Goal: Task Accomplishment & Management: Use online tool/utility

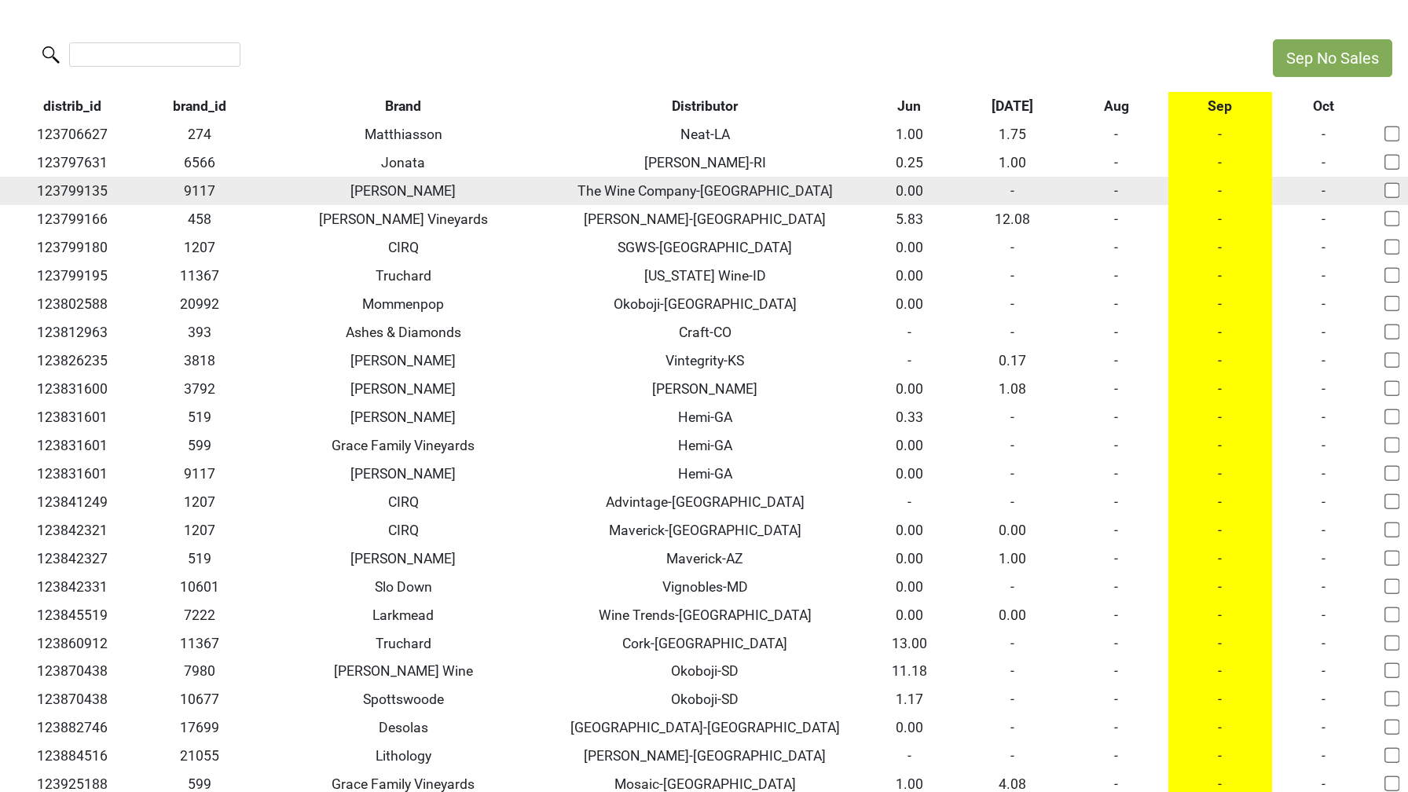
click at [715, 189] on td "The Wine Company-[GEOGRAPHIC_DATA]" at bounding box center [704, 191] width 305 height 28
click at [715, 189] on td "The Wine Company-MN" at bounding box center [704, 191] width 305 height 28
copy td "The Wine Company-MN"
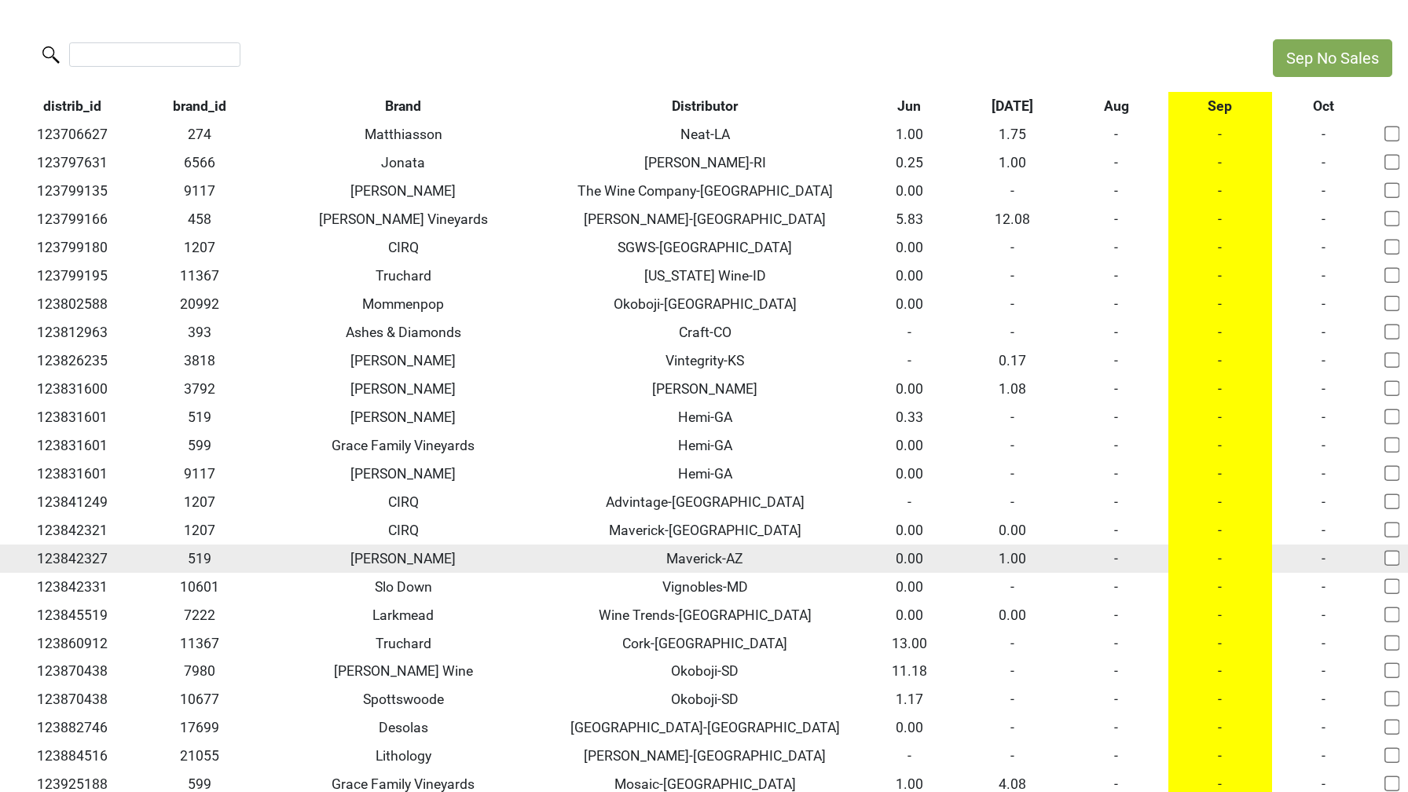
click at [1114, 553] on td "-" at bounding box center [1116, 558] width 104 height 28
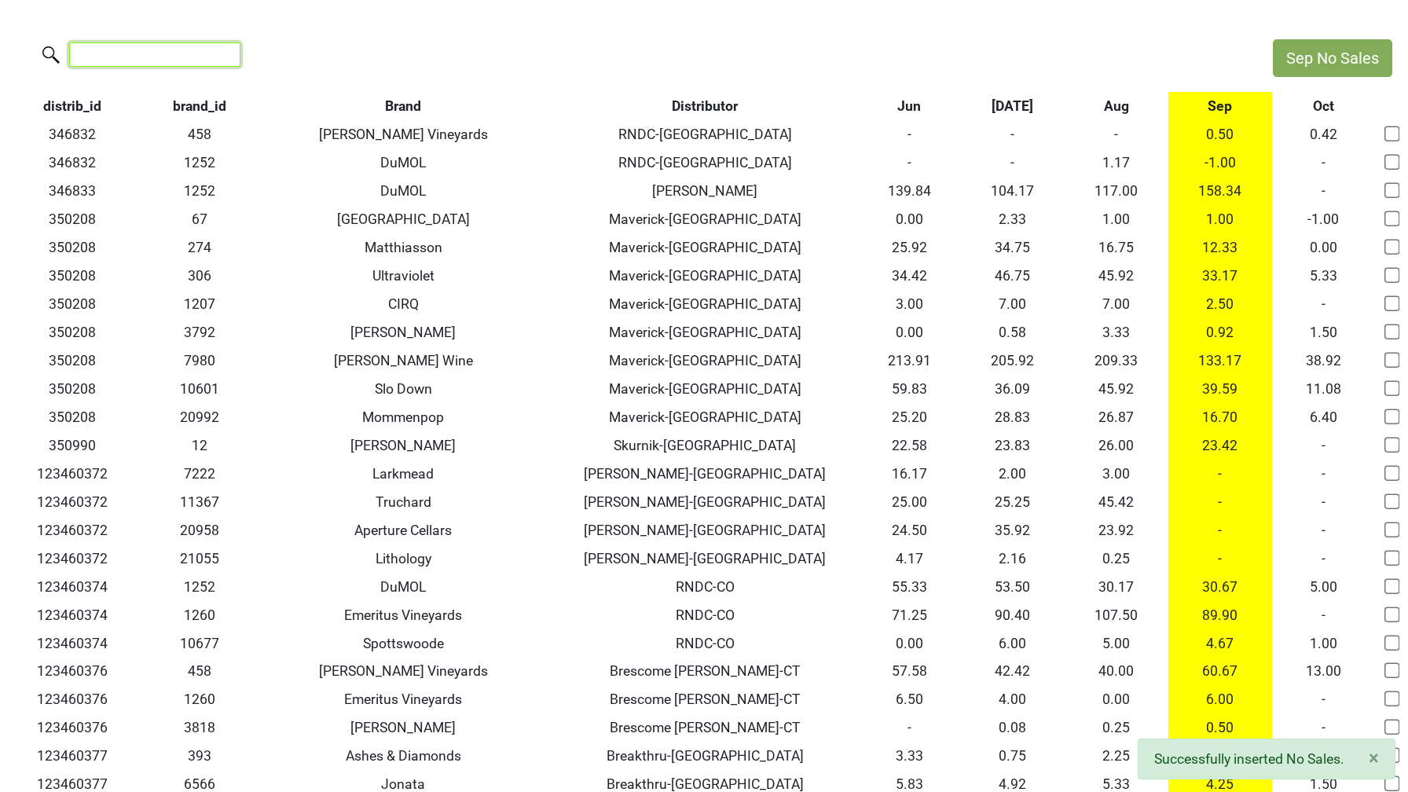
click at [186, 54] on input "search" at bounding box center [154, 54] width 171 height 24
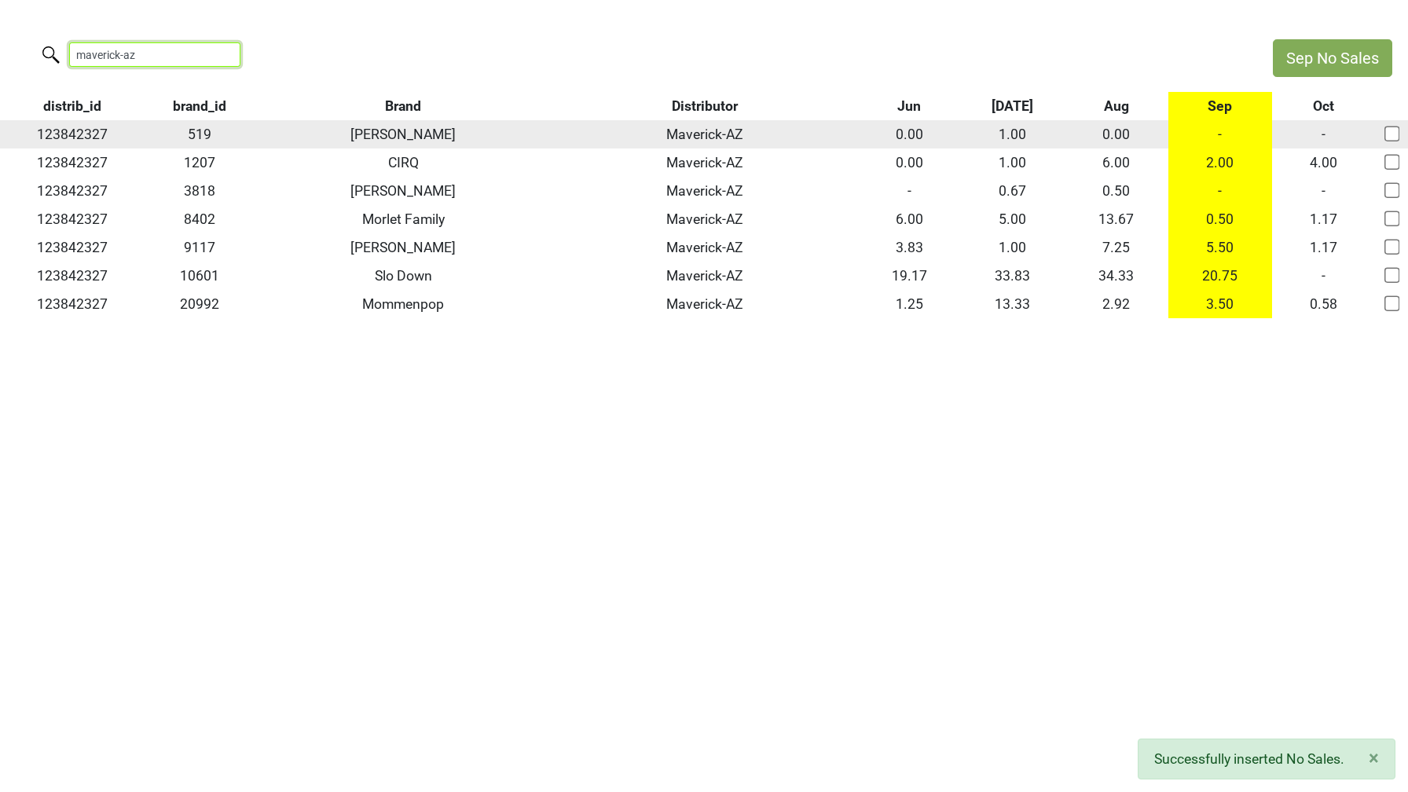
type input "maverick-az"
click at [1219, 137] on td "-" at bounding box center [1220, 134] width 104 height 28
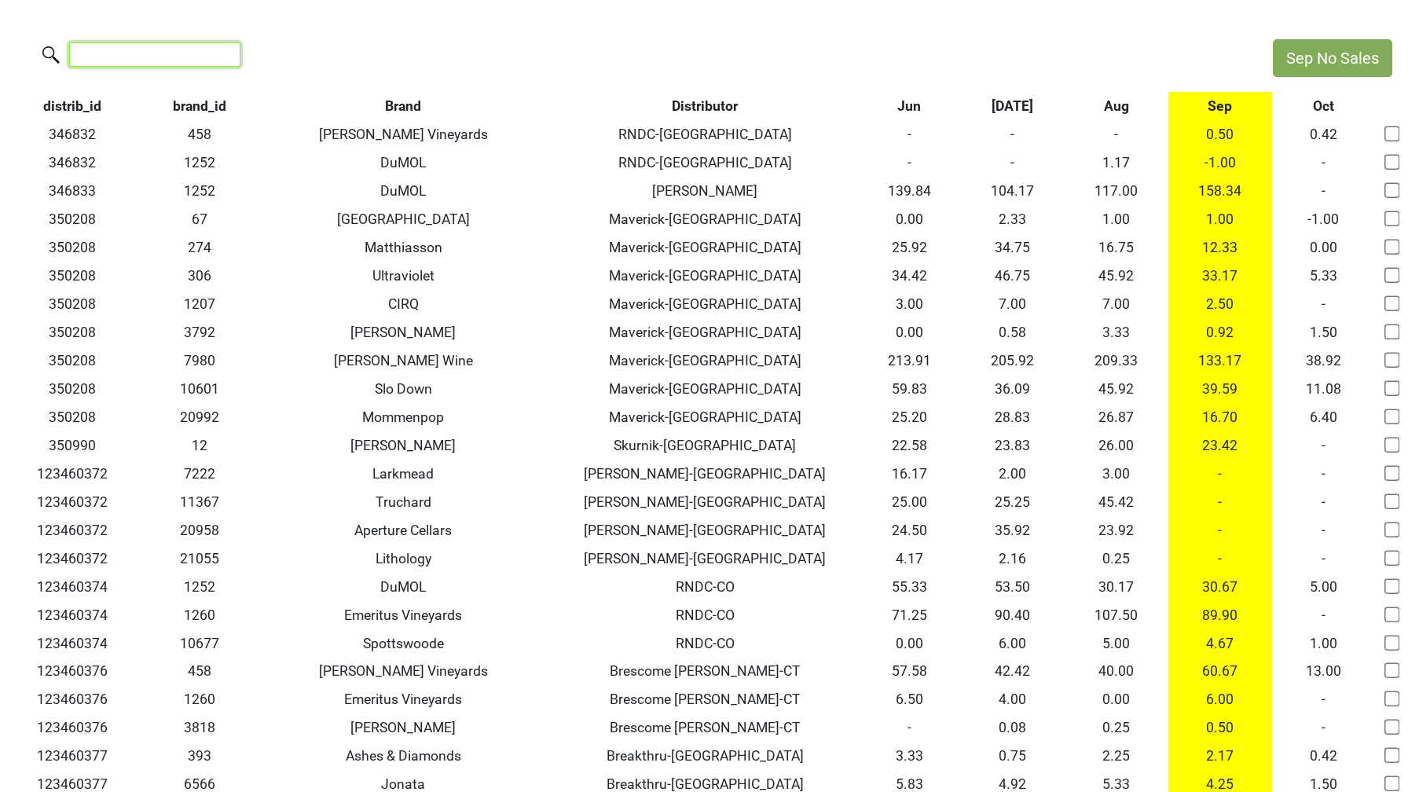
click at [216, 56] on input "search" at bounding box center [154, 54] width 171 height 24
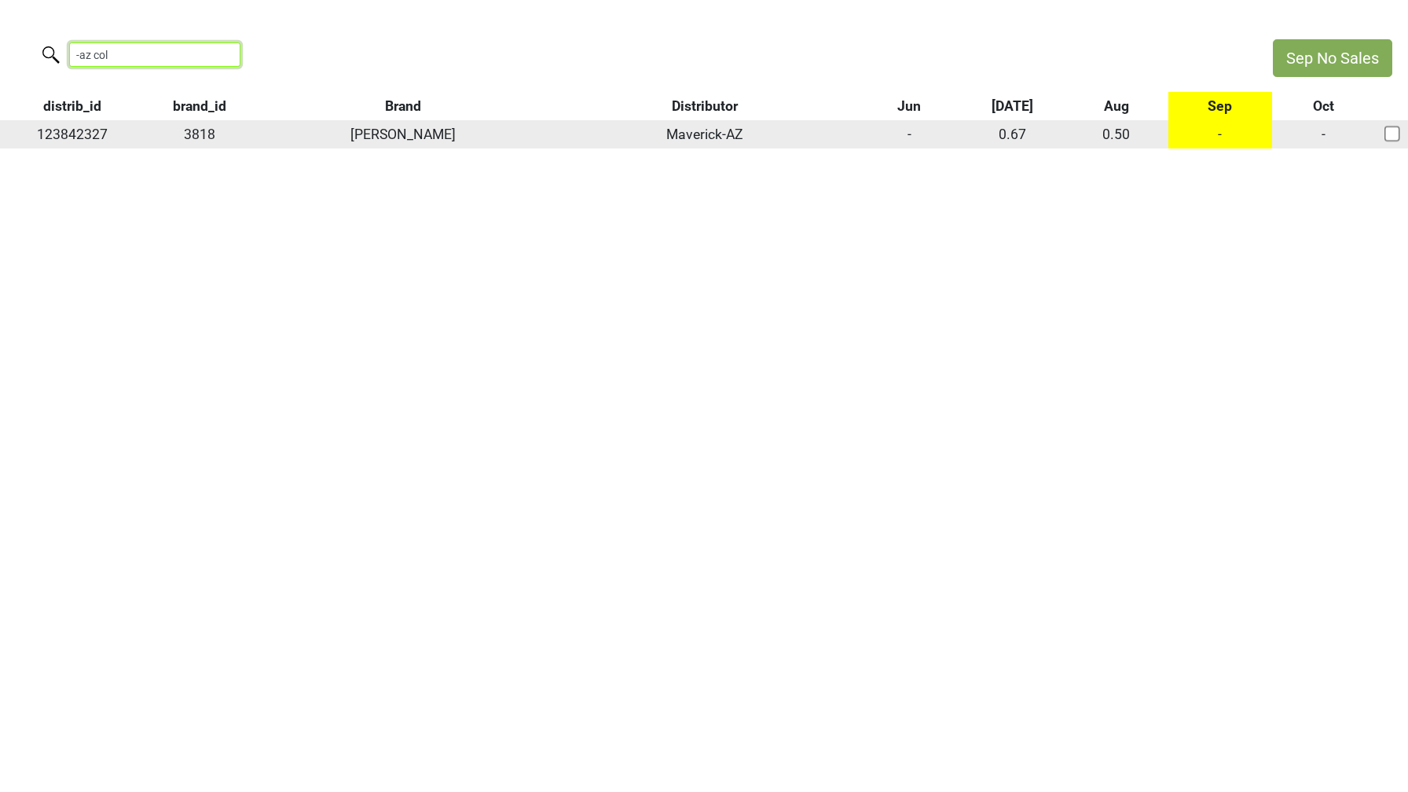
type input "-az col"
click at [1219, 136] on td "-" at bounding box center [1220, 134] width 104 height 28
click at [1219, 131] on td "-" at bounding box center [1220, 134] width 104 height 28
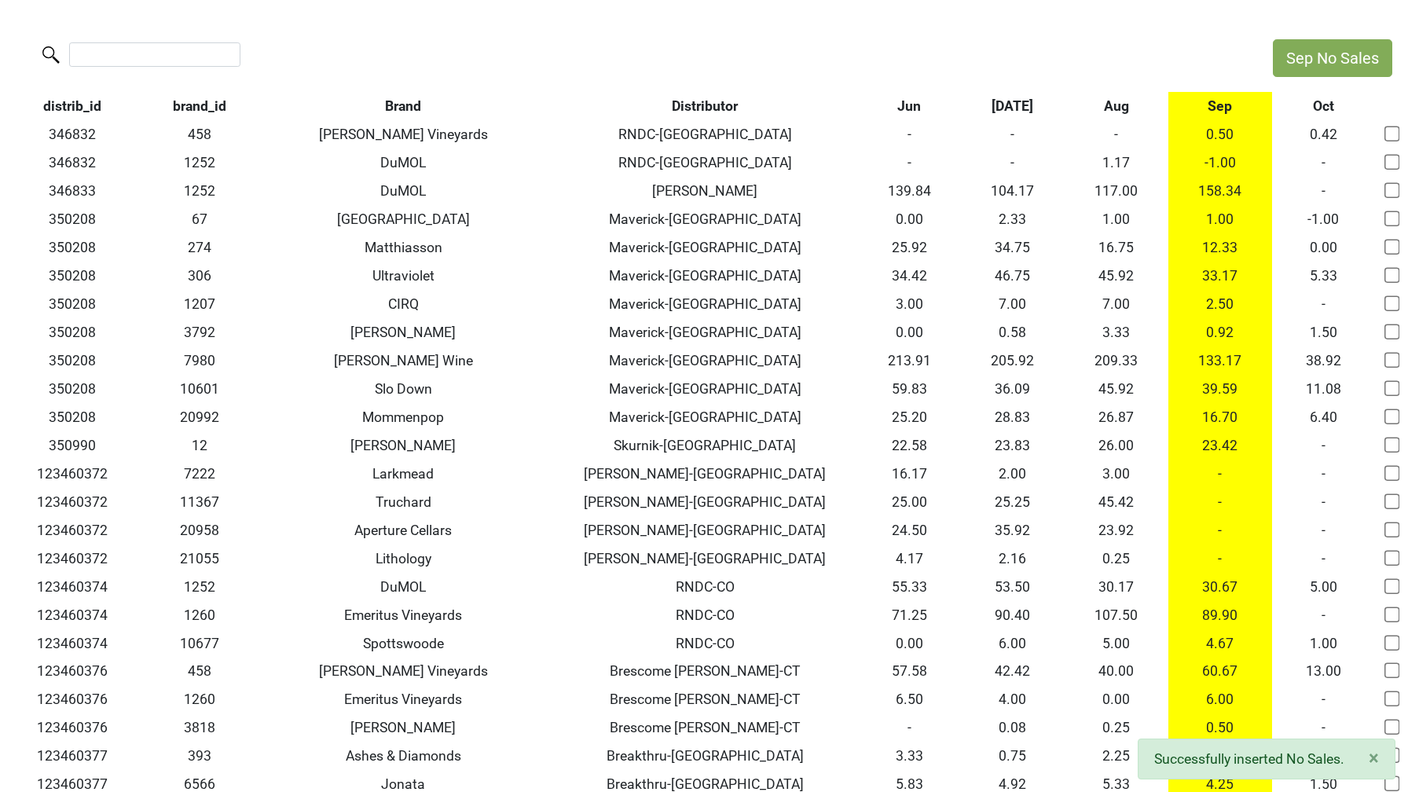
click at [1224, 113] on th "Sep" at bounding box center [1220, 106] width 104 height 28
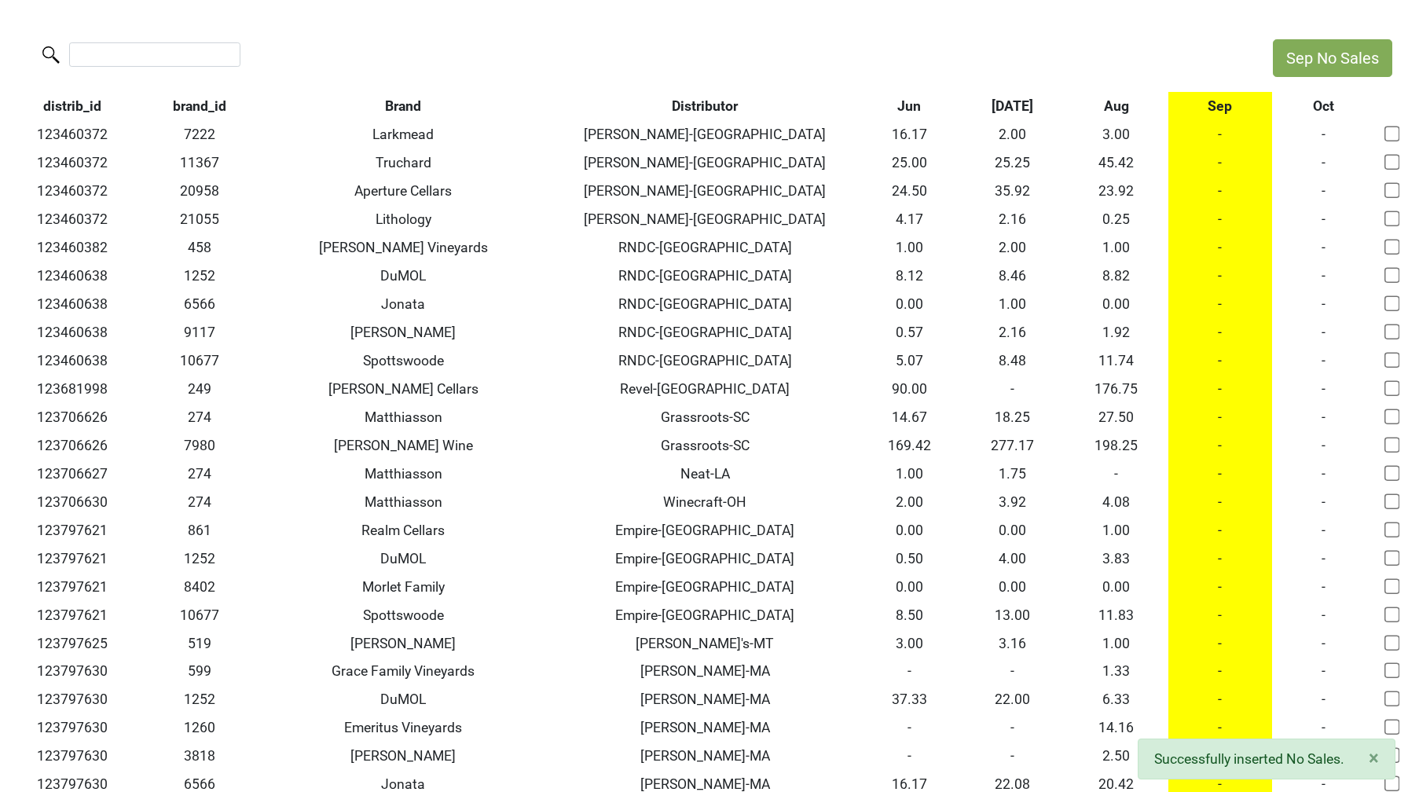
click at [1123, 115] on th "Aug" at bounding box center [1116, 106] width 104 height 28
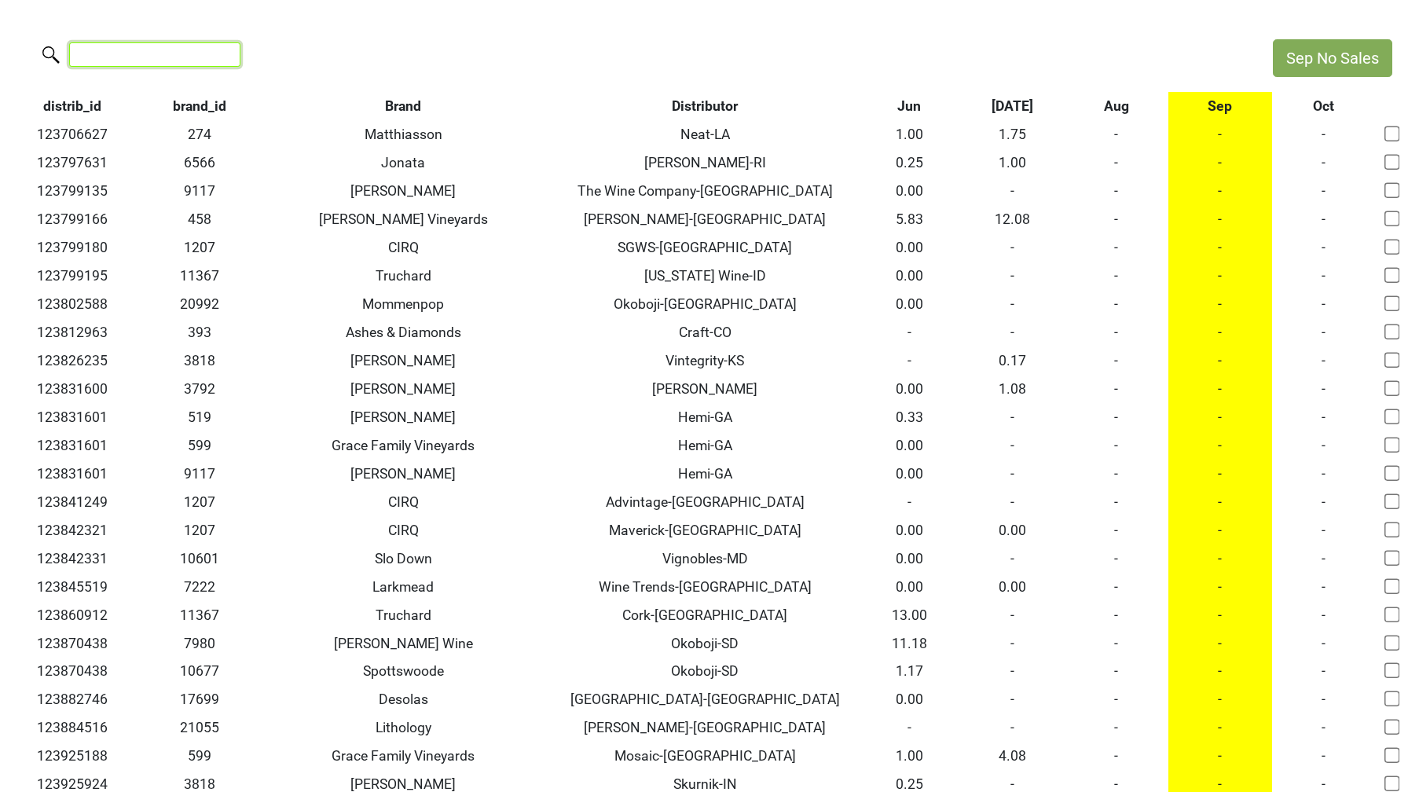
click at [121, 58] on input "search" at bounding box center [154, 54] width 171 height 24
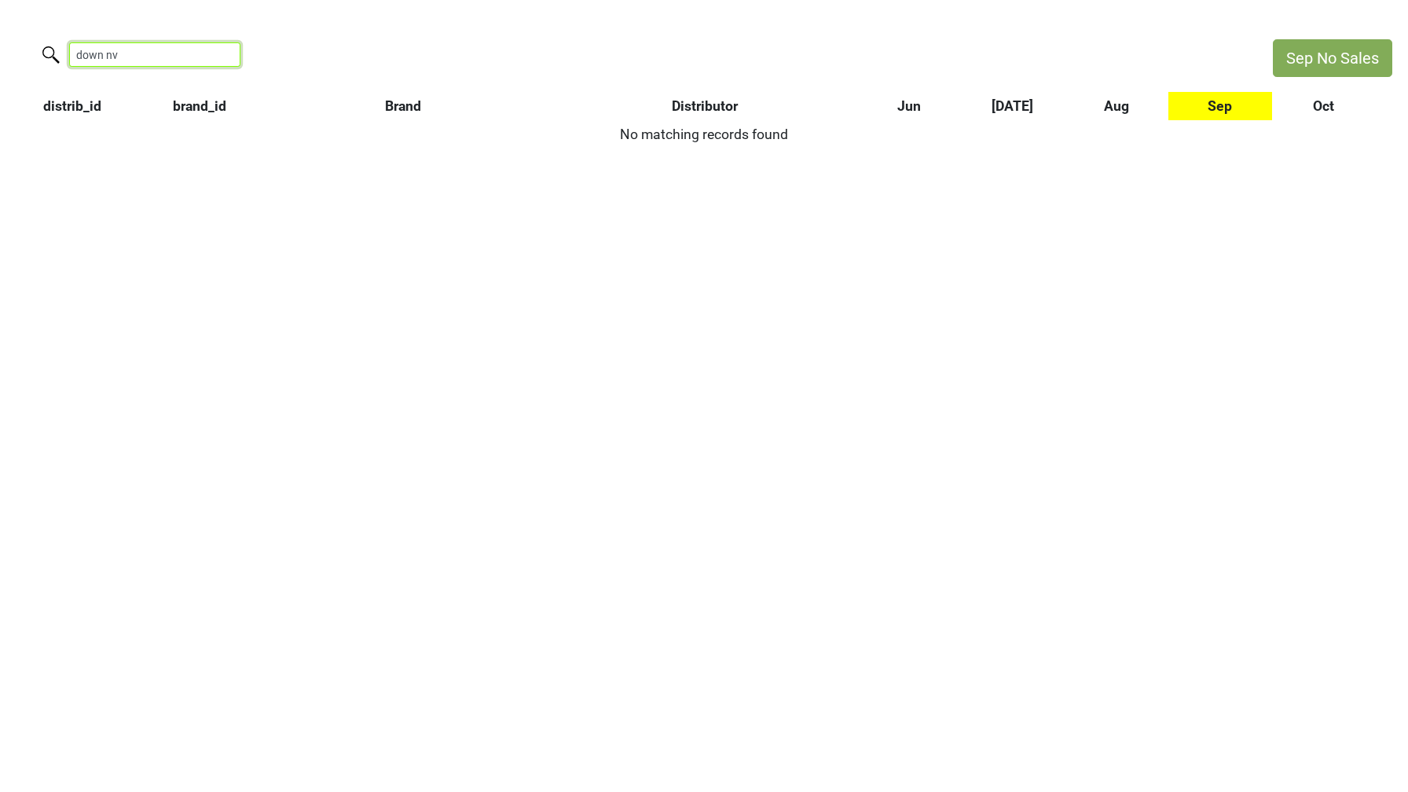
type input "down n"
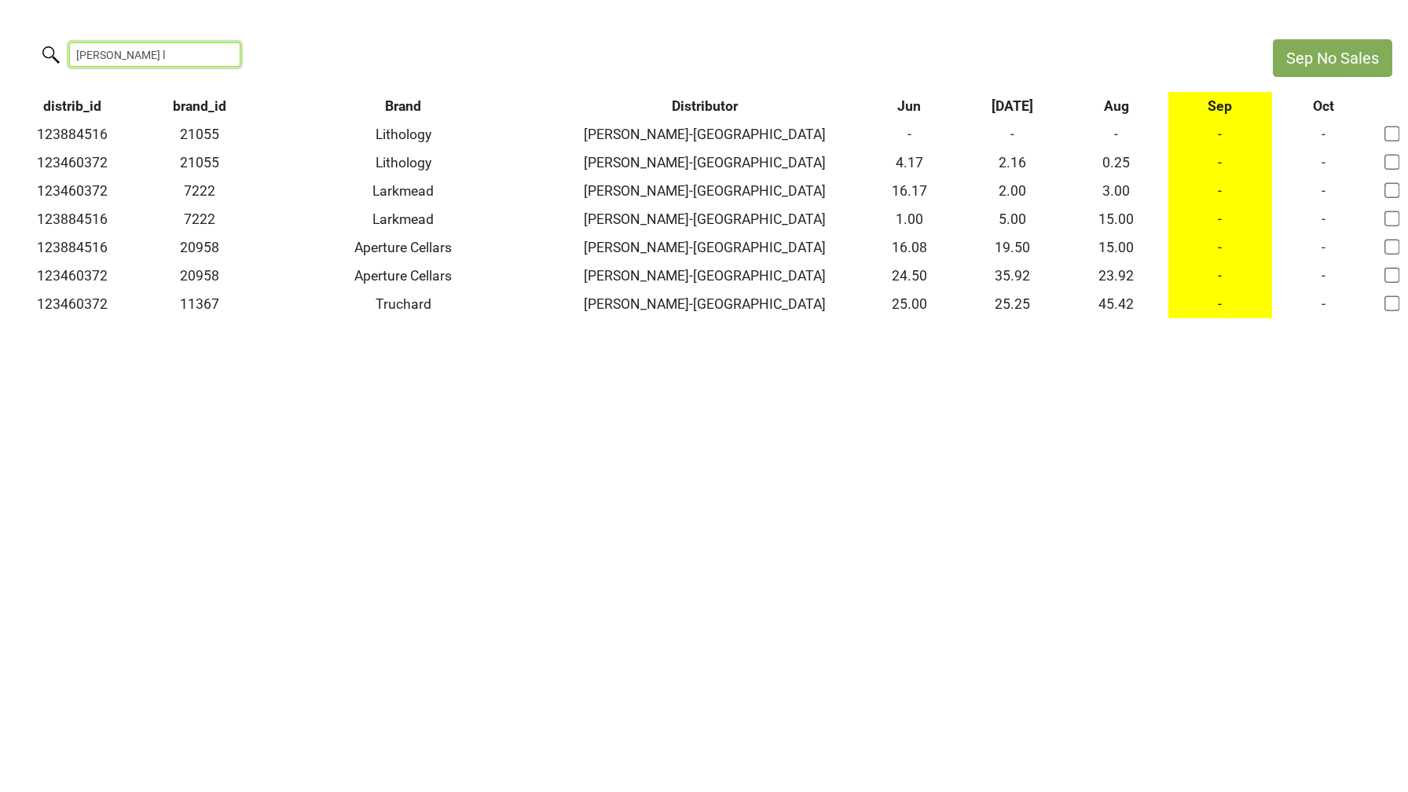
type input "wildman l"
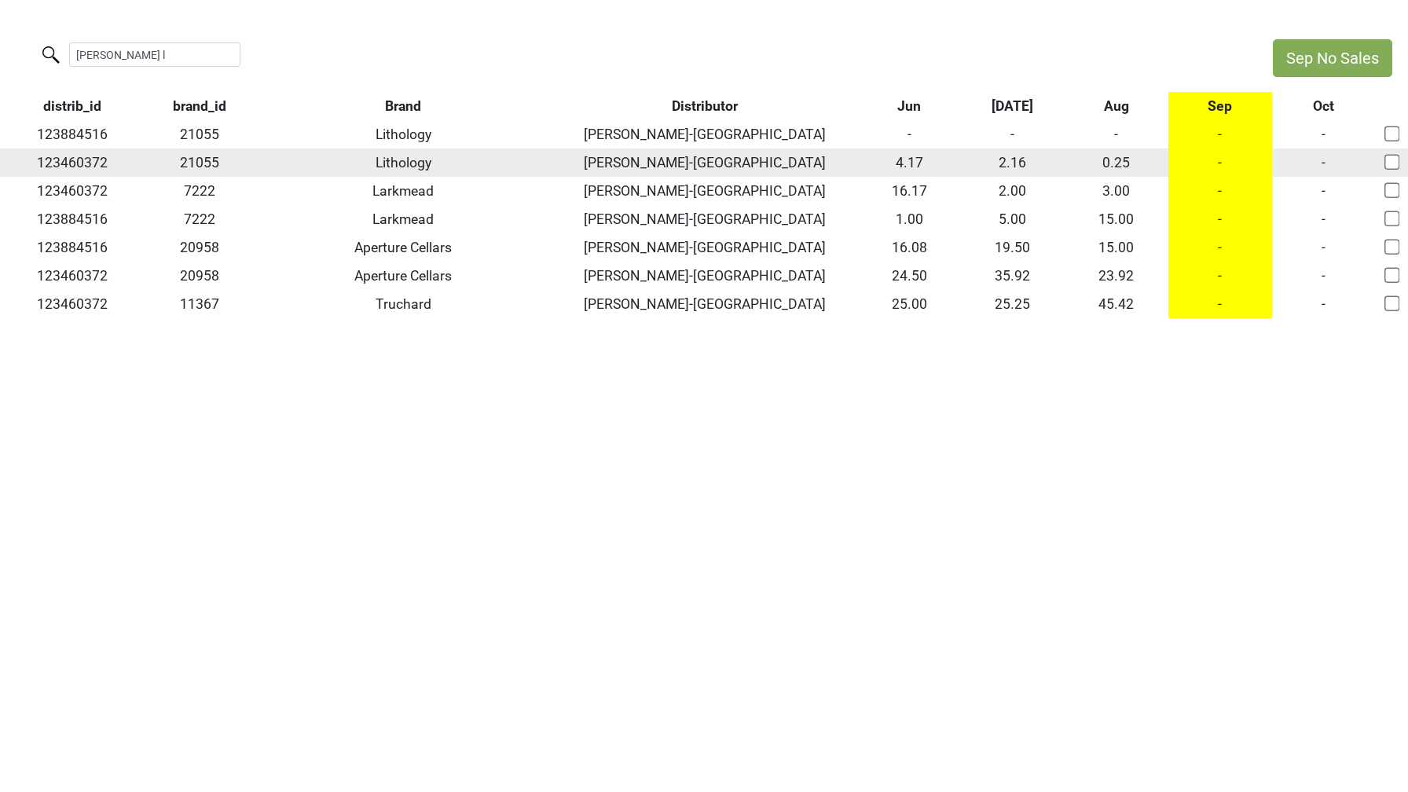
click at [77, 163] on td "123460372" at bounding box center [72, 162] width 145 height 28
copy td "123460372"
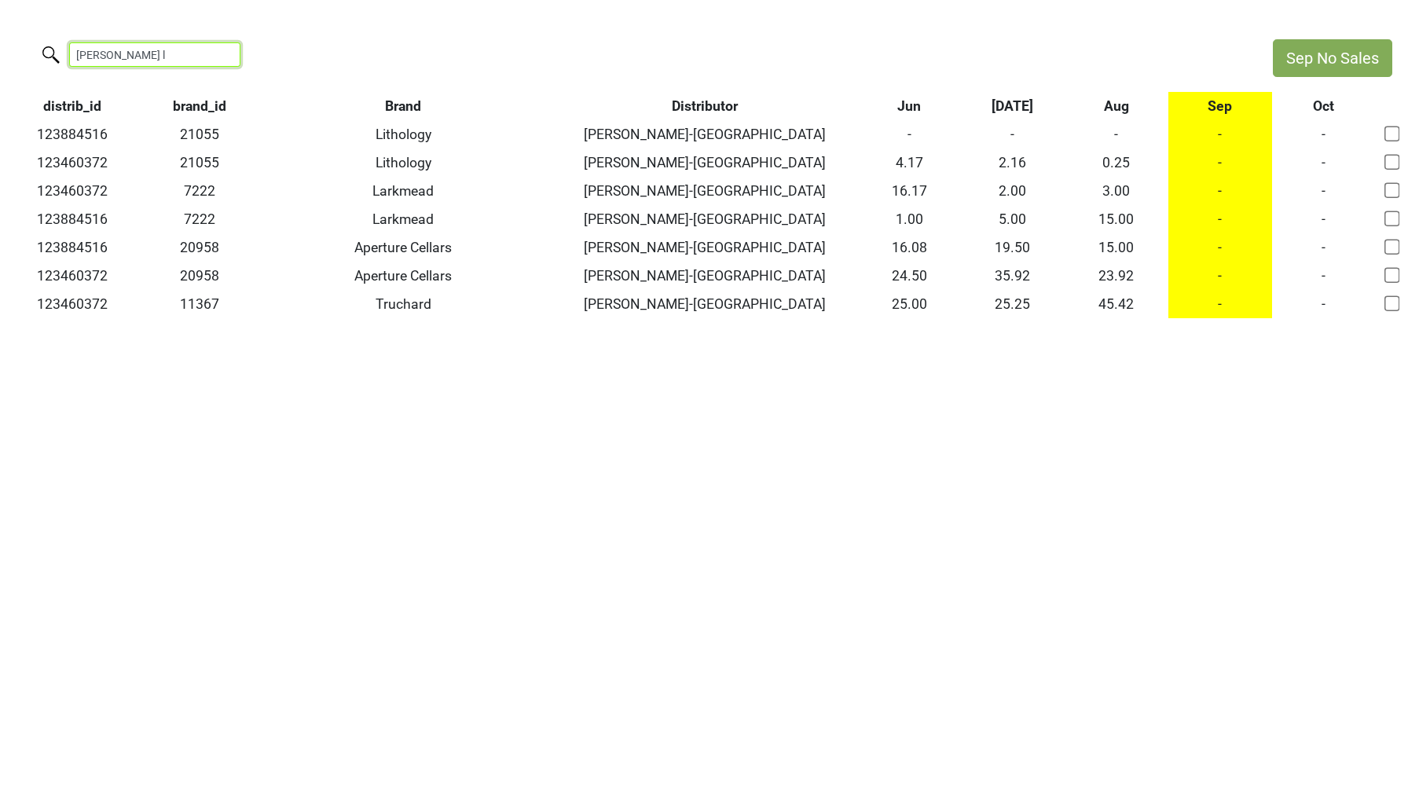
drag, startPoint x: 144, startPoint y: 64, endPoint x: 6, endPoint y: 47, distance: 138.5
click at [6, 47] on div "wildman l" at bounding box center [628, 56] width 1257 height 34
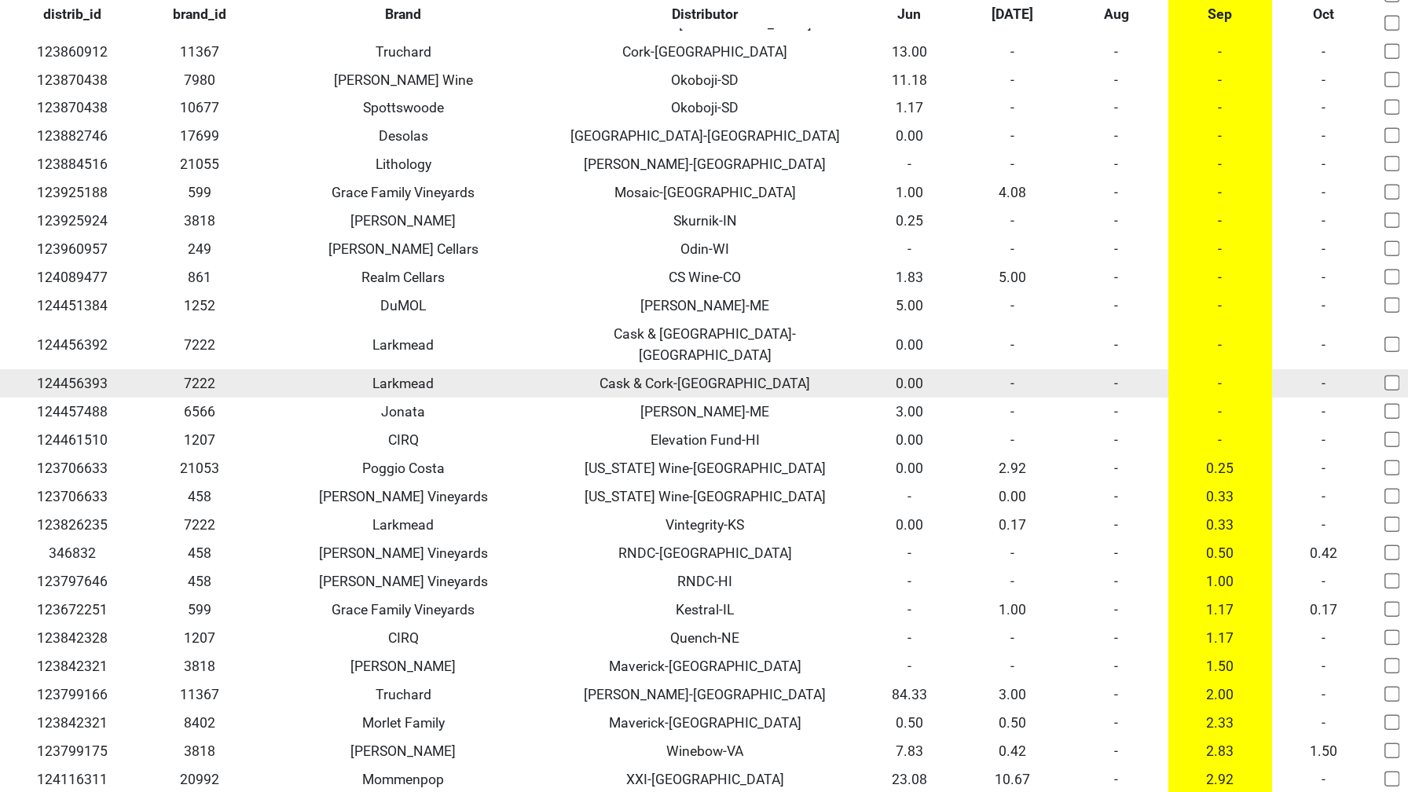
scroll to position [565, 0]
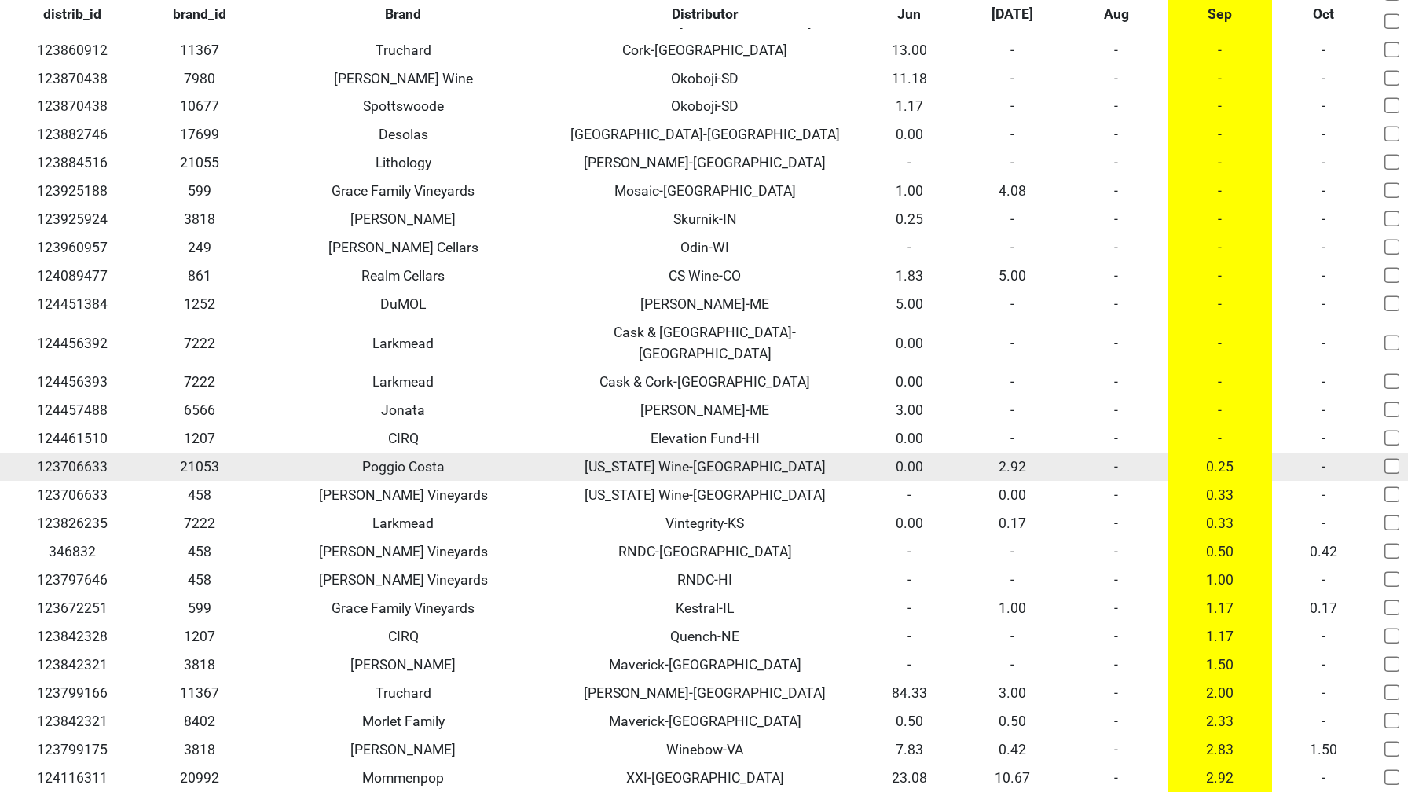
click at [77, 452] on td "123706633" at bounding box center [72, 466] width 145 height 28
copy td "123706633"
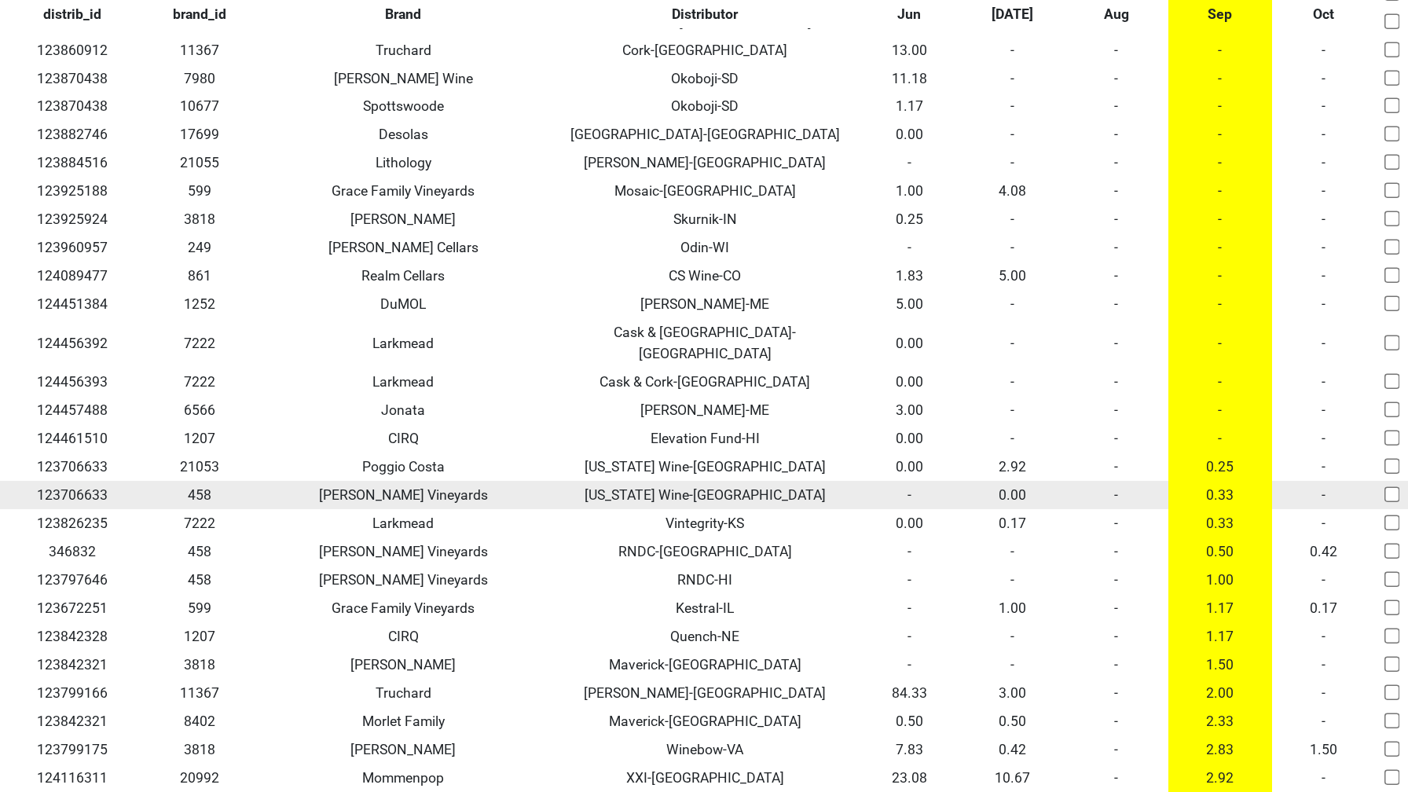
click at [1119, 481] on td "-" at bounding box center [1116, 495] width 104 height 28
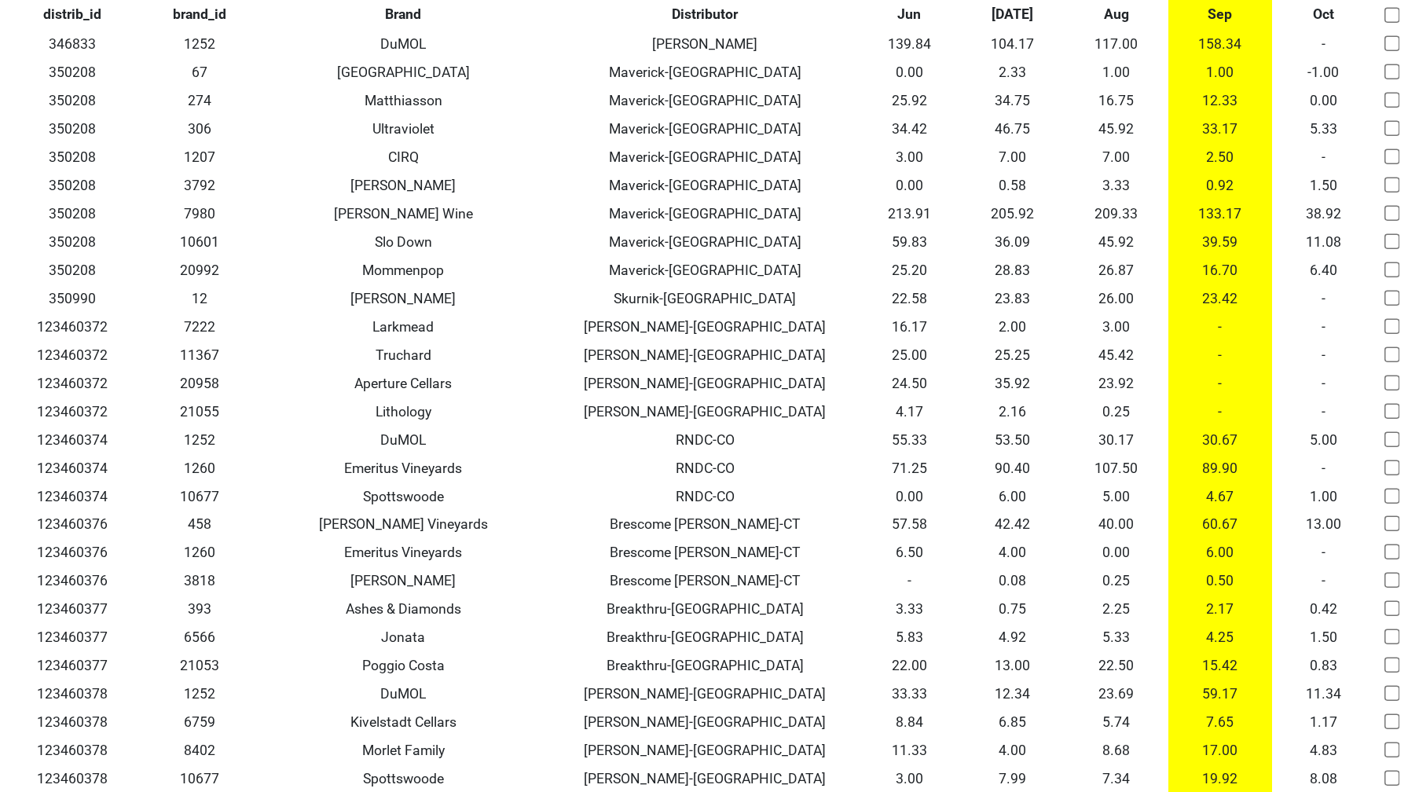
scroll to position [0, 0]
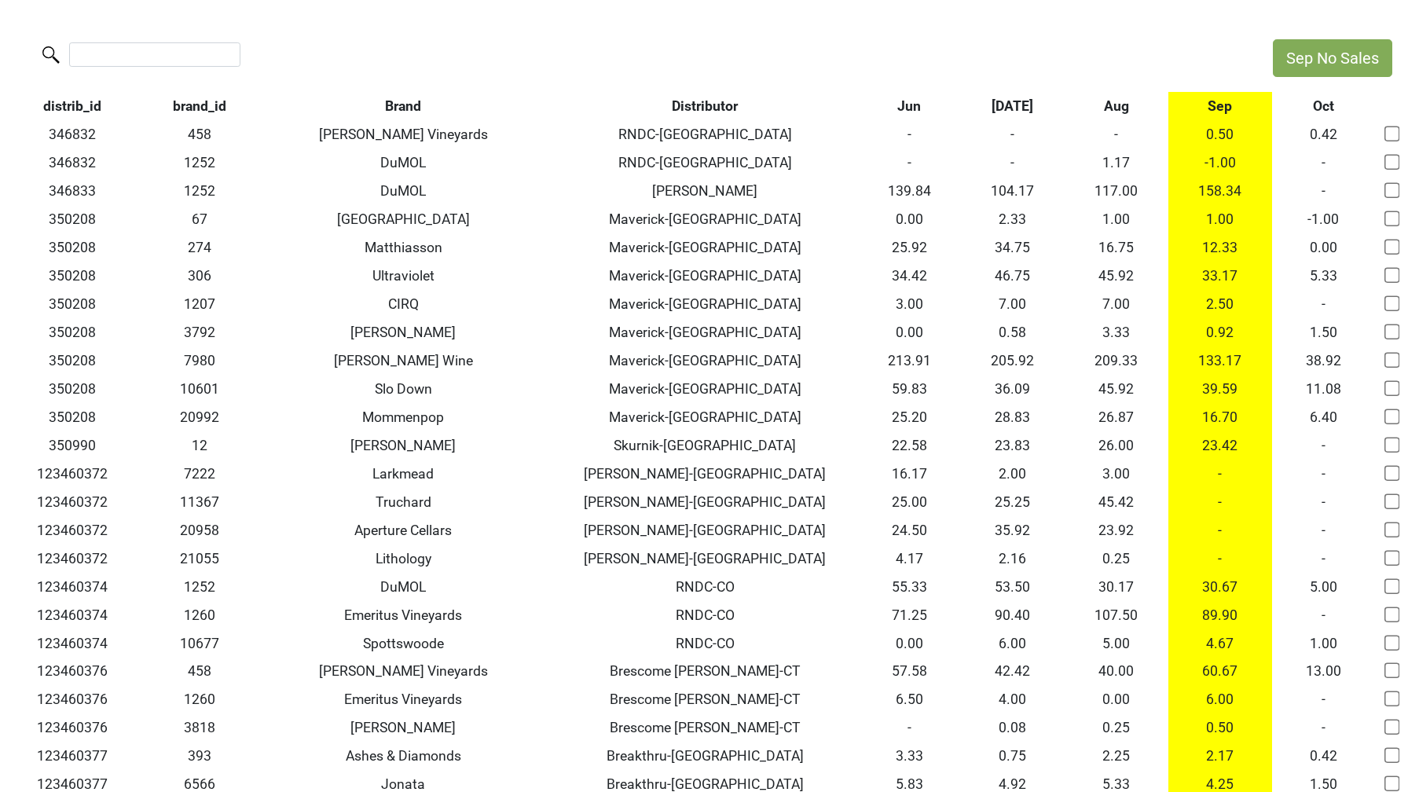
click at [1219, 108] on th "Sep" at bounding box center [1220, 106] width 104 height 28
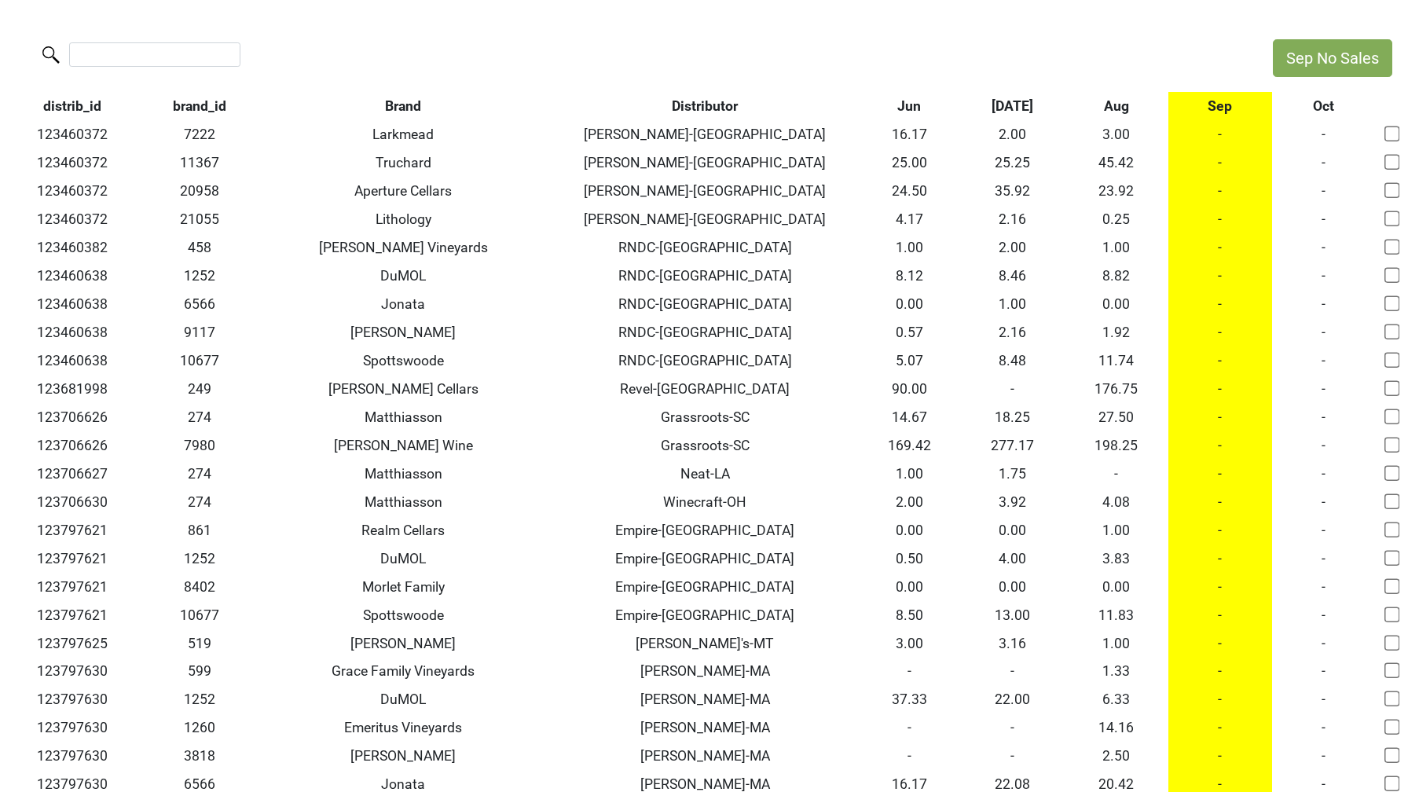
click at [1133, 107] on th "Aug" at bounding box center [1116, 106] width 104 height 28
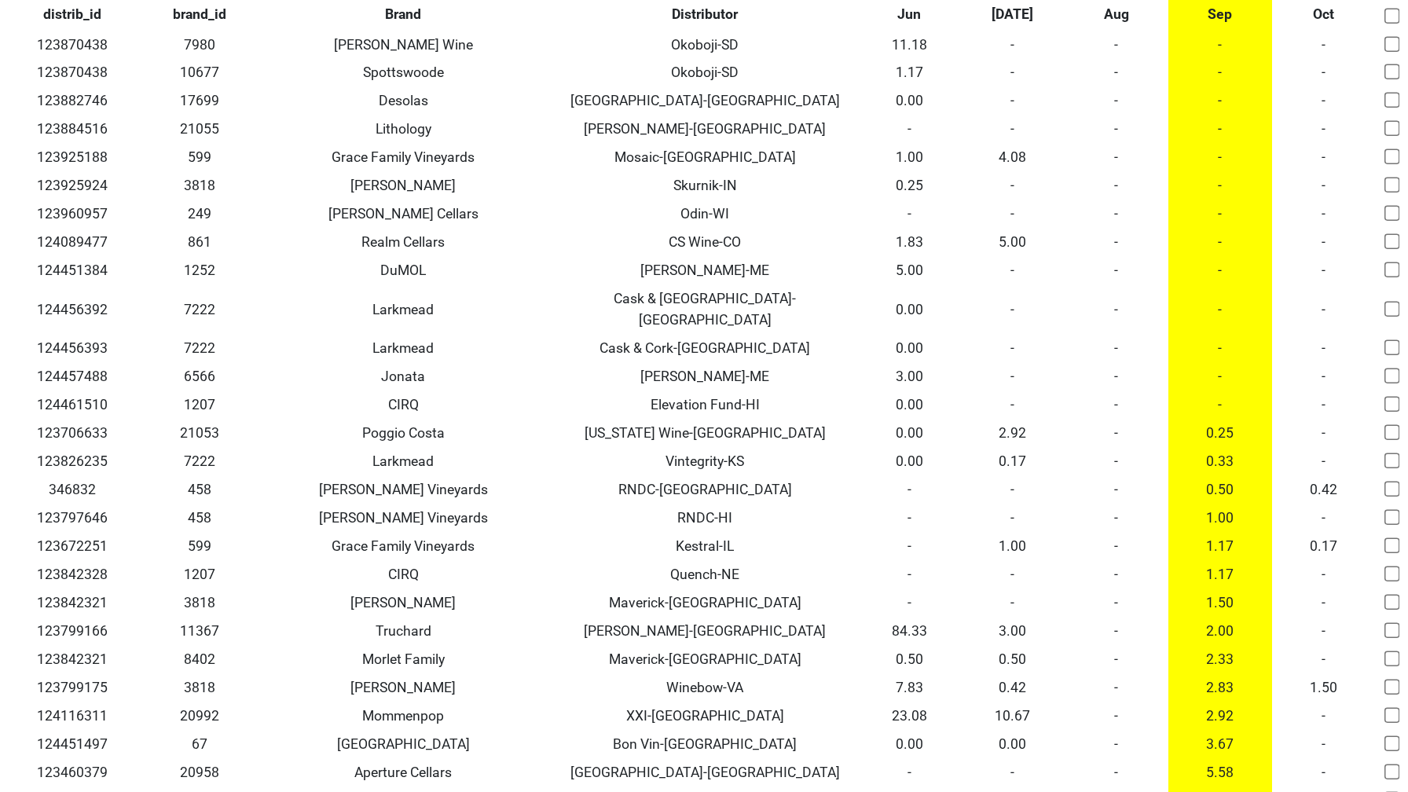
scroll to position [603, 0]
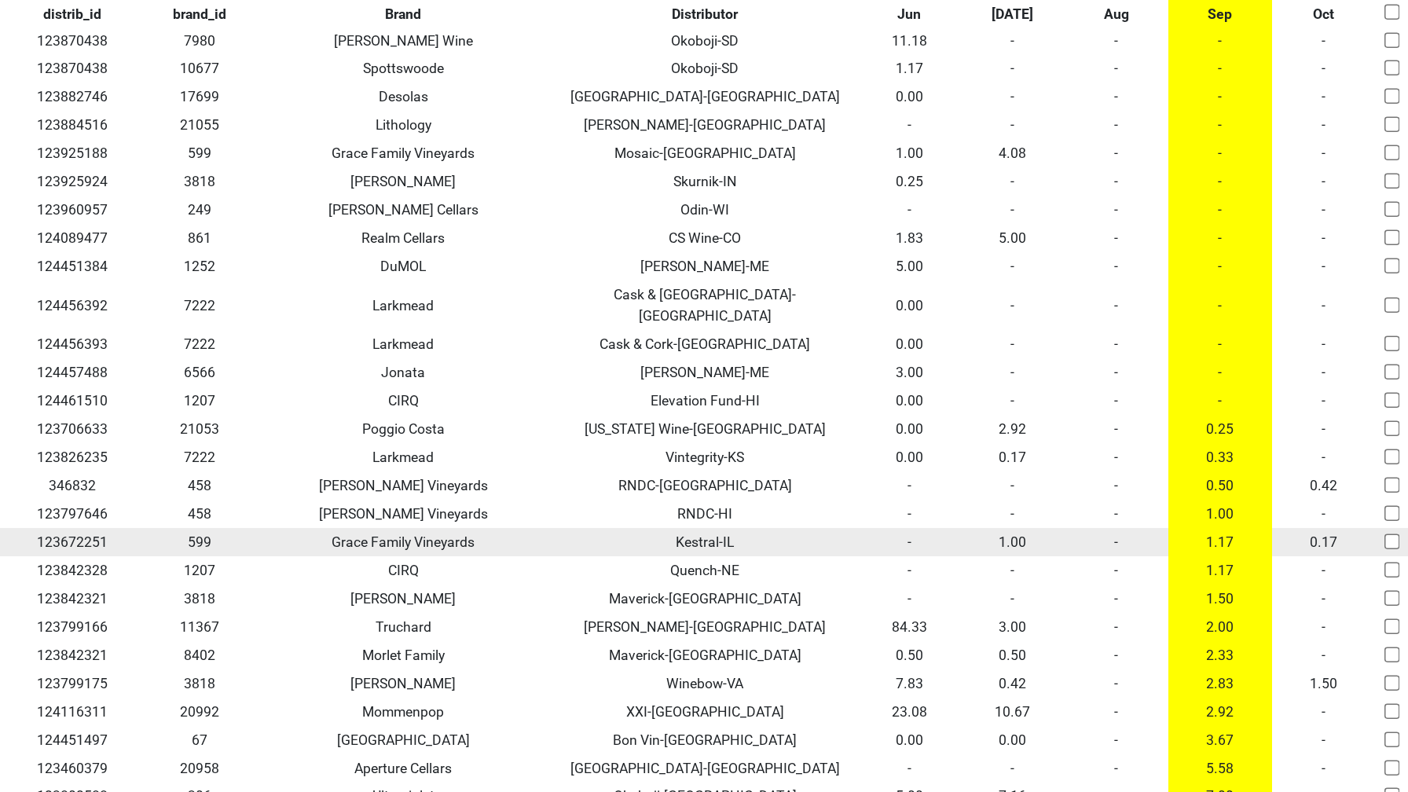
click at [1117, 528] on td "-" at bounding box center [1116, 542] width 104 height 28
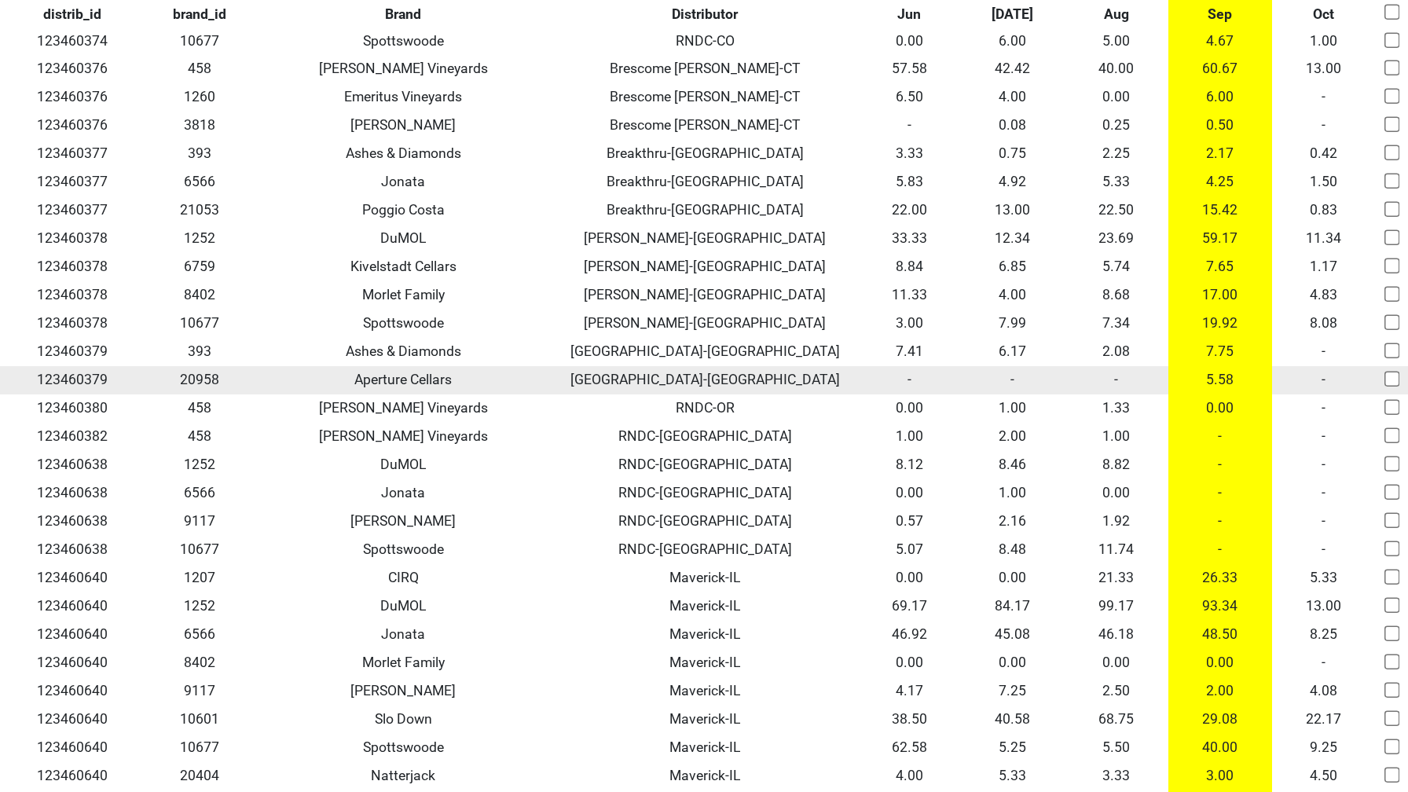
scroll to position [0, 0]
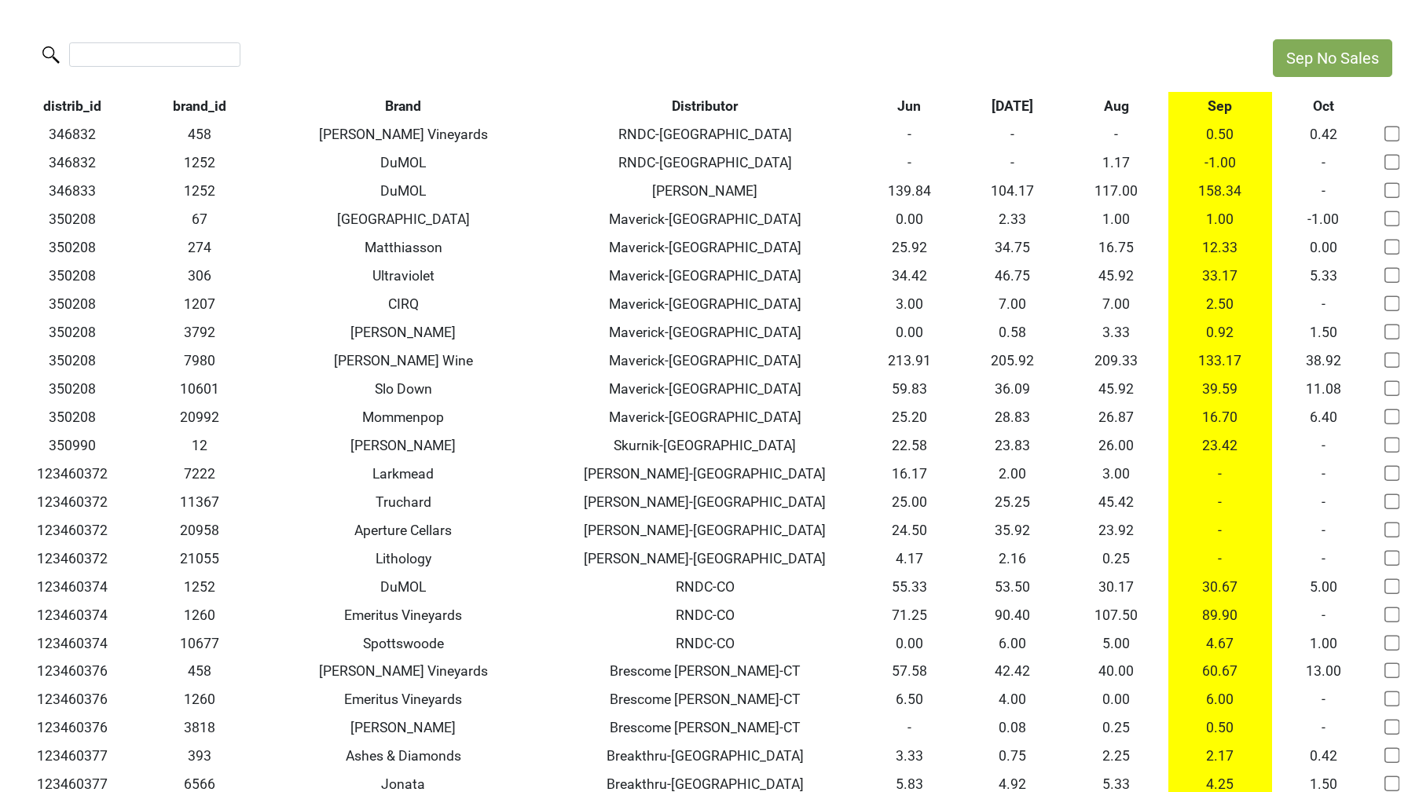
click at [1222, 96] on th "Sep" at bounding box center [1220, 106] width 104 height 28
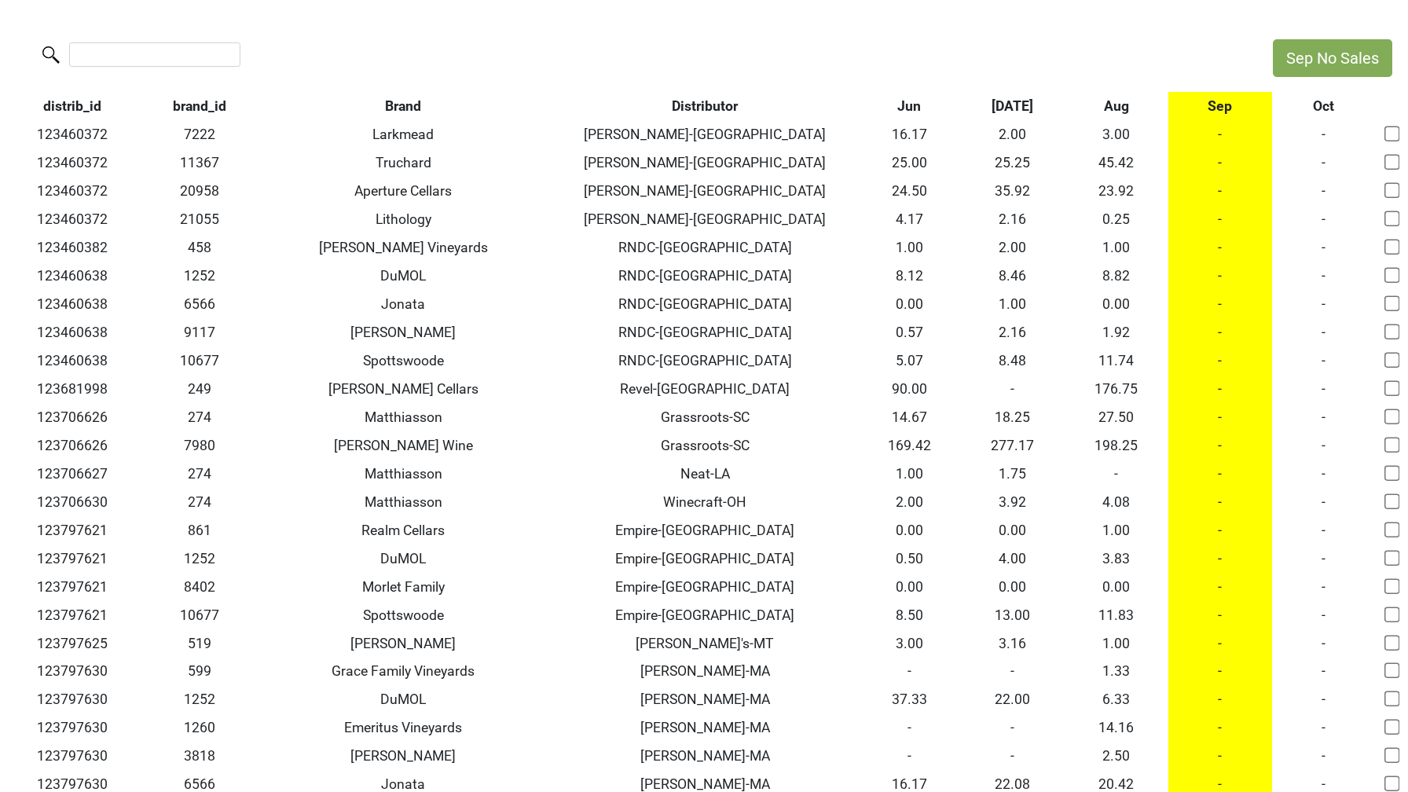
click at [1124, 108] on th "Aug" at bounding box center [1116, 106] width 104 height 28
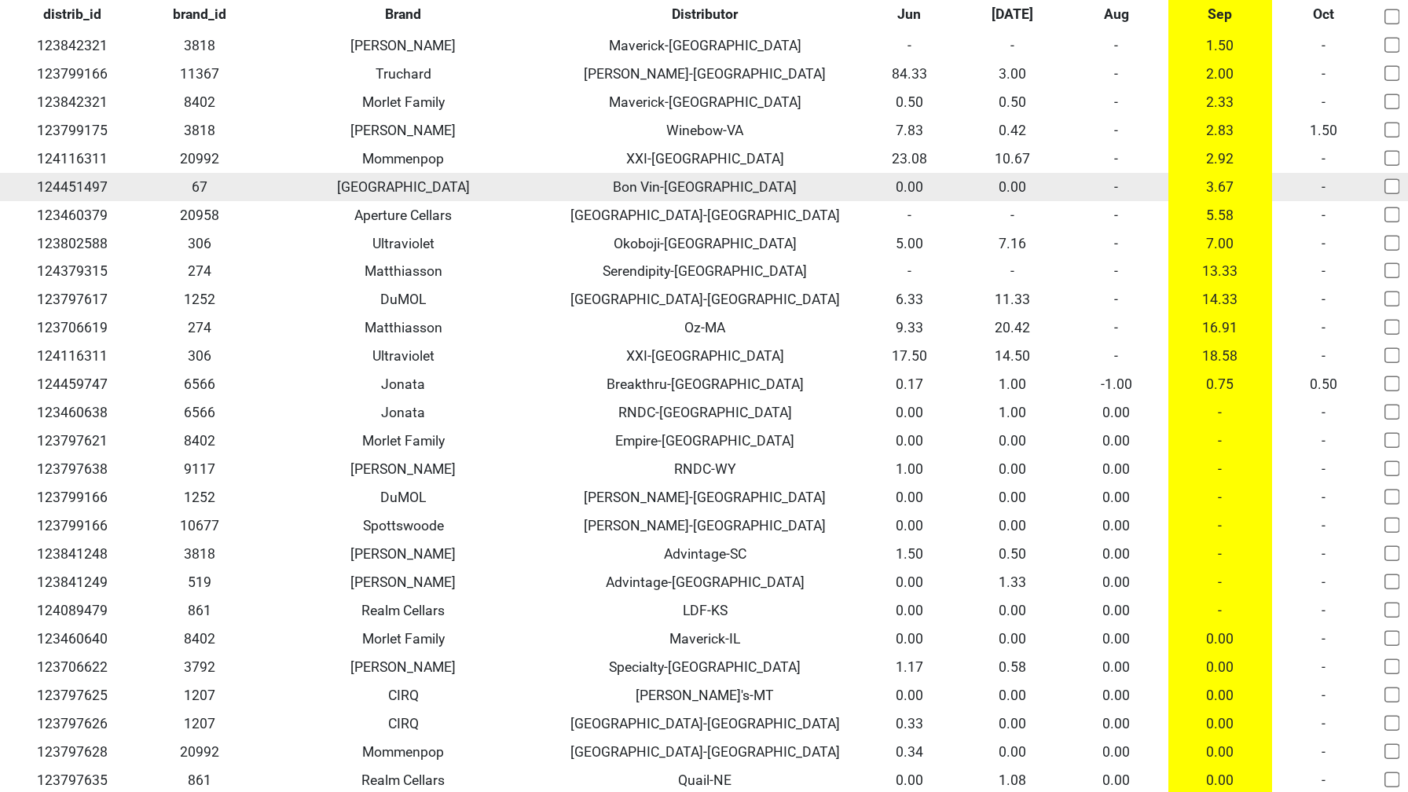
scroll to position [1125, 0]
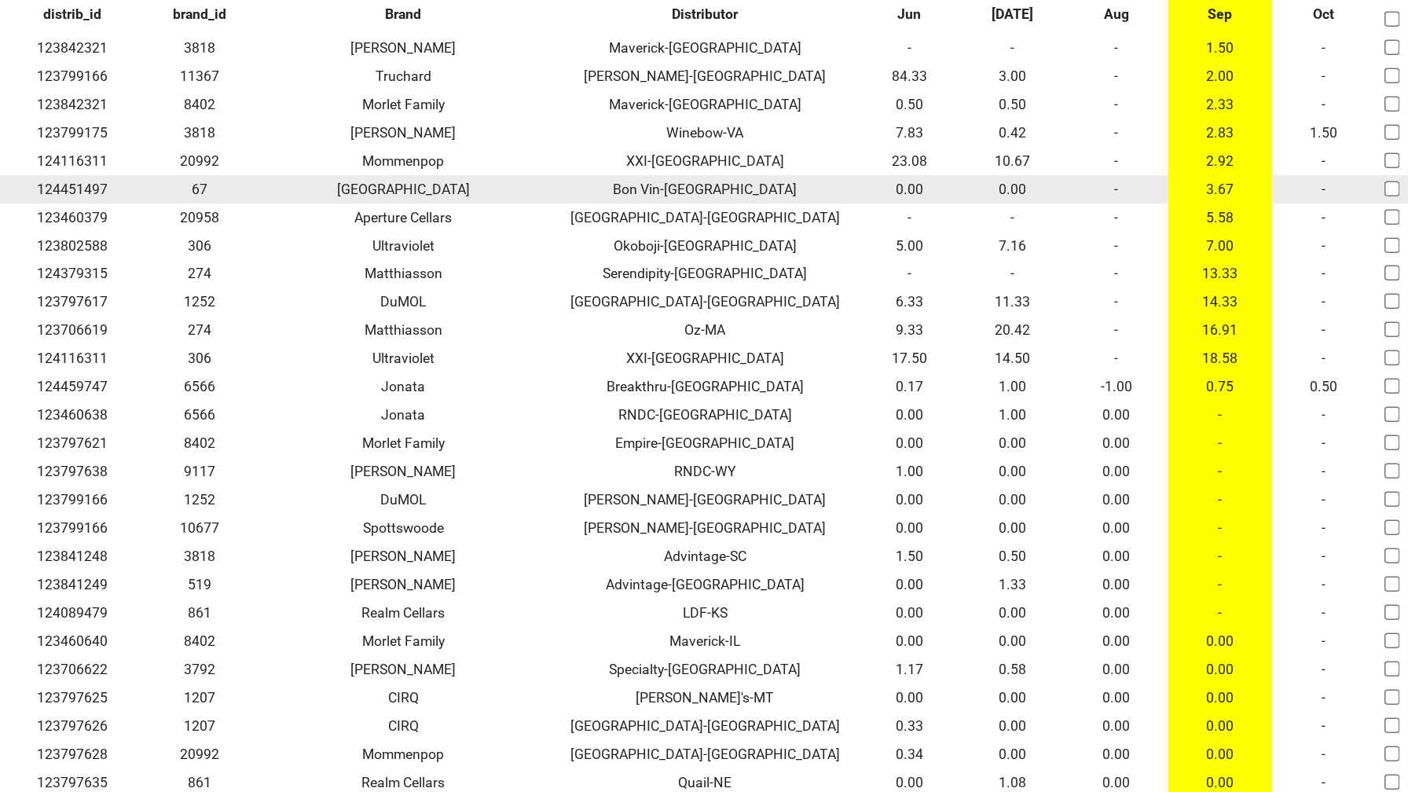
click at [1116, 175] on td "-" at bounding box center [1116, 189] width 104 height 28
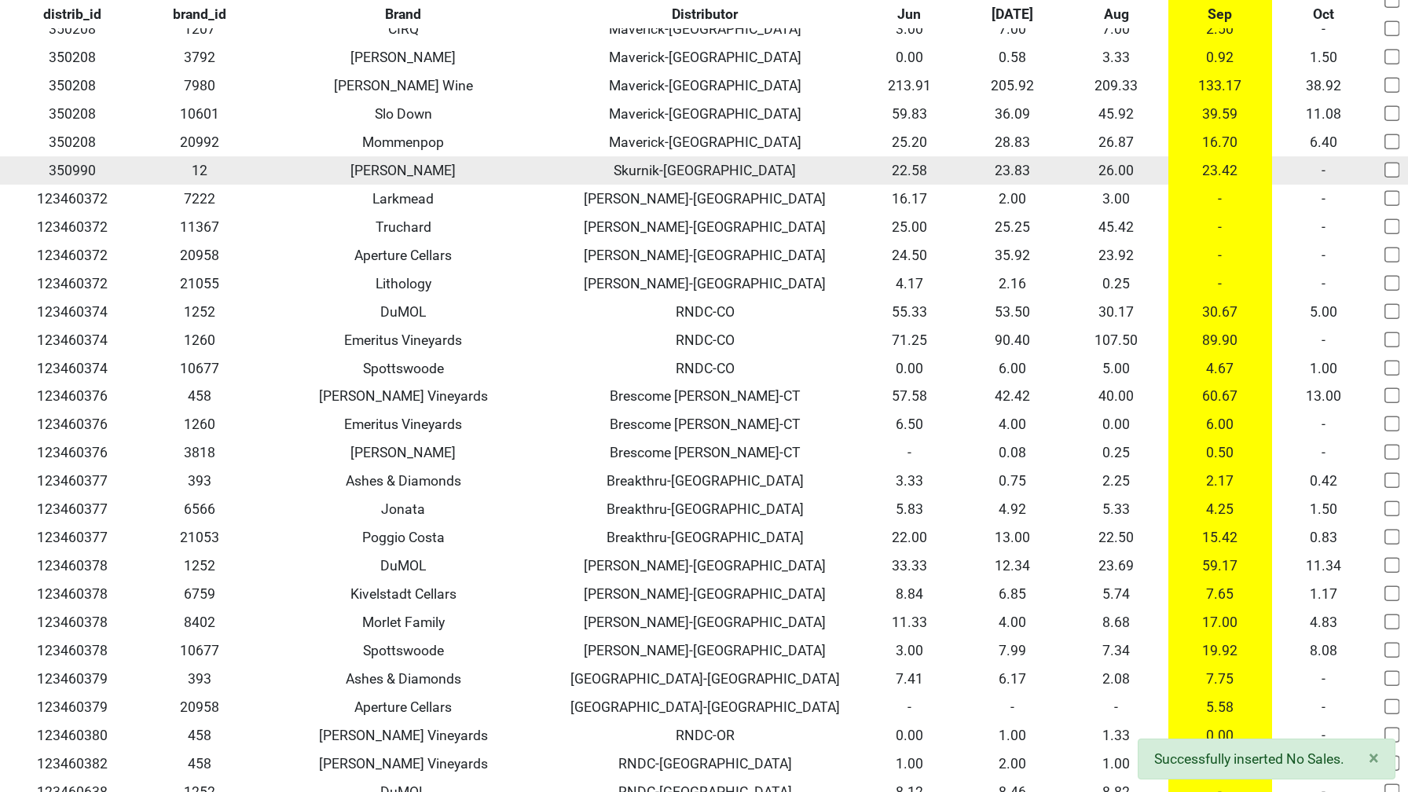
scroll to position [0, 0]
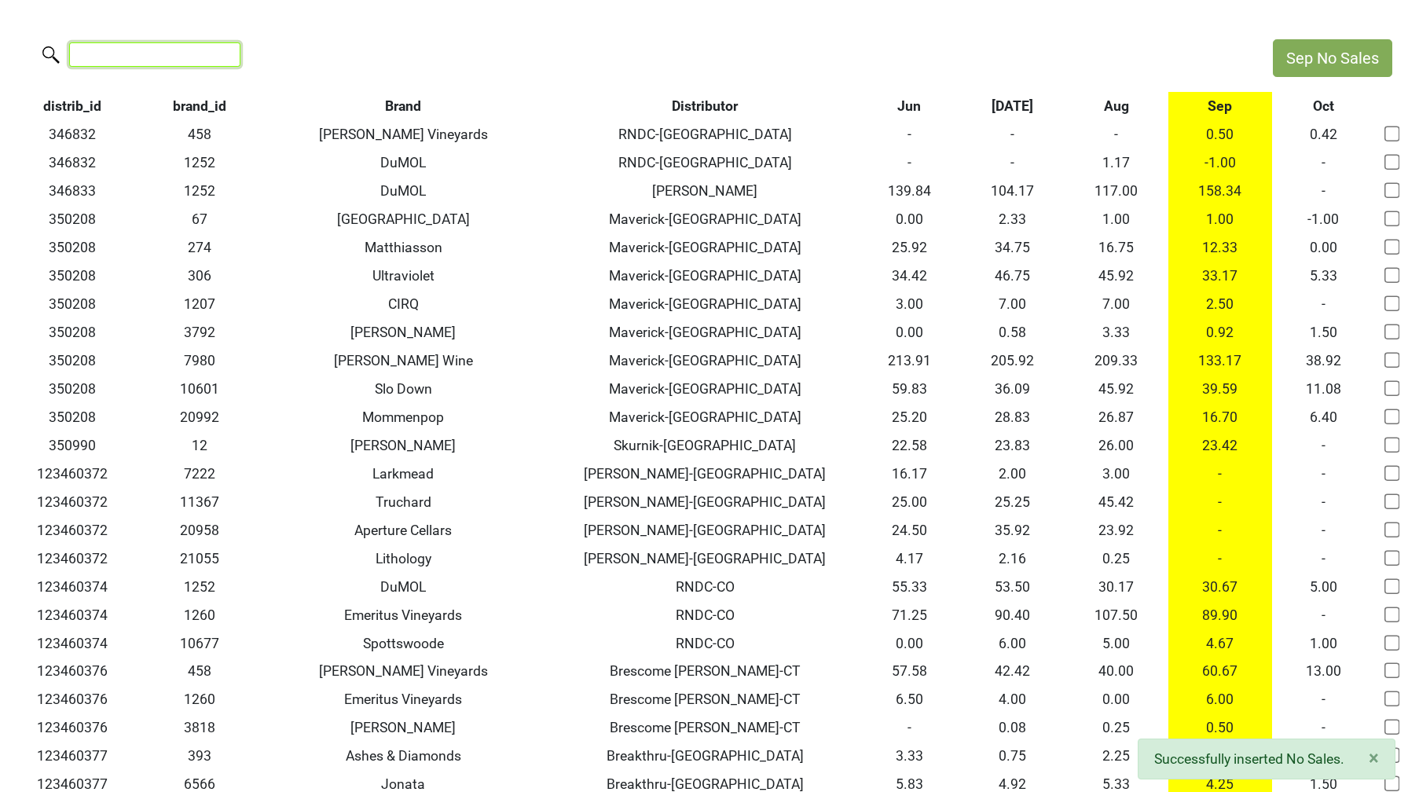
click at [126, 53] on input "search" at bounding box center [154, 54] width 171 height 24
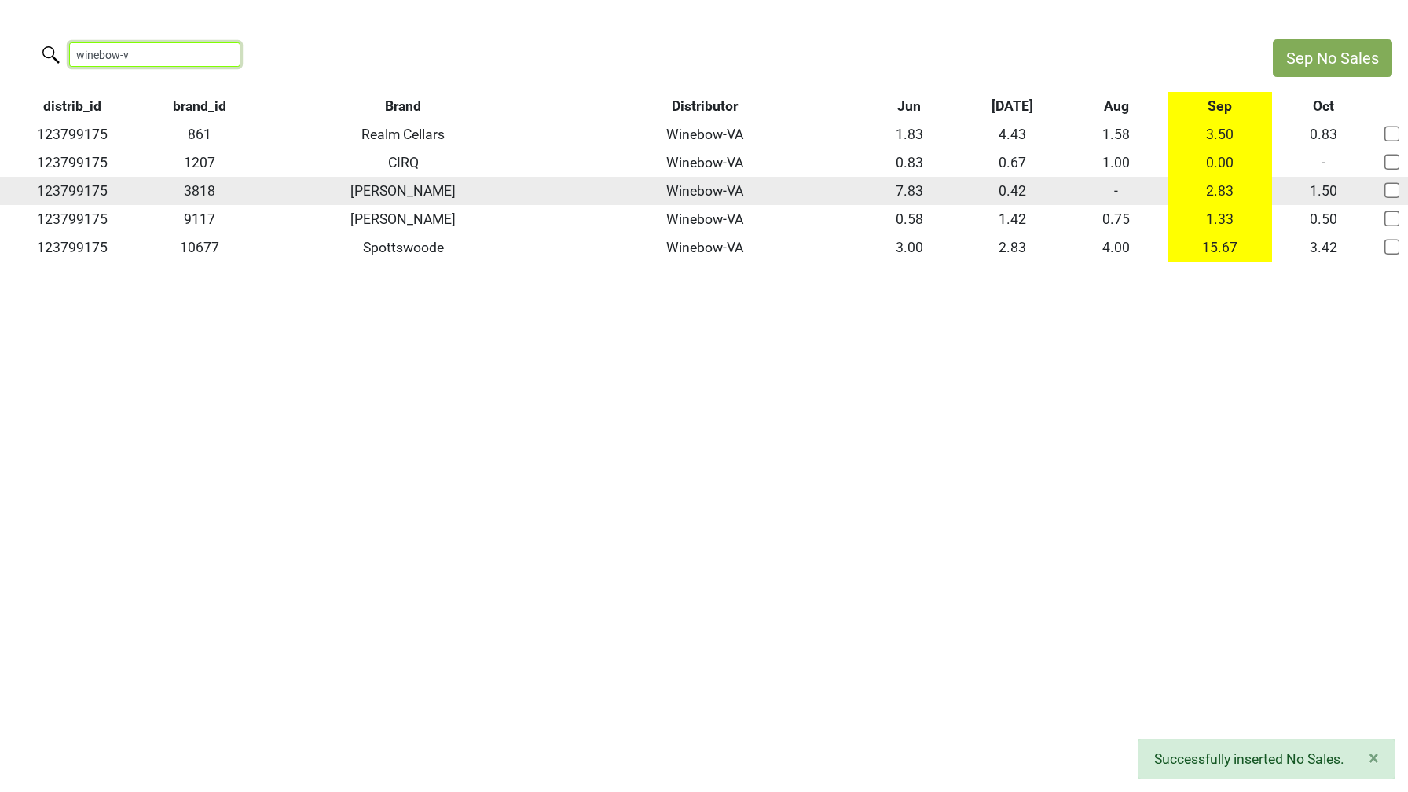
type input "winebow-v"
click at [1115, 189] on td "-" at bounding box center [1116, 191] width 104 height 28
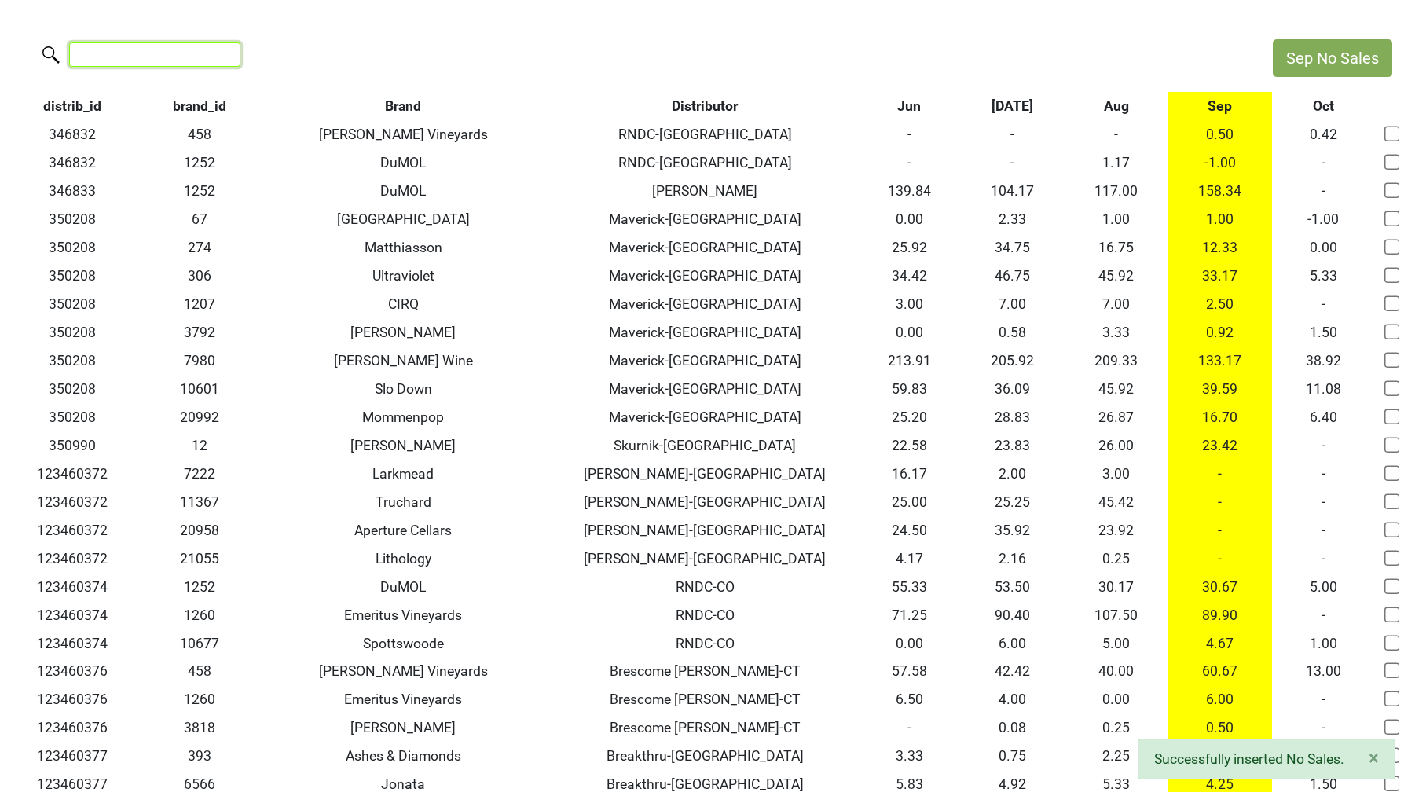
click at [156, 60] on input "search" at bounding box center [154, 54] width 171 height 24
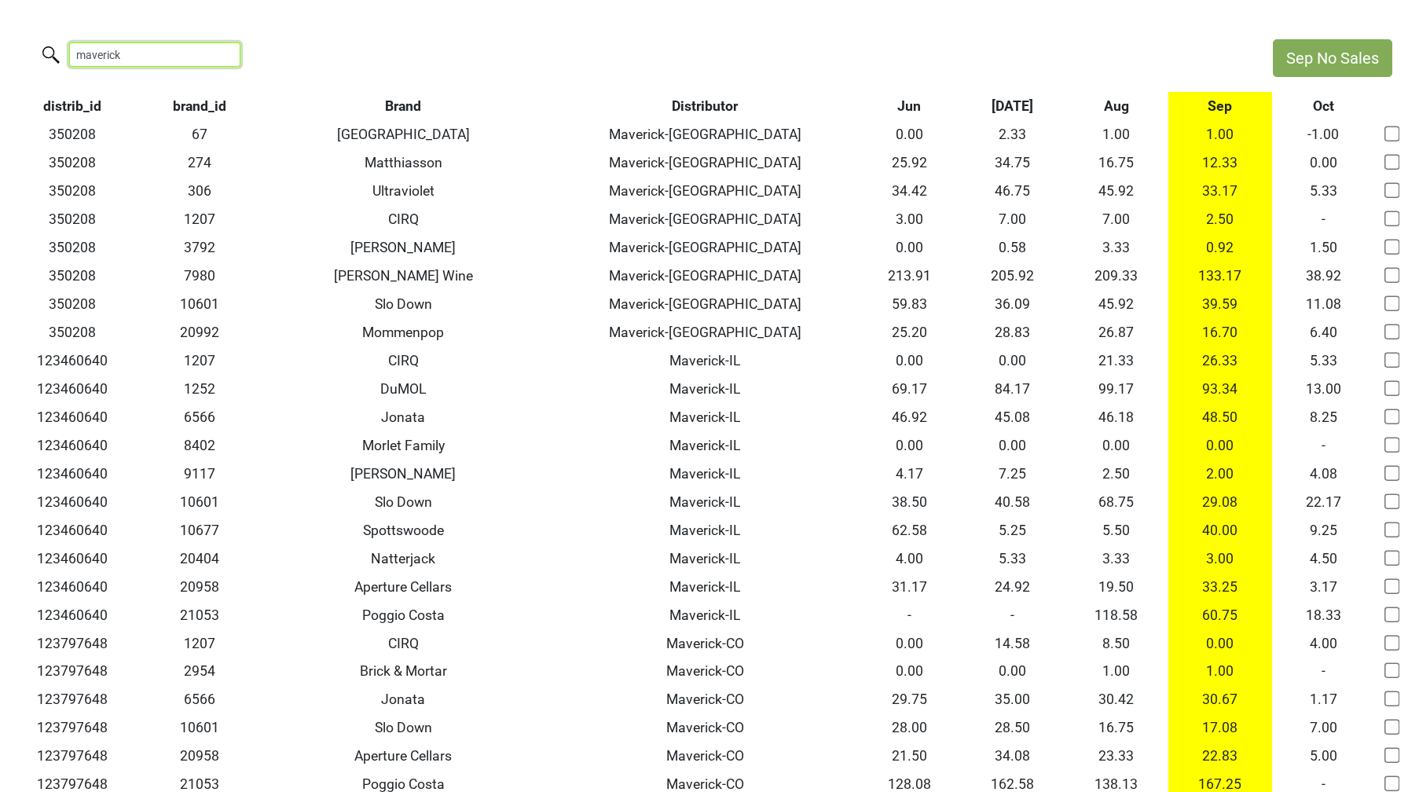
type input "maverick"
click at [1104, 101] on th "Aug" at bounding box center [1116, 106] width 104 height 28
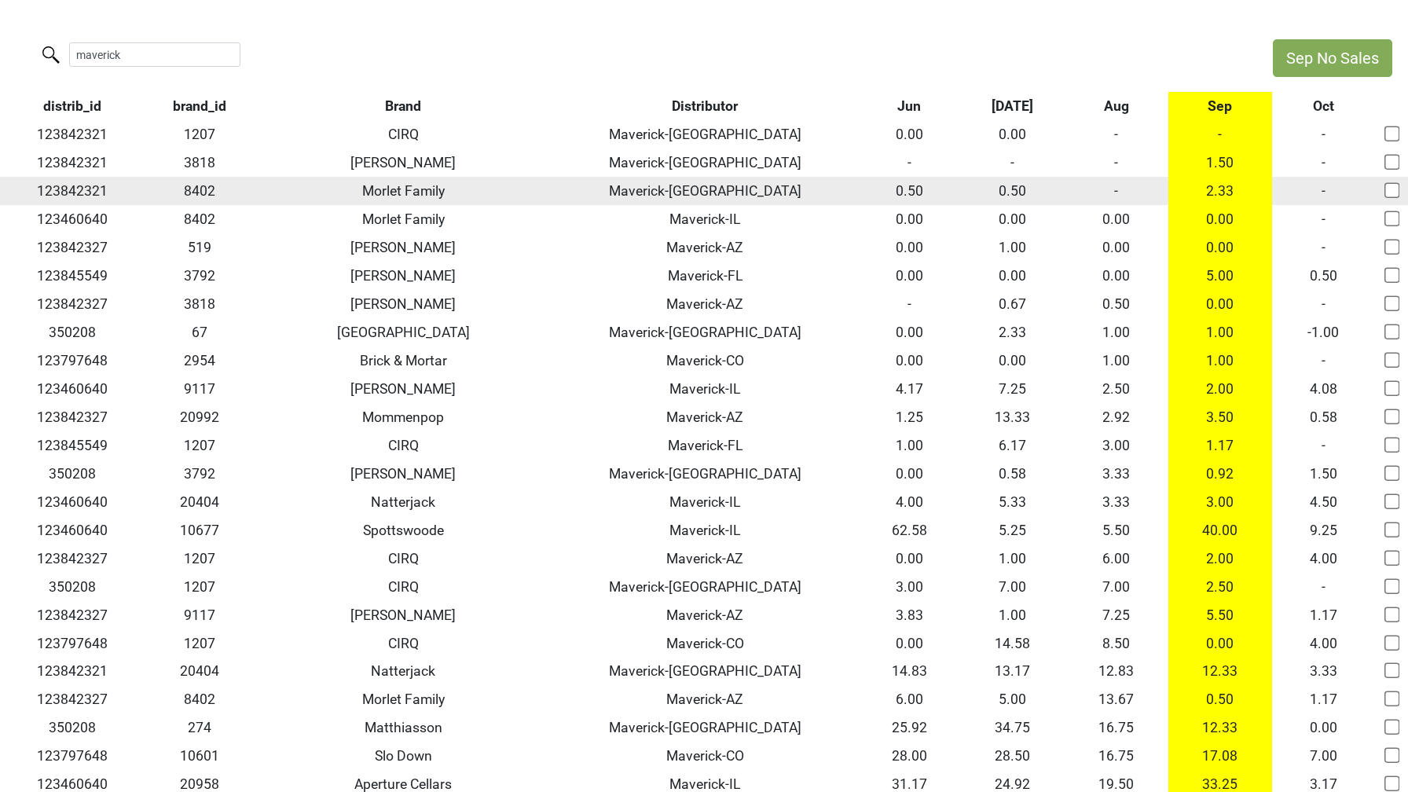
click at [1118, 189] on td "-" at bounding box center [1116, 191] width 104 height 28
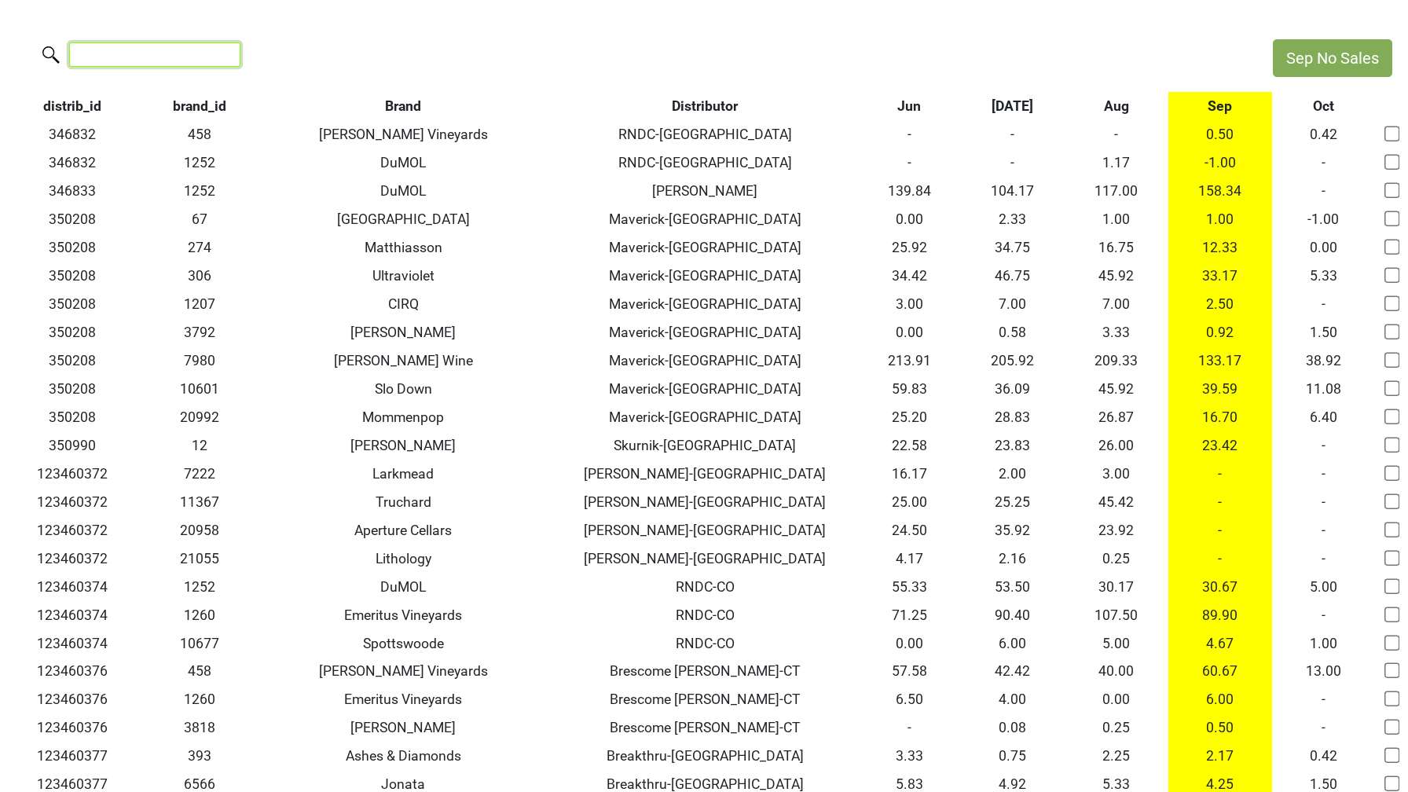
click at [165, 53] on input "search" at bounding box center [154, 54] width 171 height 24
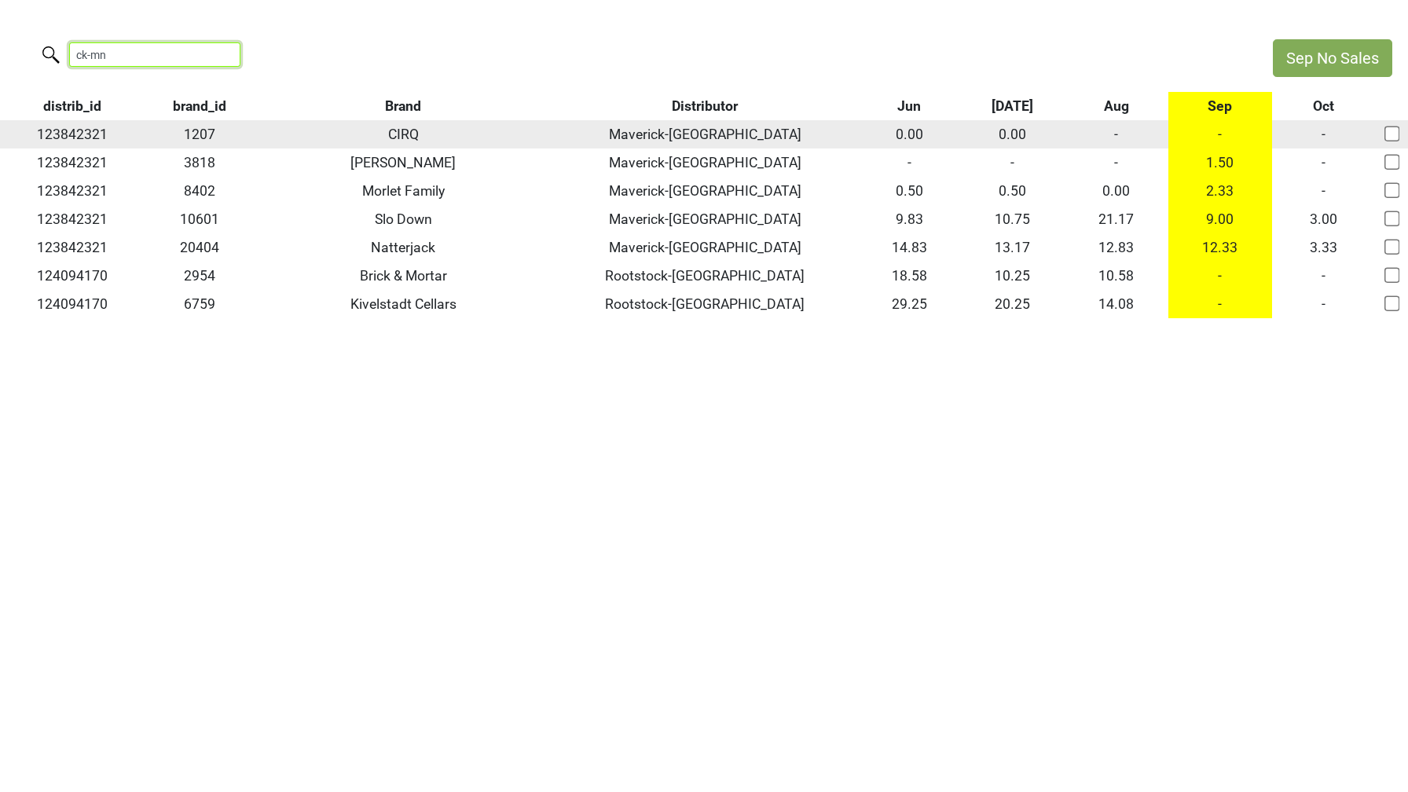
type input "ck-mn"
click at [1110, 132] on td "-" at bounding box center [1116, 134] width 104 height 28
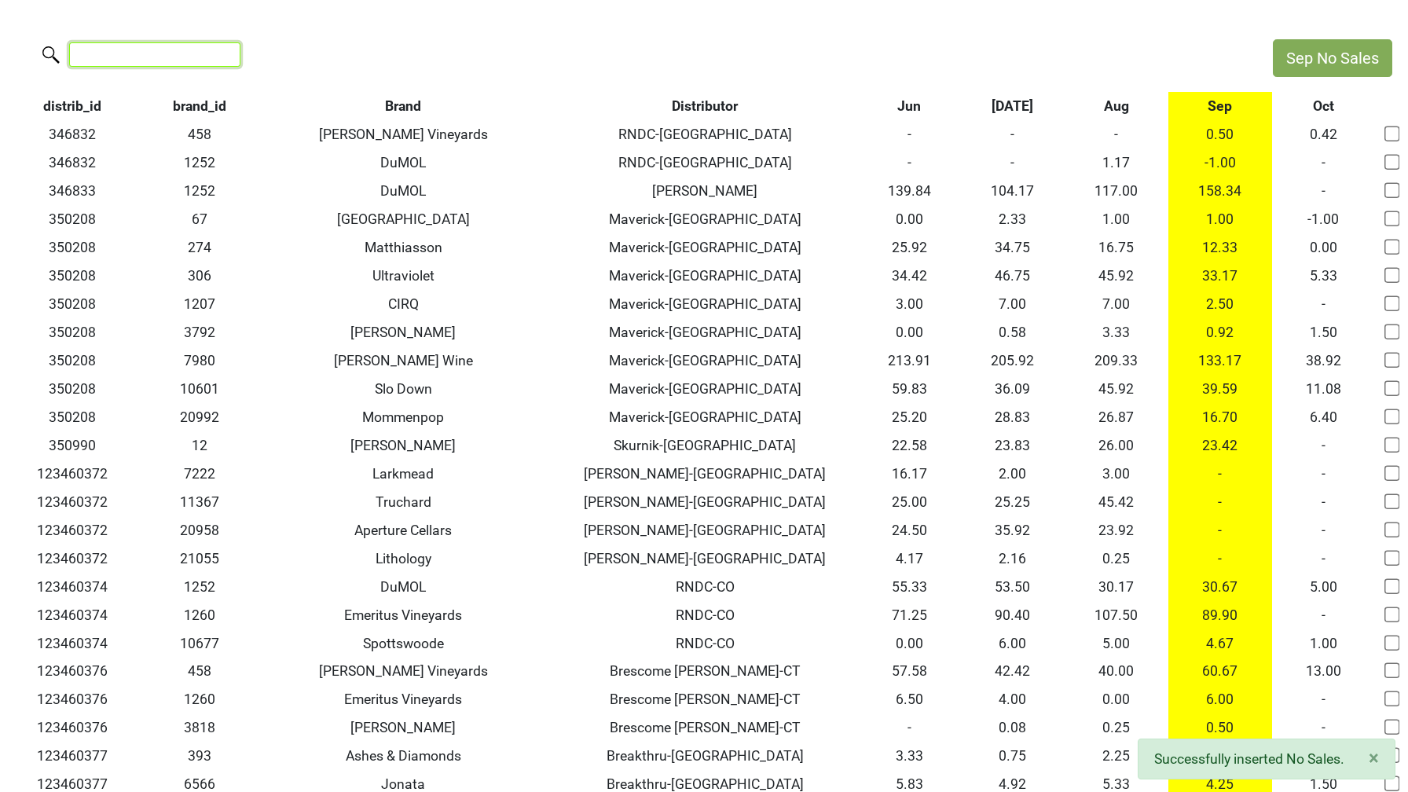
click at [124, 54] on input "search" at bounding box center [154, 54] width 171 height 24
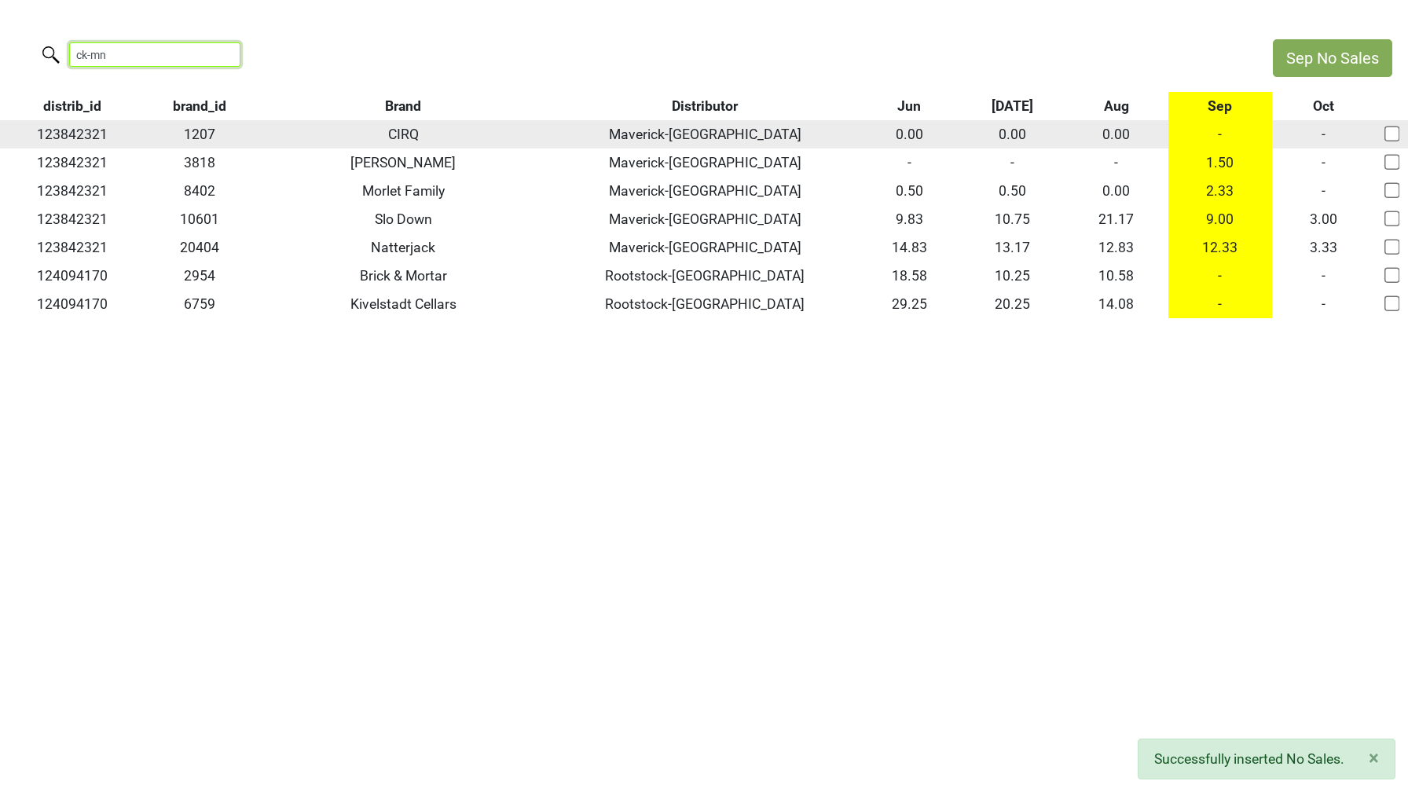
type input "ck-mn"
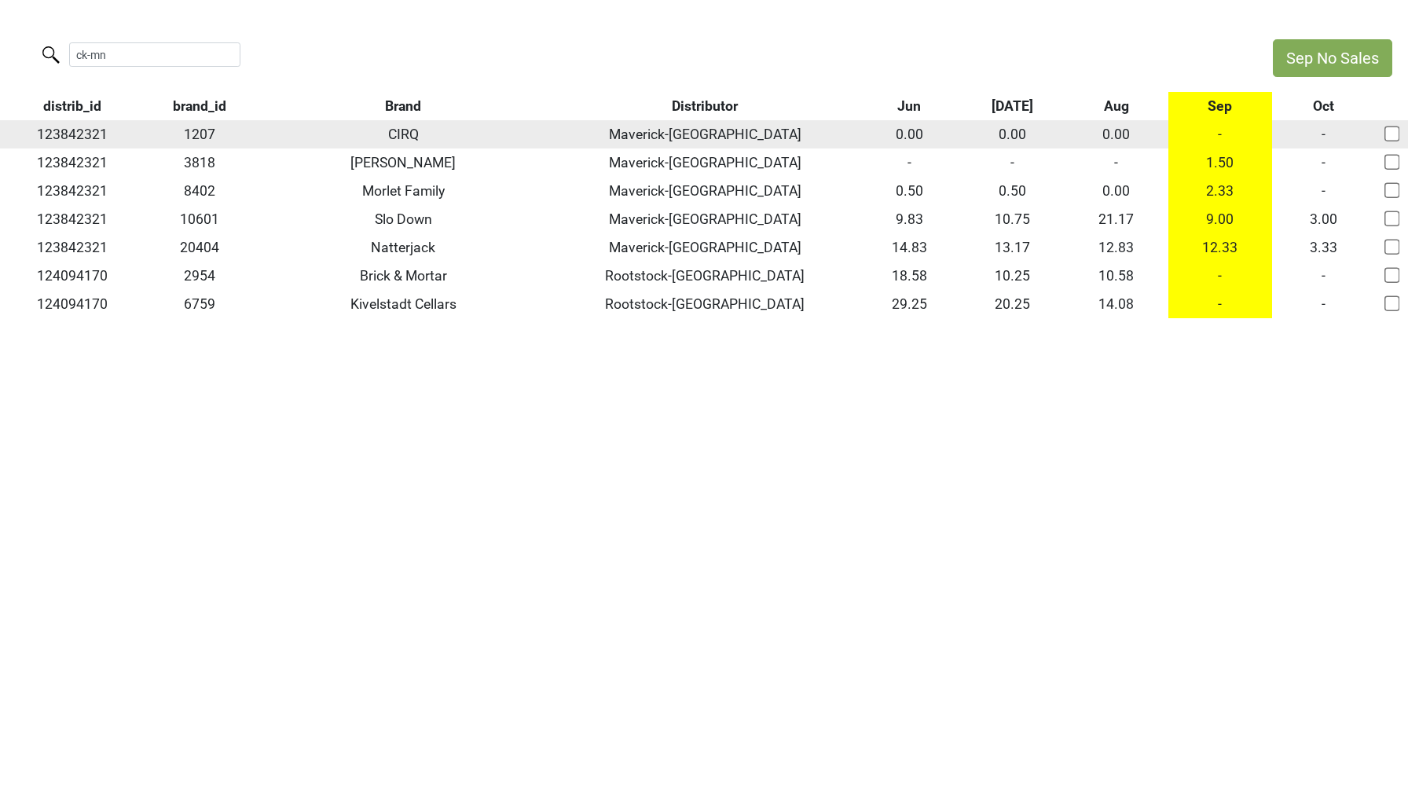
click at [1222, 134] on td "-" at bounding box center [1220, 134] width 104 height 28
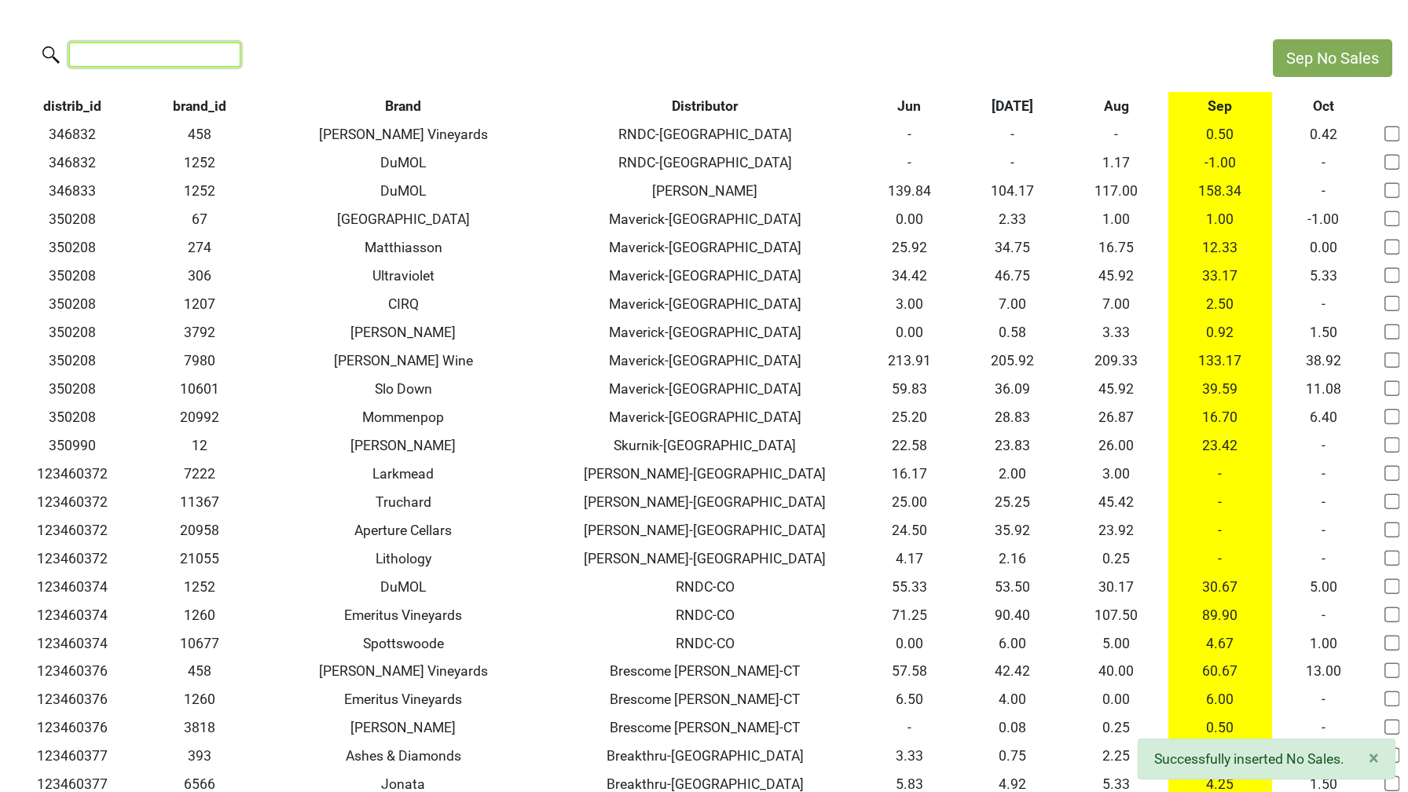
click at [183, 59] on input "search" at bounding box center [154, 54] width 171 height 24
click at [1211, 109] on th "Sep" at bounding box center [1220, 106] width 104 height 28
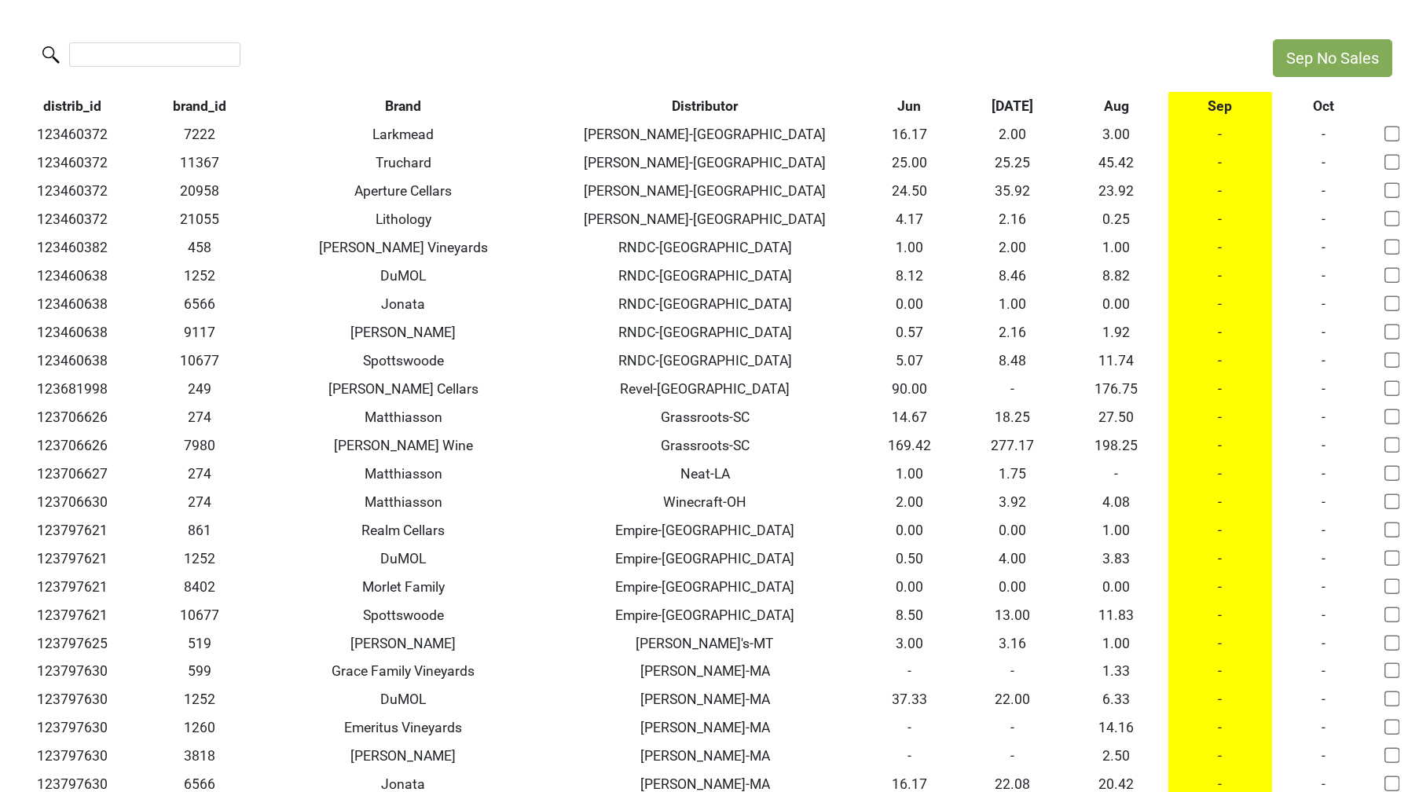
click at [1108, 118] on th "Aug" at bounding box center [1116, 106] width 104 height 28
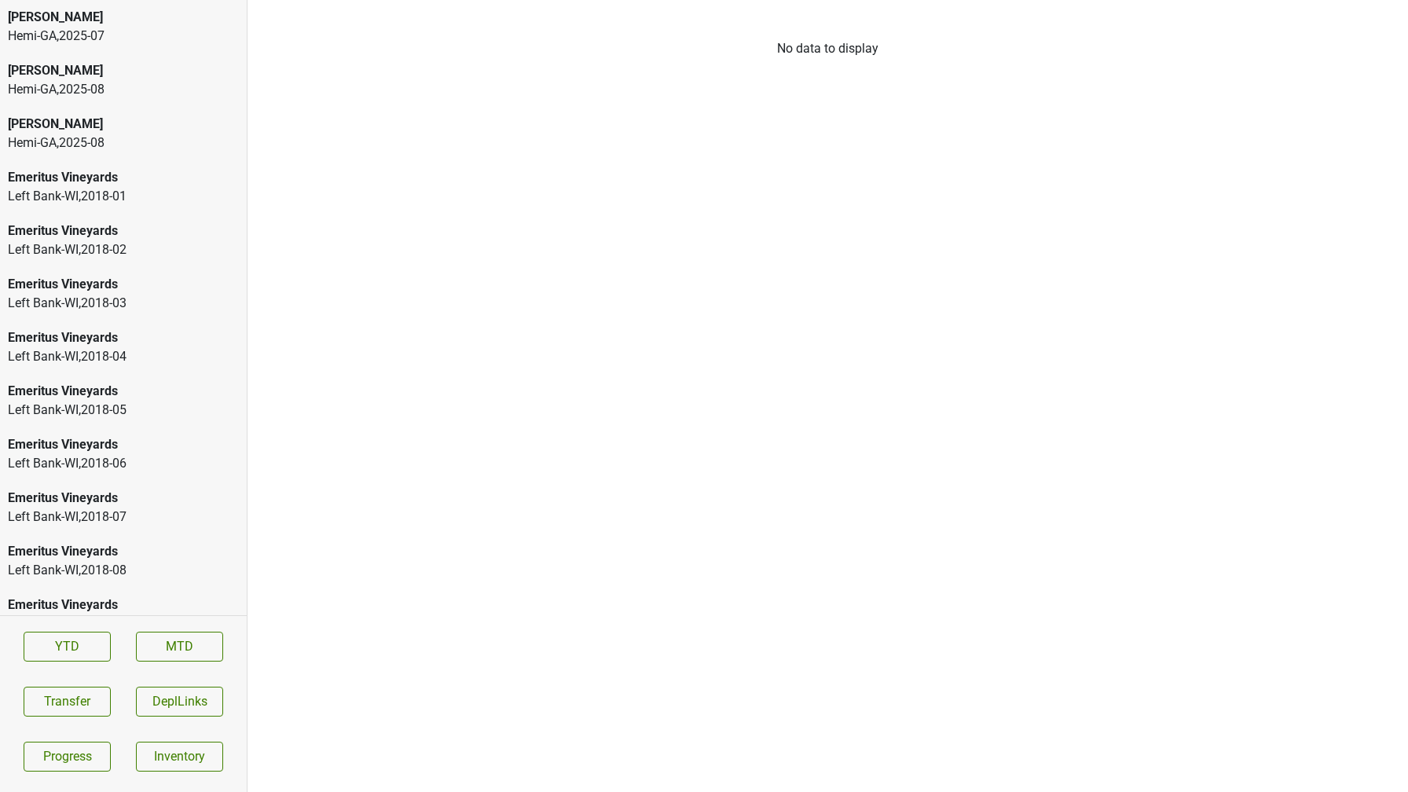
scroll to position [1430, 0]
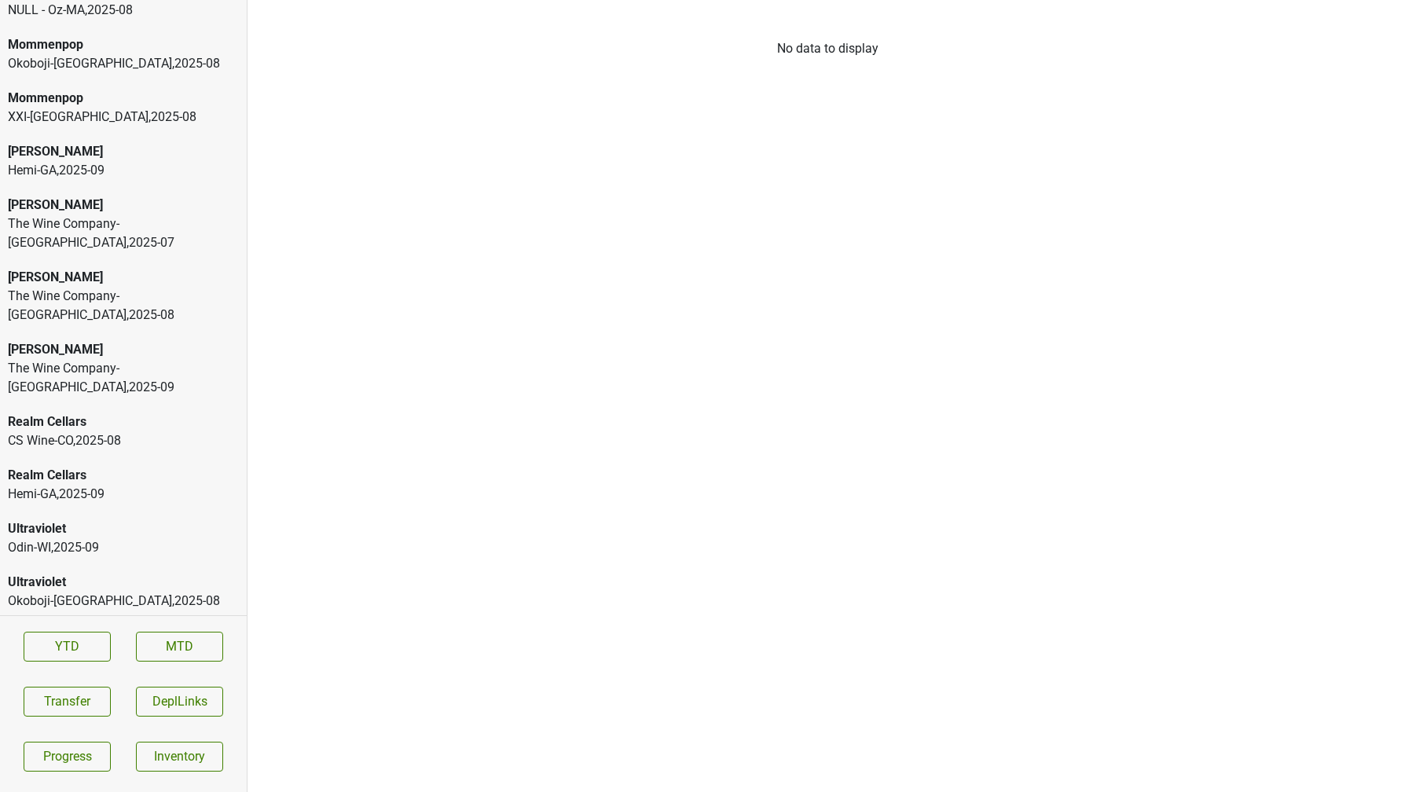
click at [68, 645] on div "XXI-FL , 2025 - 08" at bounding box center [123, 654] width 231 height 19
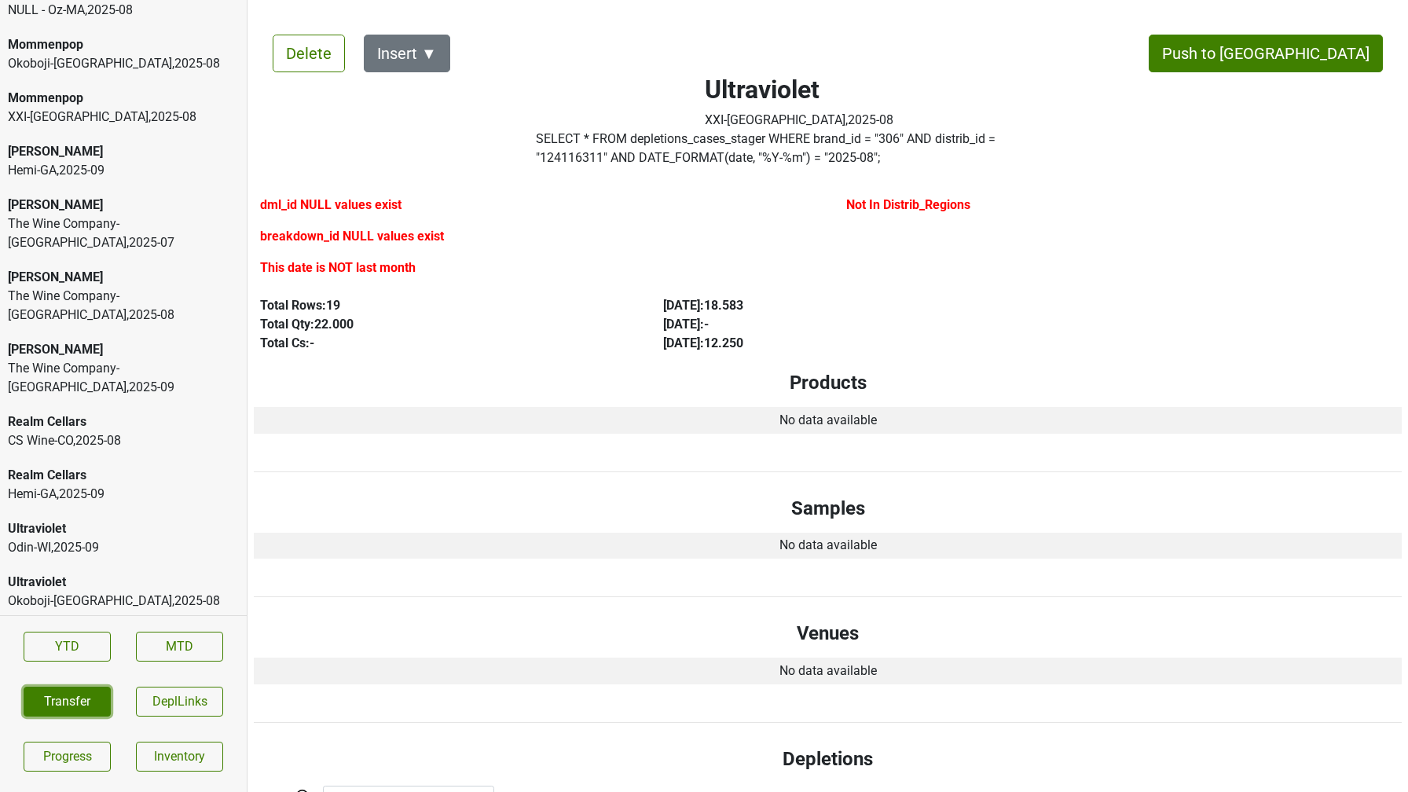
click at [55, 696] on button "Transfer" at bounding box center [67, 702] width 87 height 30
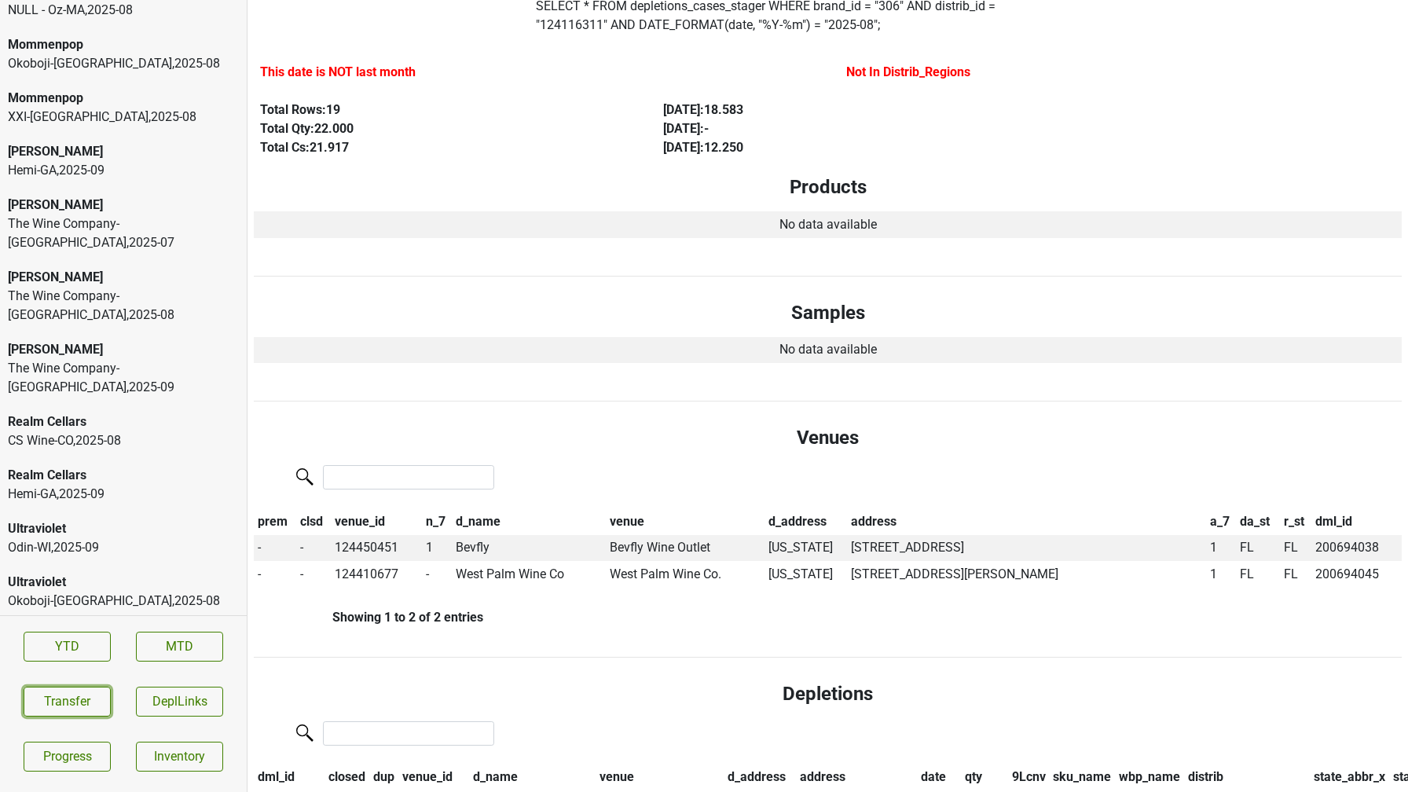
scroll to position [0, 0]
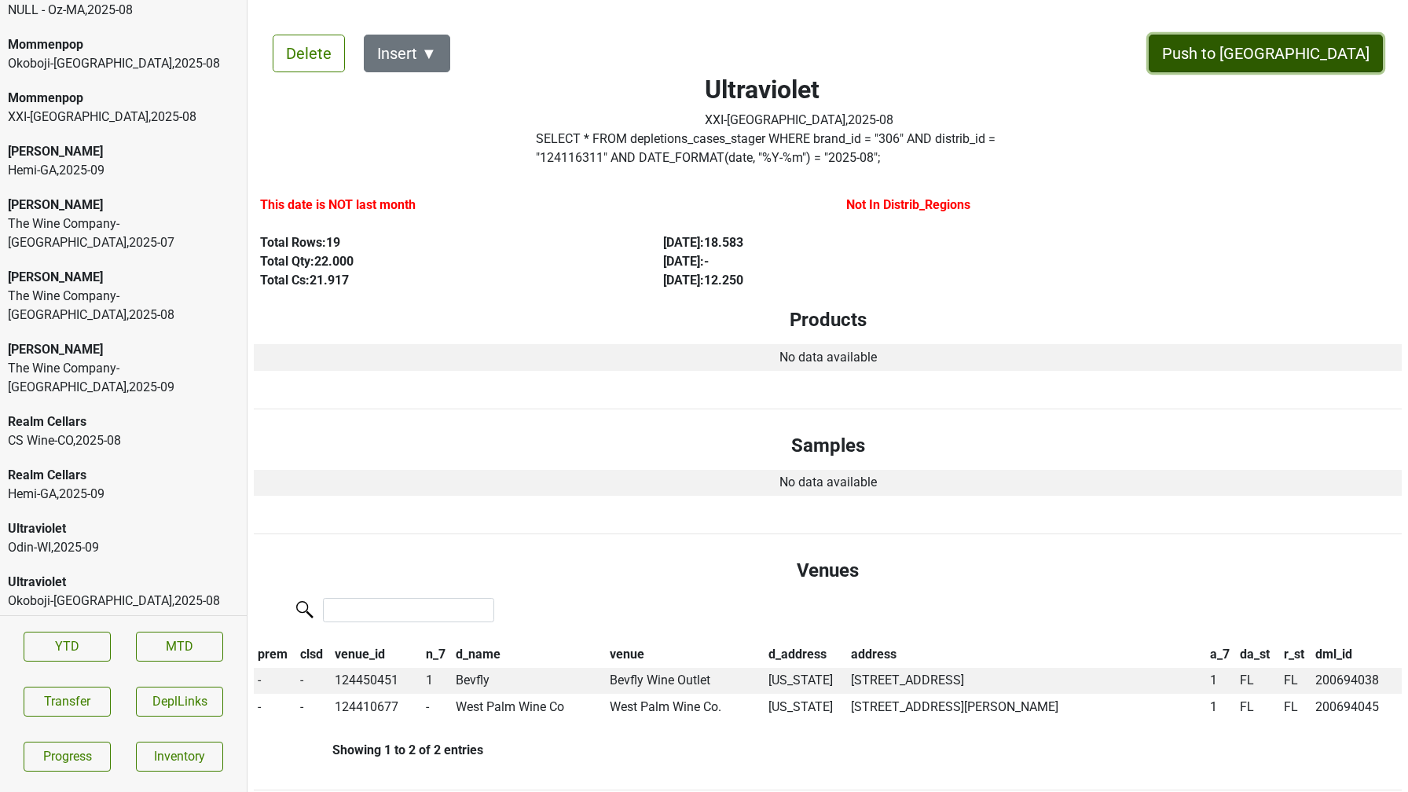
click at [1306, 63] on button "Push to DC" at bounding box center [1266, 54] width 234 height 38
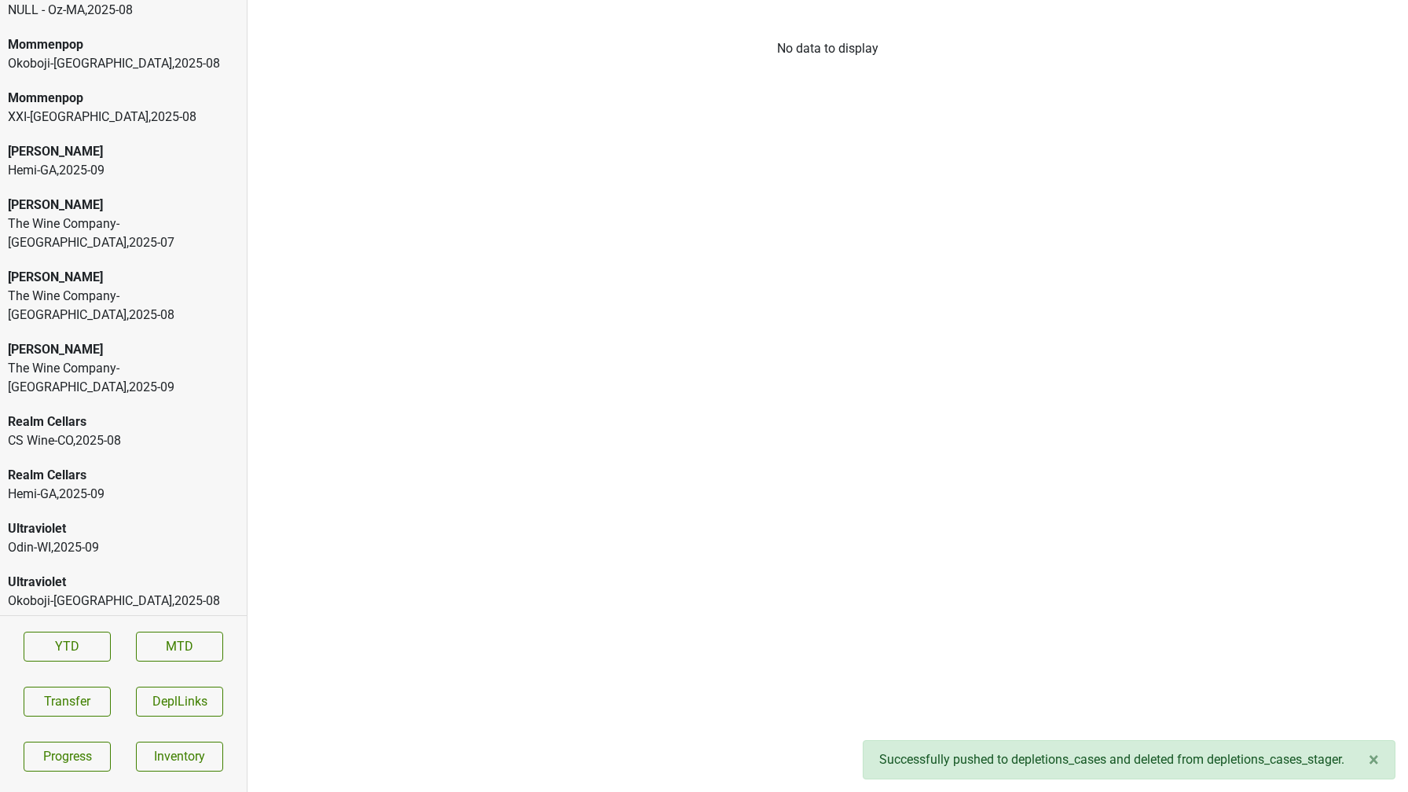
scroll to position [2964, 0]
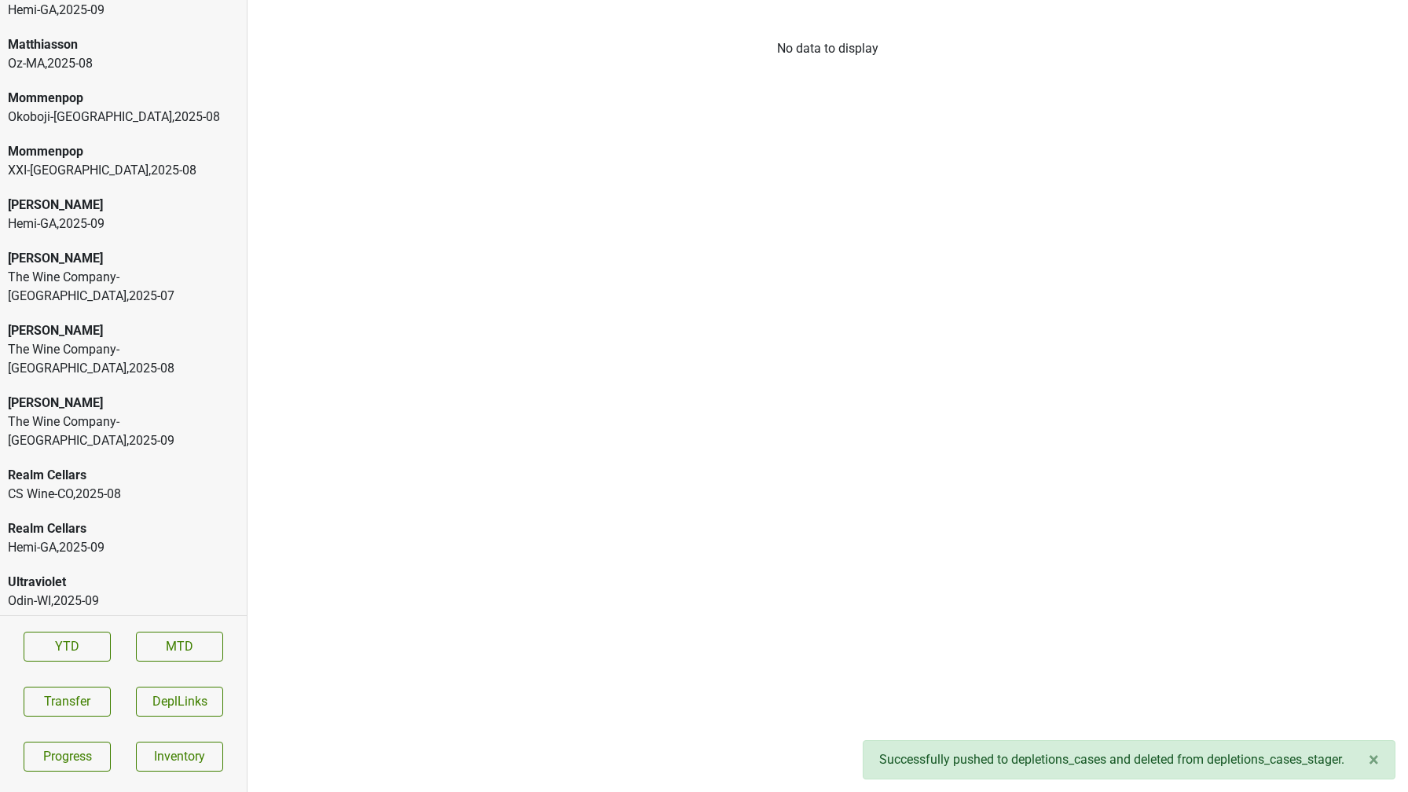
click at [124, 573] on div "Ultraviolet" at bounding box center [123, 582] width 231 height 19
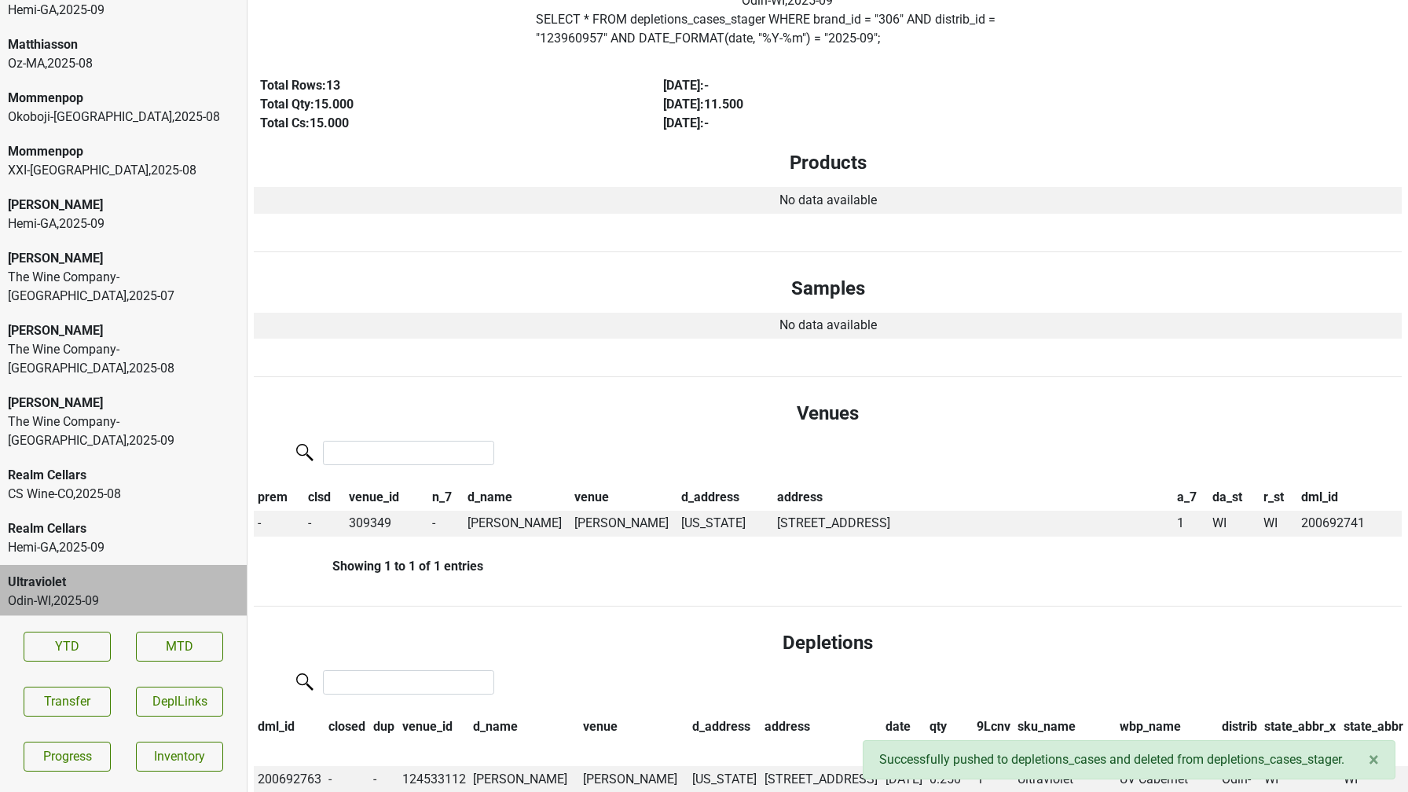
scroll to position [0, 0]
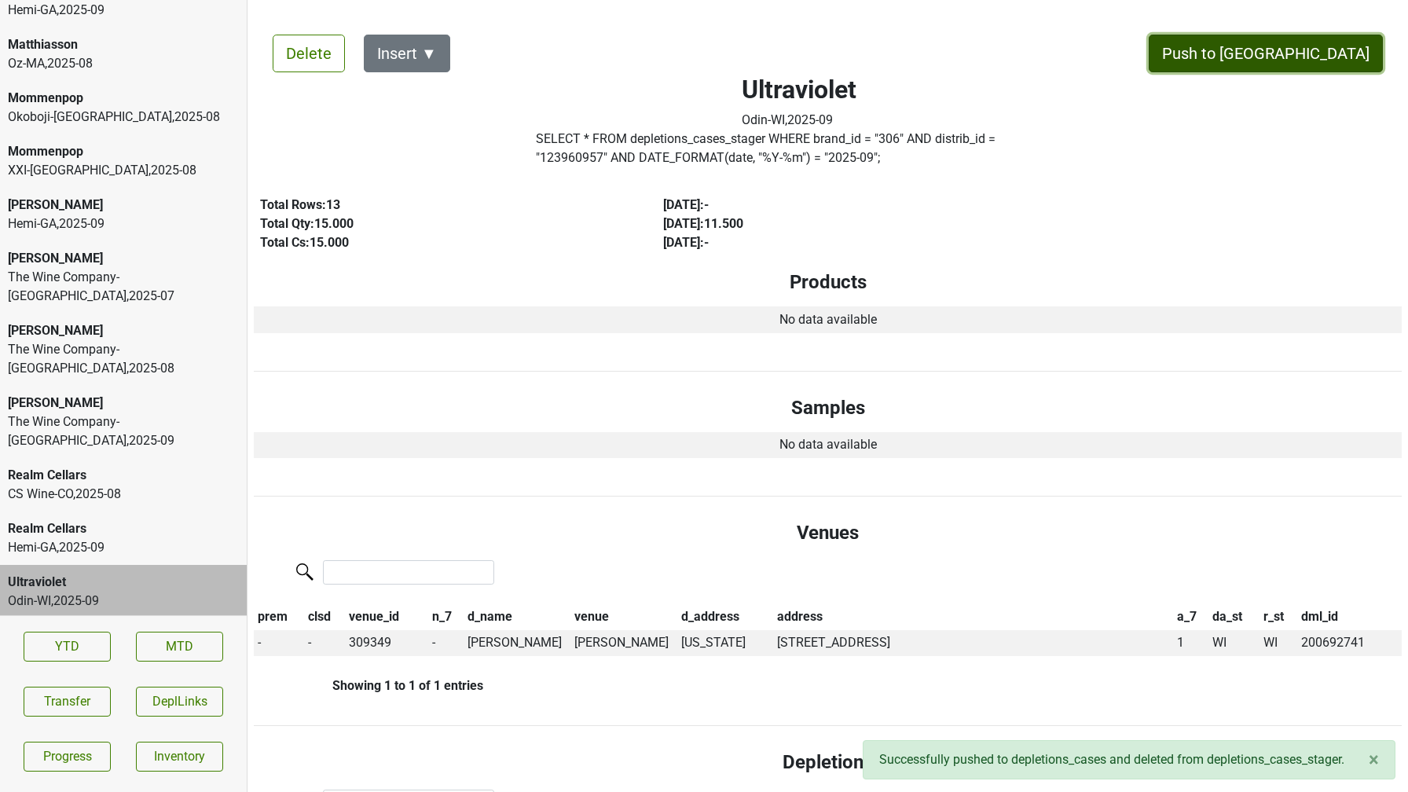
click at [1328, 62] on button "Push to DC" at bounding box center [1266, 54] width 234 height 38
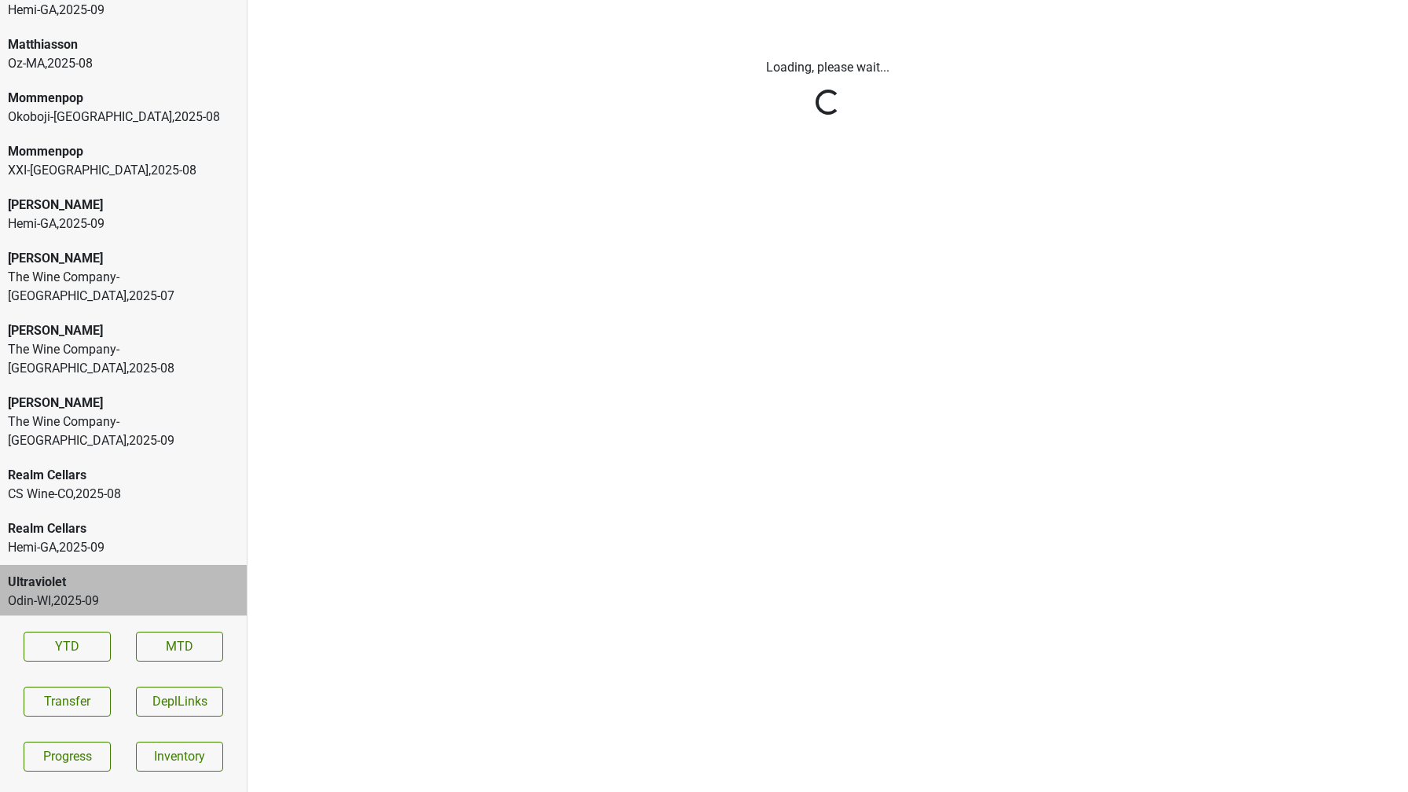
scroll to position [2911, 0]
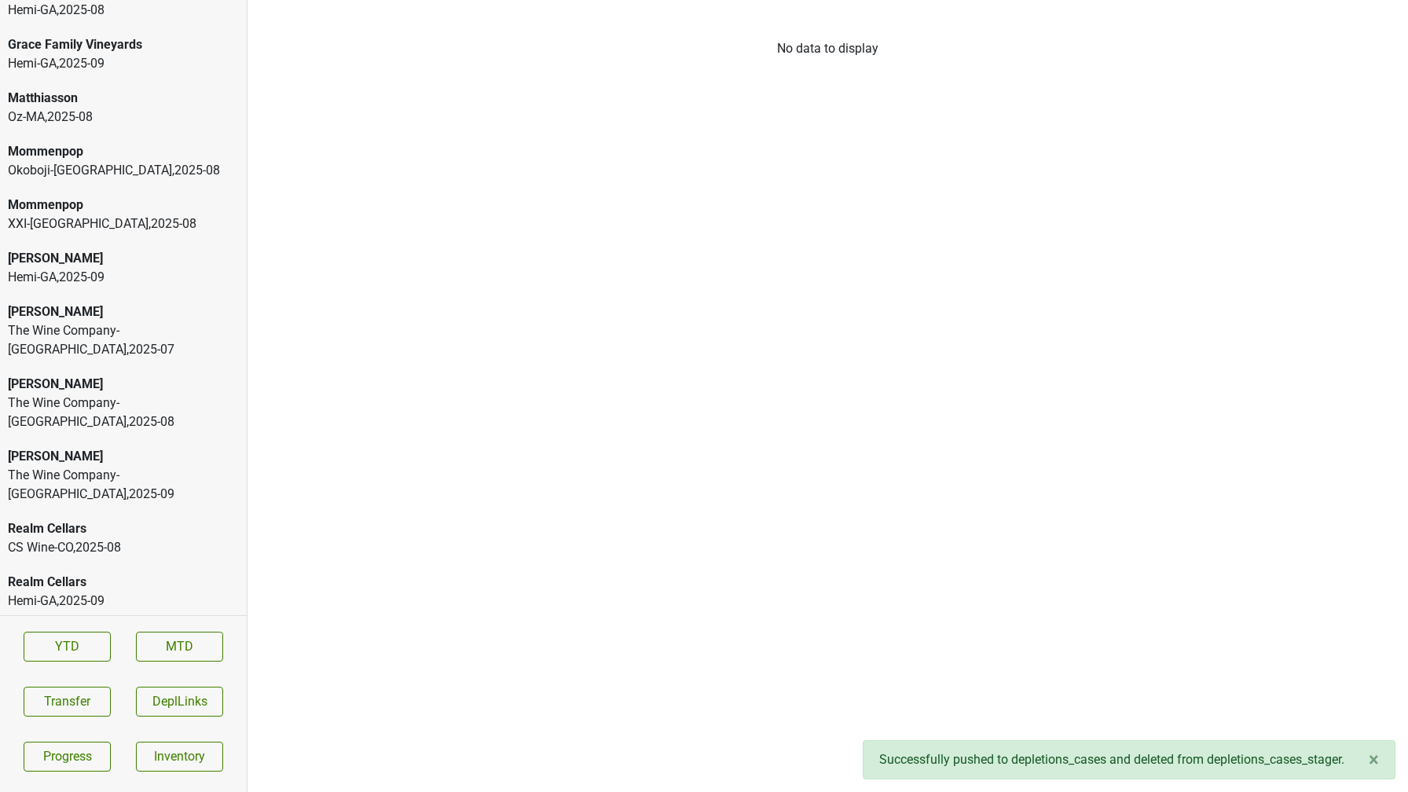
click at [140, 346] on div "Peter Michael The Wine Company-MN , 2025 - 07" at bounding box center [123, 331] width 247 height 72
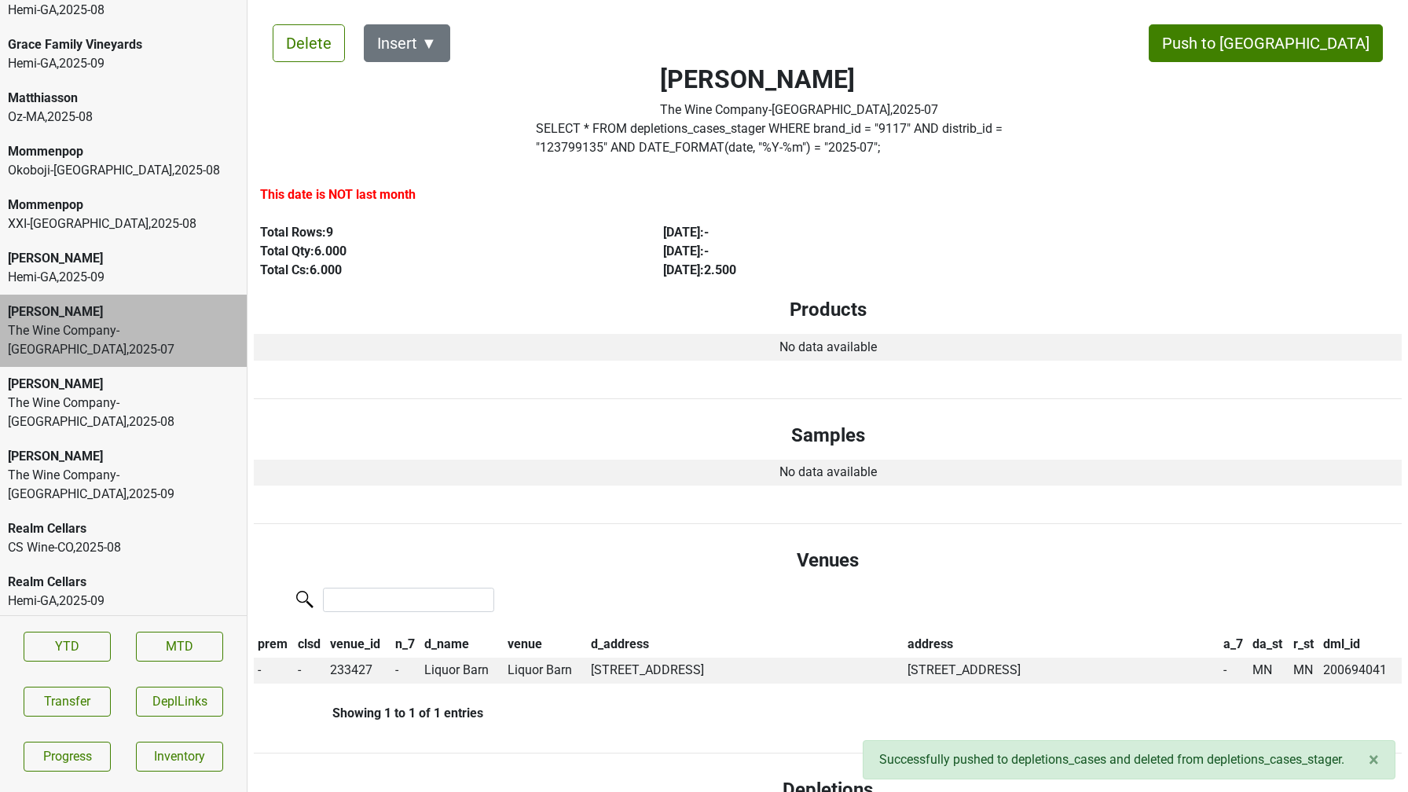
scroll to position [0, 0]
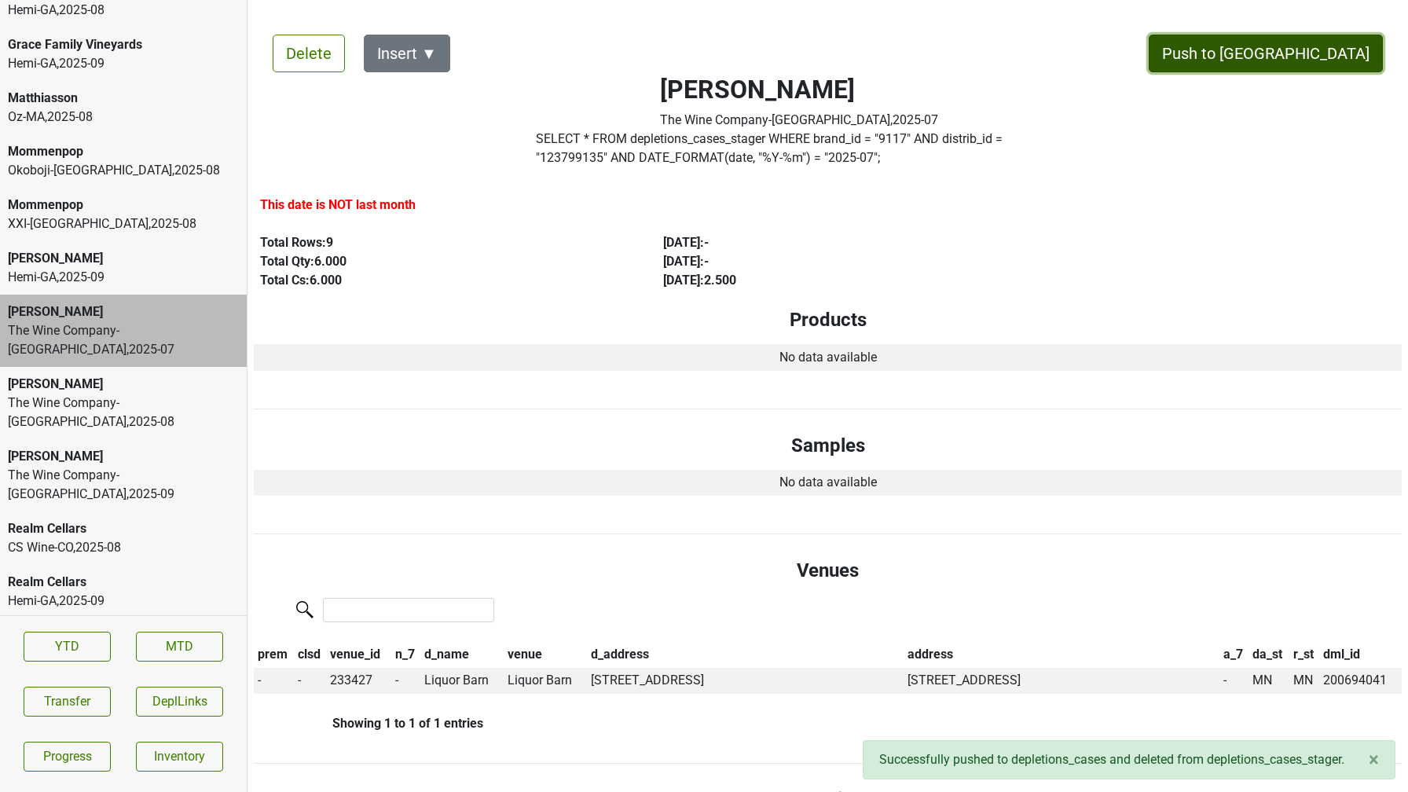
click at [1312, 58] on button "Push to DC" at bounding box center [1266, 54] width 234 height 38
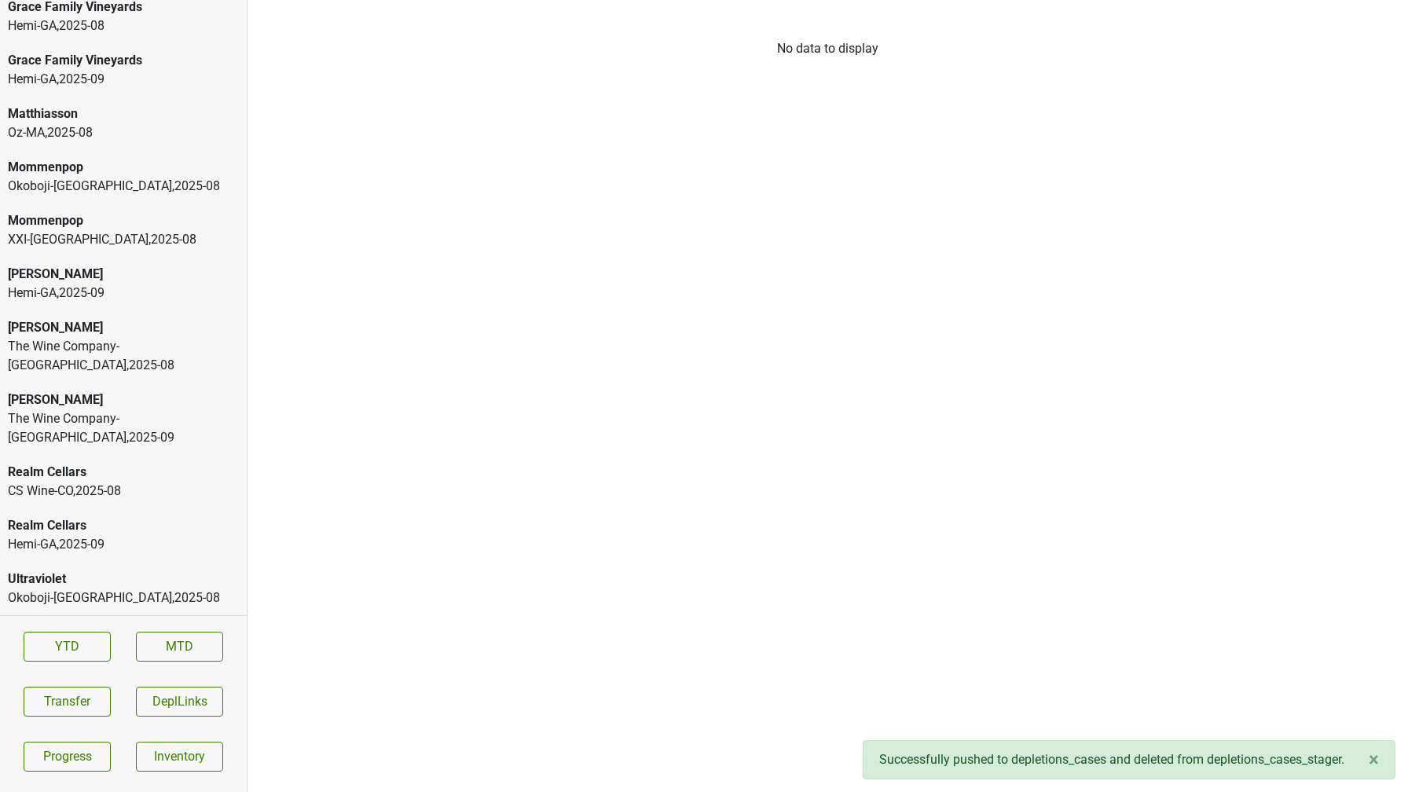
scroll to position [2857, 0]
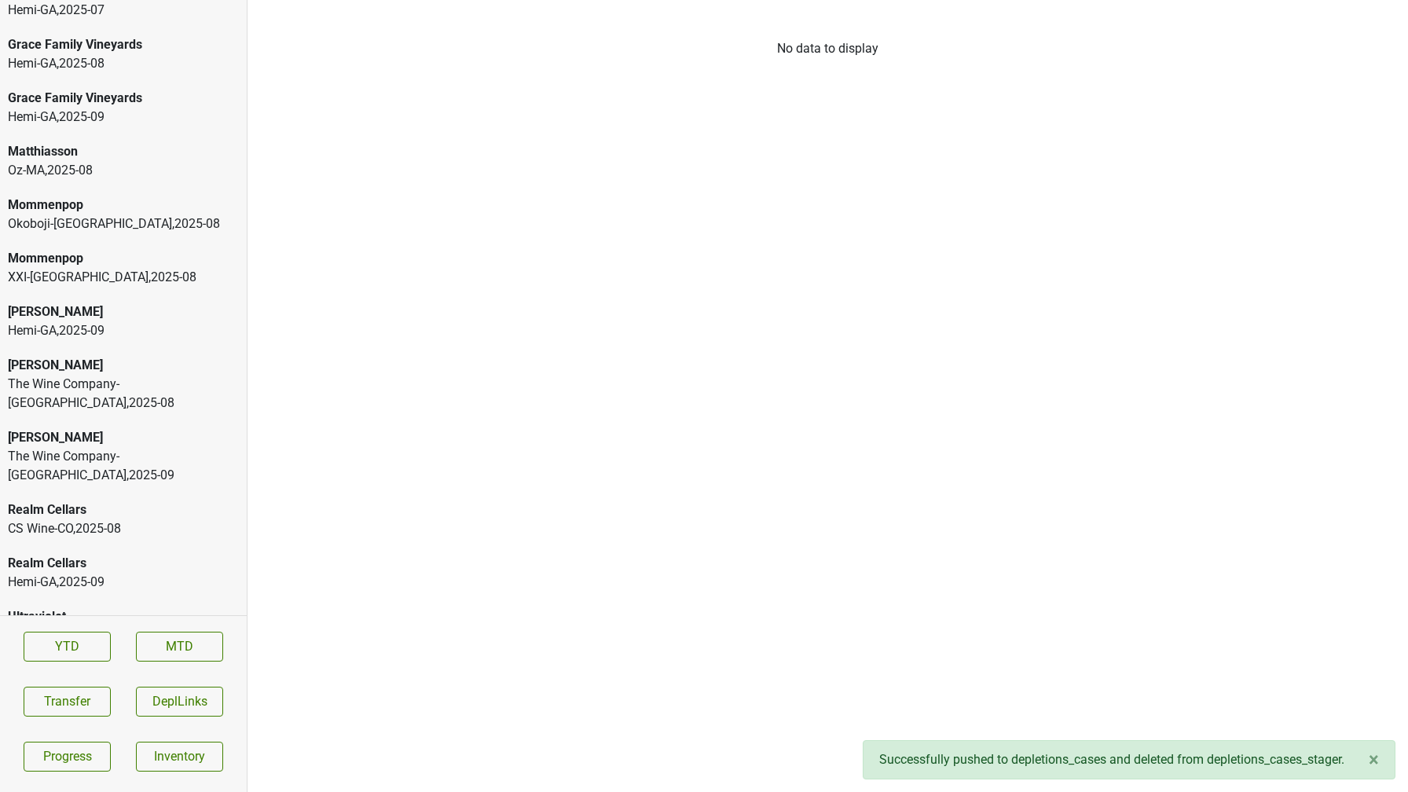
click at [141, 378] on div "The Wine Company-MN , 2025 - 08" at bounding box center [123, 394] width 231 height 38
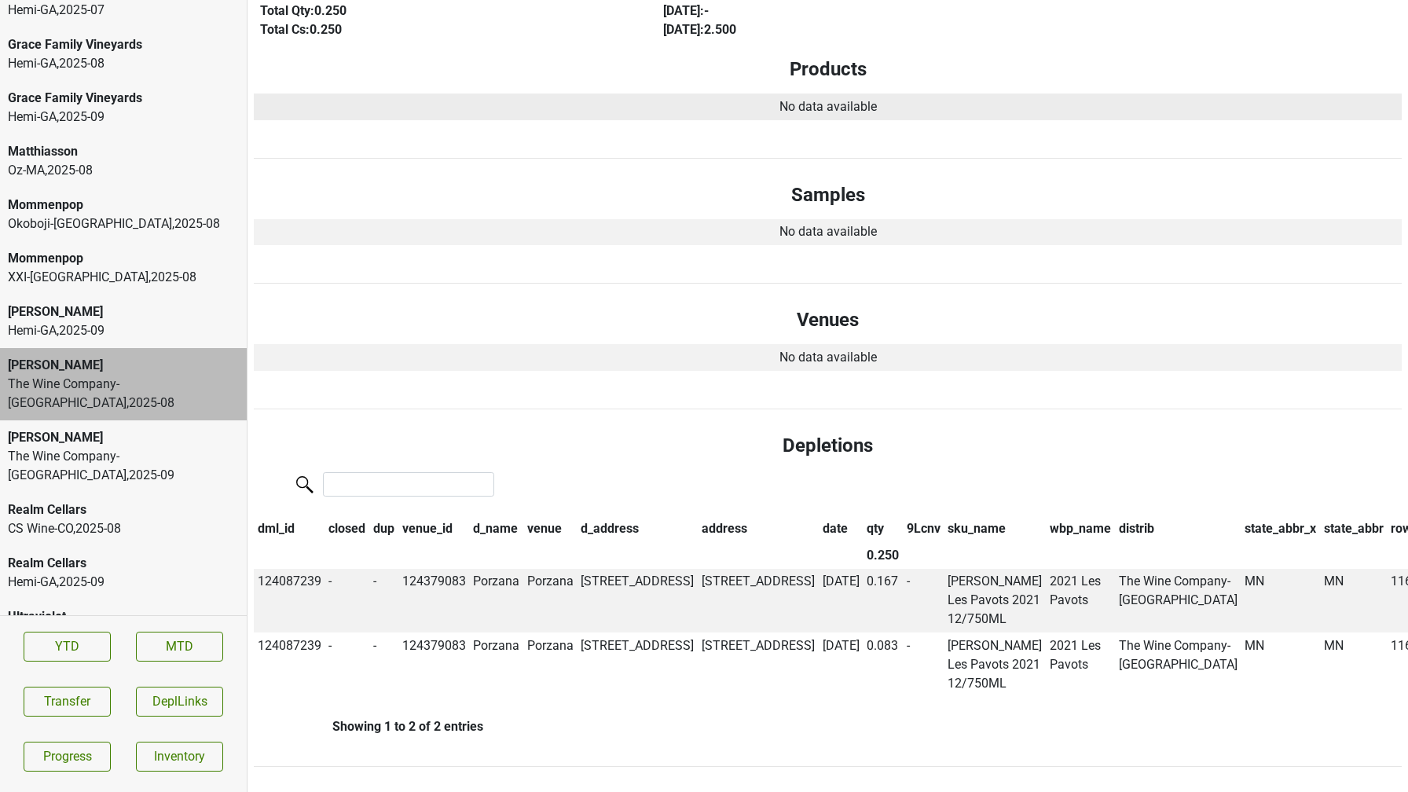
scroll to position [0, 0]
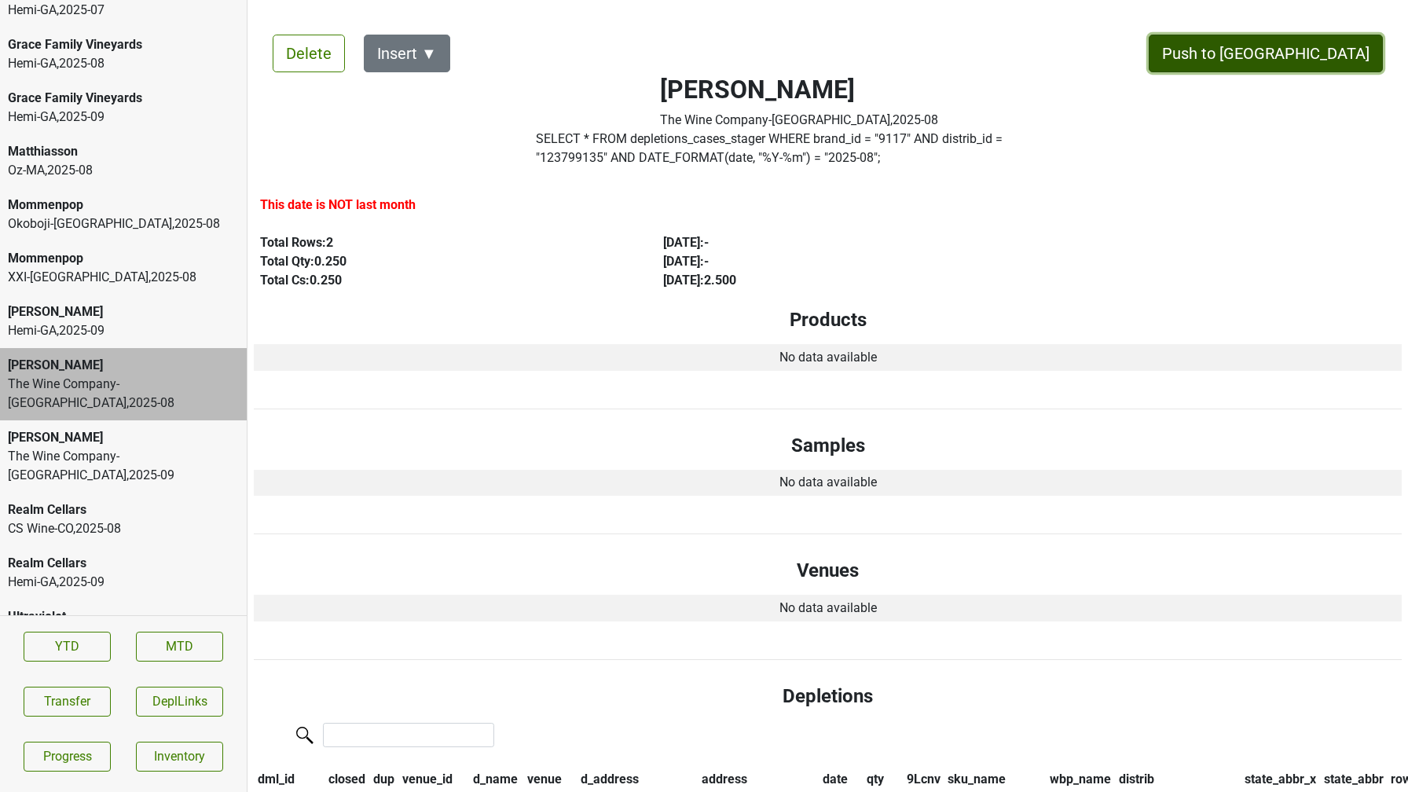
click at [1310, 45] on button "Push to DC" at bounding box center [1266, 54] width 234 height 38
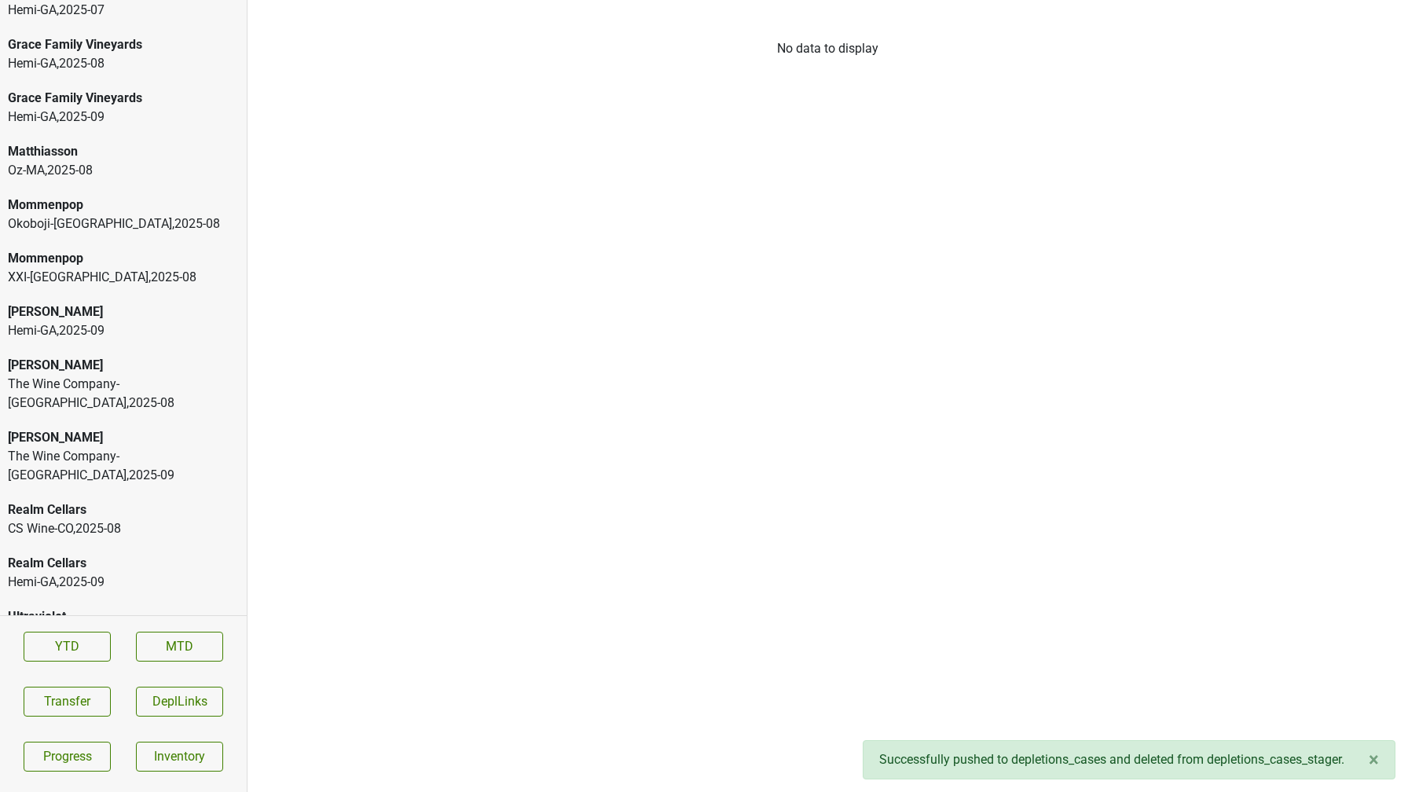
scroll to position [2804, 0]
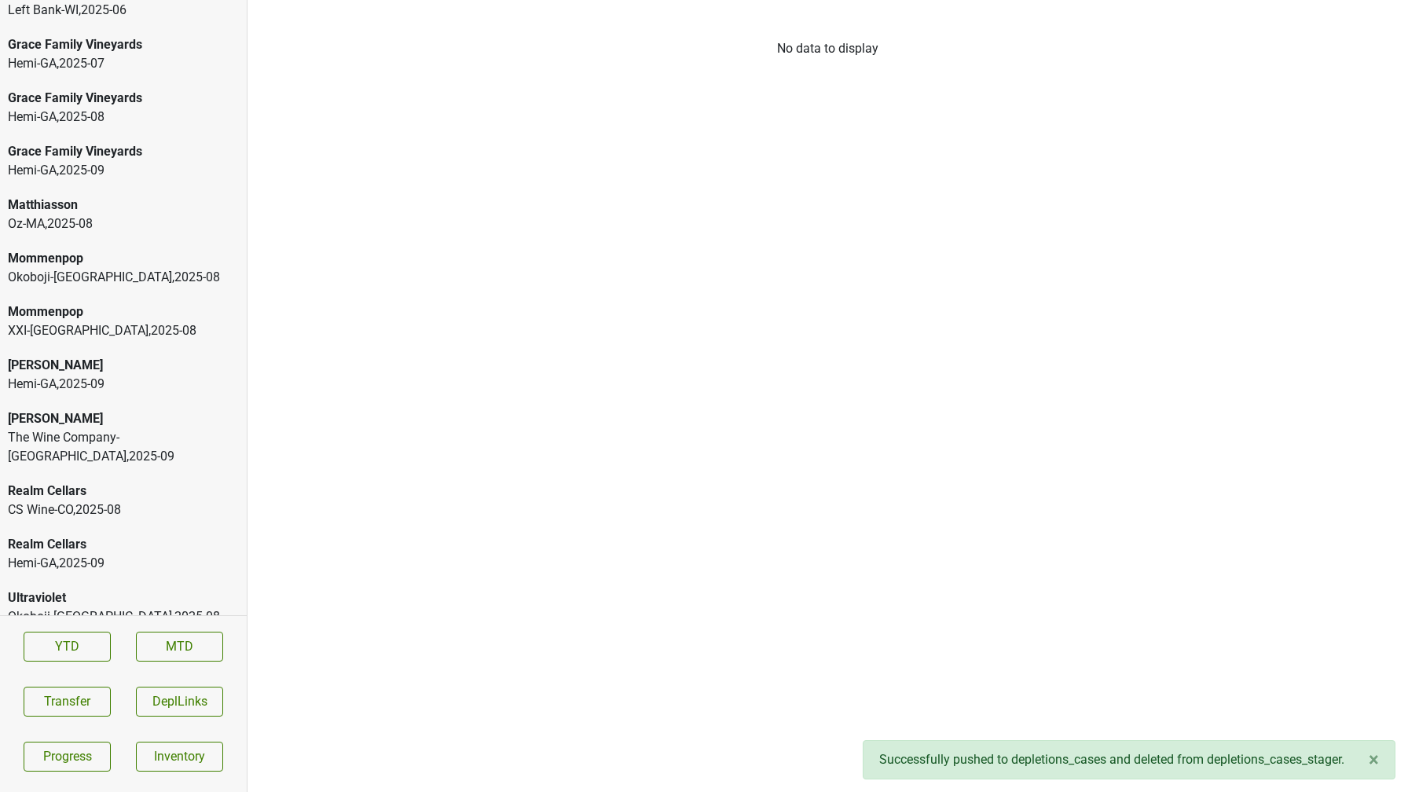
click at [156, 434] on div "The Wine Company-MN , 2025 - 09" at bounding box center [123, 447] width 231 height 38
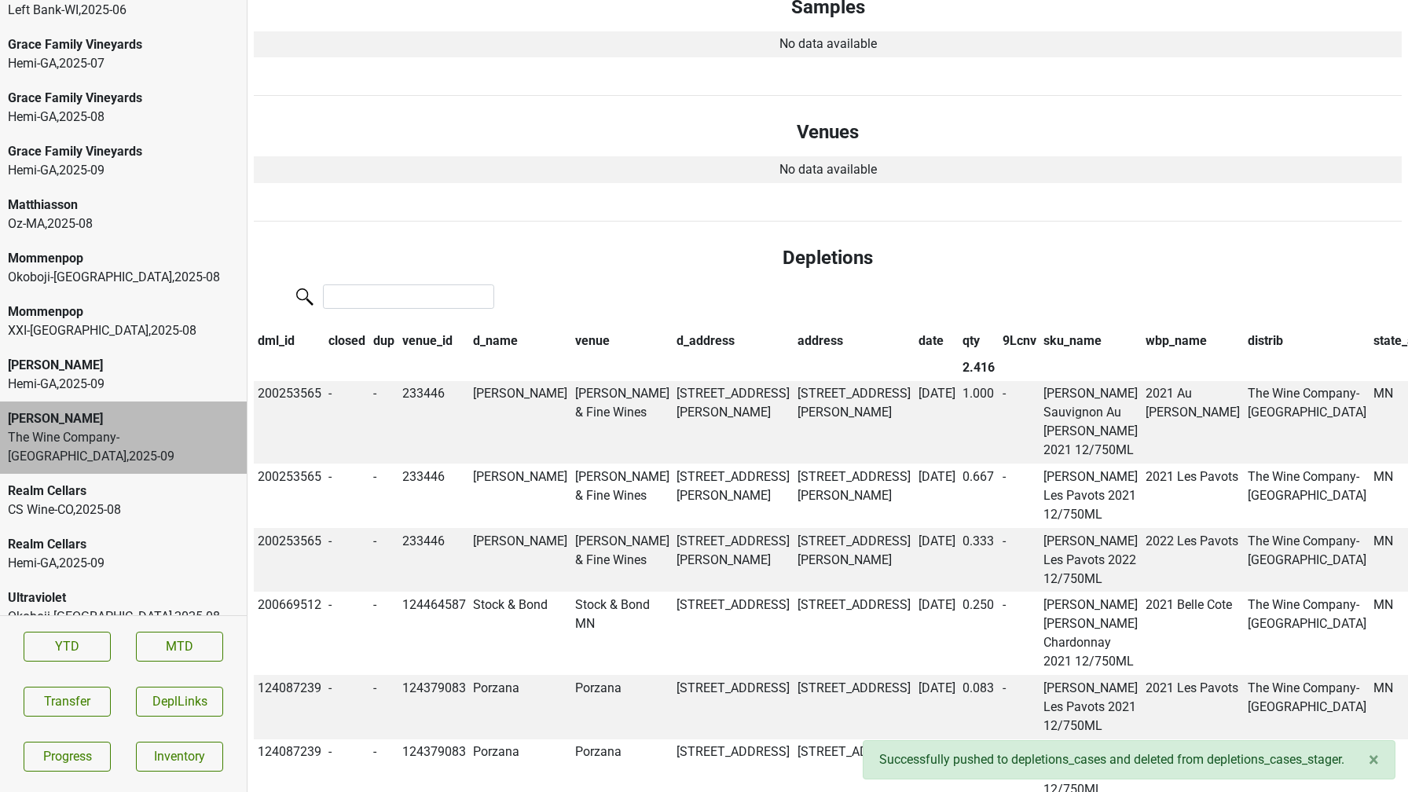
scroll to position [0, 0]
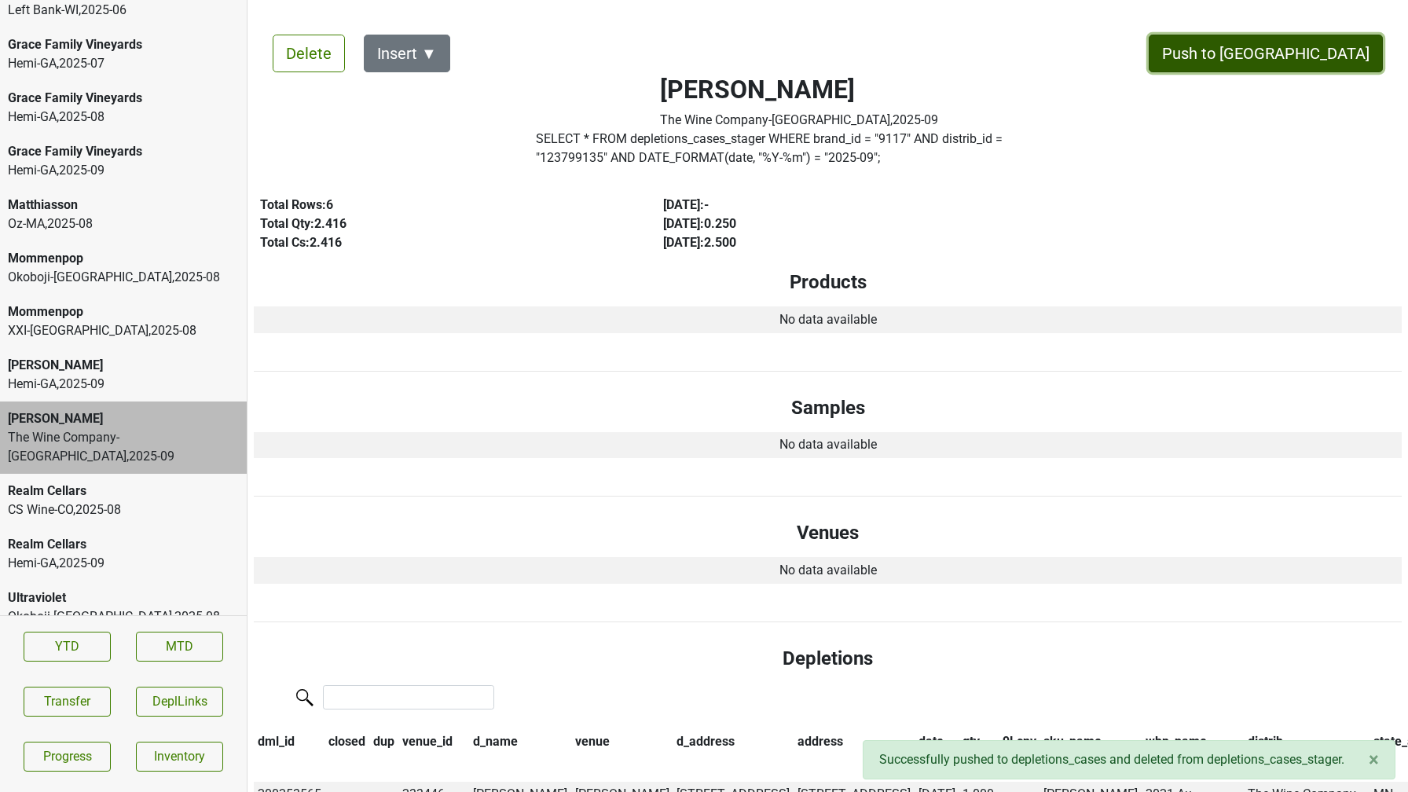
click at [1322, 49] on button "Push to DC" at bounding box center [1266, 54] width 234 height 38
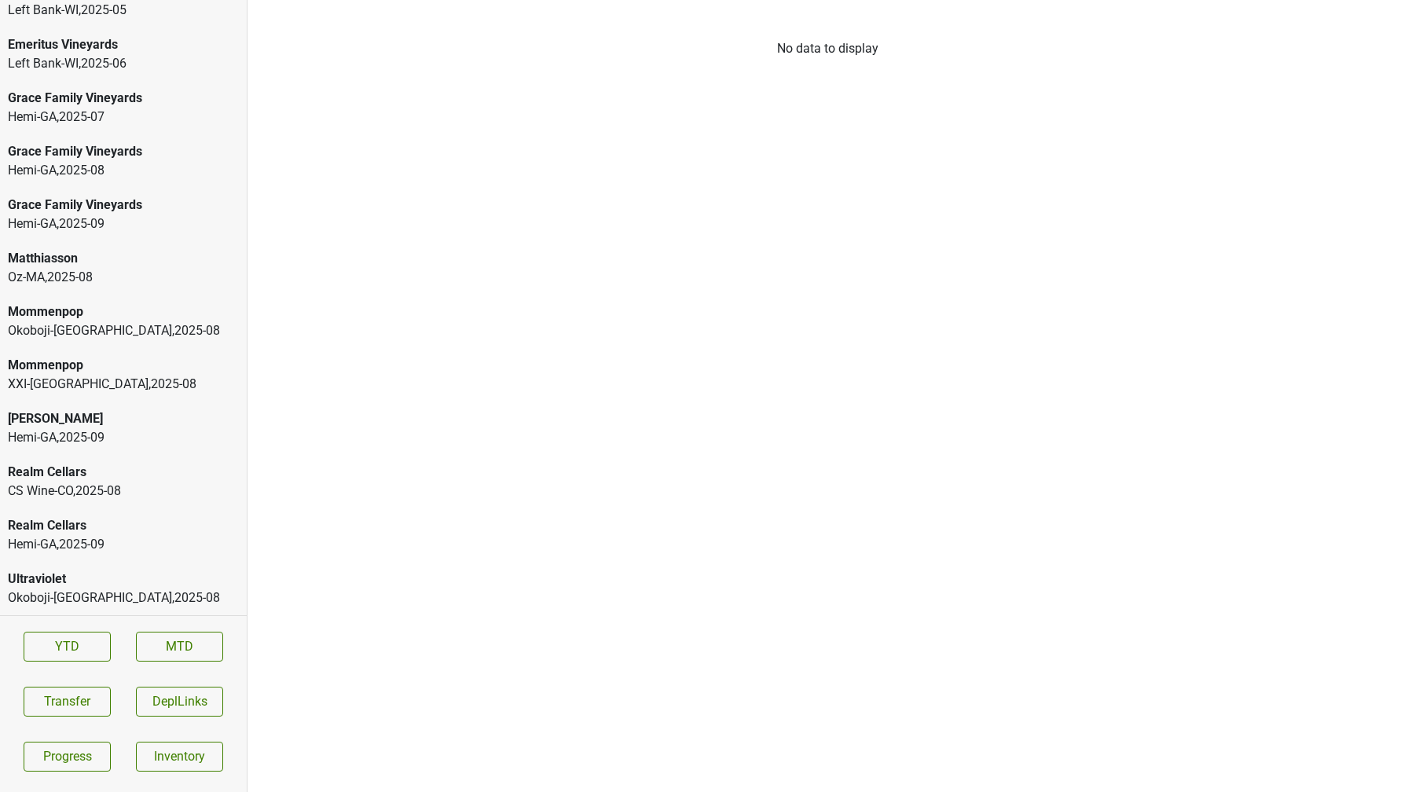
scroll to position [2750, 0]
click at [112, 375] on div "XXI-FL , 2025 - 08" at bounding box center [123, 384] width 231 height 19
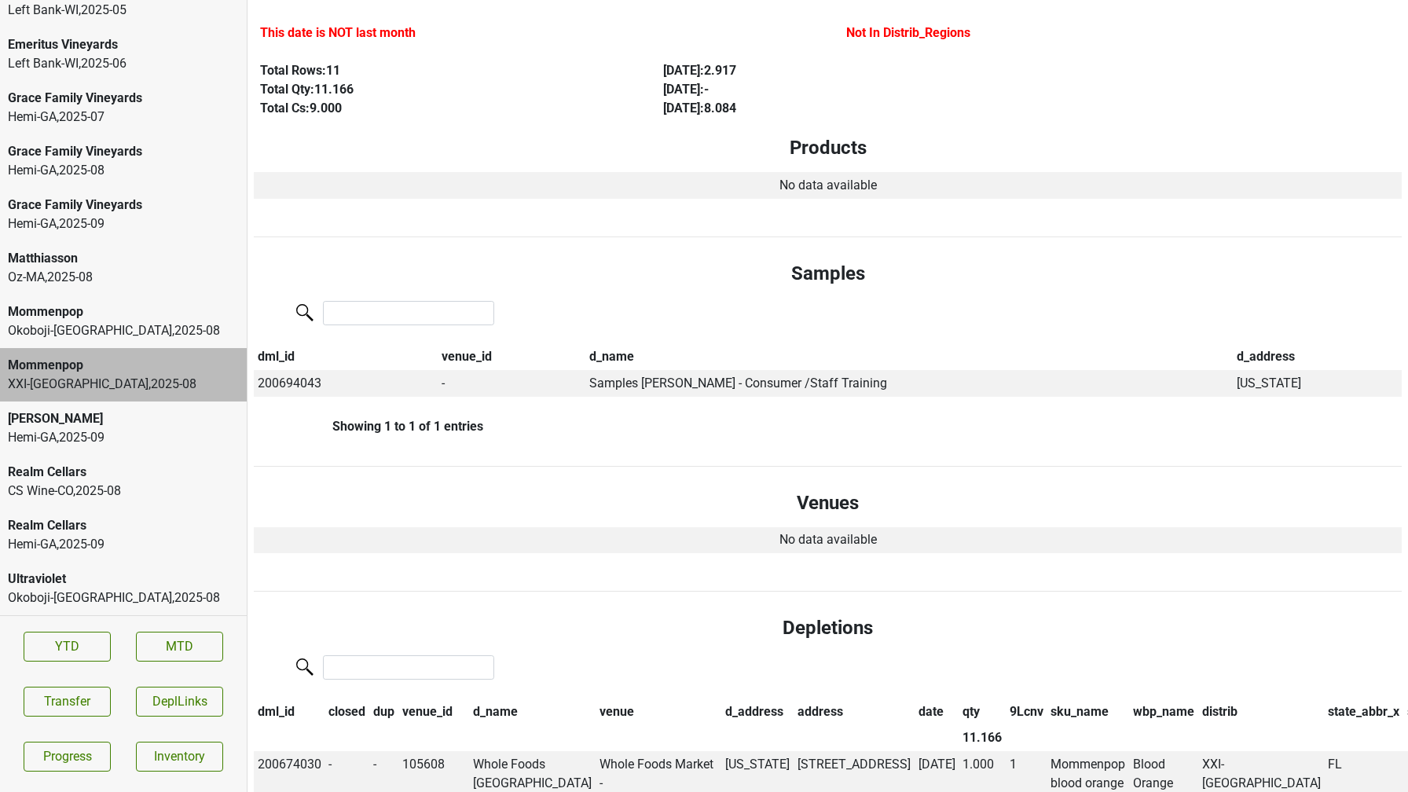
scroll to position [0, 0]
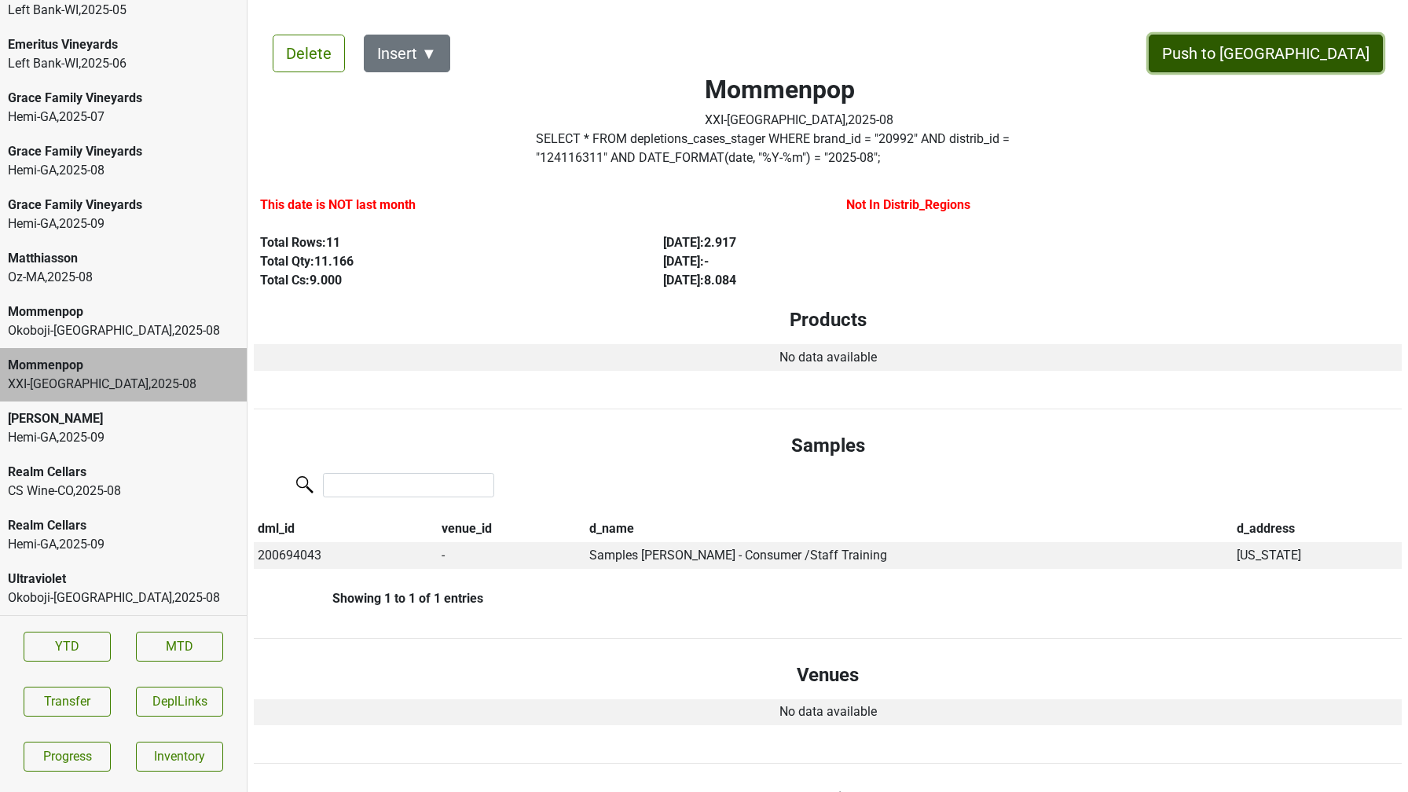
click at [1321, 35] on button "Push to DC" at bounding box center [1266, 54] width 234 height 38
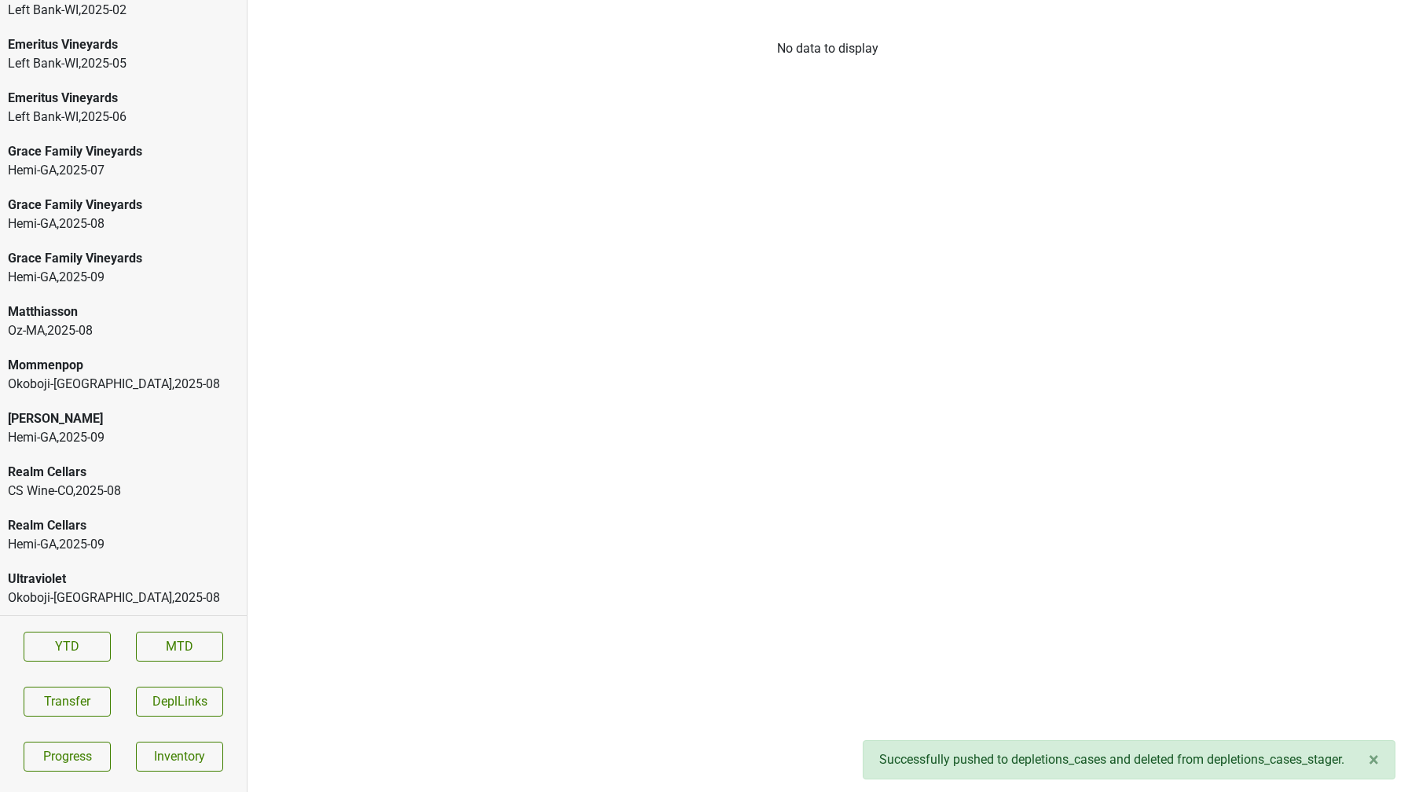
scroll to position [2697, 0]
click at [119, 478] on div "Realm Cellars" at bounding box center [123, 472] width 231 height 19
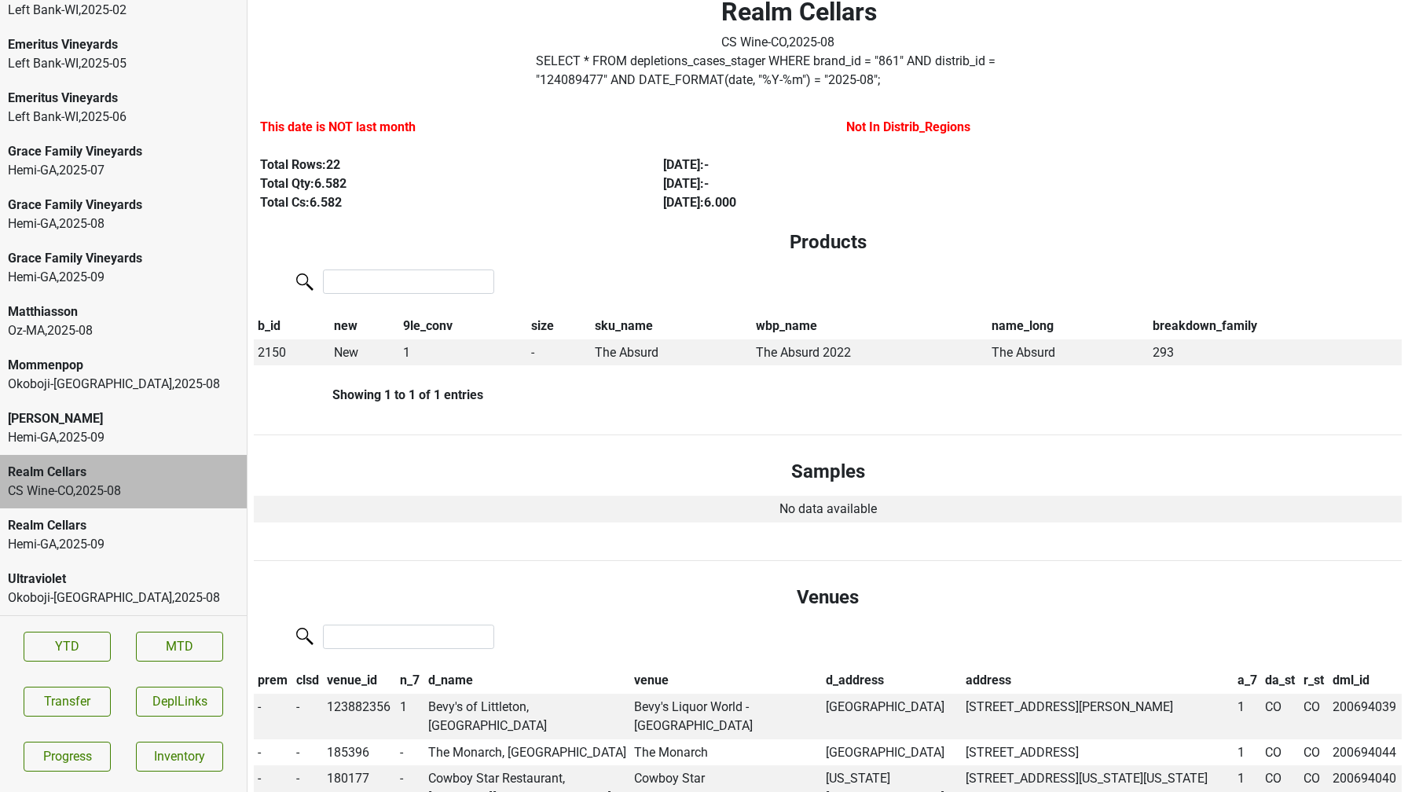
scroll to position [0, 0]
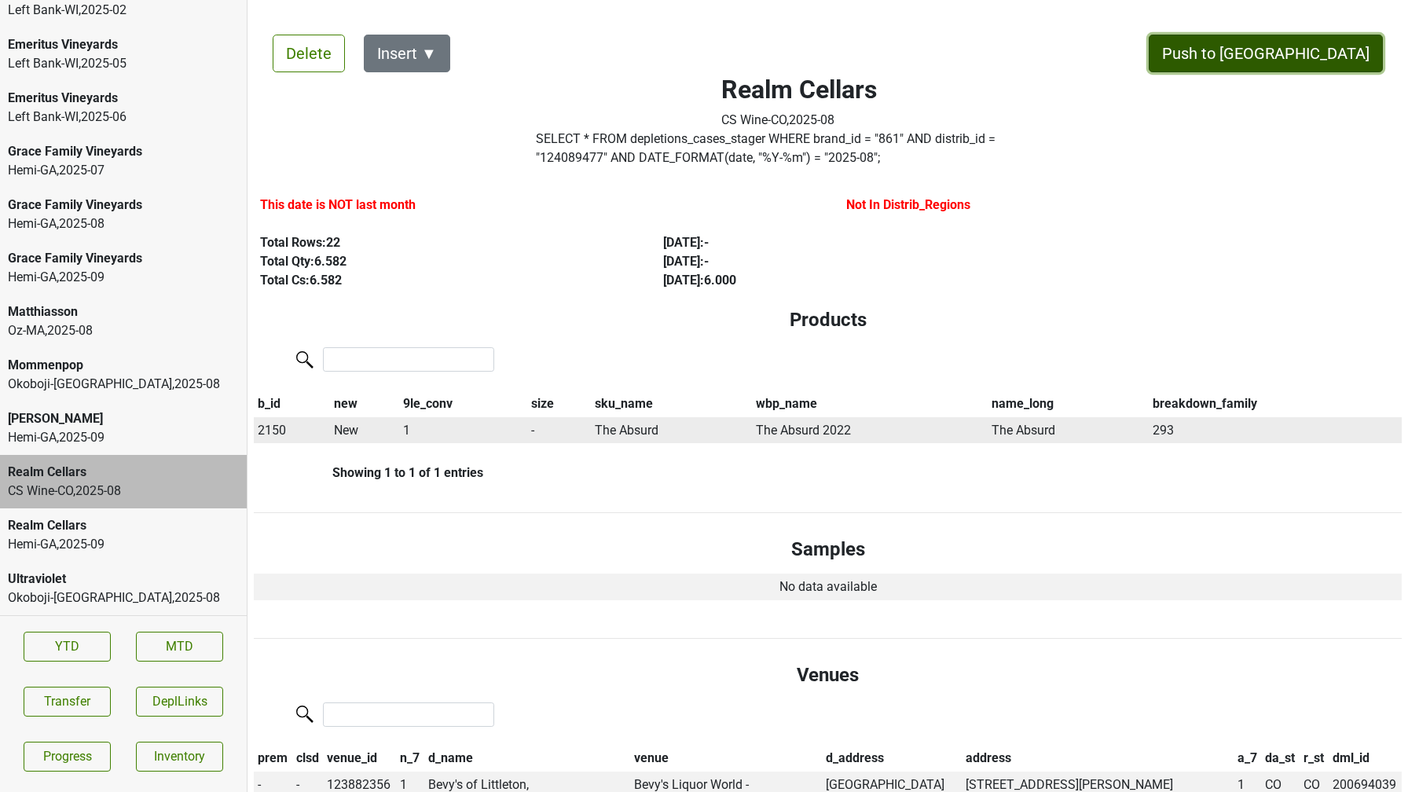
drag, startPoint x: 1310, startPoint y: 51, endPoint x: 963, endPoint y: 441, distance: 521.4
click at [1295, 57] on button "Push to [GEOGRAPHIC_DATA]" at bounding box center [1266, 54] width 234 height 38
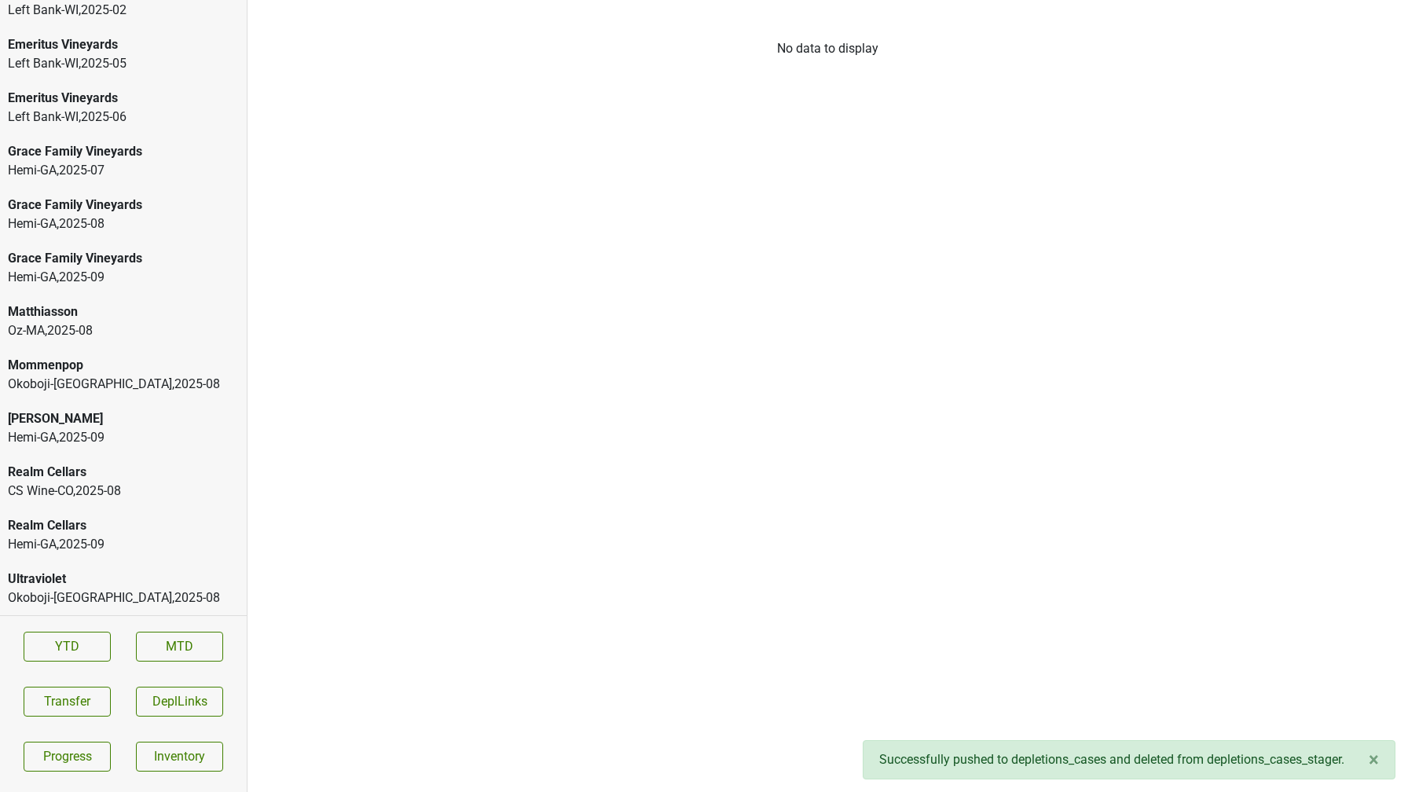
scroll to position [2643, 0]
click at [114, 376] on div "Oz-MA , 2025 - 08" at bounding box center [123, 384] width 231 height 19
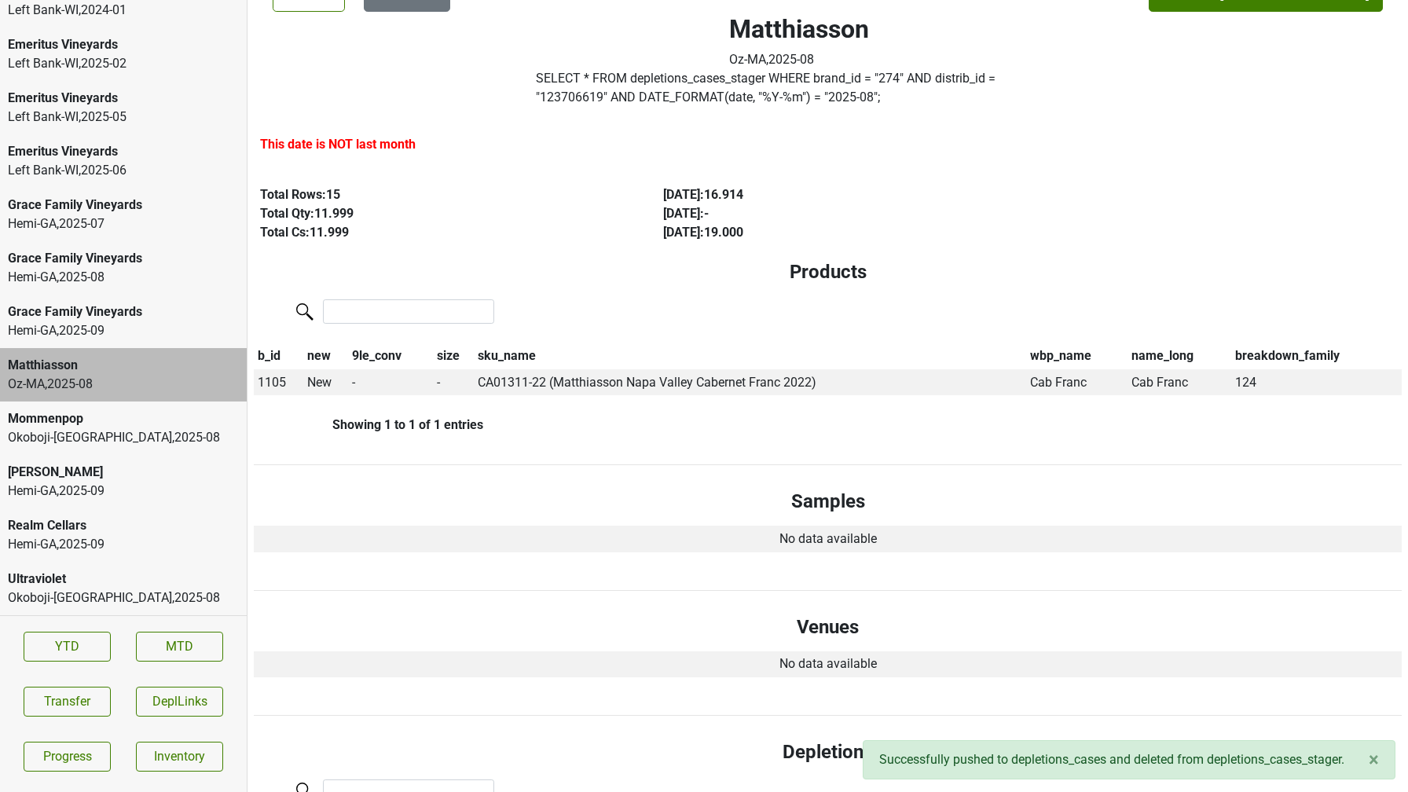
scroll to position [0, 0]
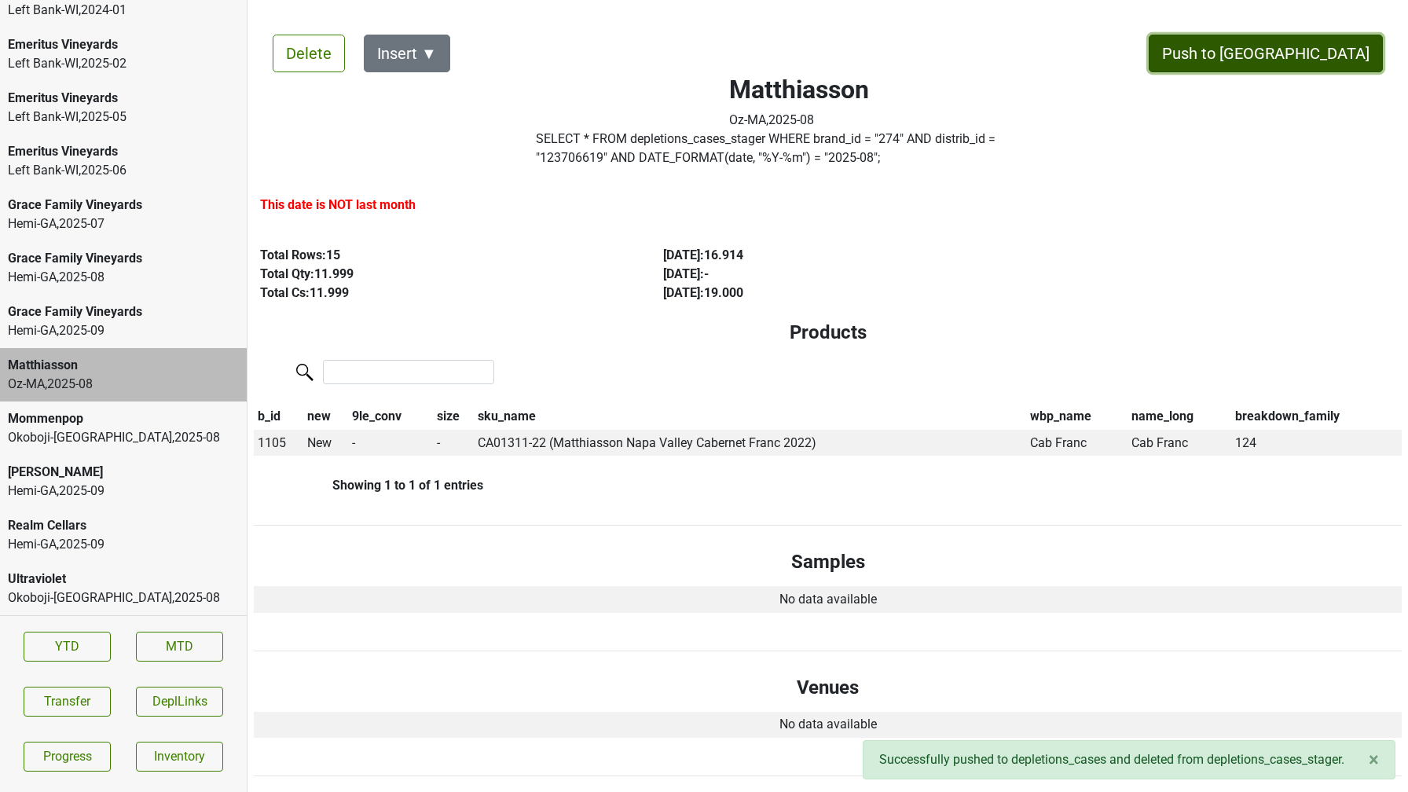
click at [1310, 49] on button "Push to [GEOGRAPHIC_DATA]" at bounding box center [1266, 54] width 234 height 38
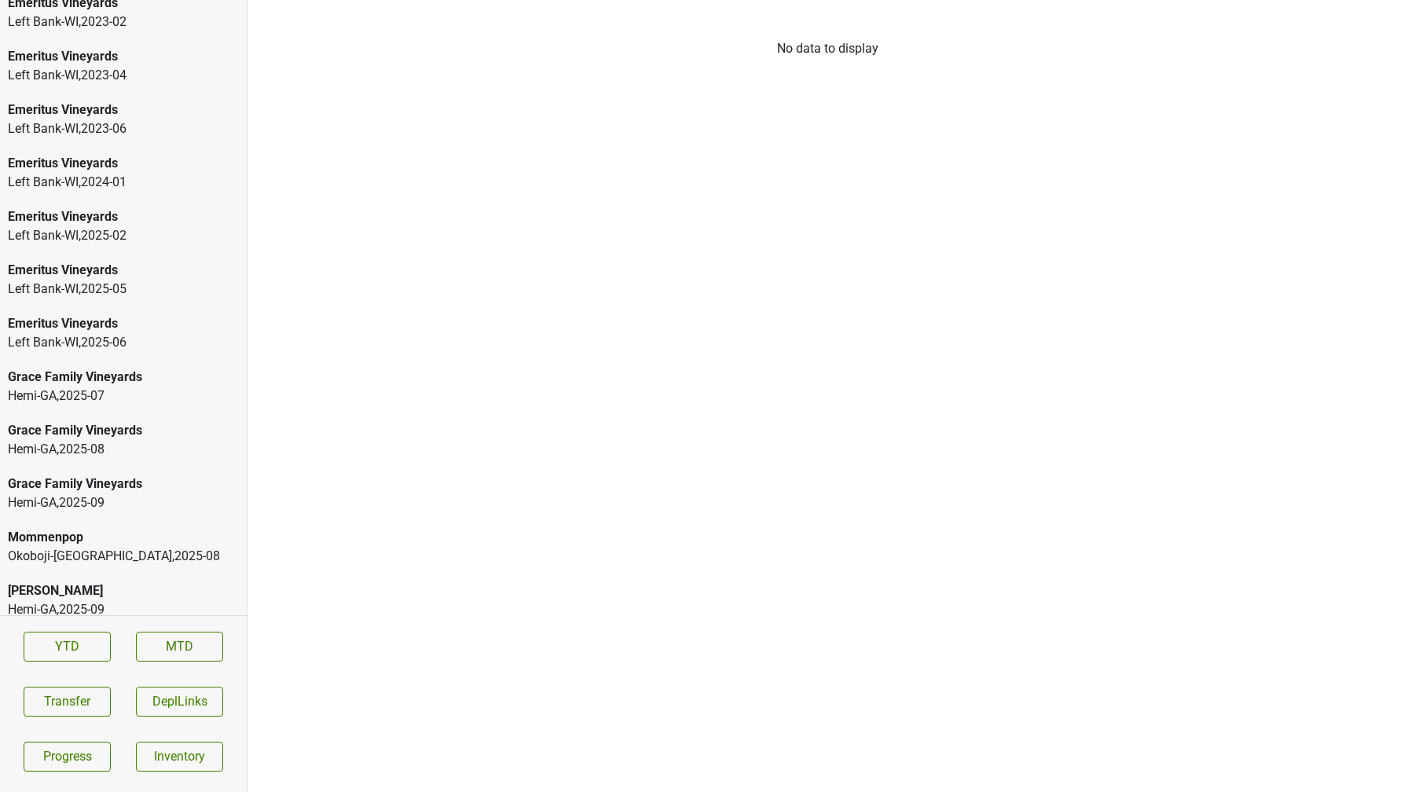
scroll to position [2590, 0]
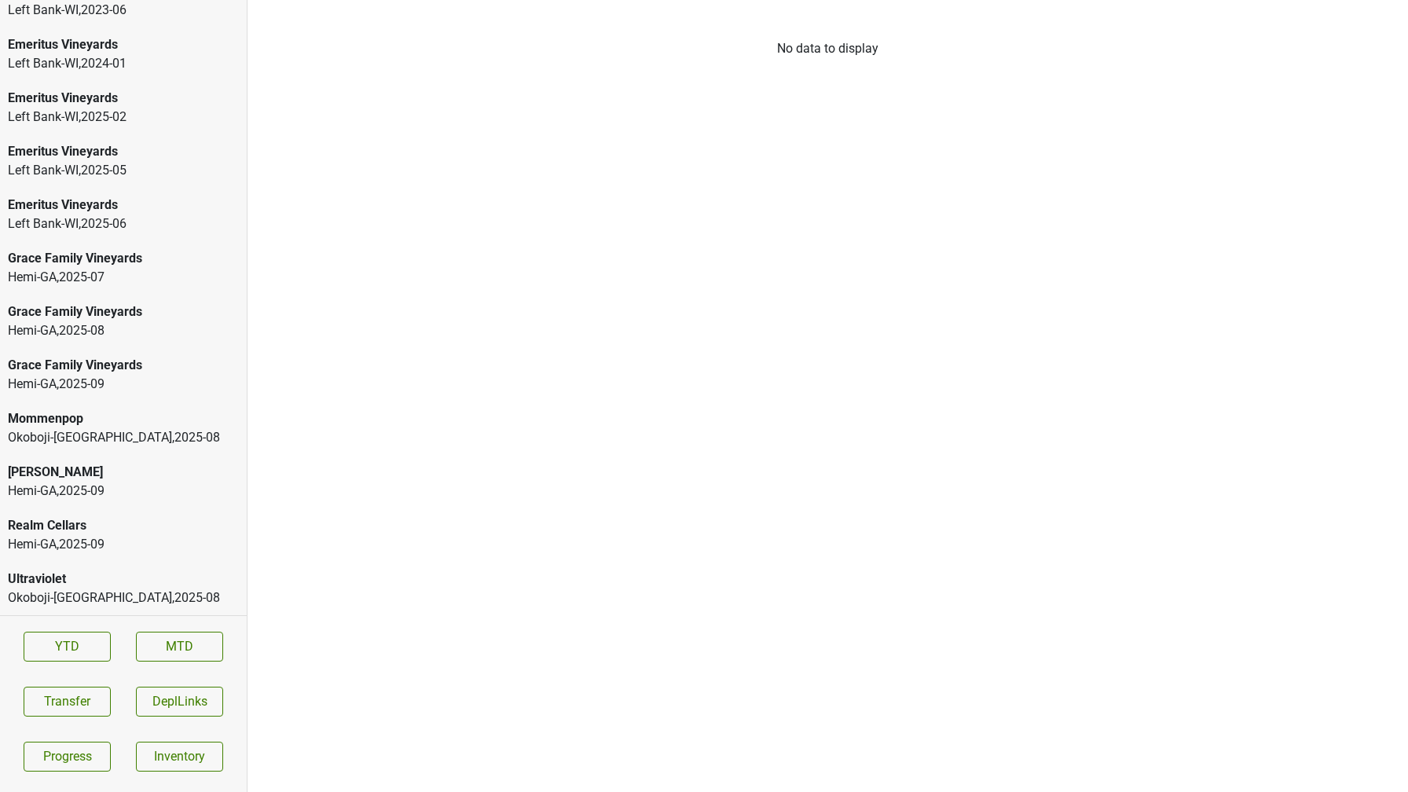
click at [126, 529] on div "Realm Cellars" at bounding box center [123, 525] width 231 height 19
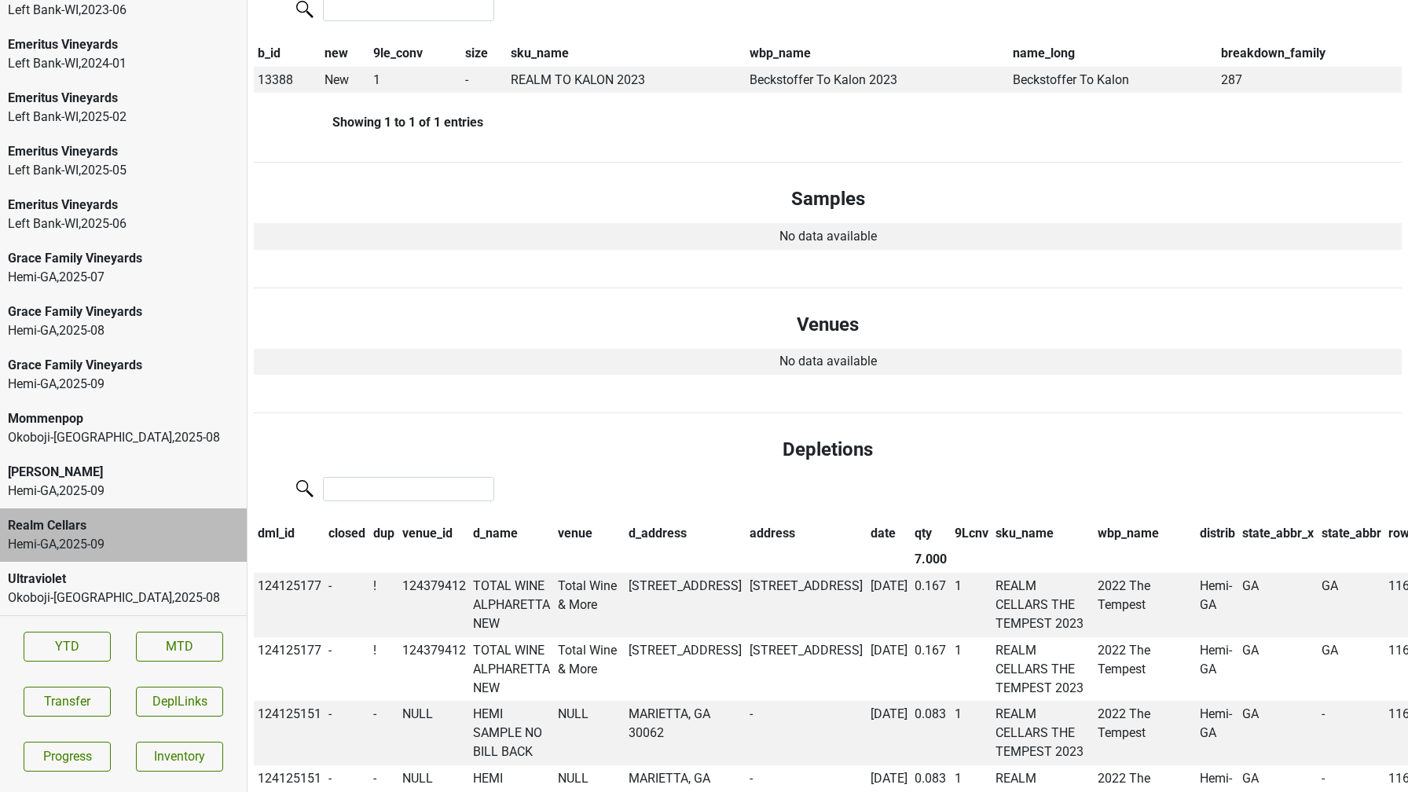
scroll to position [0, 0]
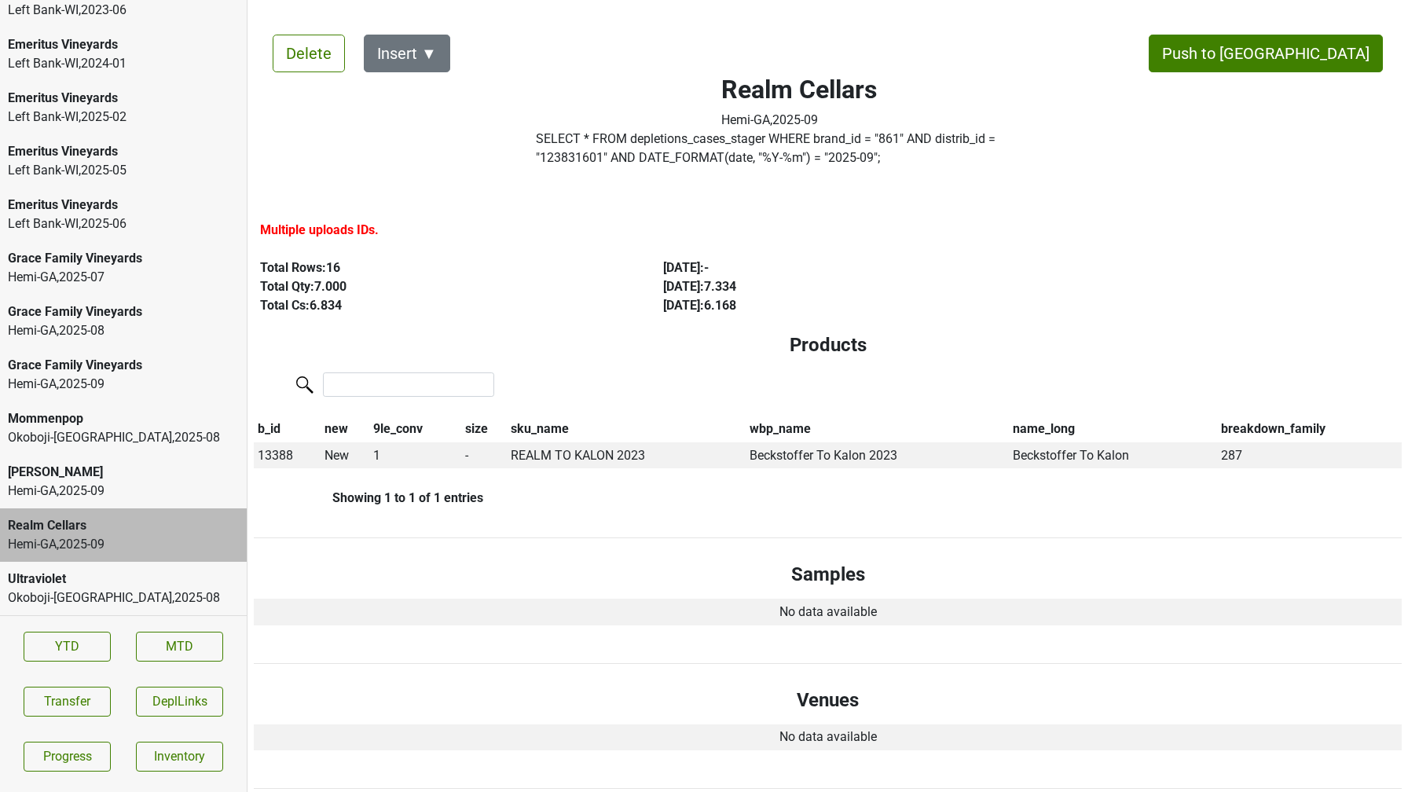
click at [796, 141] on label "SELECT * FROM depletions_cases_stager WHERE brand_id = " 861 " AND distrib_id =…" at bounding box center [799, 149] width 527 height 38
click at [90, 708] on button "Transfer" at bounding box center [67, 702] width 87 height 30
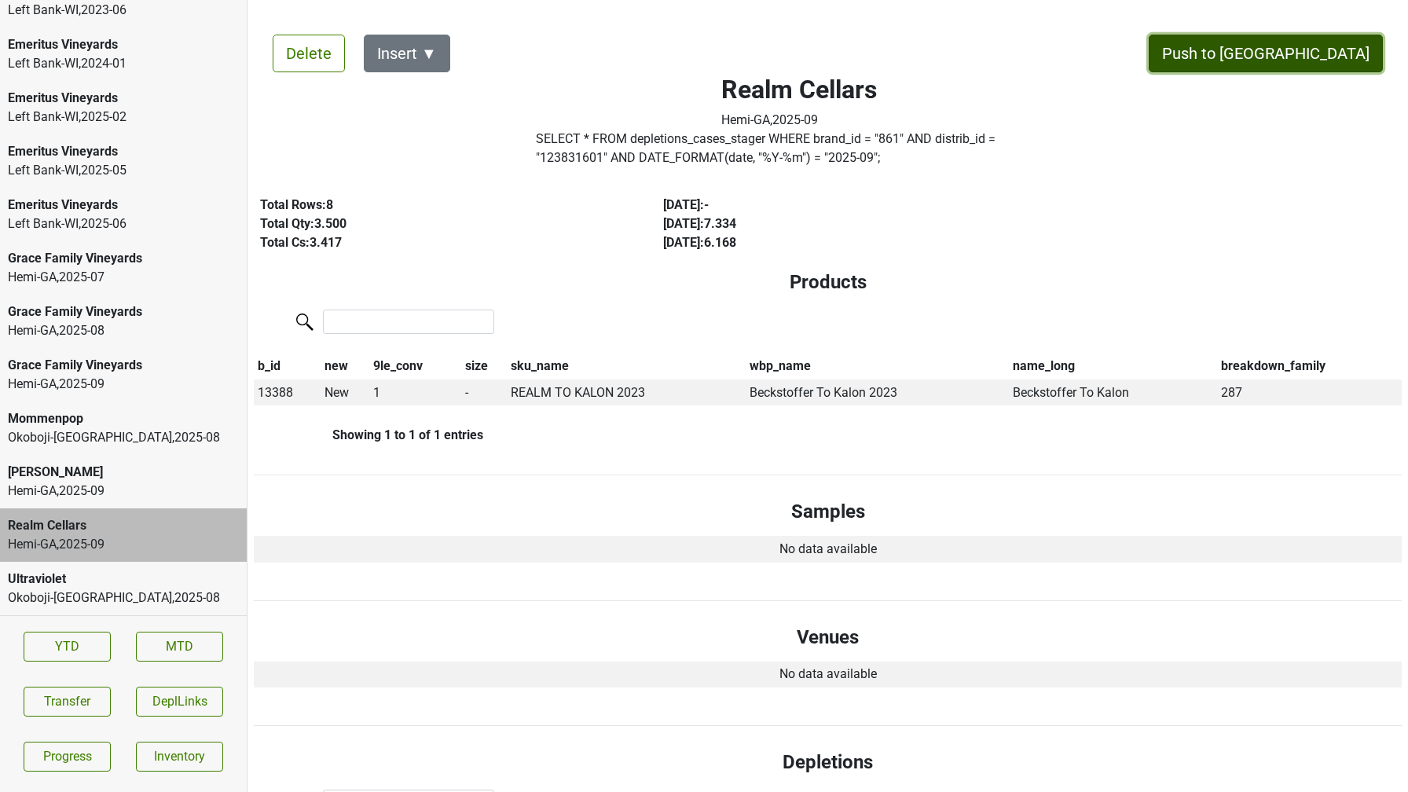
click at [1288, 57] on button "Push to [GEOGRAPHIC_DATA]" at bounding box center [1266, 54] width 234 height 38
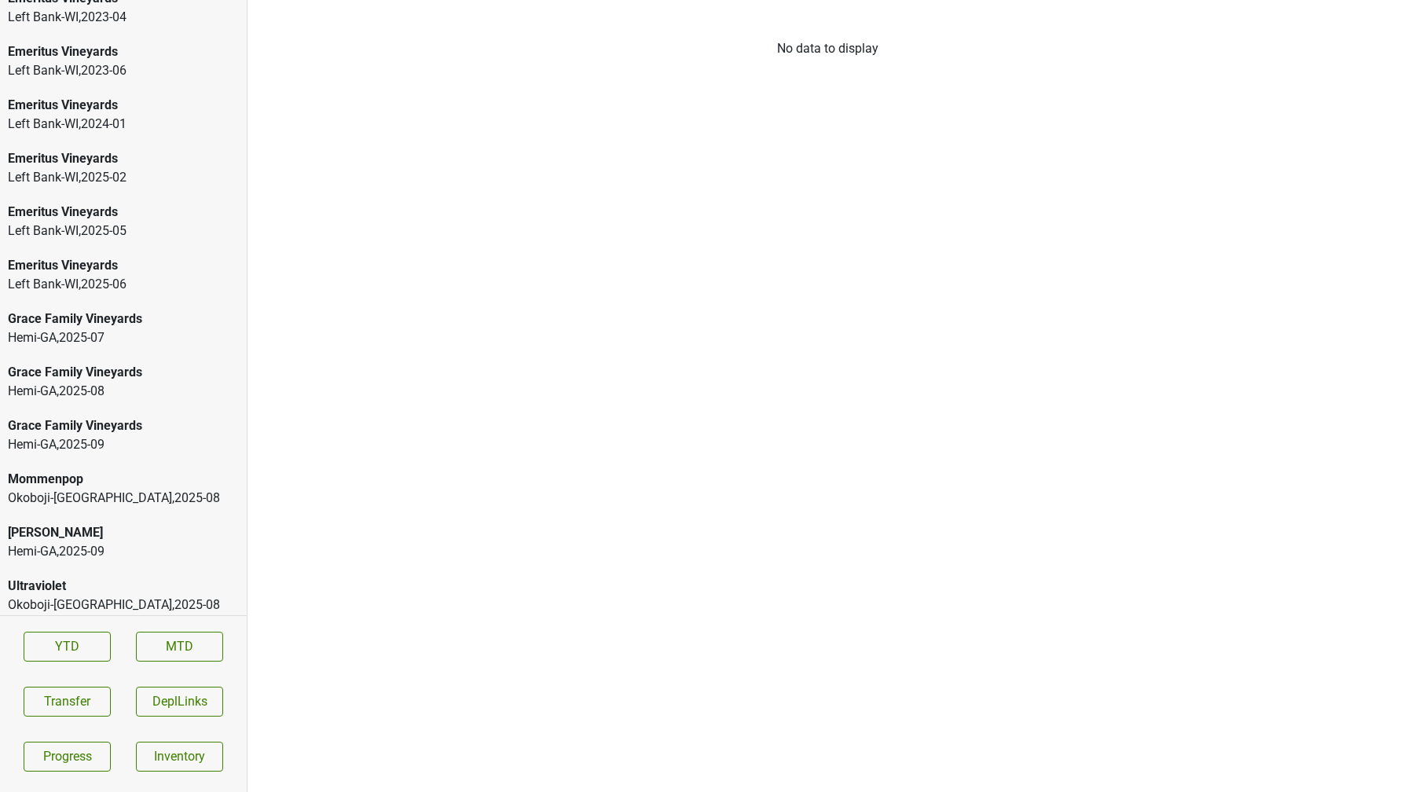
scroll to position [2537, 0]
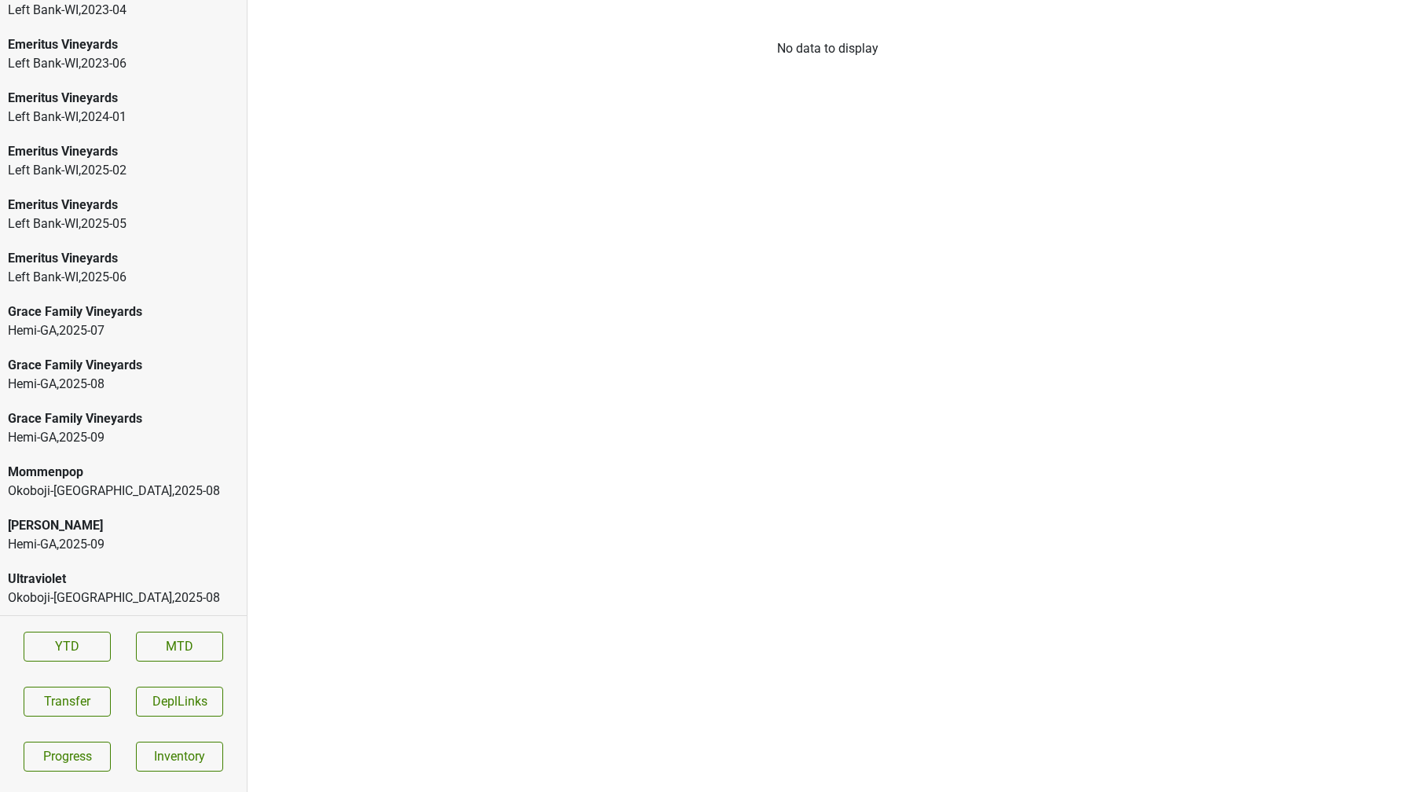
click at [119, 531] on div "[PERSON_NAME]" at bounding box center [123, 525] width 231 height 19
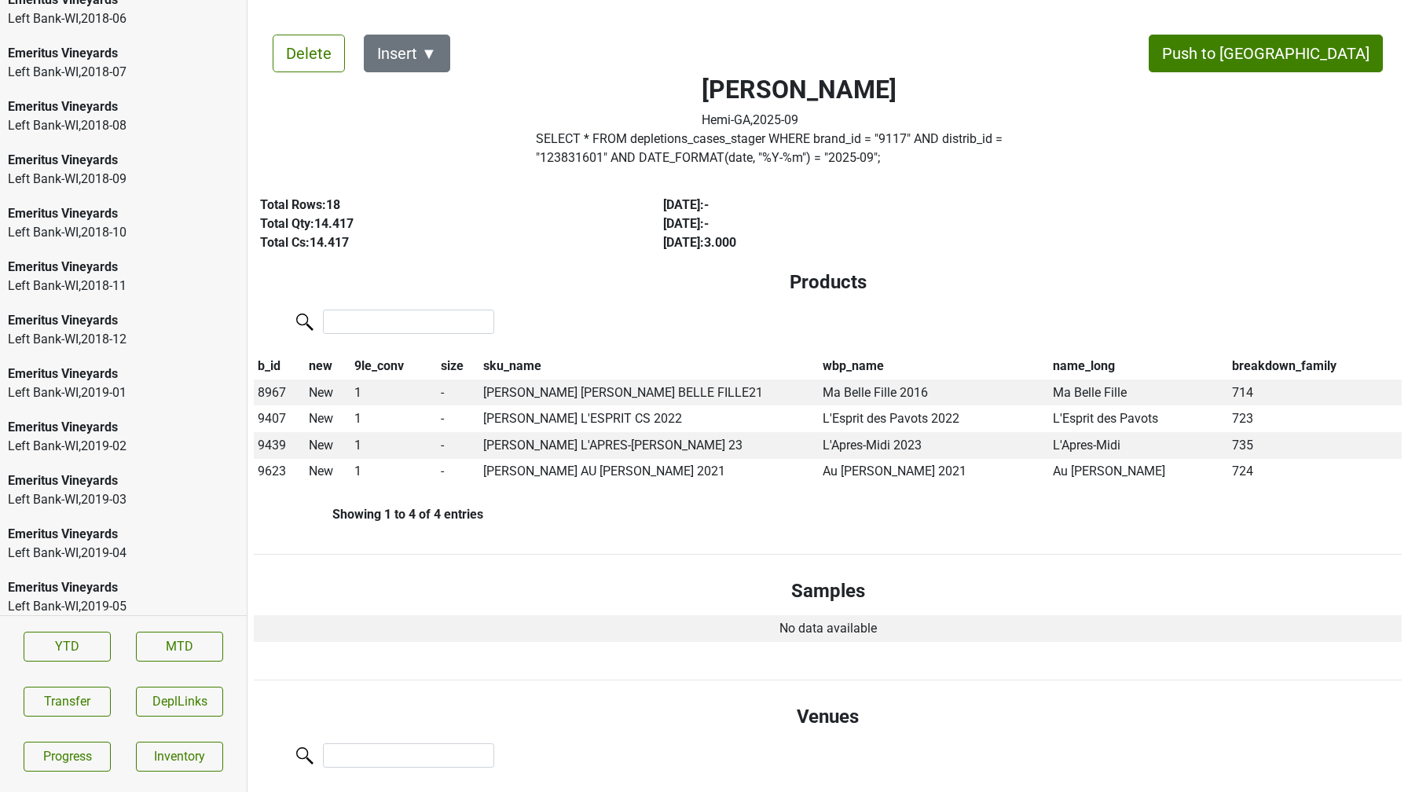
scroll to position [0, 0]
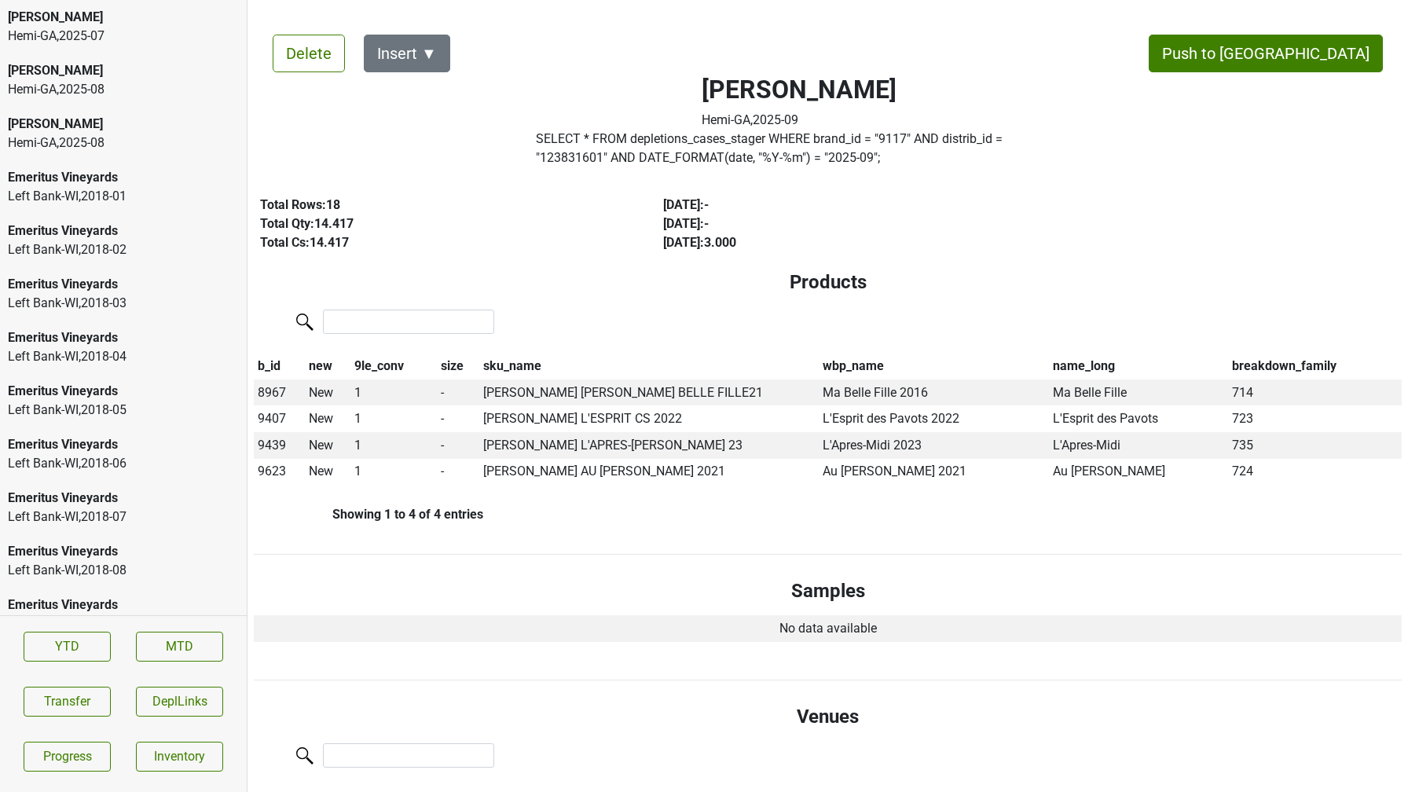
click at [127, 91] on div "Hemi-[GEOGRAPHIC_DATA] , 2025 - 08" at bounding box center [123, 89] width 231 height 19
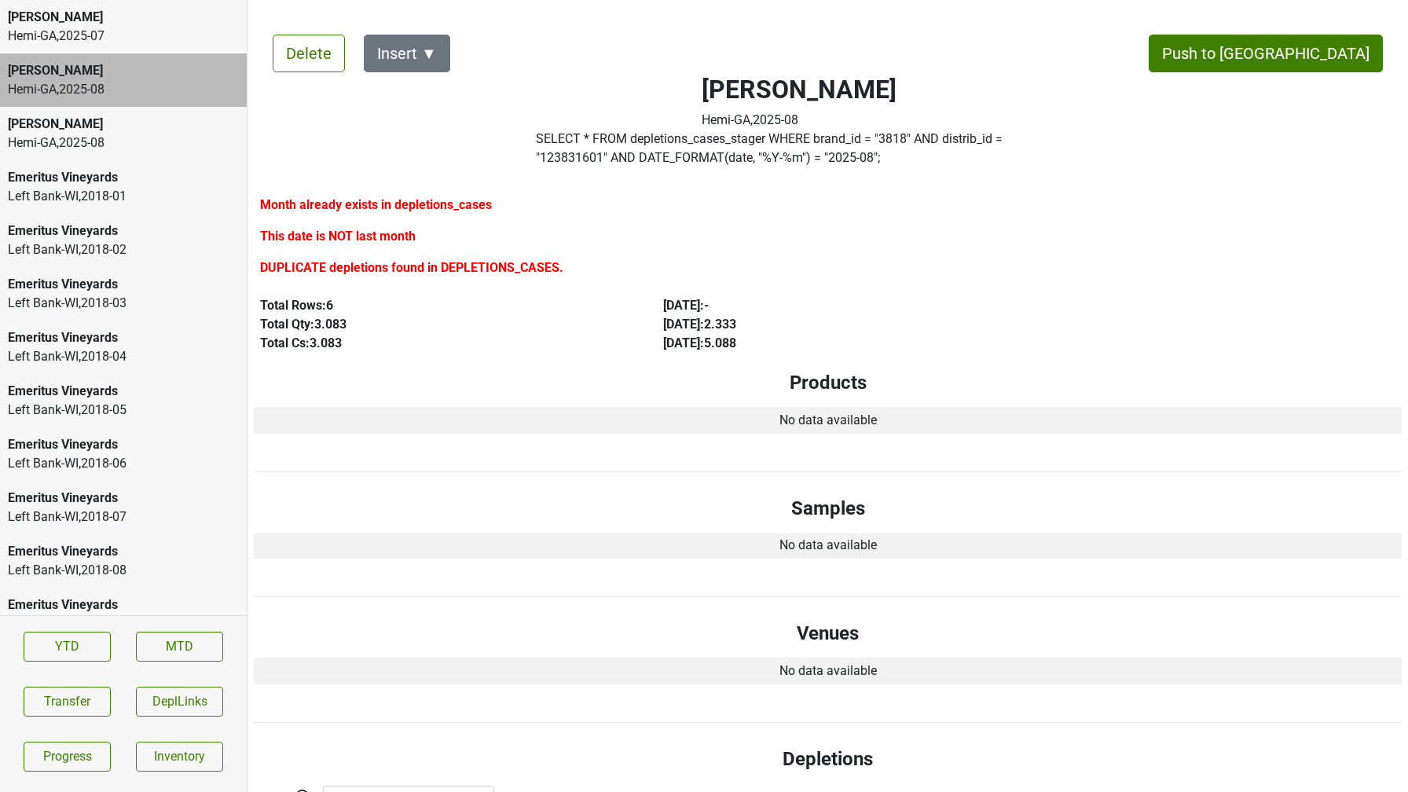
click at [116, 130] on div "Dalla Valle" at bounding box center [123, 124] width 231 height 19
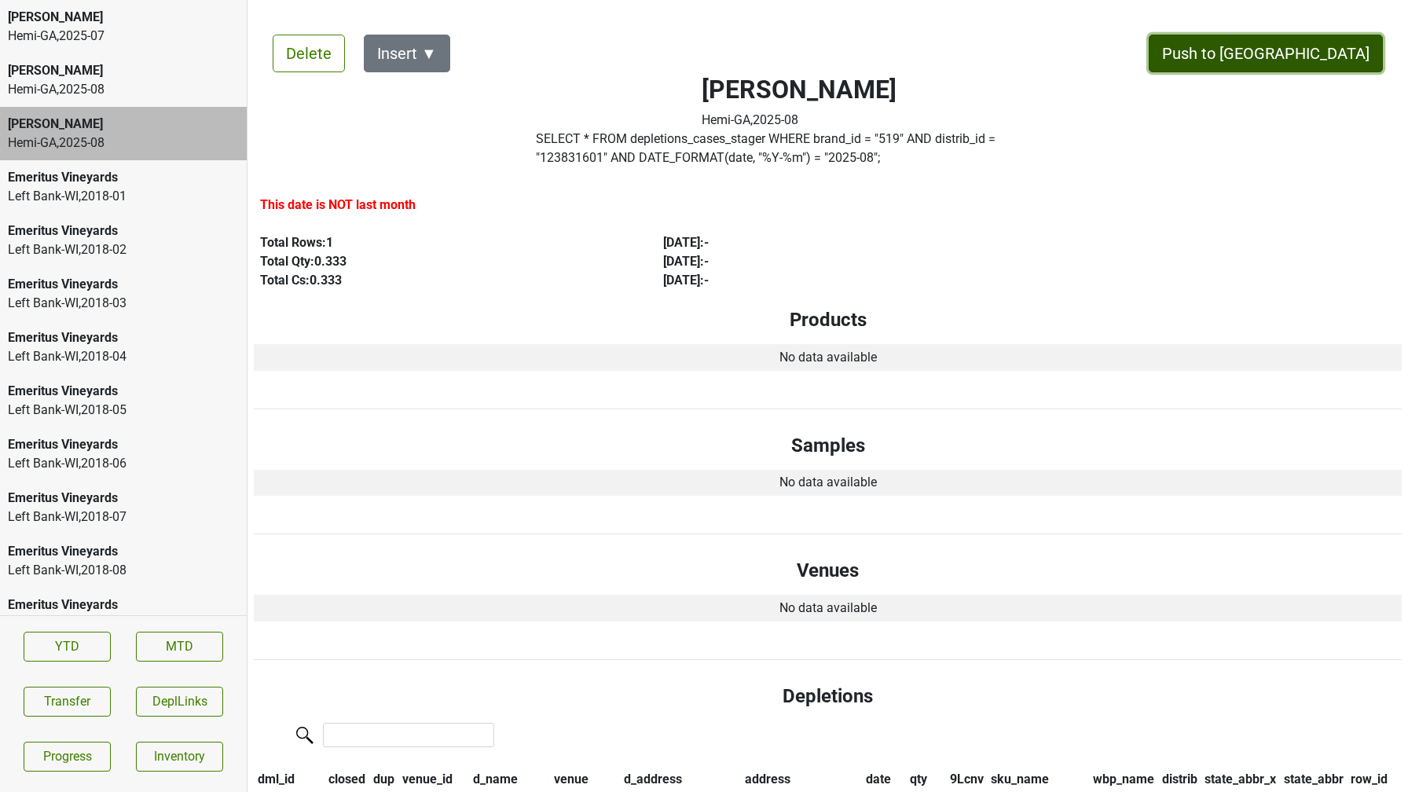
click at [1299, 53] on button "Push to [GEOGRAPHIC_DATA]" at bounding box center [1266, 54] width 234 height 38
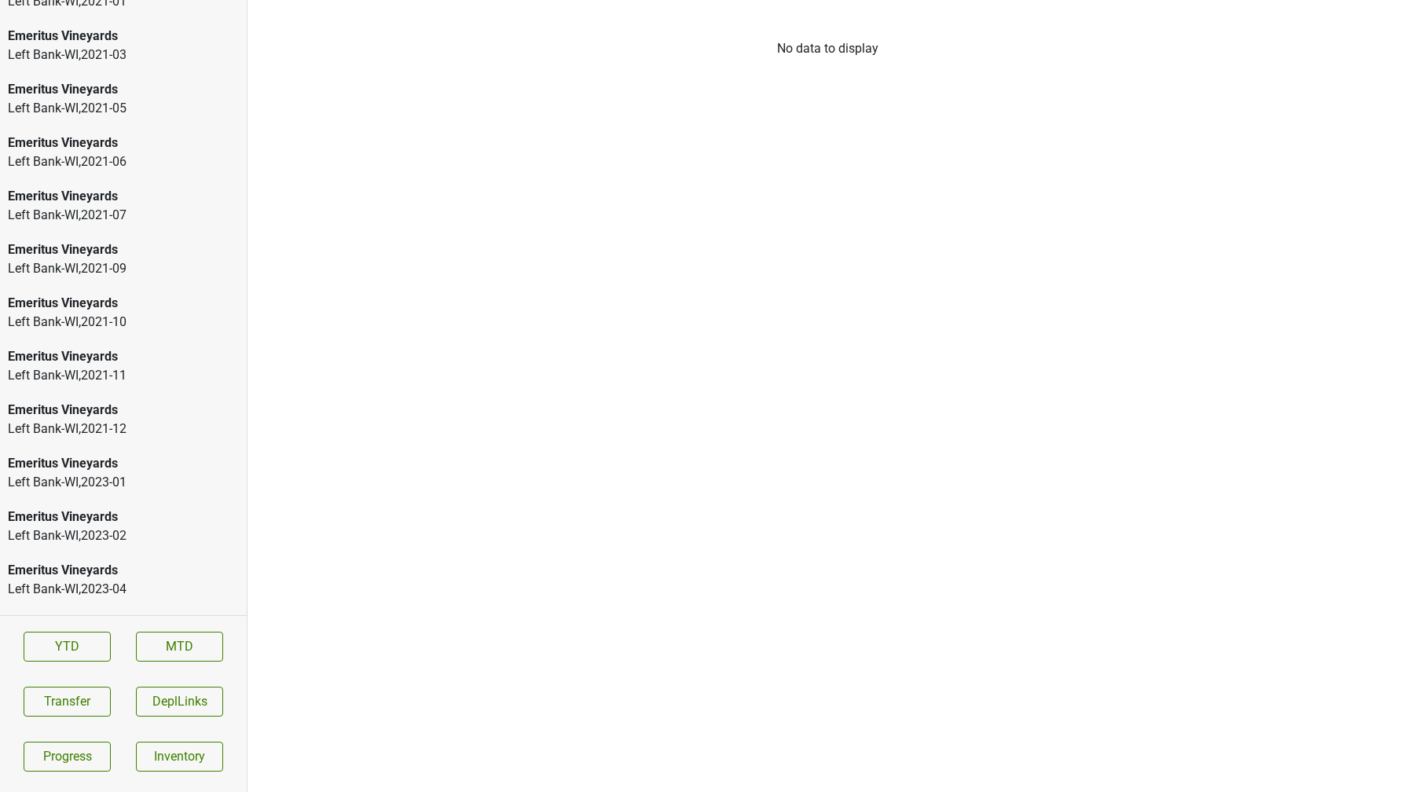
scroll to position [2483, 0]
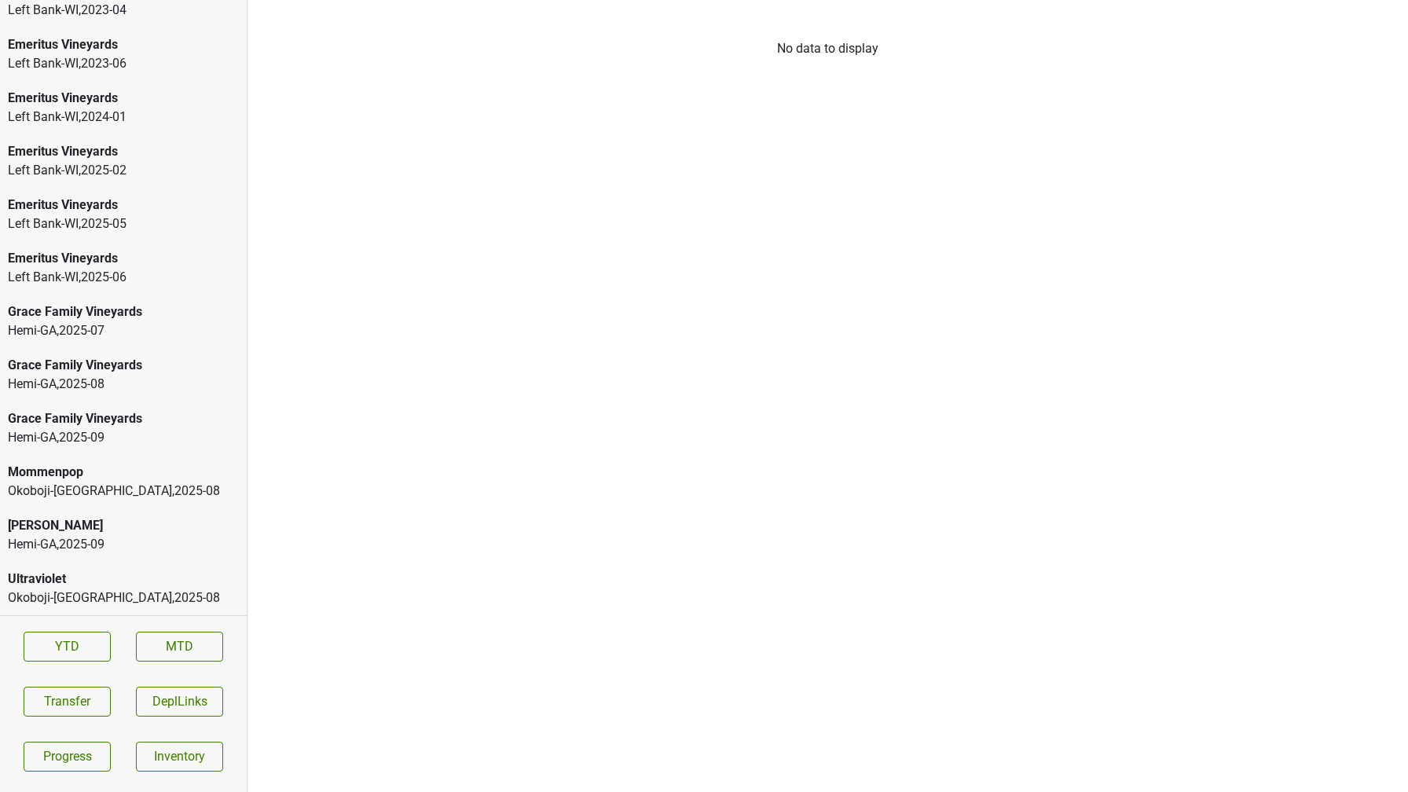
click at [135, 533] on div "[PERSON_NAME]" at bounding box center [123, 525] width 231 height 19
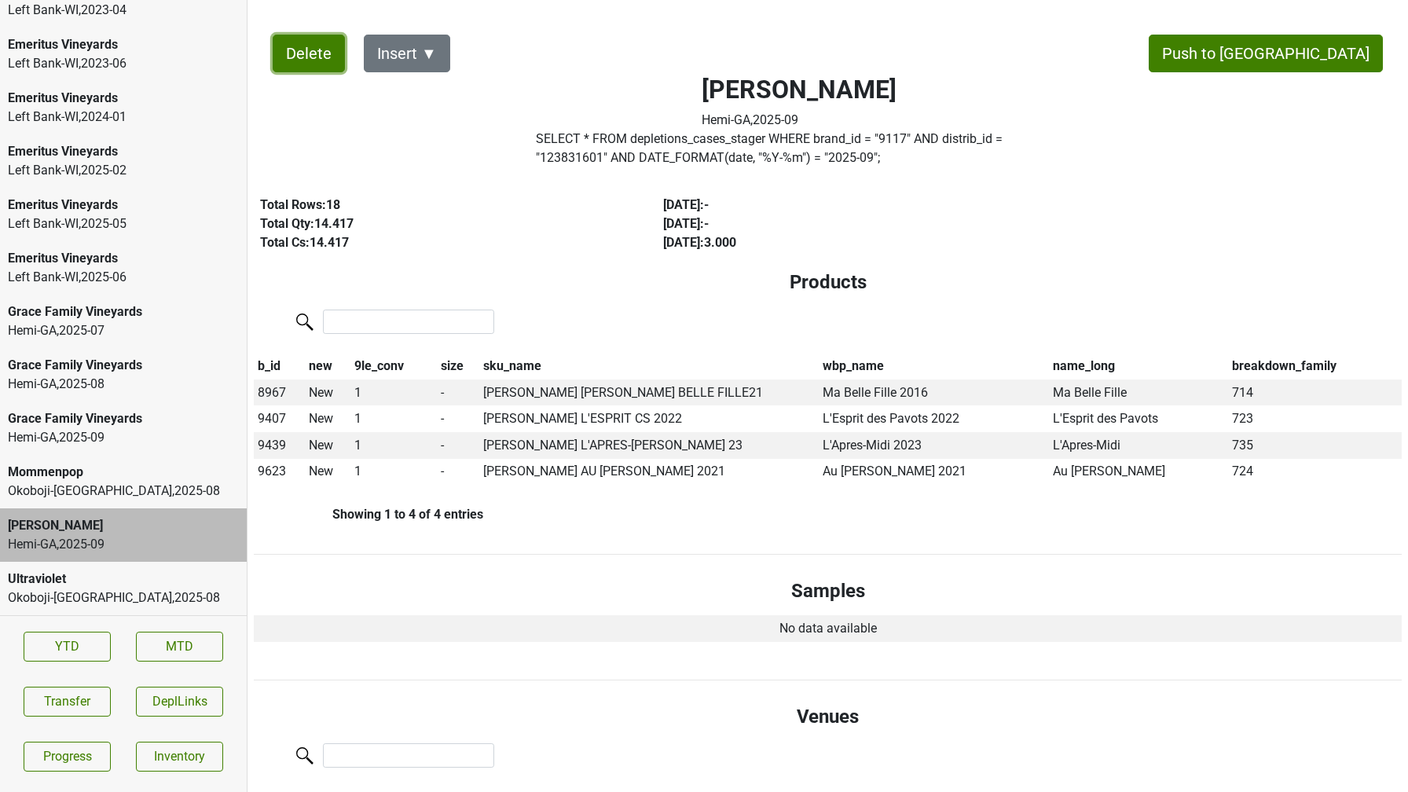
click at [321, 64] on button "Delete" at bounding box center [309, 54] width 72 height 38
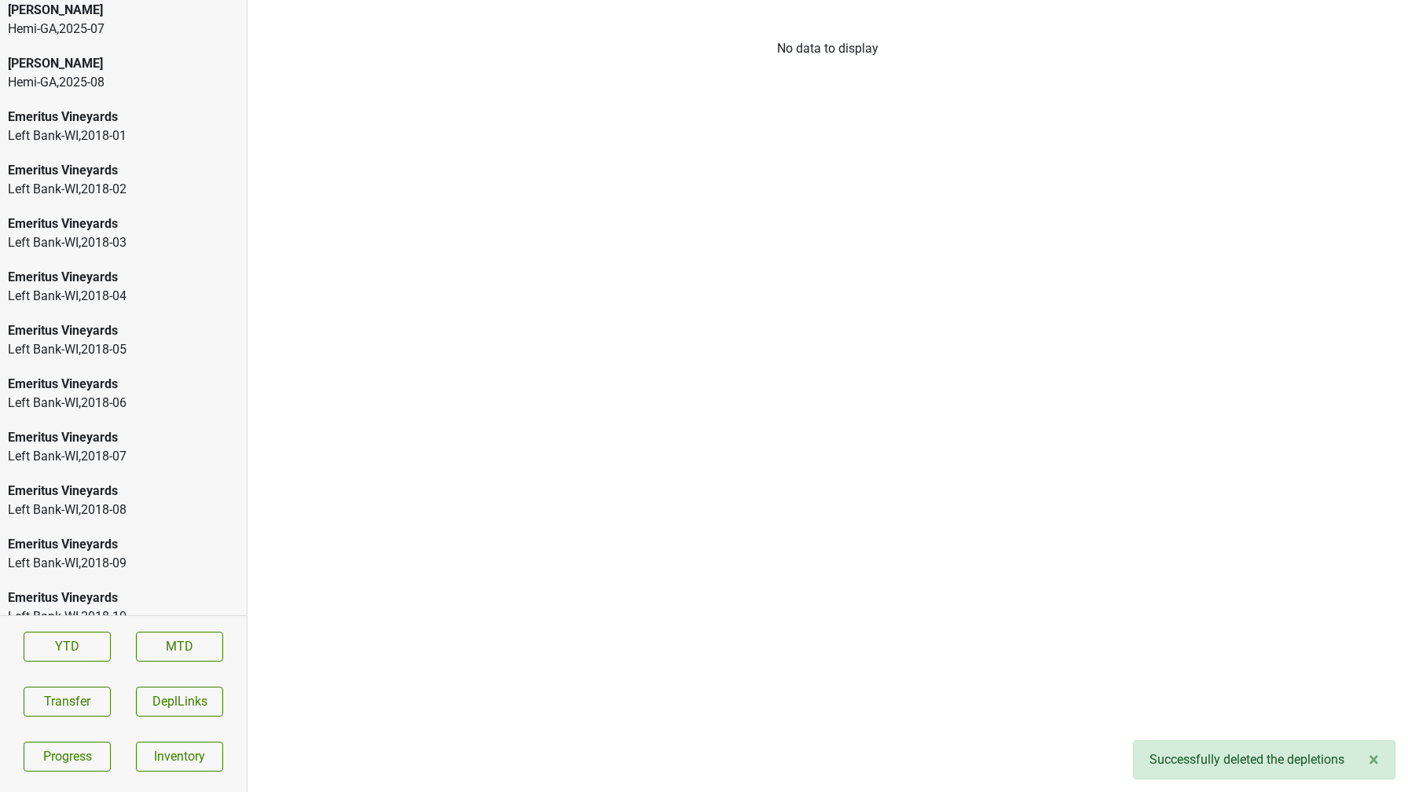
scroll to position [0, 0]
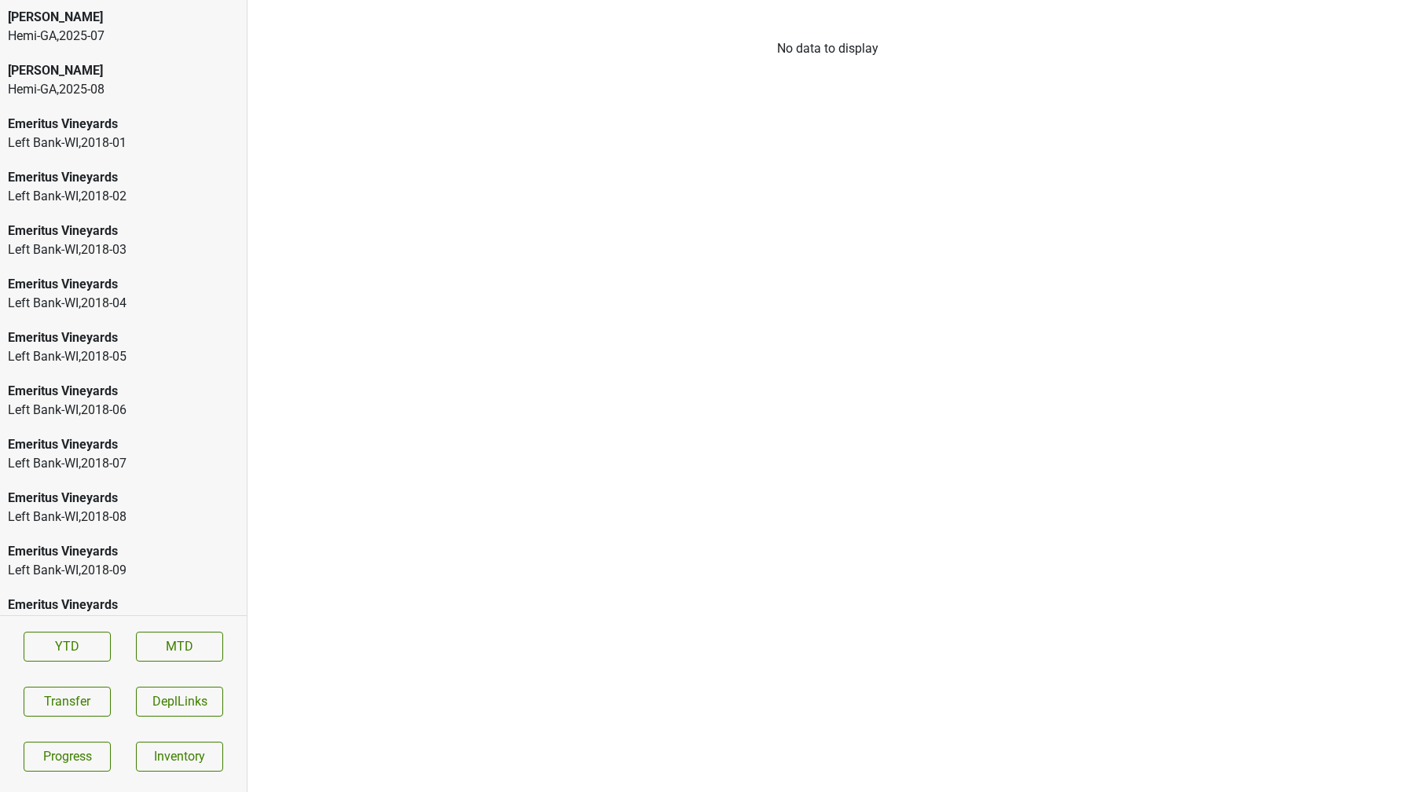
click at [68, 27] on div "Hemi-[GEOGRAPHIC_DATA] , 2025 - 07" at bounding box center [123, 36] width 231 height 19
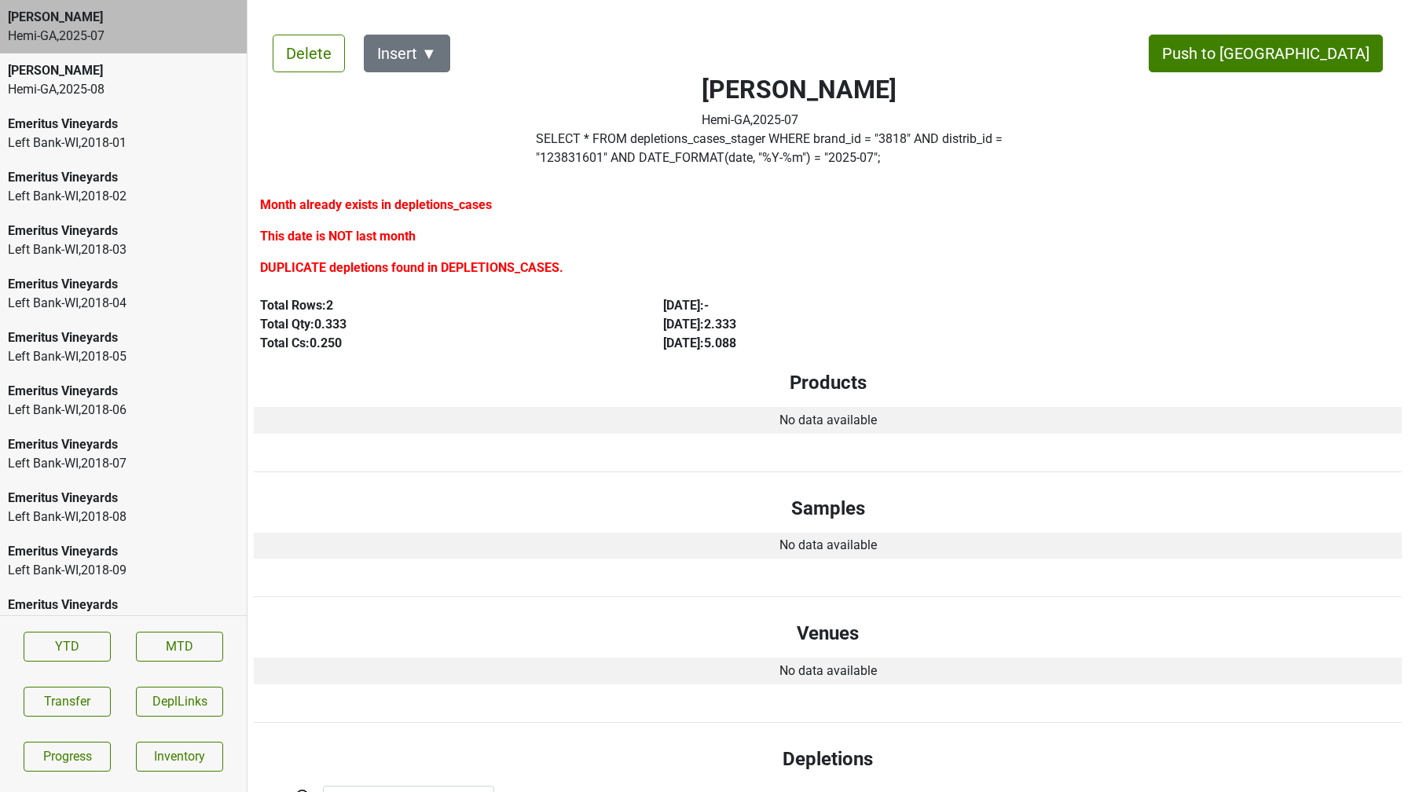
click at [60, 91] on div "Hemi-[GEOGRAPHIC_DATA] , 2025 - 08" at bounding box center [123, 89] width 231 height 19
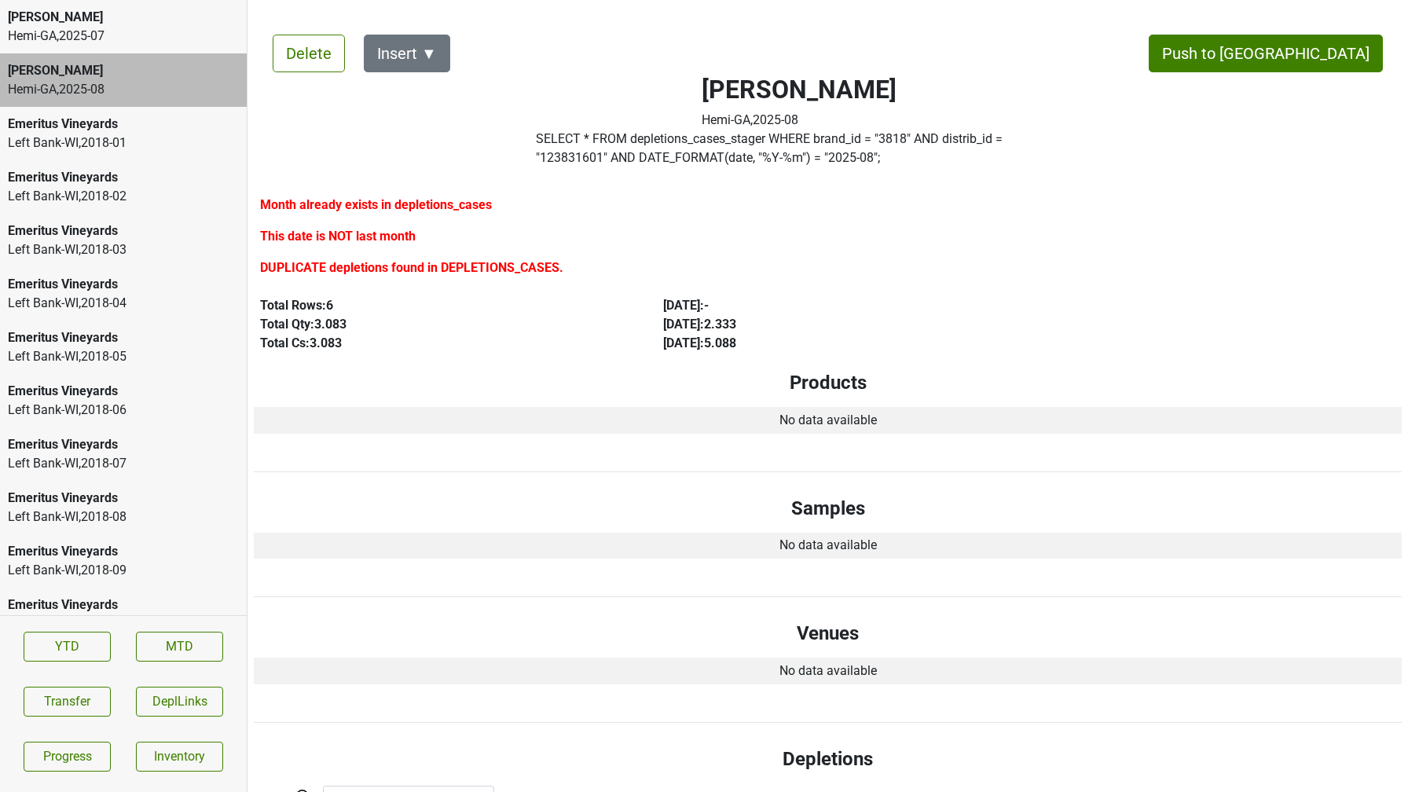
click at [102, 13] on div "Colgin" at bounding box center [123, 17] width 231 height 19
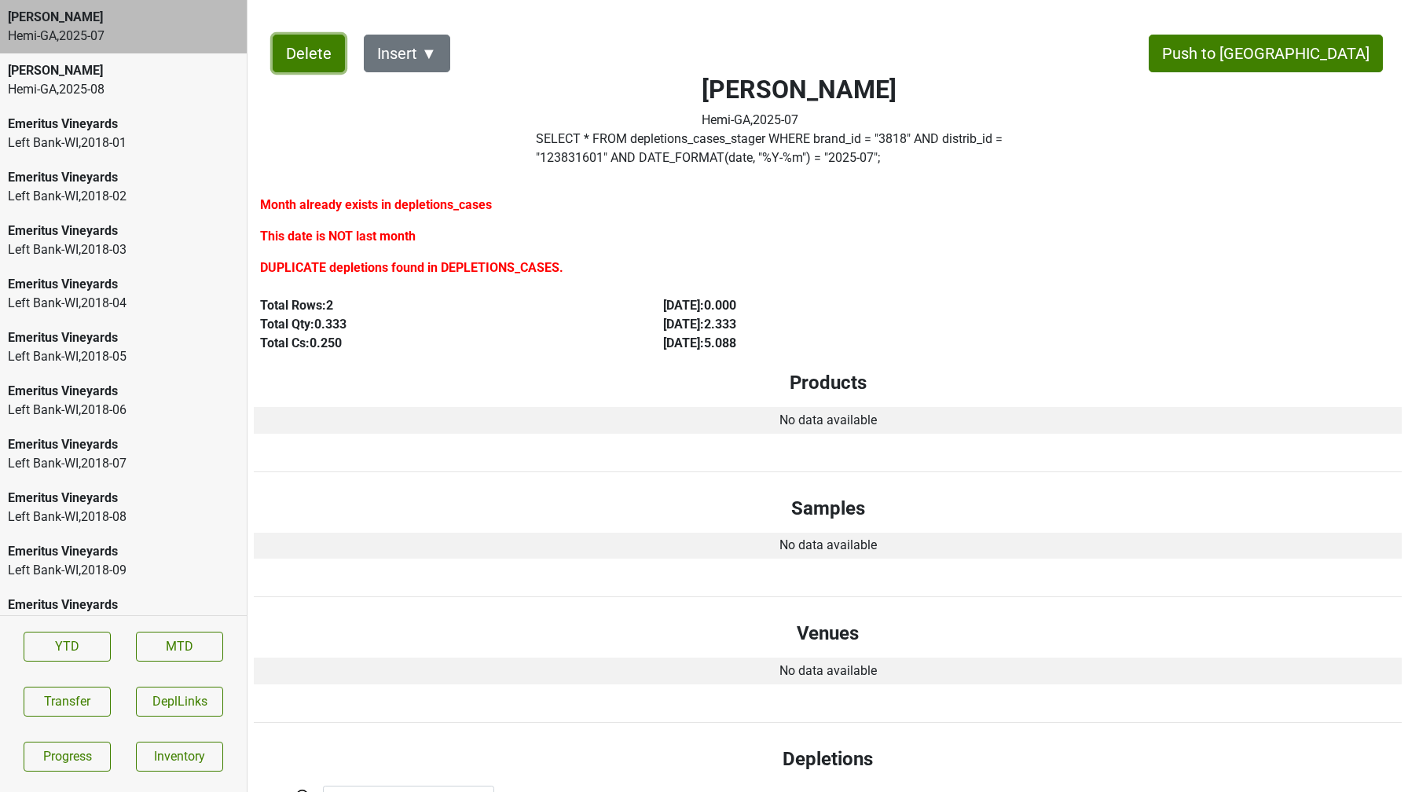
click at [288, 53] on button "Delete" at bounding box center [309, 54] width 72 height 38
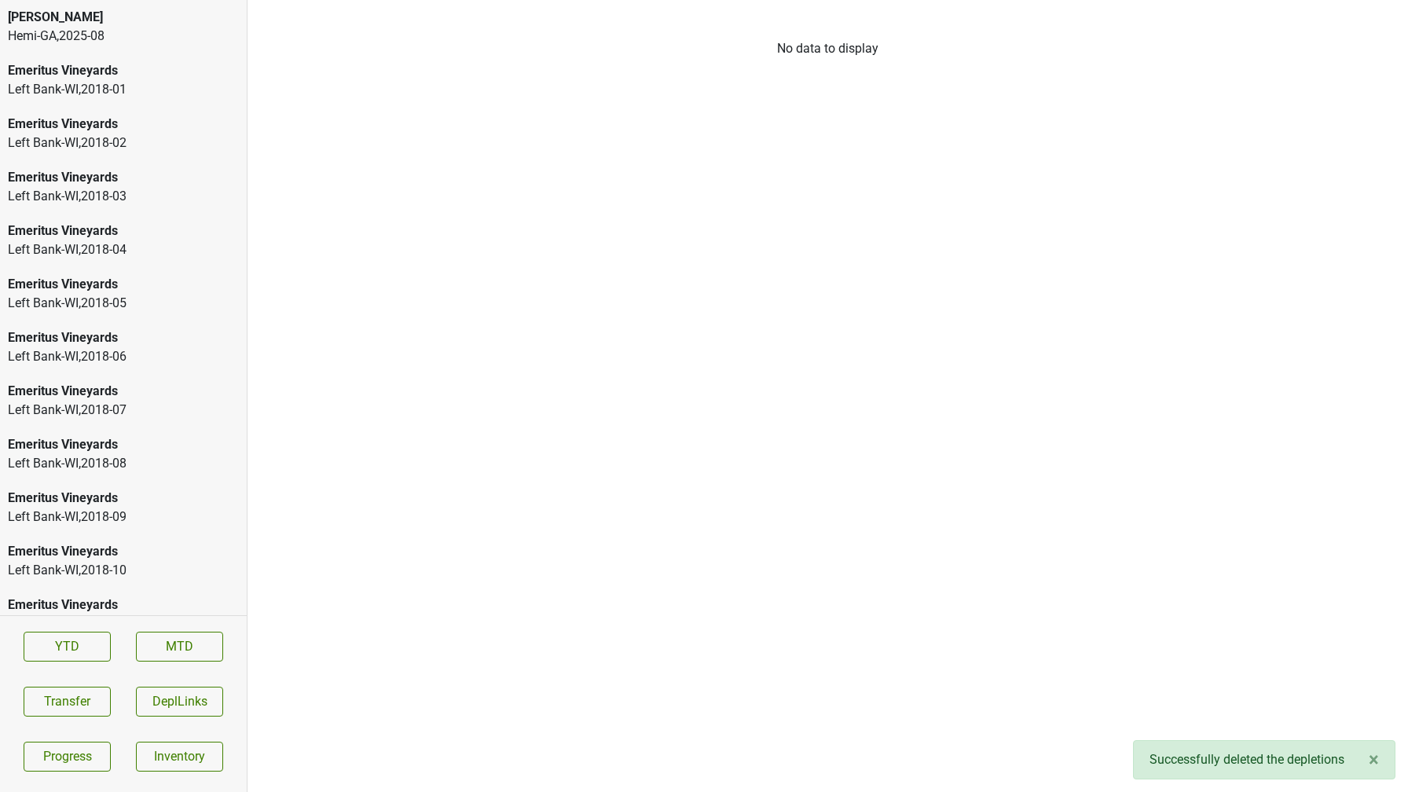
click at [56, 33] on div "Hemi-[GEOGRAPHIC_DATA] , 2025 - 08" at bounding box center [123, 36] width 231 height 19
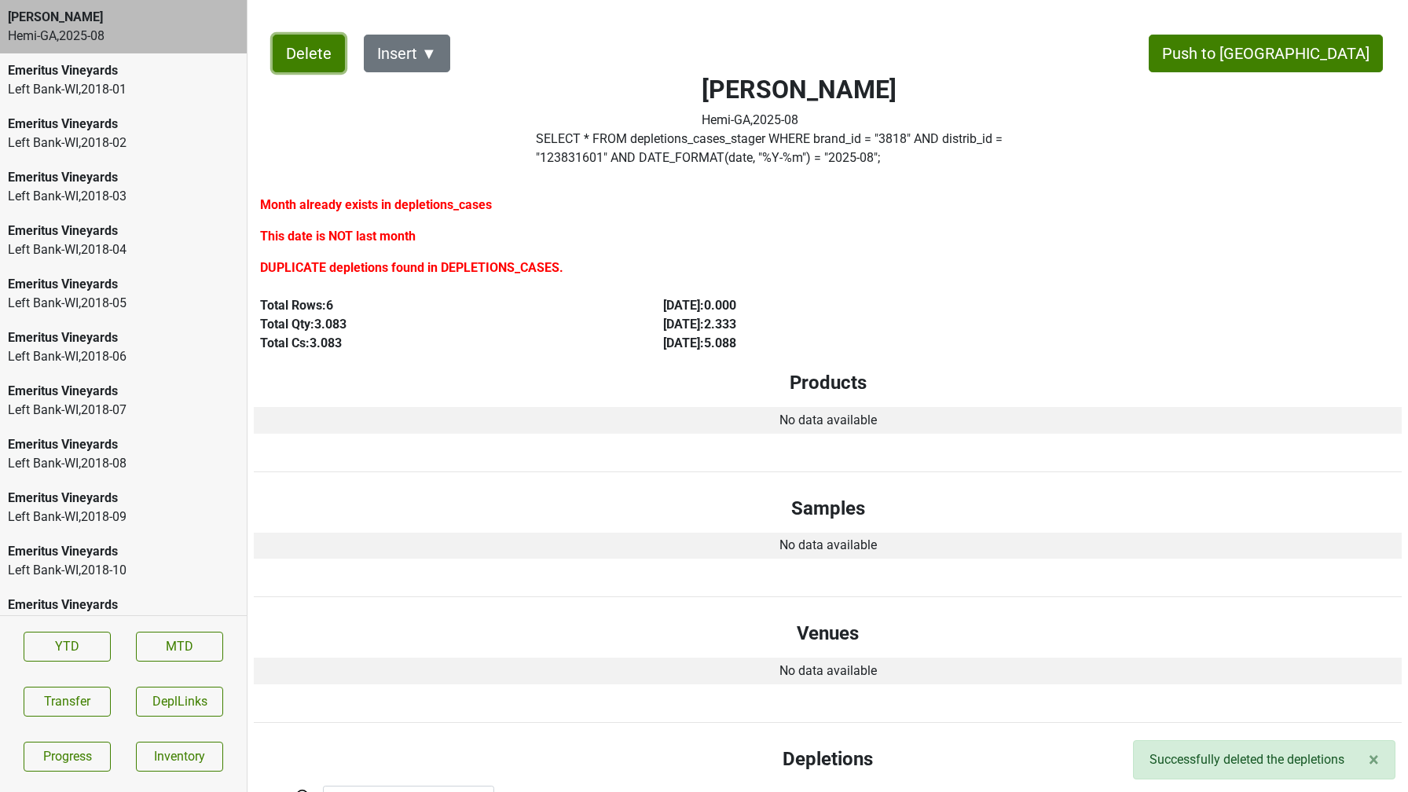
click at [313, 59] on button "Delete" at bounding box center [309, 54] width 72 height 38
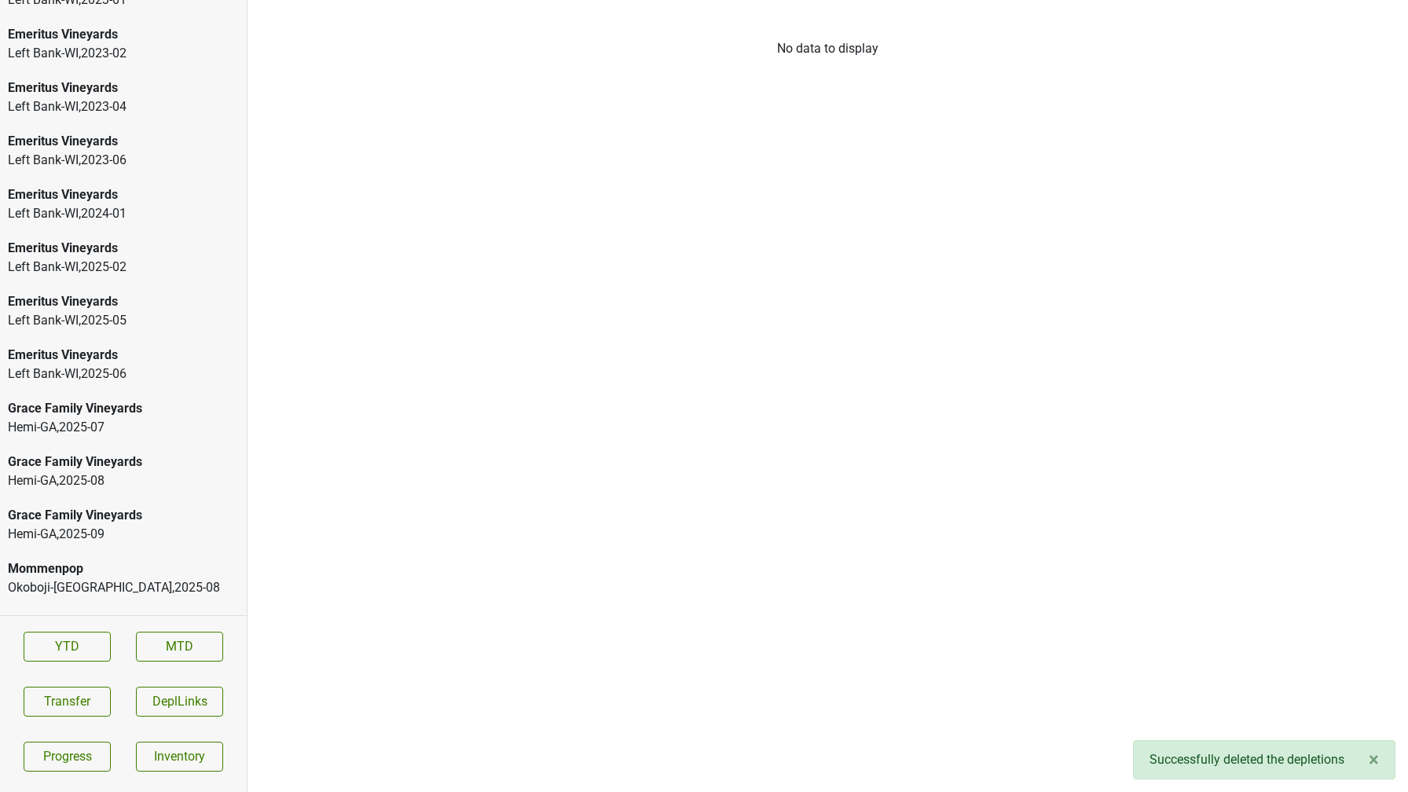
scroll to position [2430, 0]
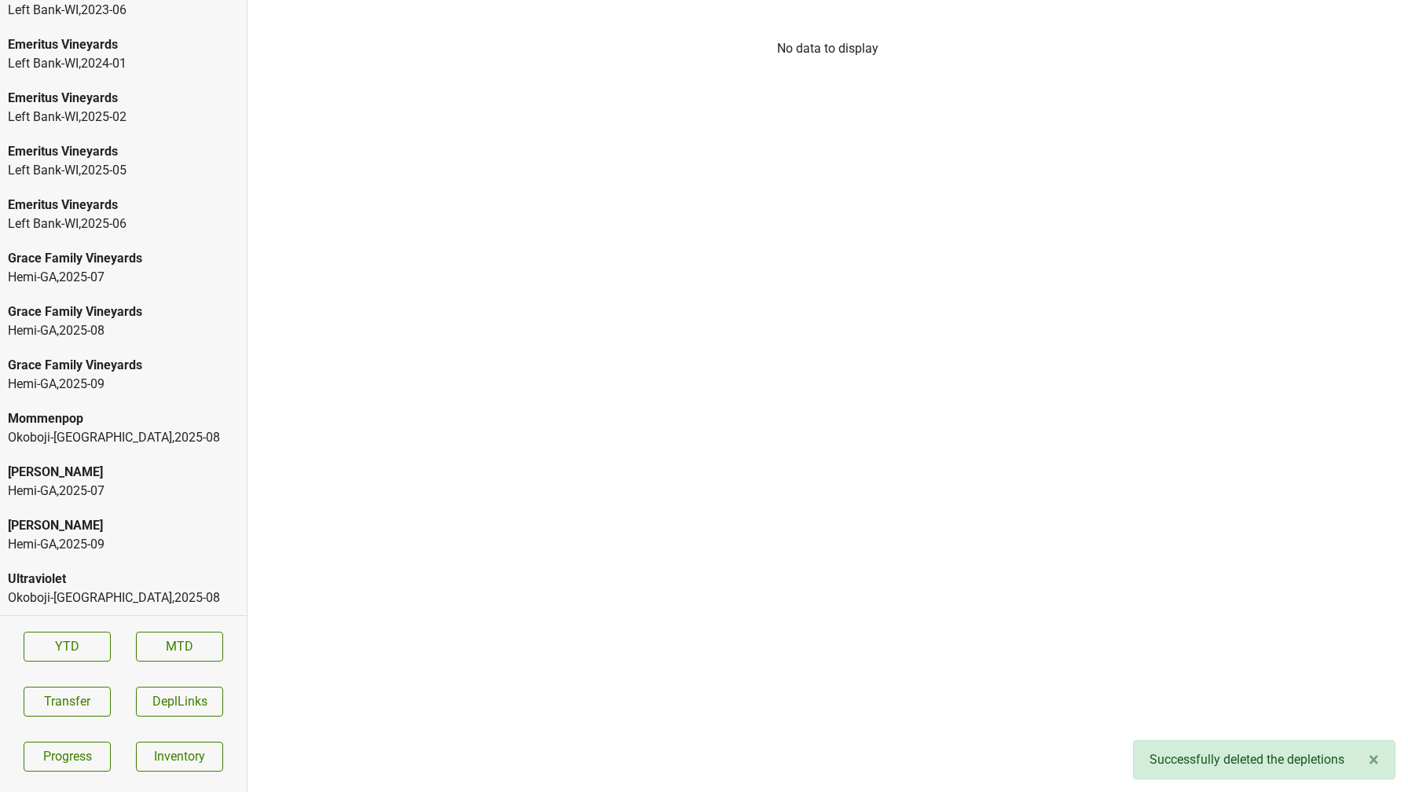
click at [49, 262] on div "Grace Family Vineyards" at bounding box center [123, 258] width 231 height 19
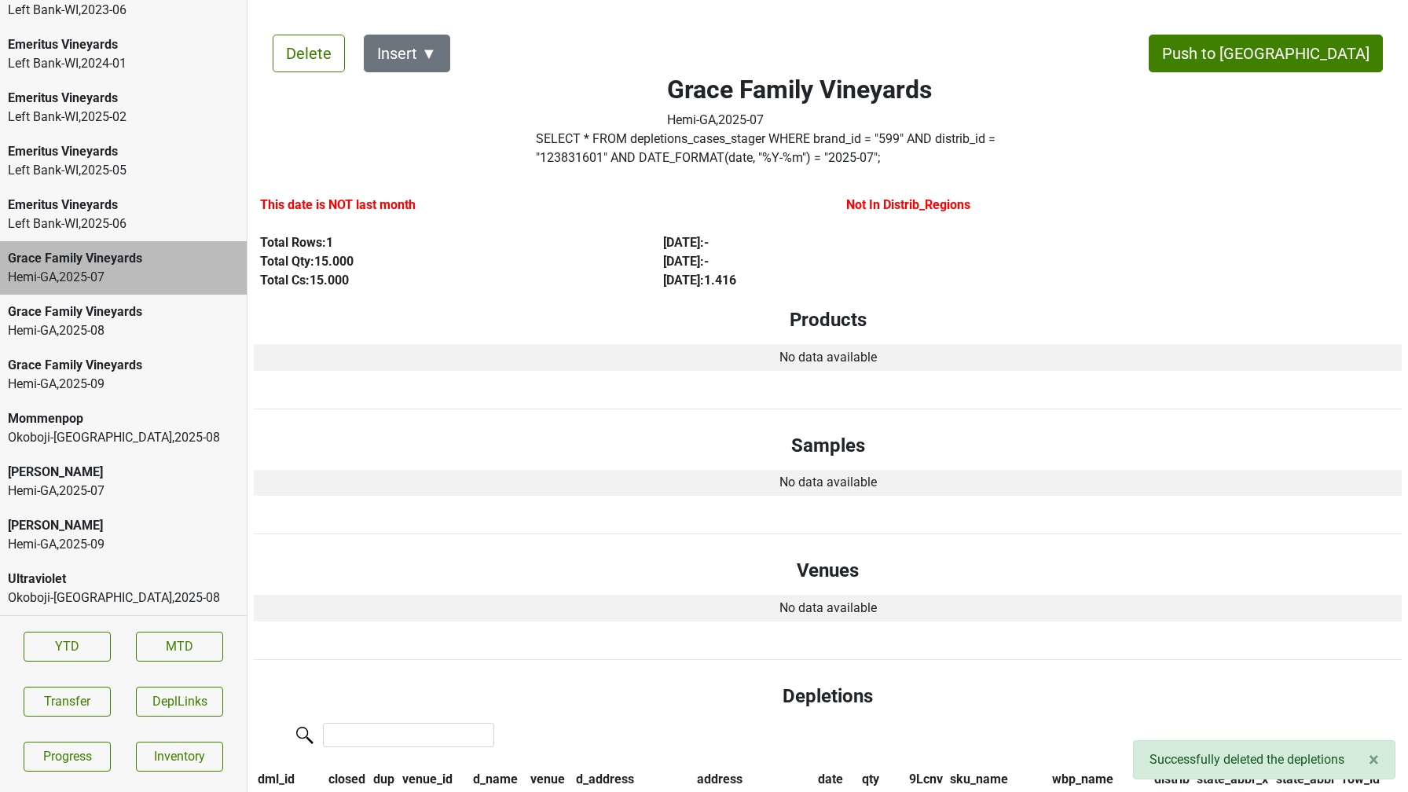
scroll to position [205, 0]
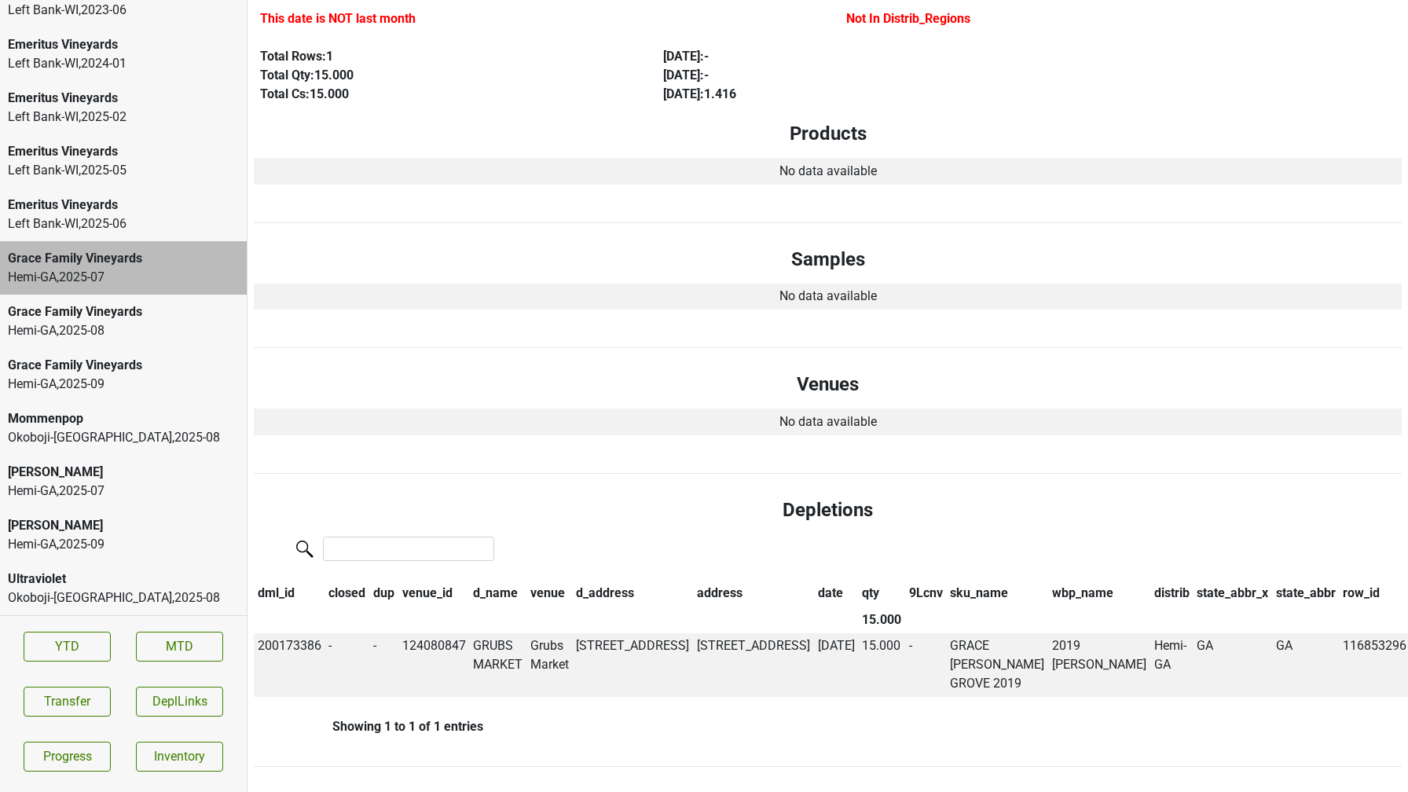
click at [173, 302] on div "Grace Family Vineyards" at bounding box center [123, 311] width 231 height 19
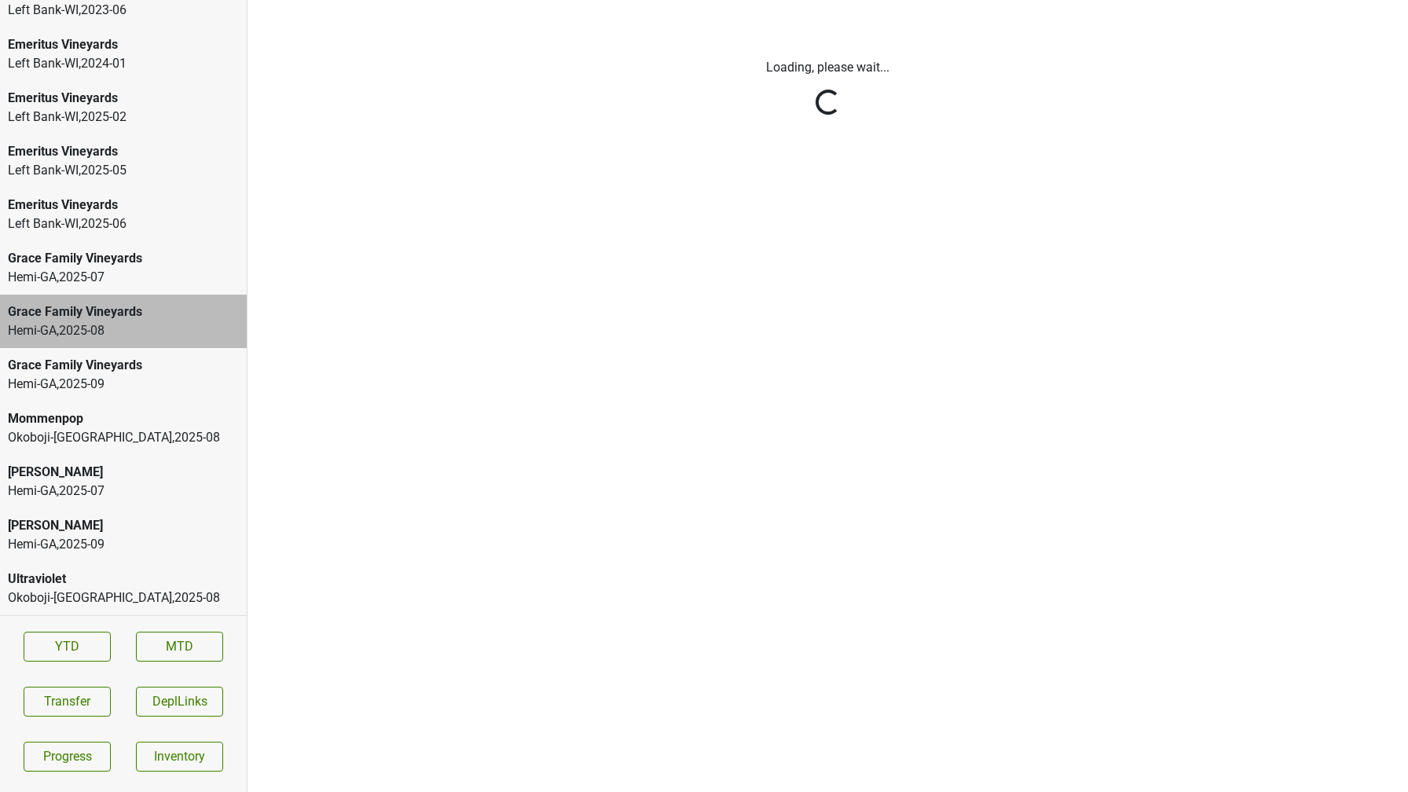
scroll to position [0, 0]
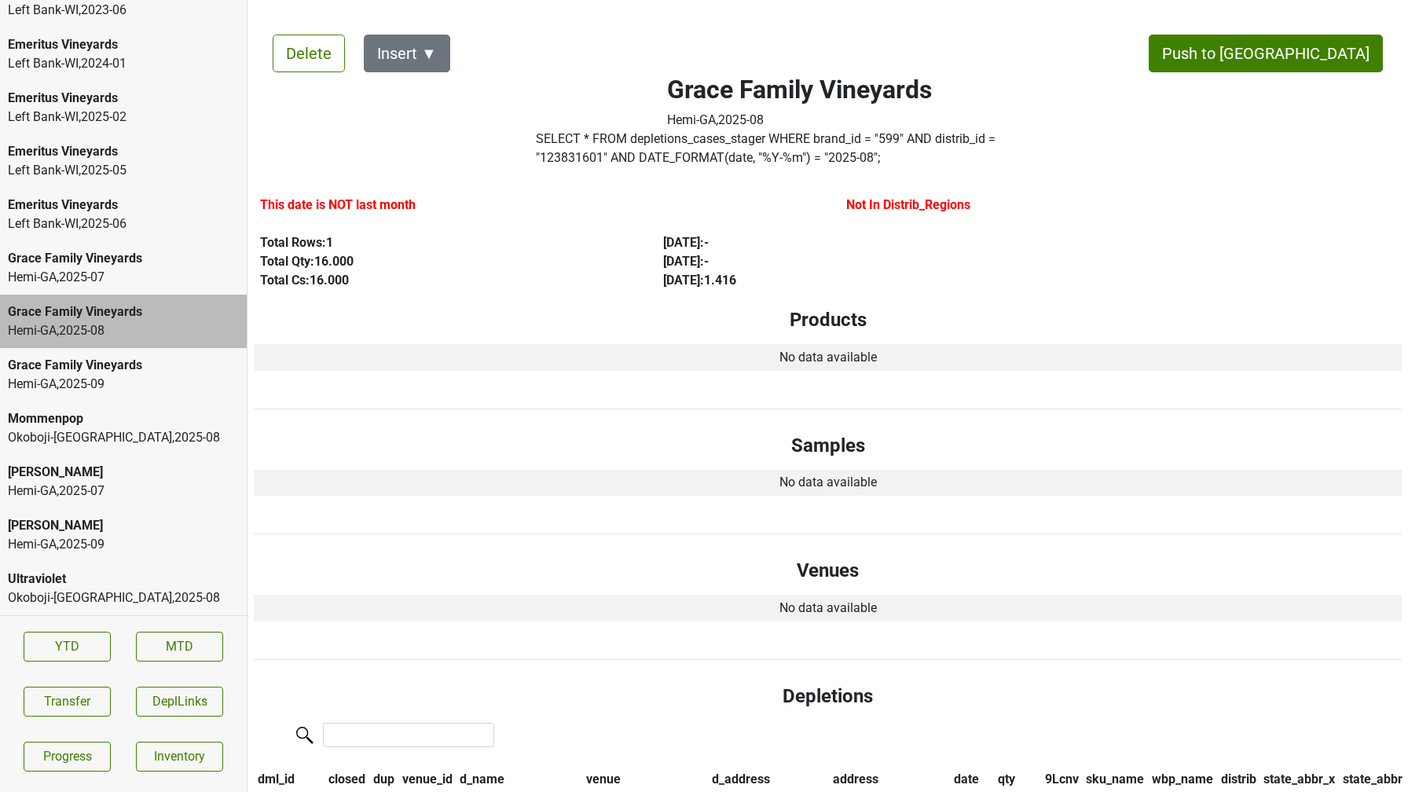
click at [164, 388] on div "Hemi-GA , 2025 - 09" at bounding box center [123, 384] width 231 height 19
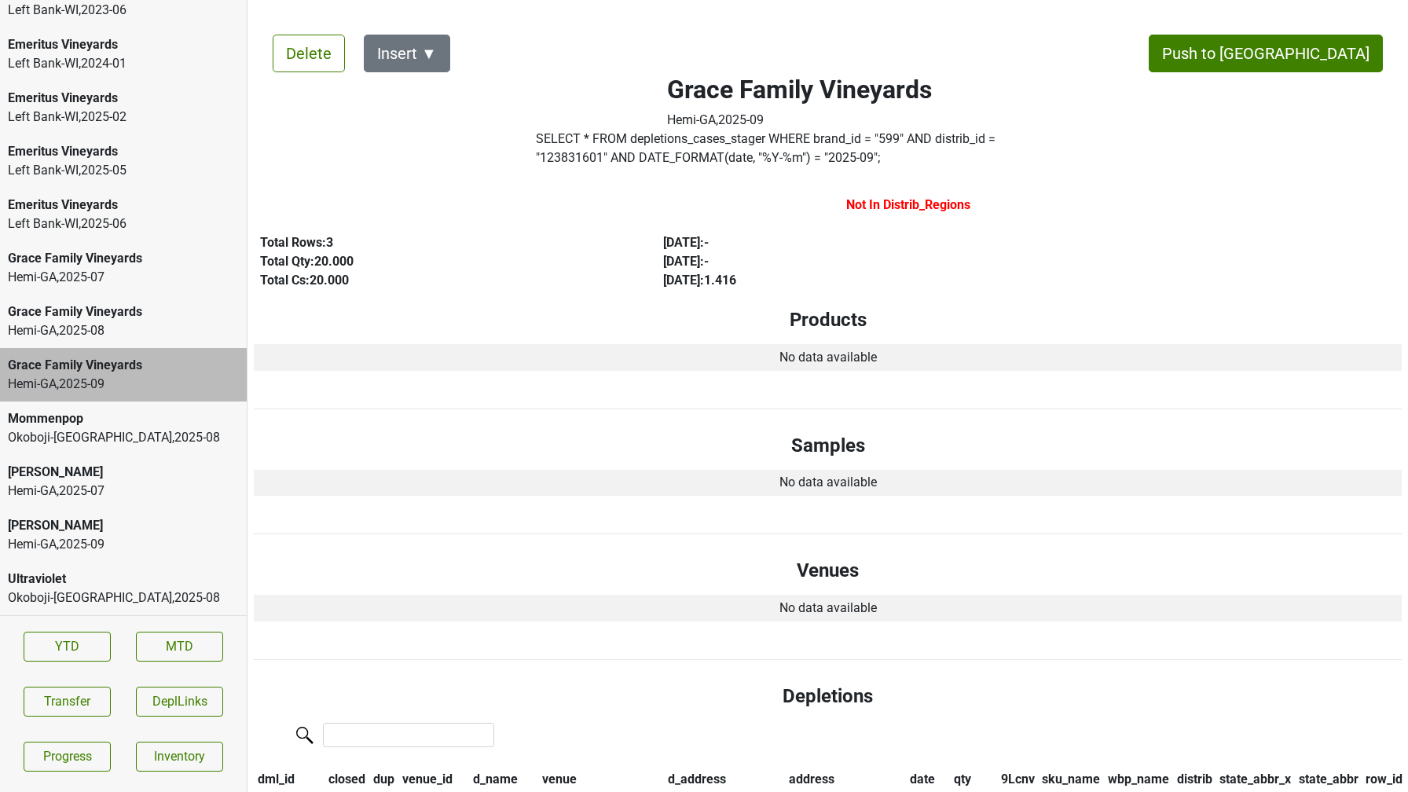
click at [750, 152] on label "SELECT * FROM depletions_cases_stager WHERE brand_id = " 599 " AND distrib_id =…" at bounding box center [799, 149] width 527 height 38
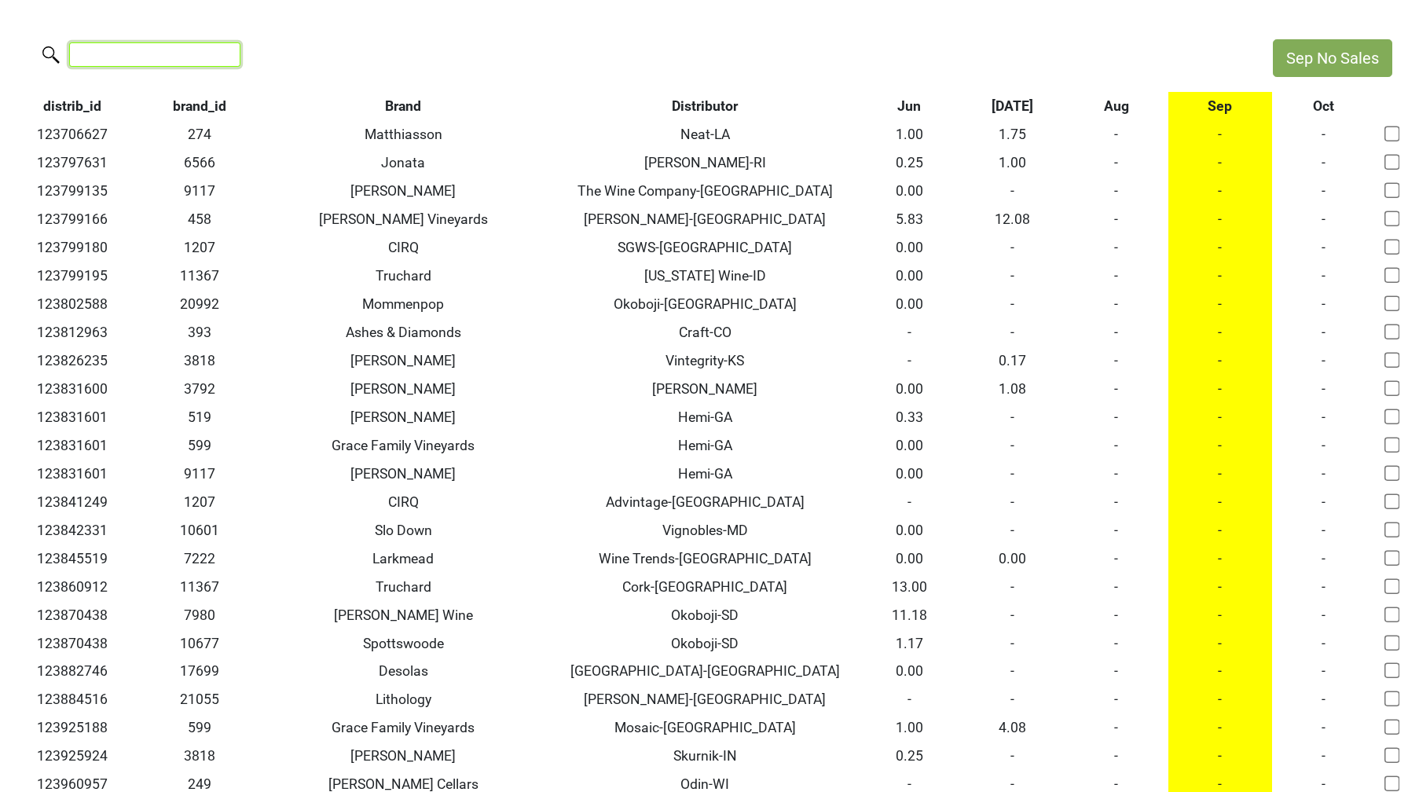
click at [105, 47] on input "search" at bounding box center [154, 54] width 171 height 24
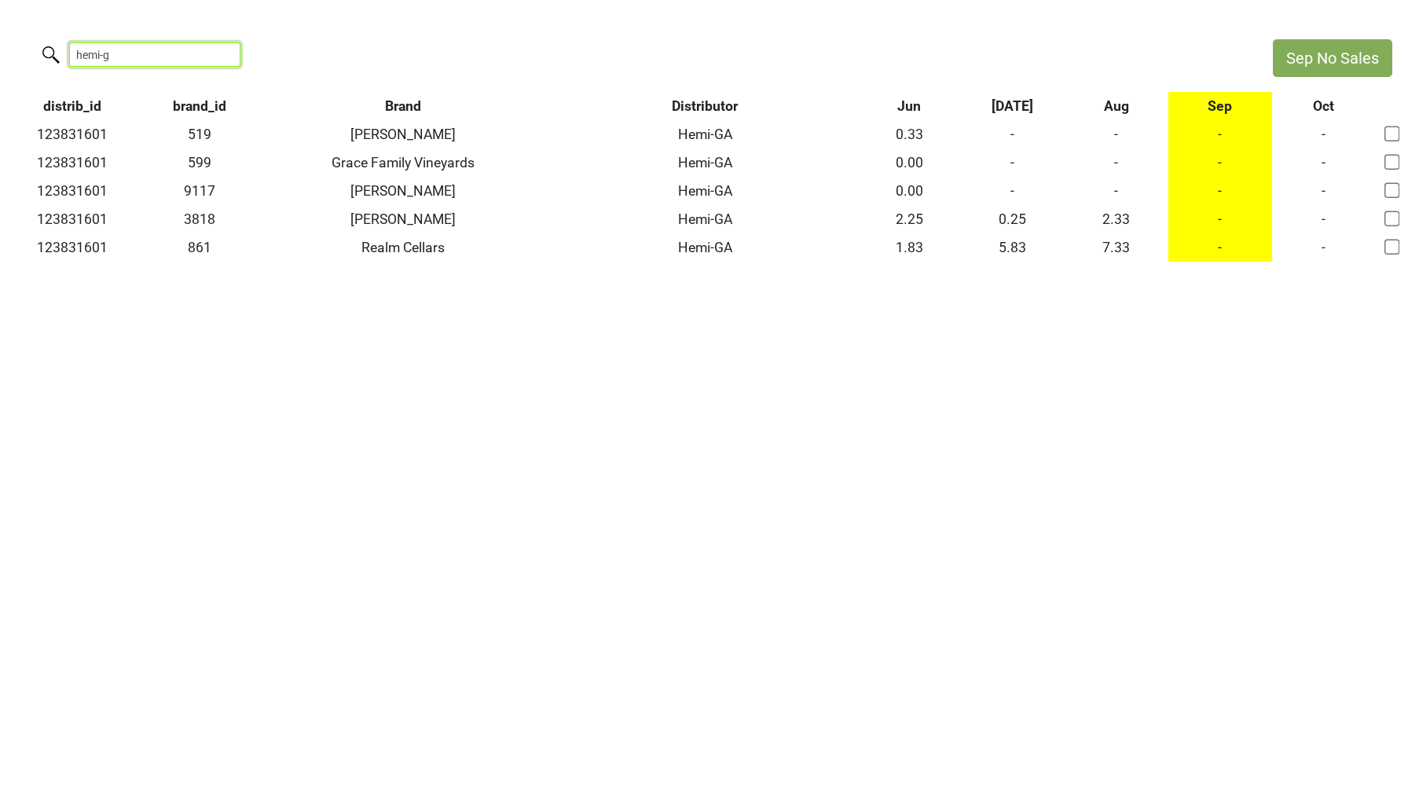
type input "hemi-g"
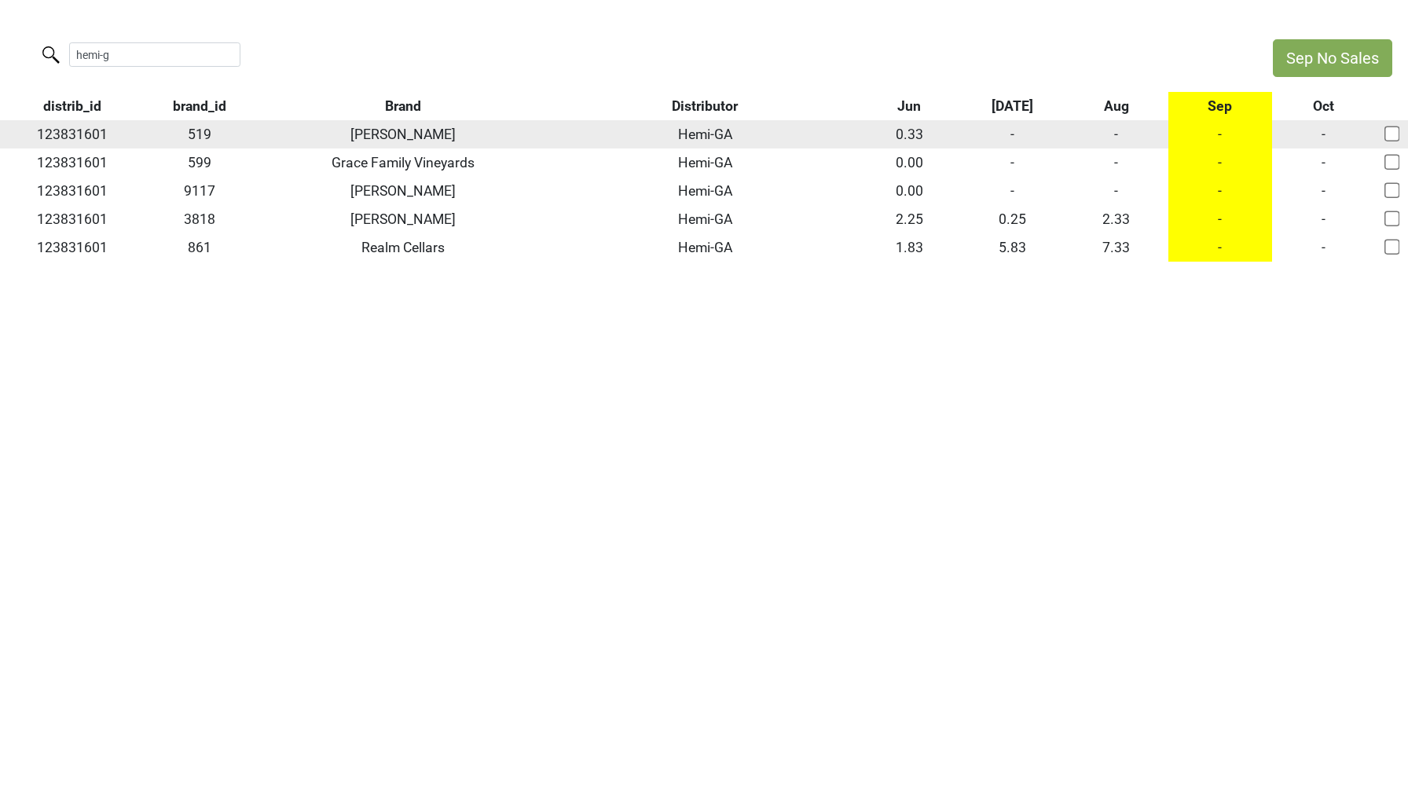
click at [1013, 137] on td "-" at bounding box center [1013, 134] width 104 height 28
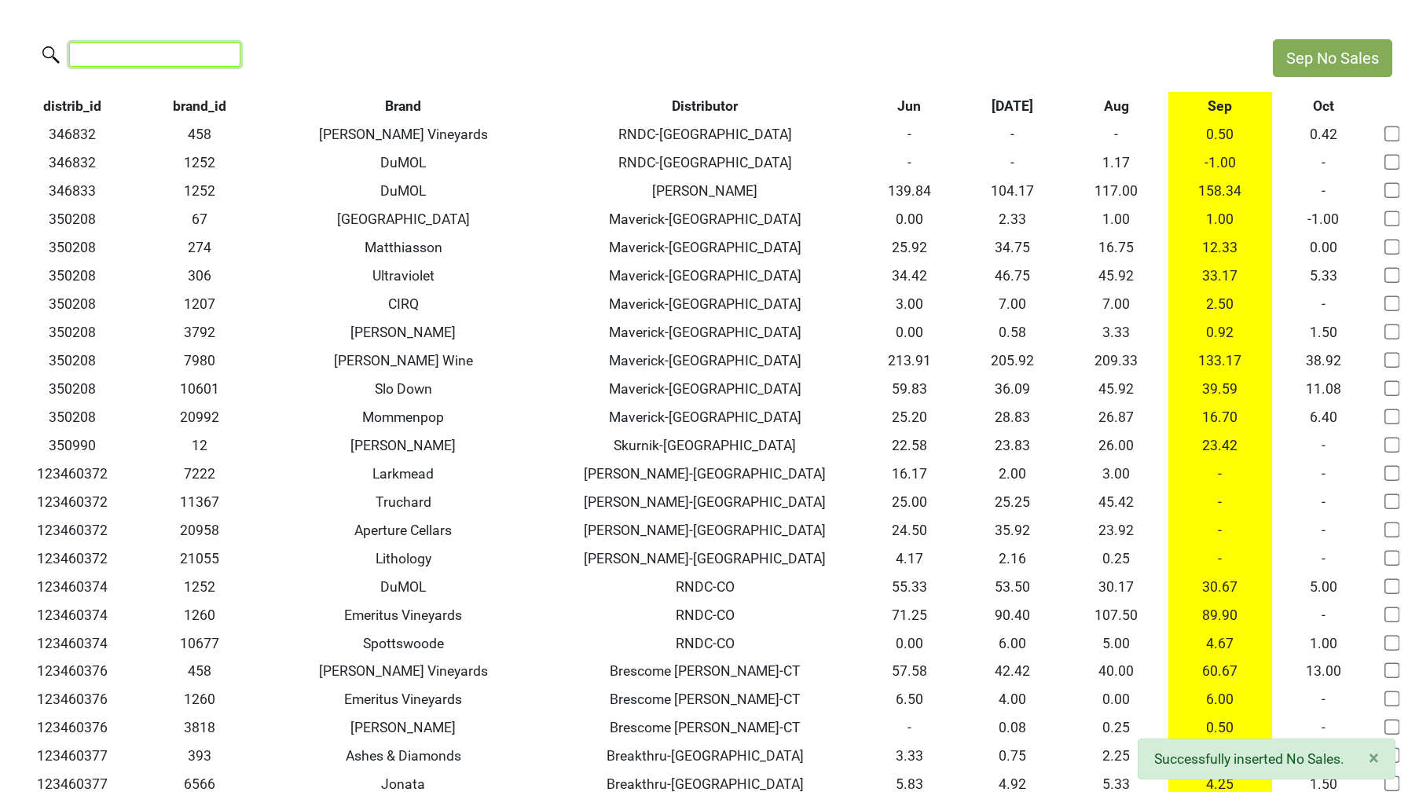
click at [160, 58] on input "search" at bounding box center [154, 54] width 171 height 24
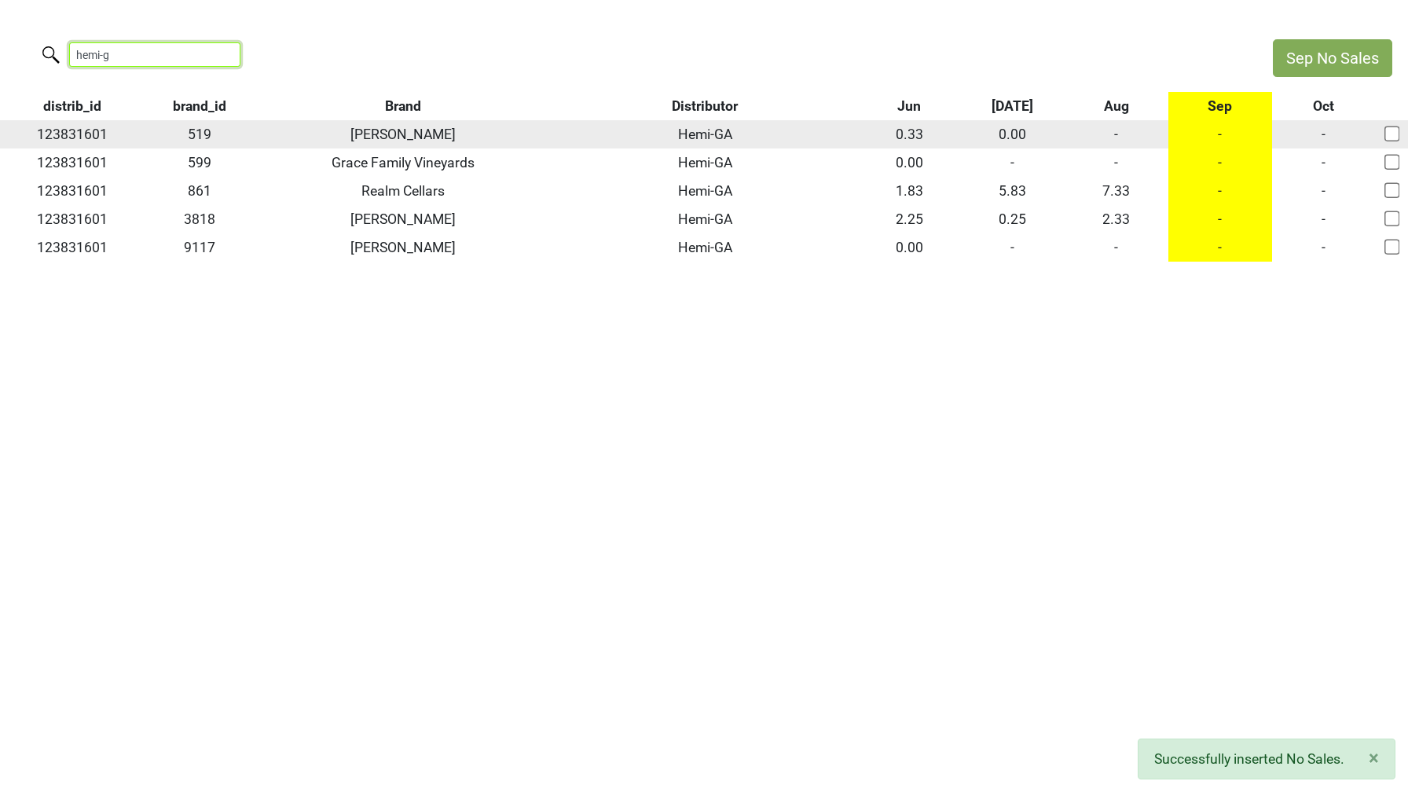
type input "hemi-g"
click at [1216, 134] on td "-" at bounding box center [1220, 134] width 104 height 28
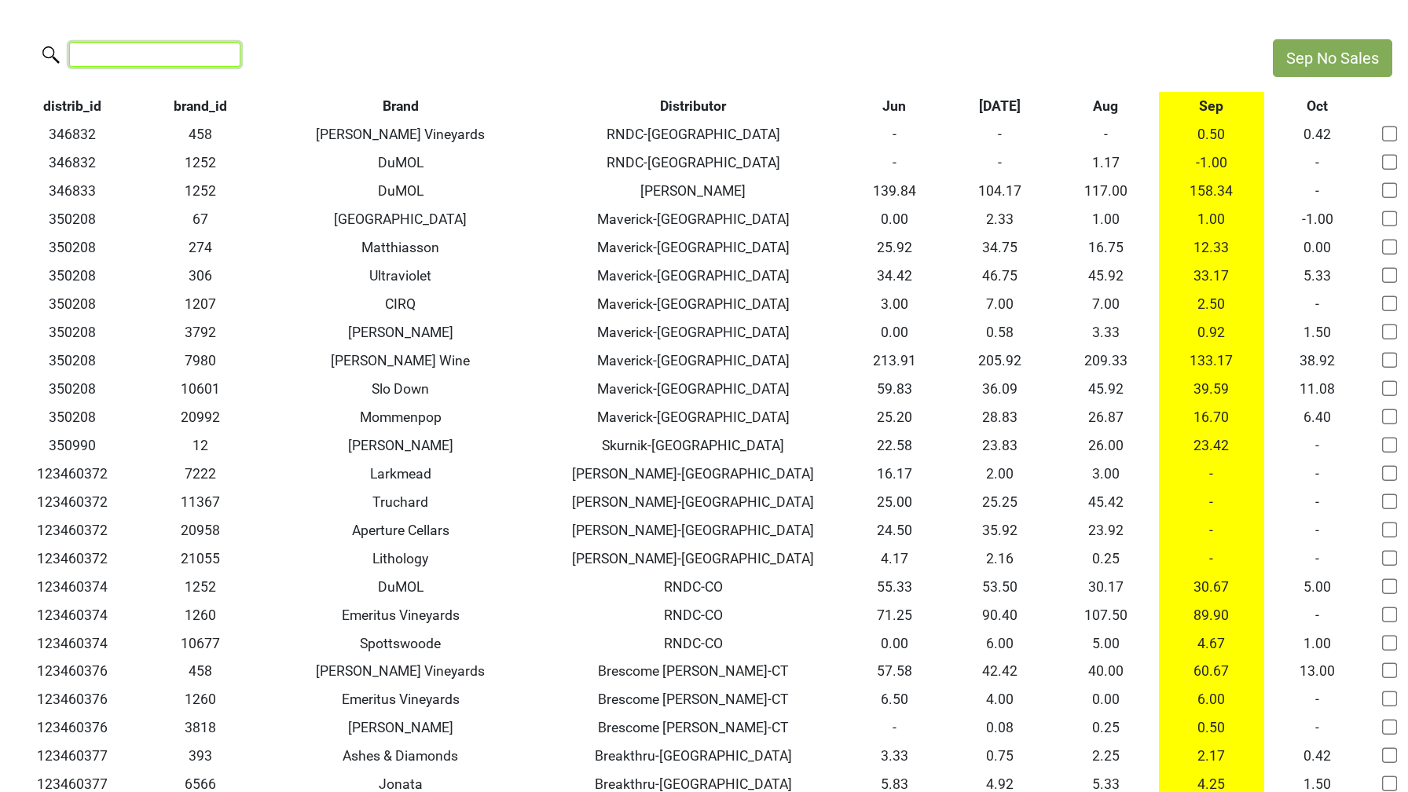
click at [182, 59] on input "search" at bounding box center [154, 54] width 171 height 24
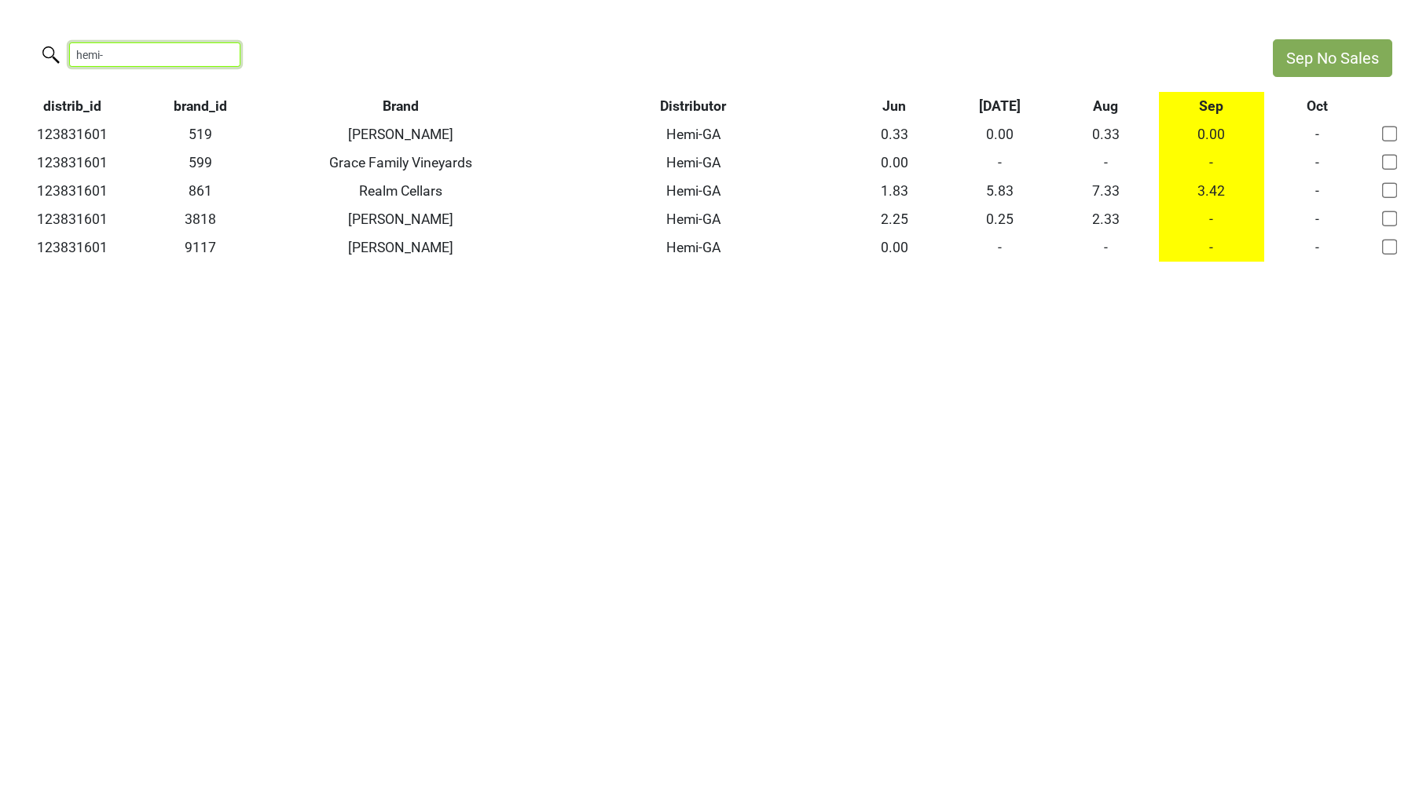
type input "hemi-"
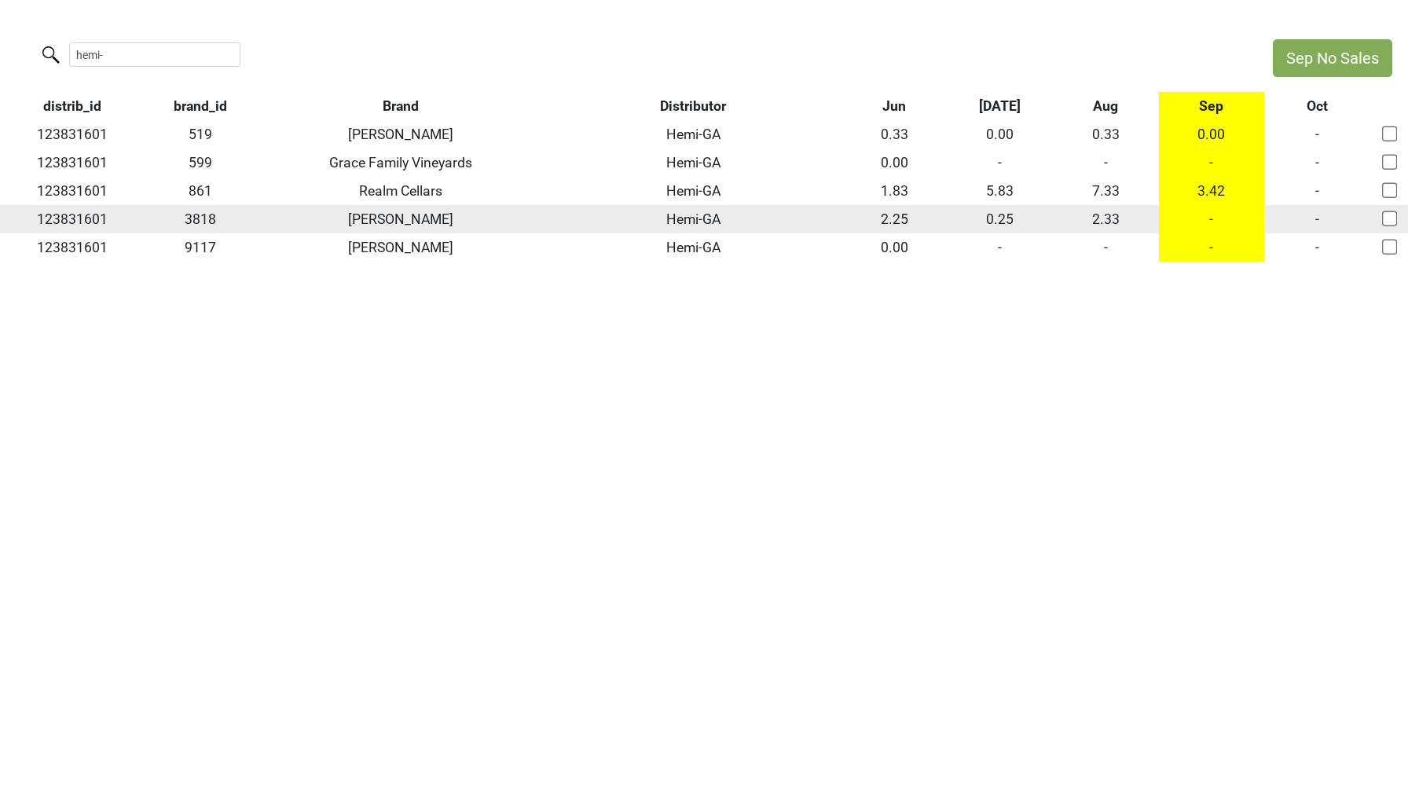
click at [1212, 221] on td "-" at bounding box center [1212, 219] width 106 height 28
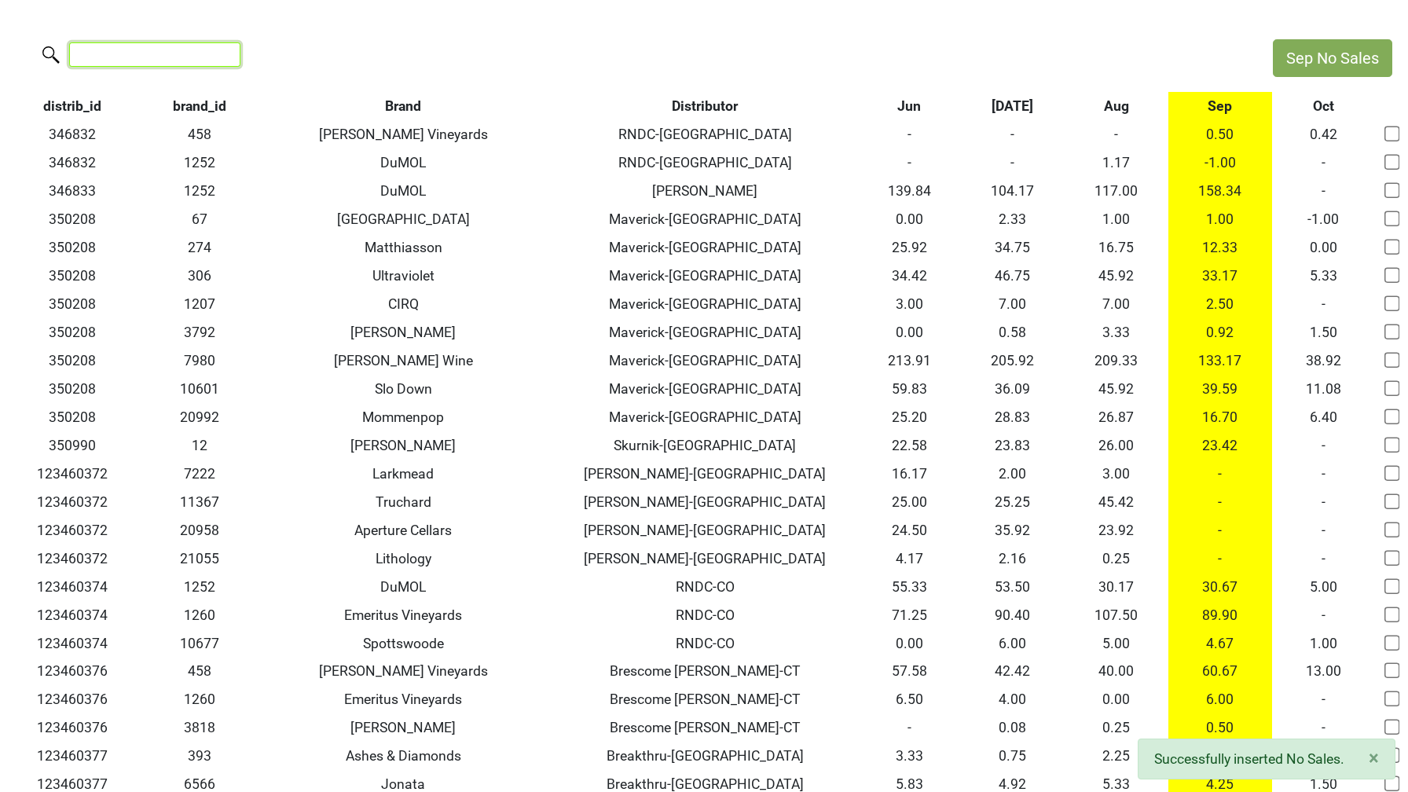
click at [178, 59] on input "search" at bounding box center [154, 54] width 171 height 24
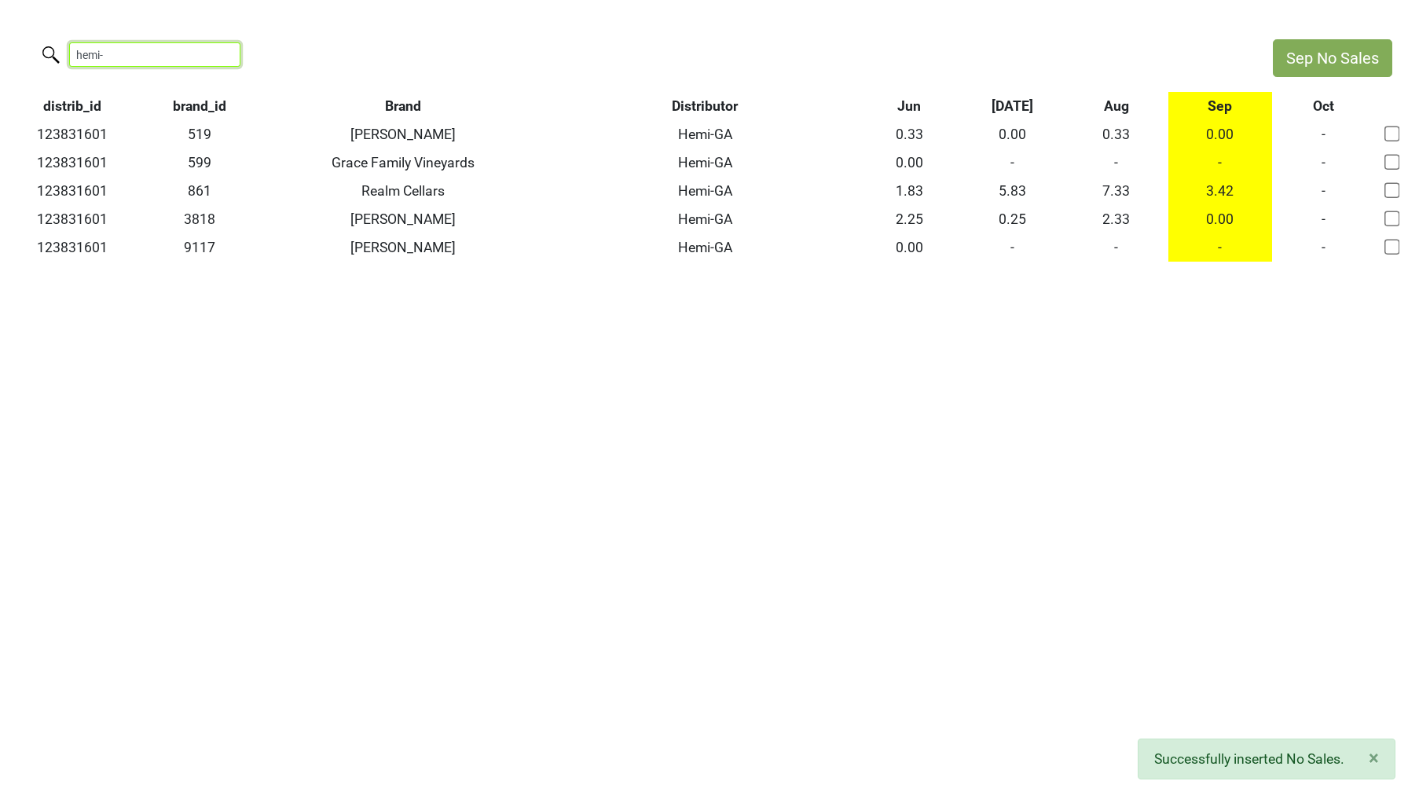
type input "hemi-"
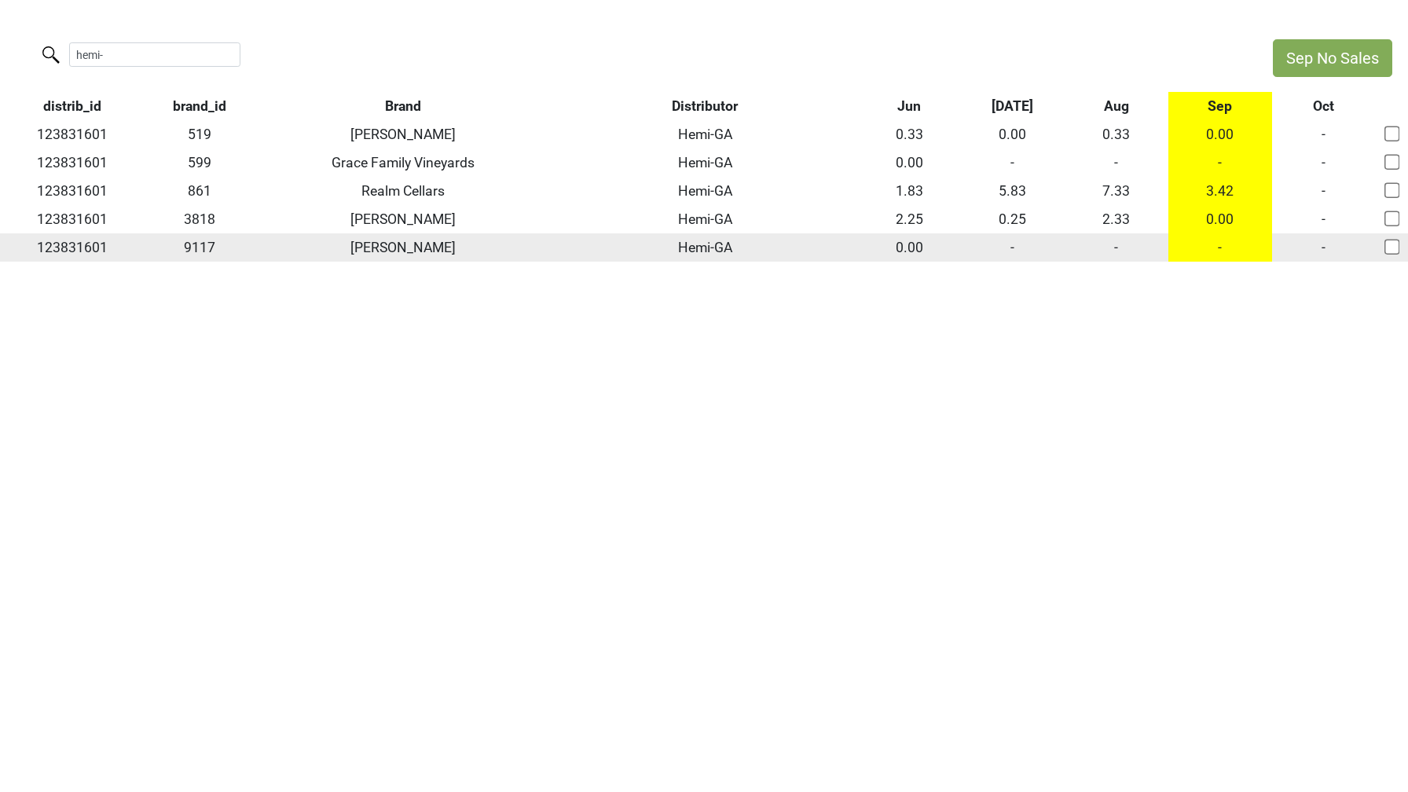
click at [1116, 245] on td "-" at bounding box center [1116, 247] width 104 height 28
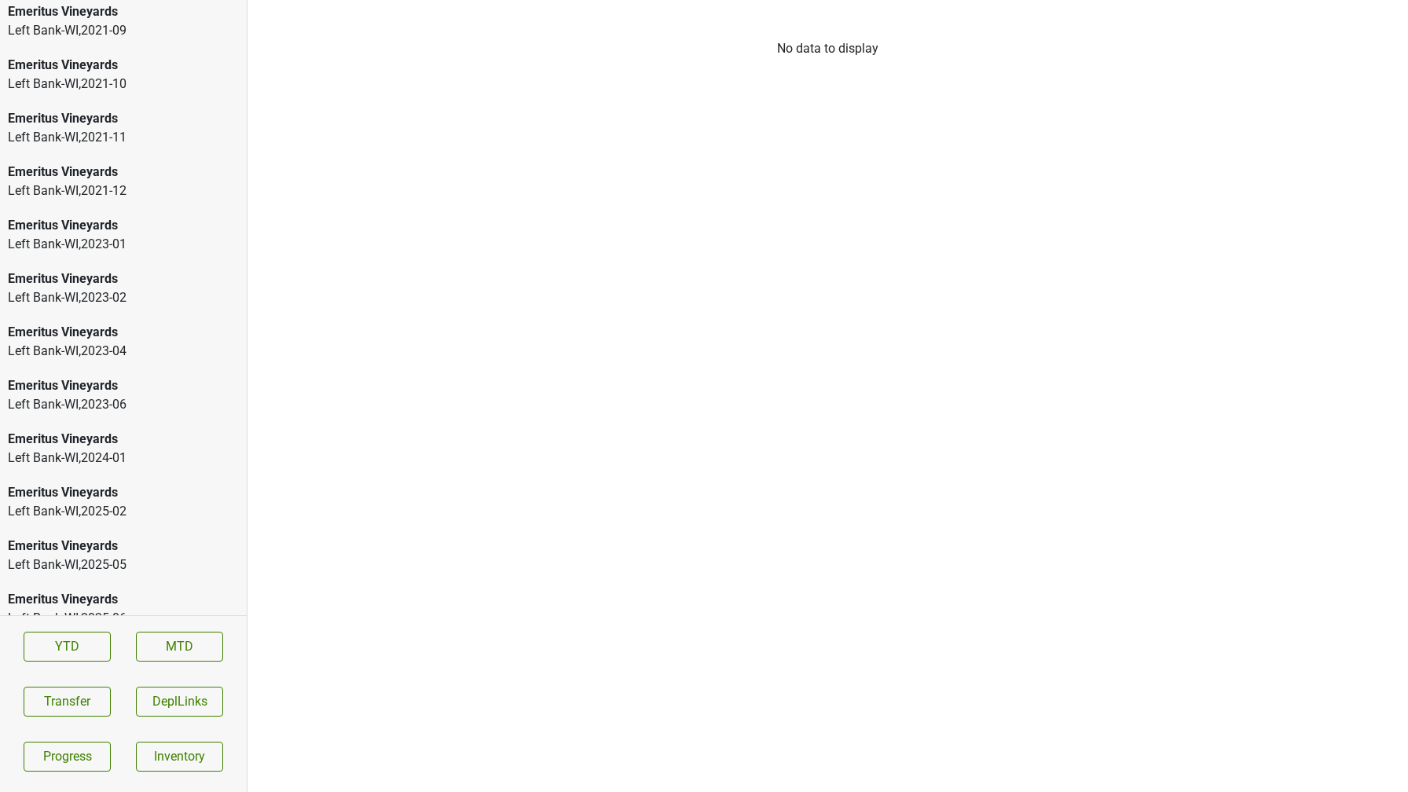
scroll to position [2430, 0]
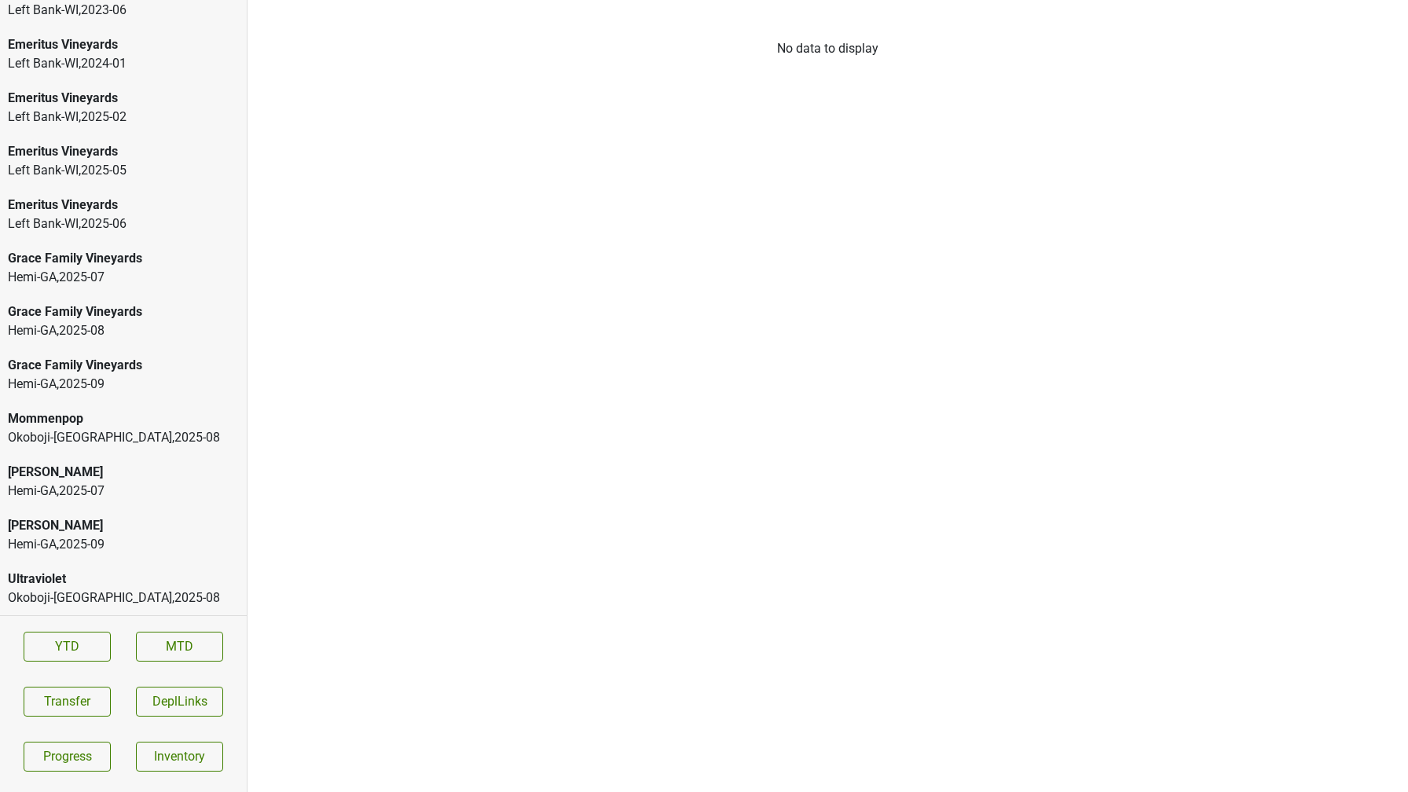
click at [71, 474] on div "[PERSON_NAME]" at bounding box center [123, 472] width 231 height 19
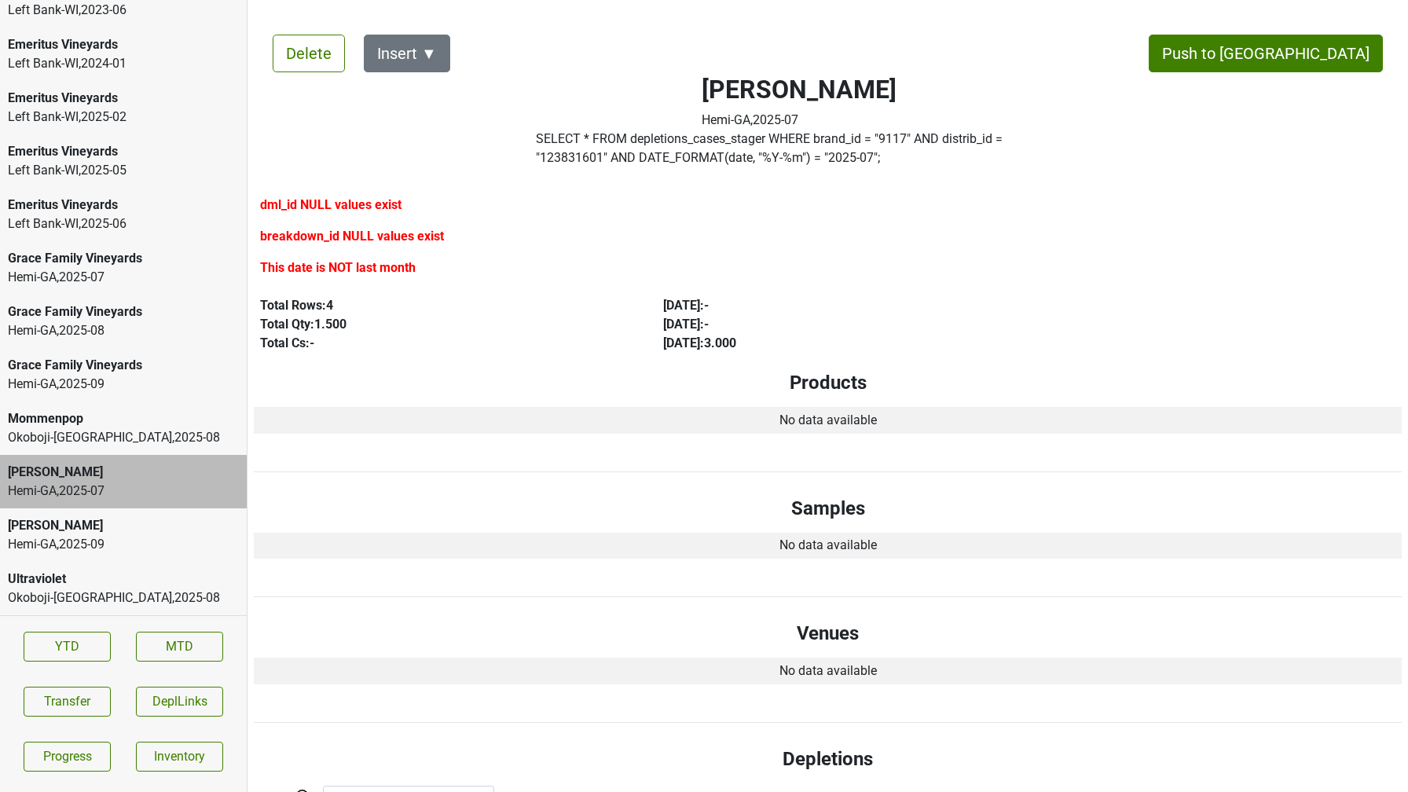
click at [60, 384] on div "Hemi-[GEOGRAPHIC_DATA] , 2025 - 09" at bounding box center [123, 384] width 231 height 19
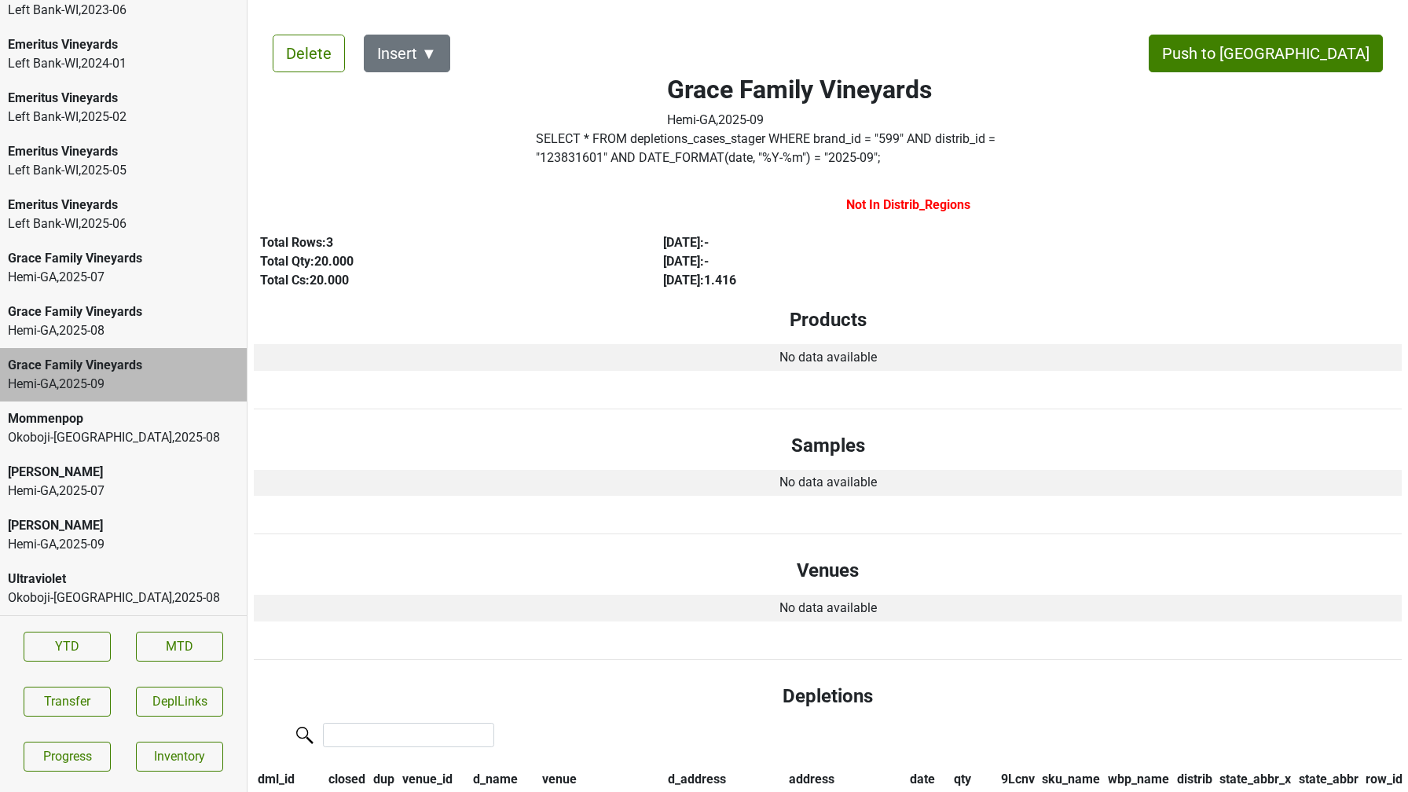
click at [60, 328] on div "Hemi-[GEOGRAPHIC_DATA] , 2025 - 08" at bounding box center [123, 330] width 231 height 19
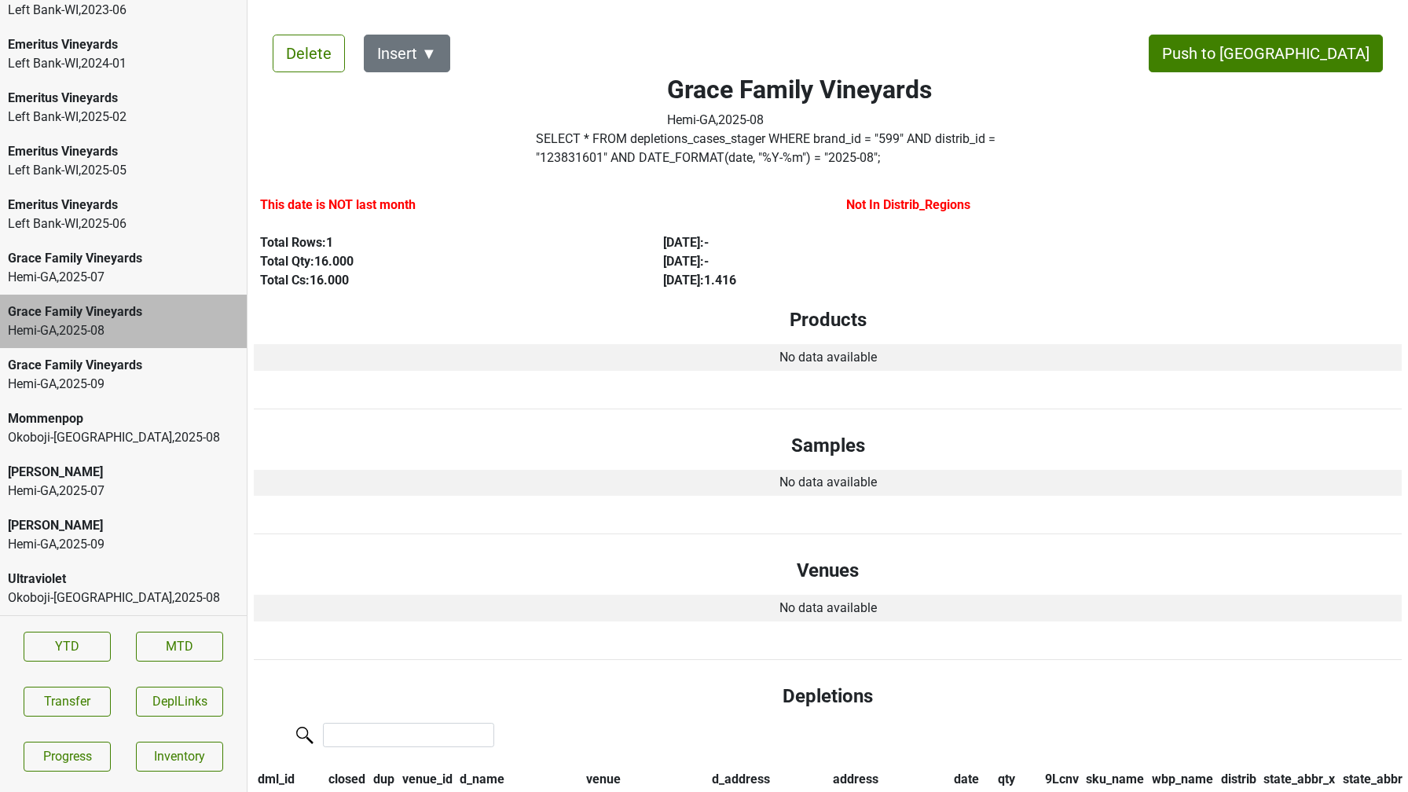
click at [55, 280] on div "Hemi-[GEOGRAPHIC_DATA] , 2025 - 07" at bounding box center [123, 277] width 231 height 19
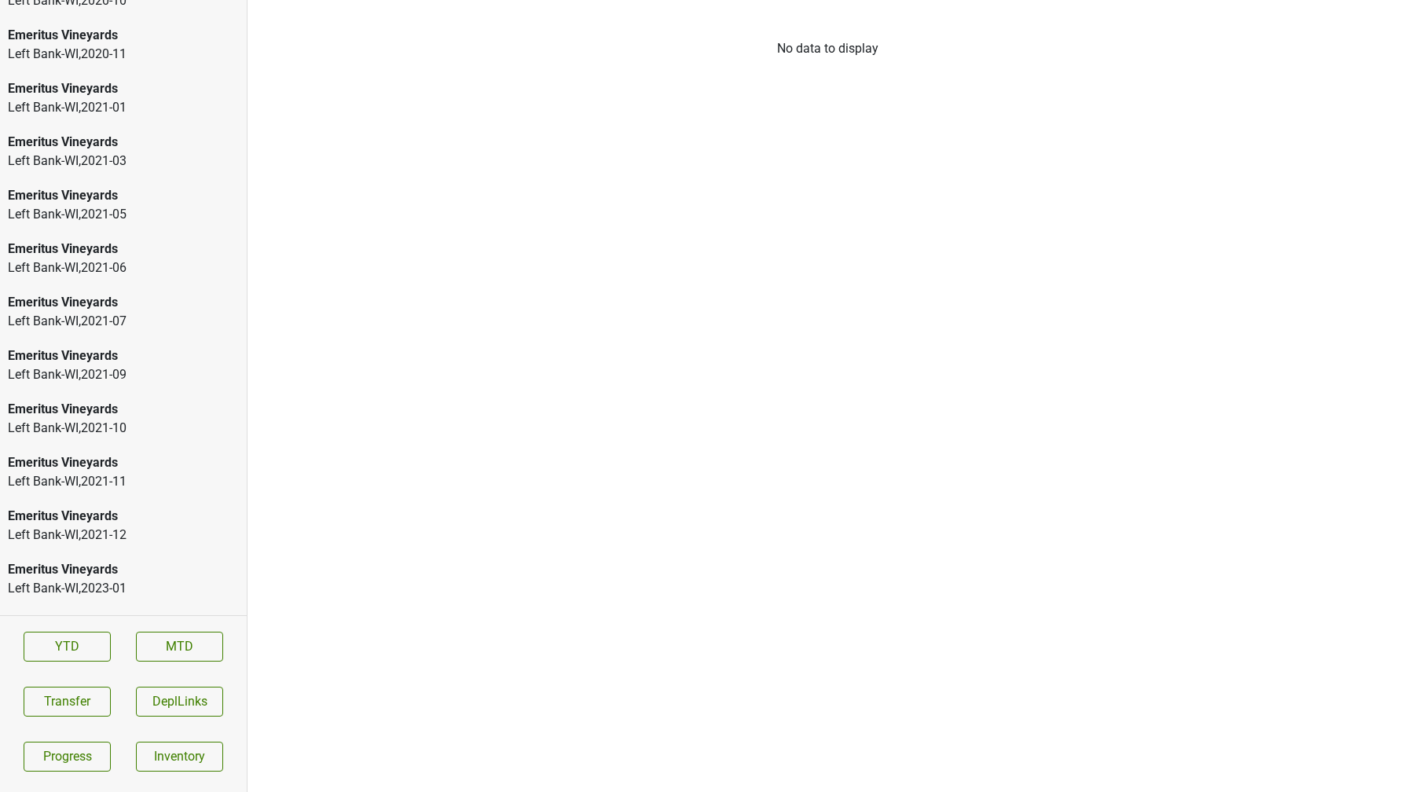
scroll to position [2430, 0]
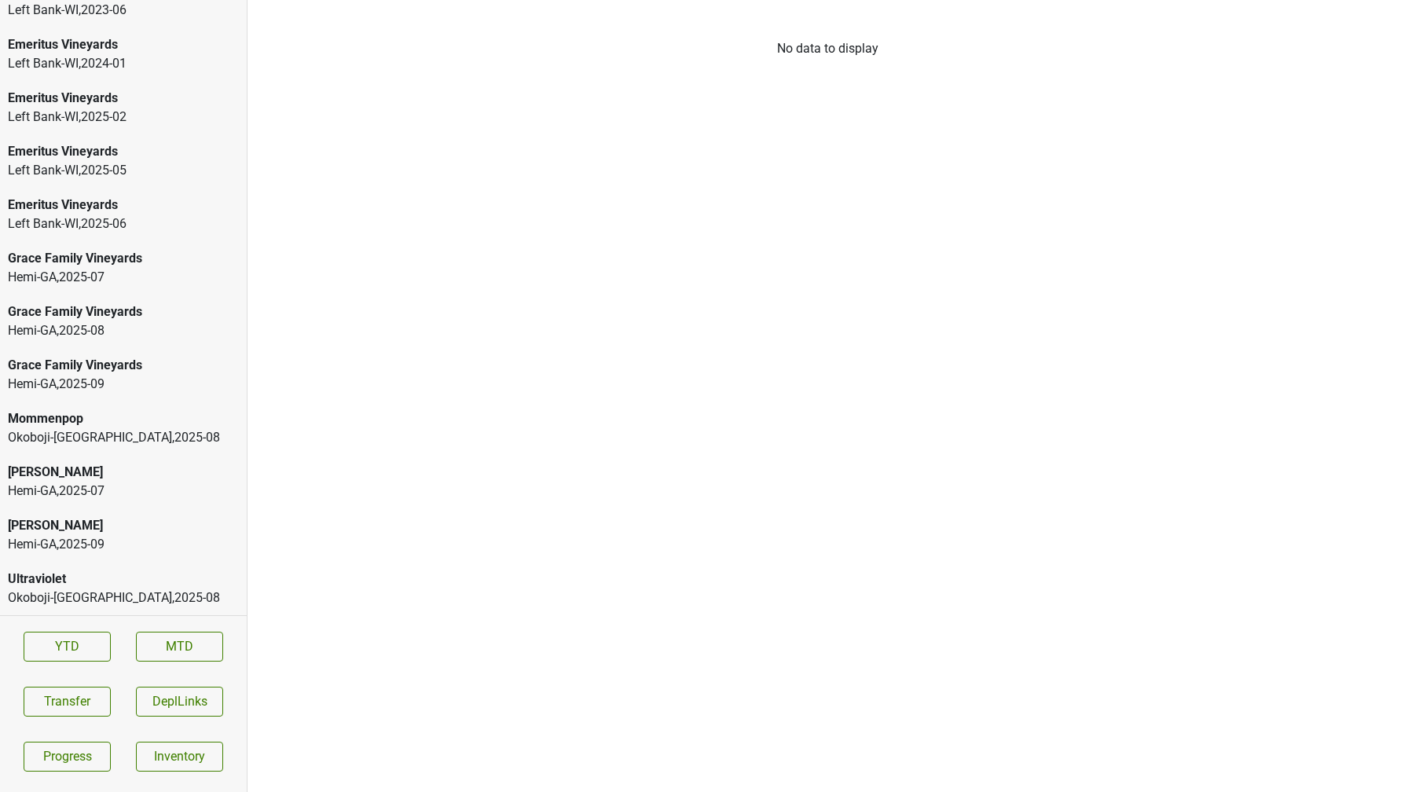
click at [143, 264] on div "Grace Family Vineyards" at bounding box center [123, 258] width 231 height 19
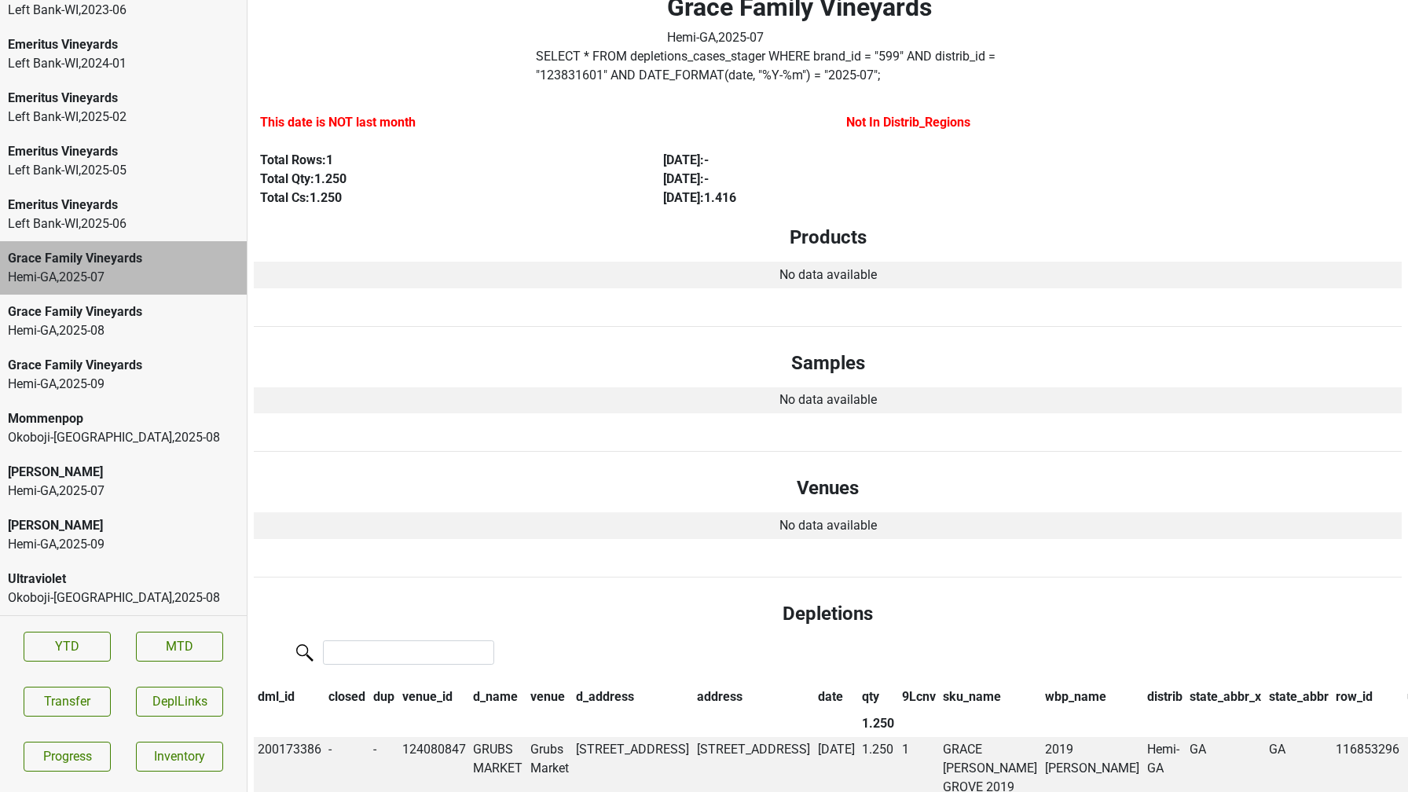
scroll to position [0, 0]
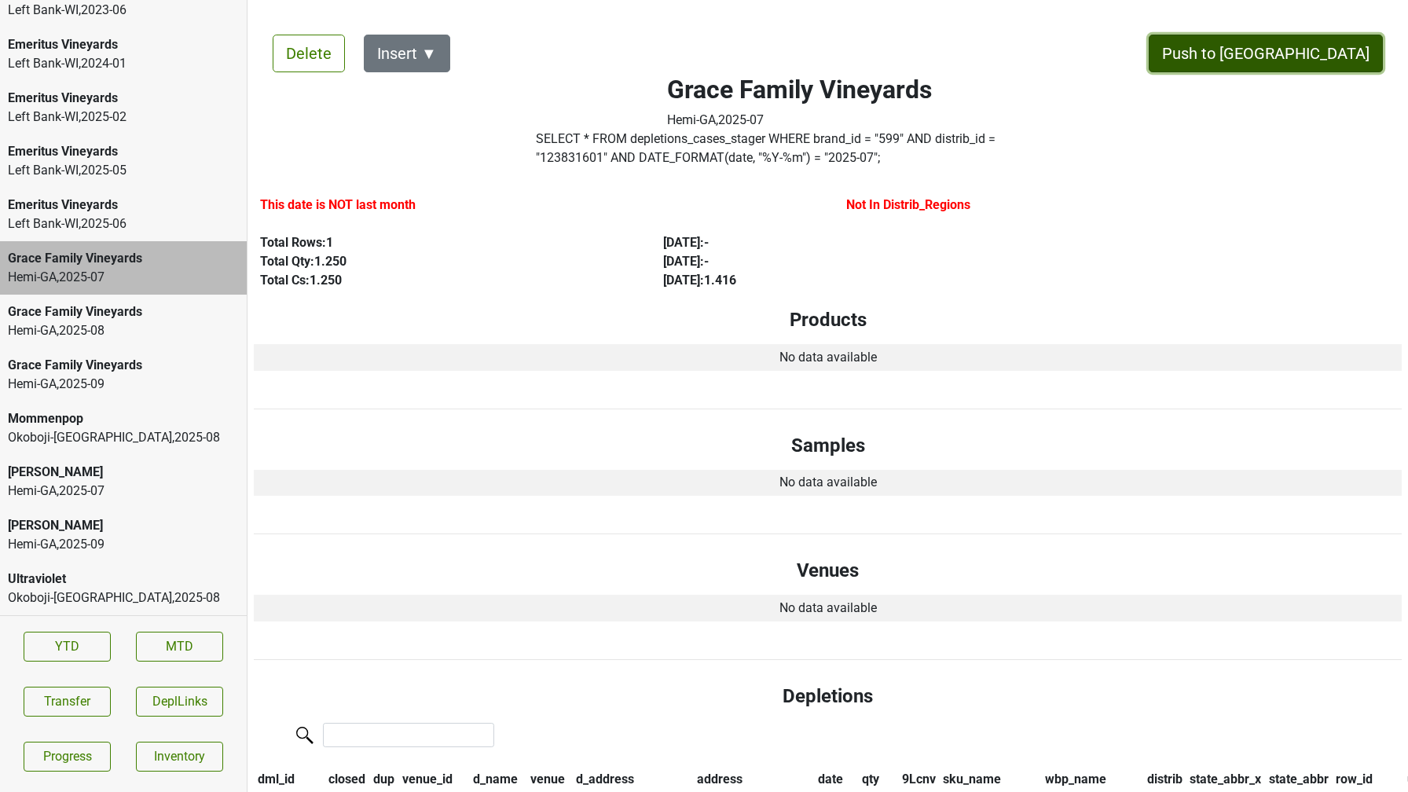
click at [1313, 51] on button "Push to [GEOGRAPHIC_DATA]" at bounding box center [1266, 54] width 234 height 38
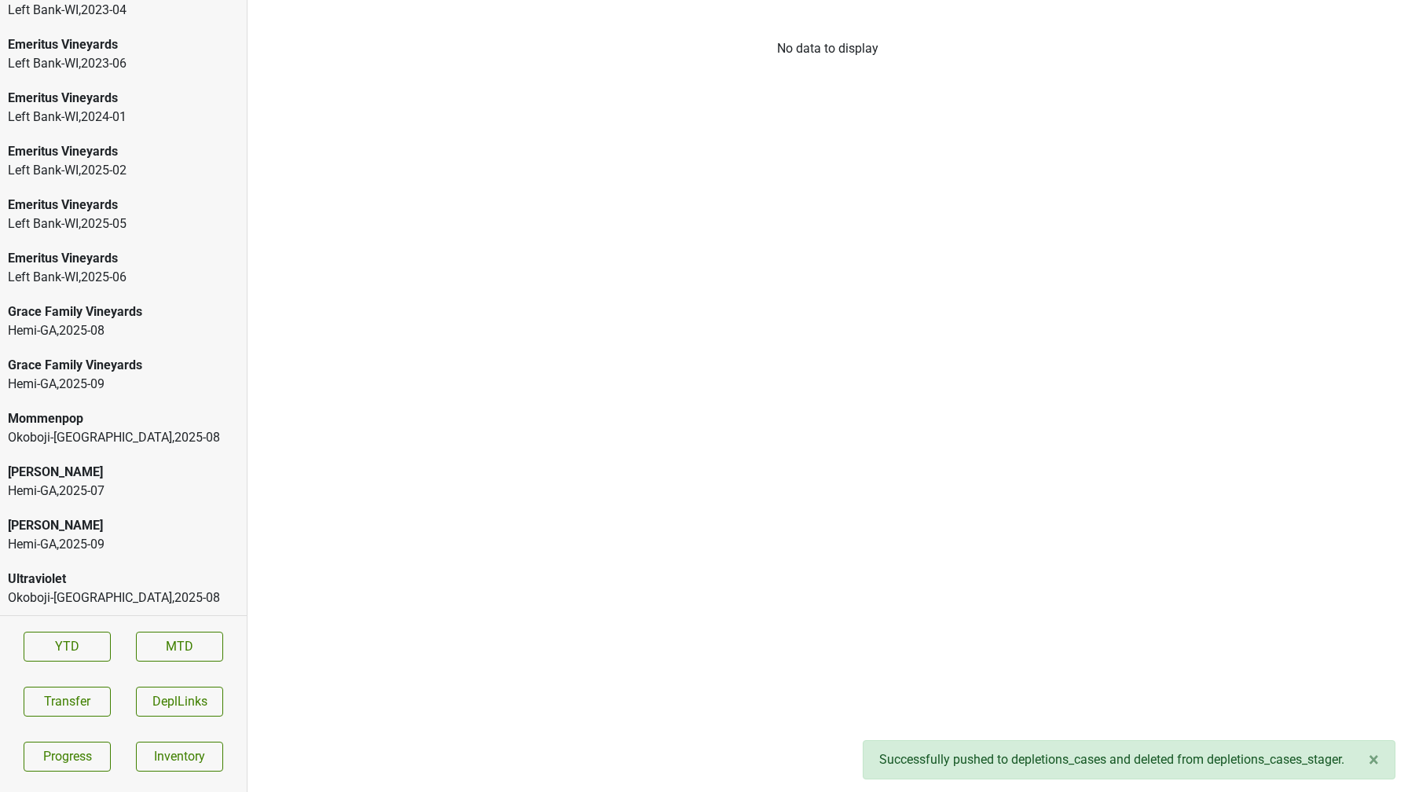
scroll to position [2376, 0]
click at [155, 274] on div "Left Bank-[GEOGRAPHIC_DATA] , 2025 - 06" at bounding box center [123, 277] width 231 height 19
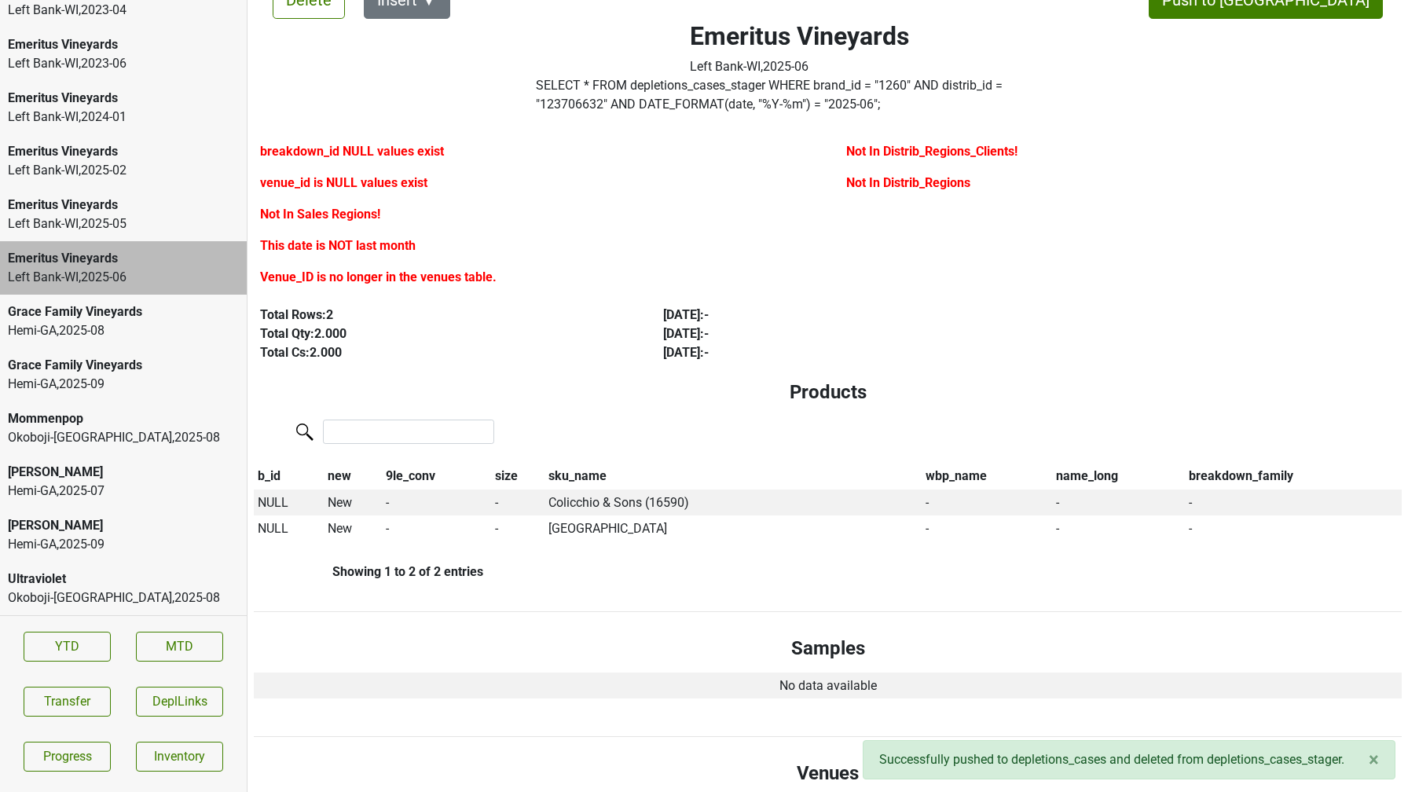
scroll to position [48, 0]
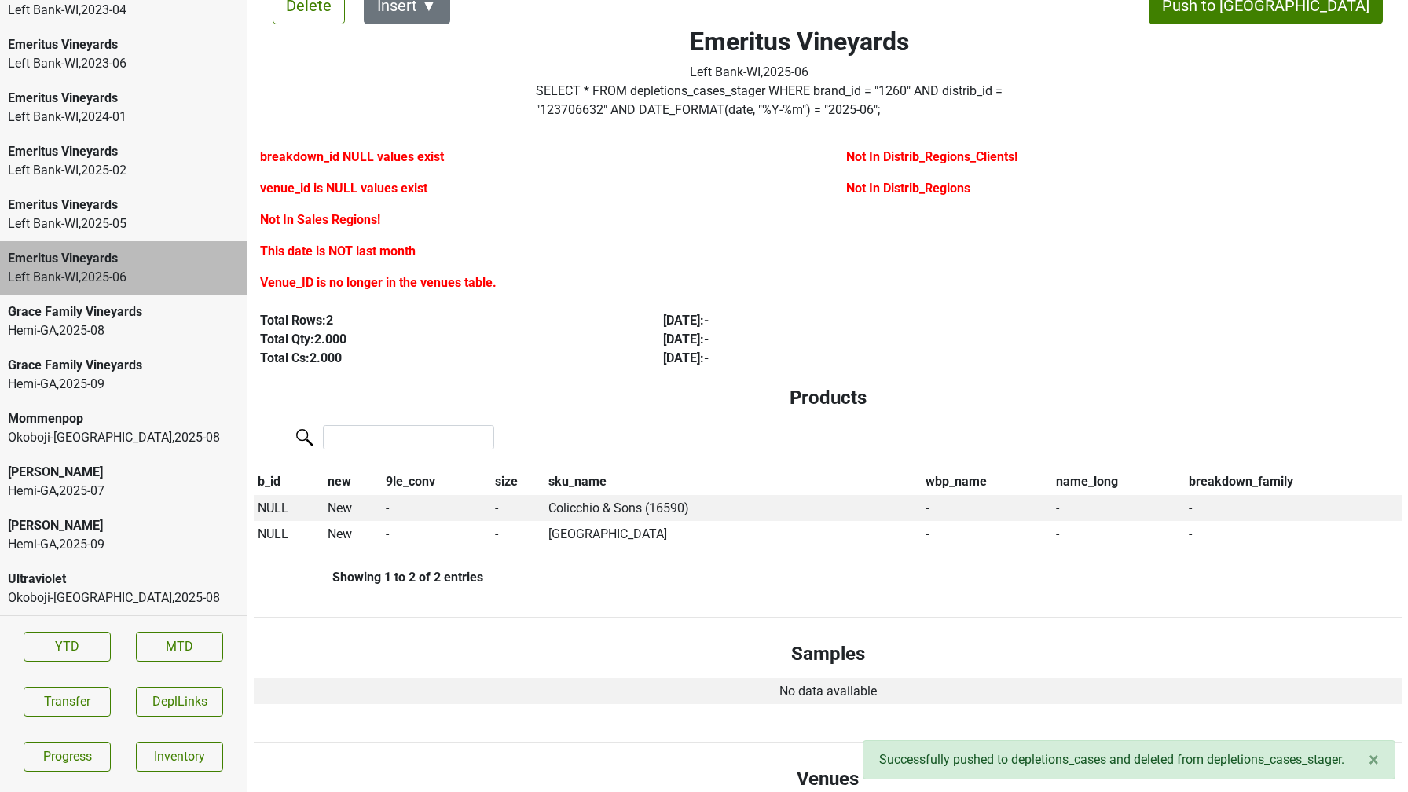
click at [115, 325] on div "Hemi-[GEOGRAPHIC_DATA] , 2025 - 08" at bounding box center [123, 330] width 231 height 19
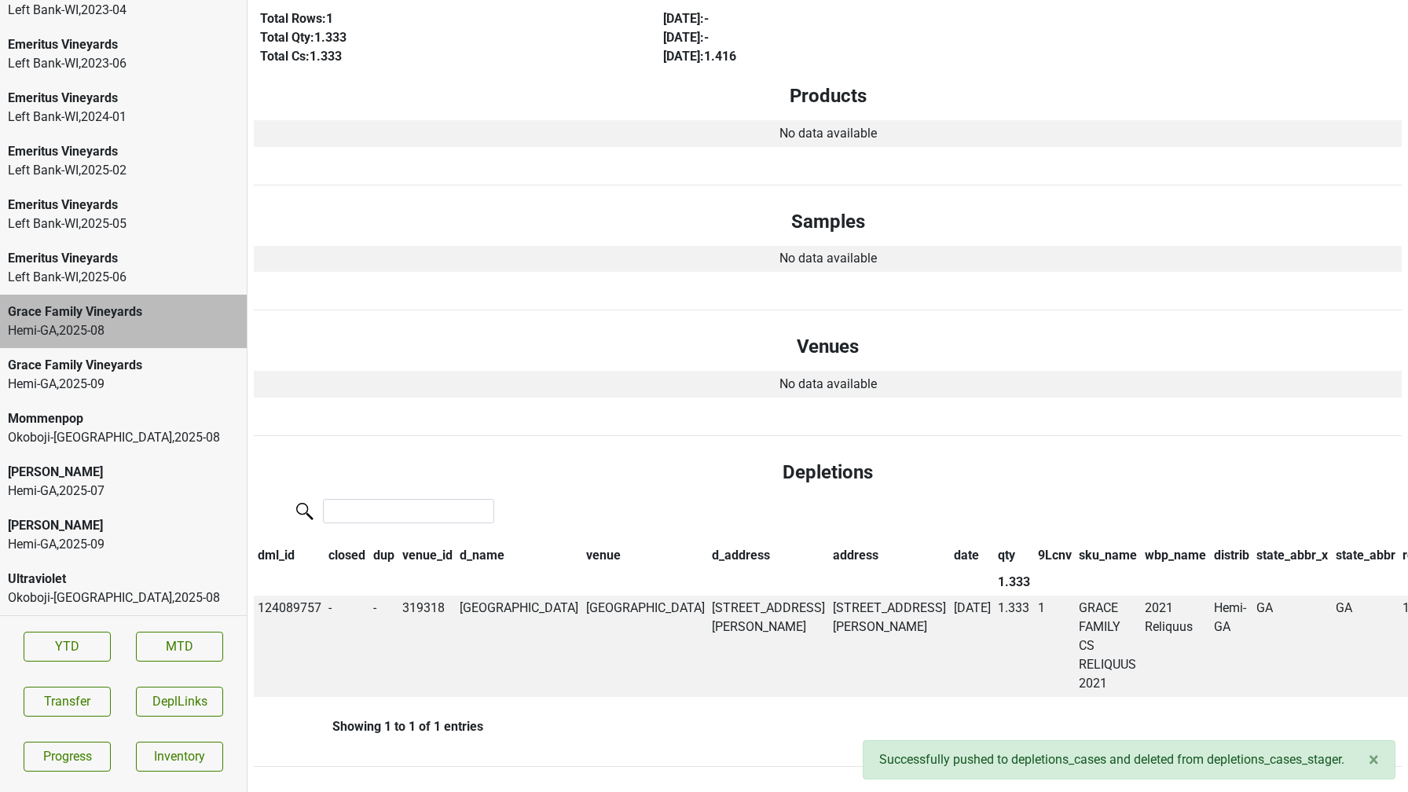
scroll to position [0, 0]
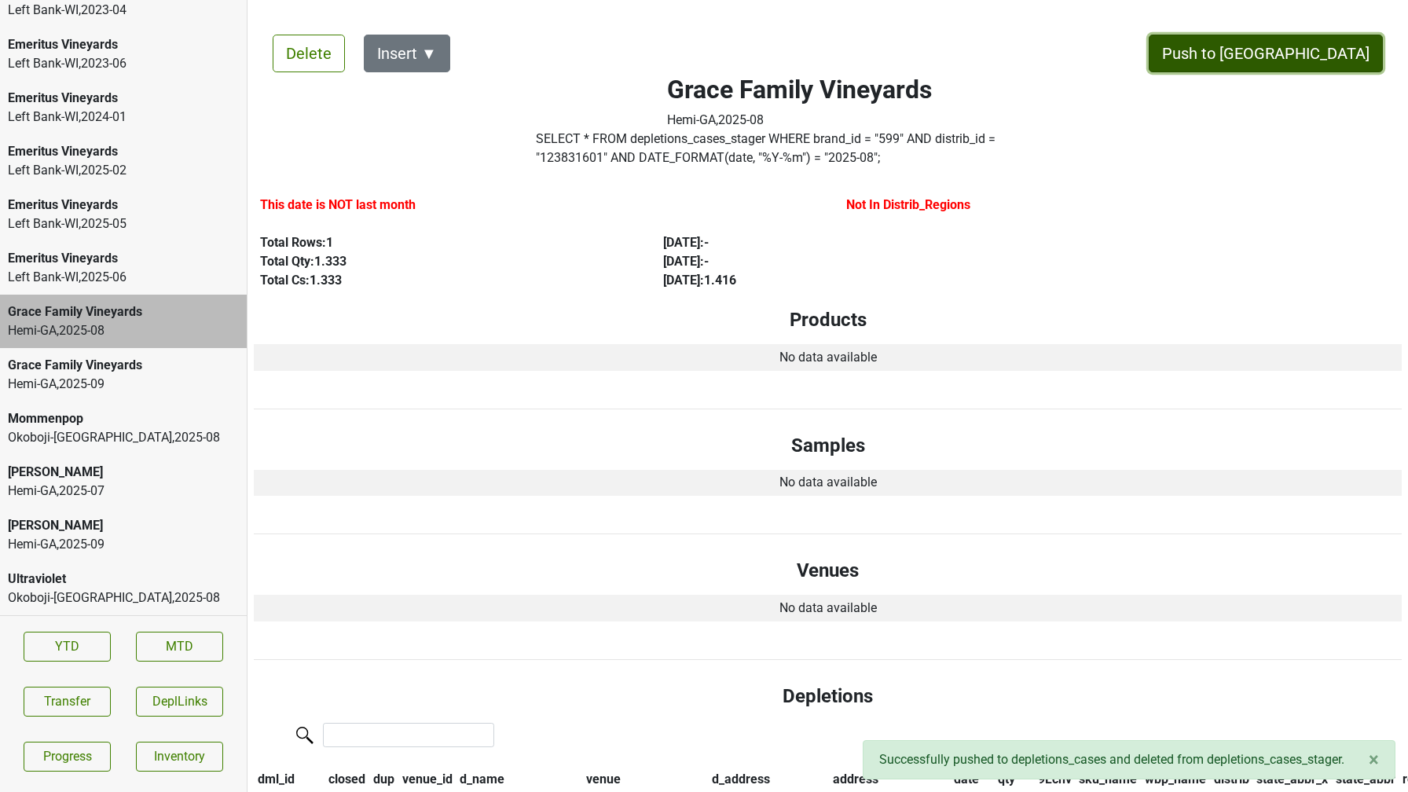
click at [1326, 51] on button "Push to DC" at bounding box center [1266, 54] width 234 height 38
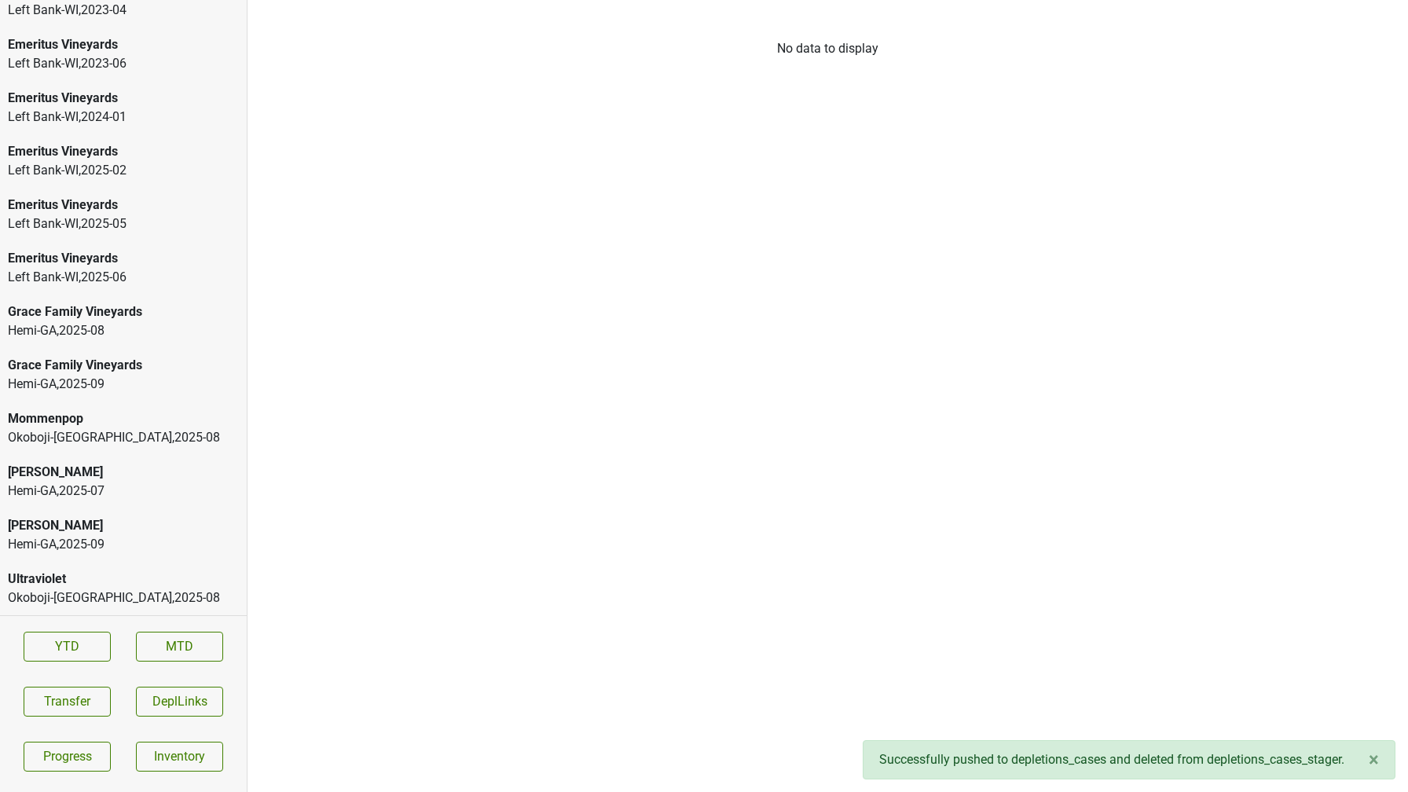
scroll to position [2323, 0]
click at [68, 372] on div "Grace Family Vineyards" at bounding box center [123, 365] width 231 height 19
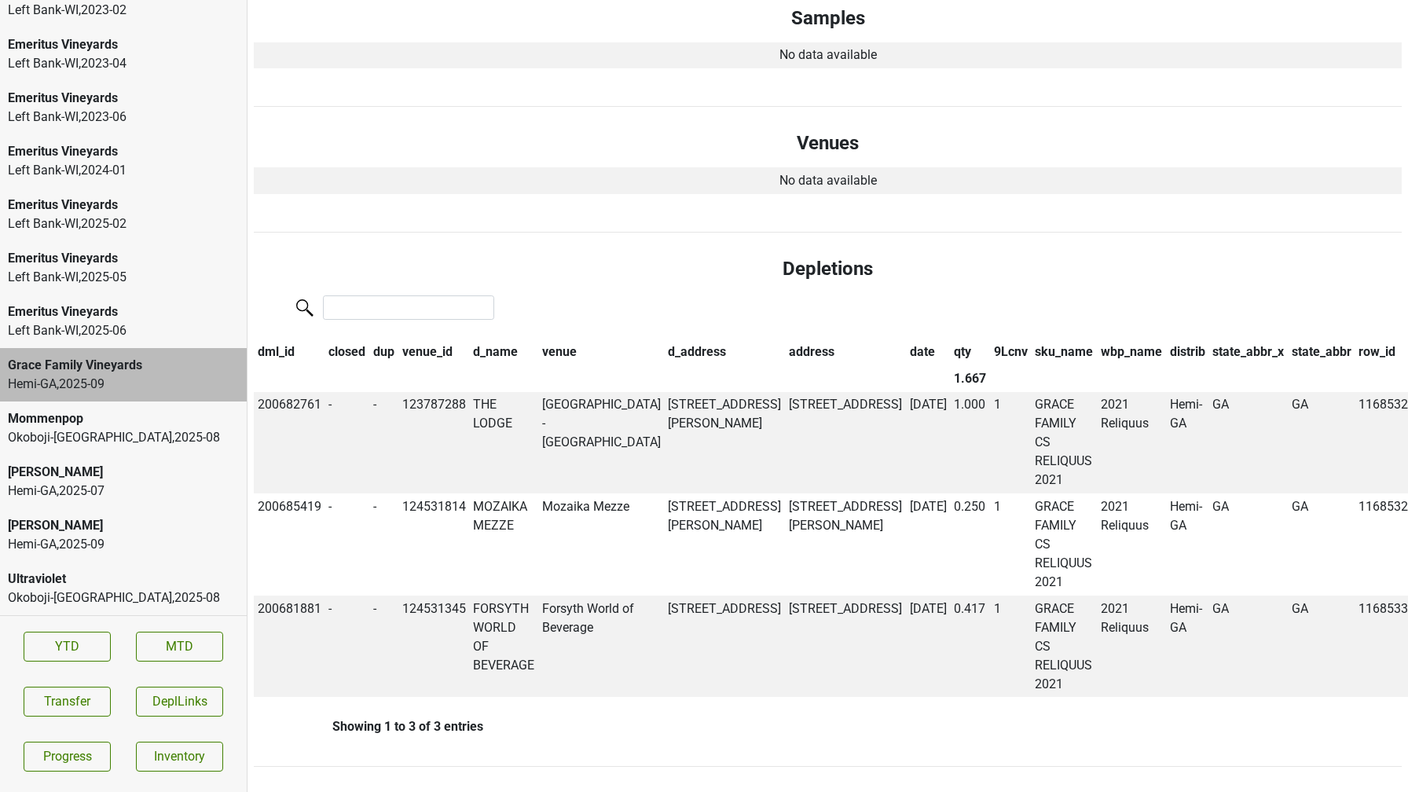
scroll to position [0, 0]
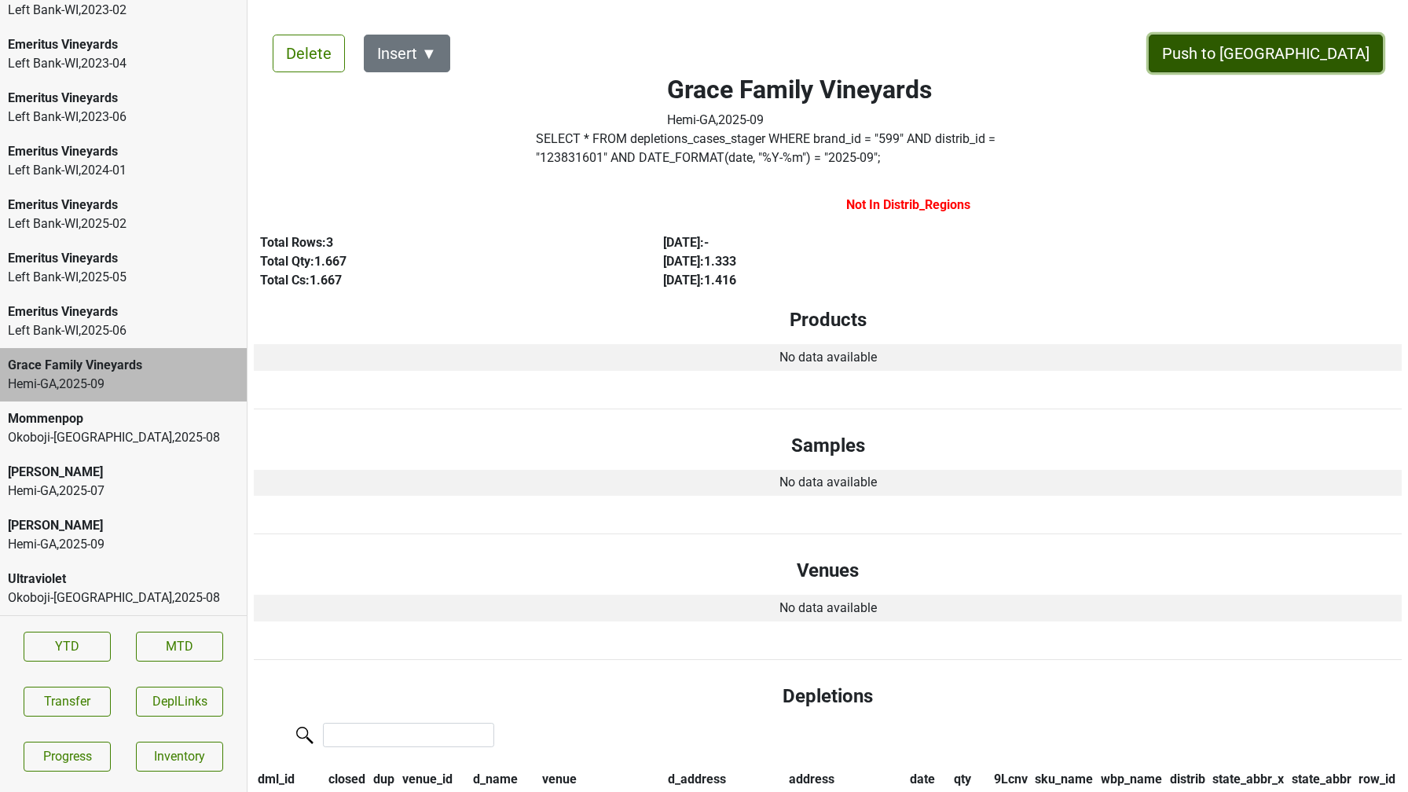
click at [1297, 56] on button "Push to DC" at bounding box center [1266, 54] width 234 height 38
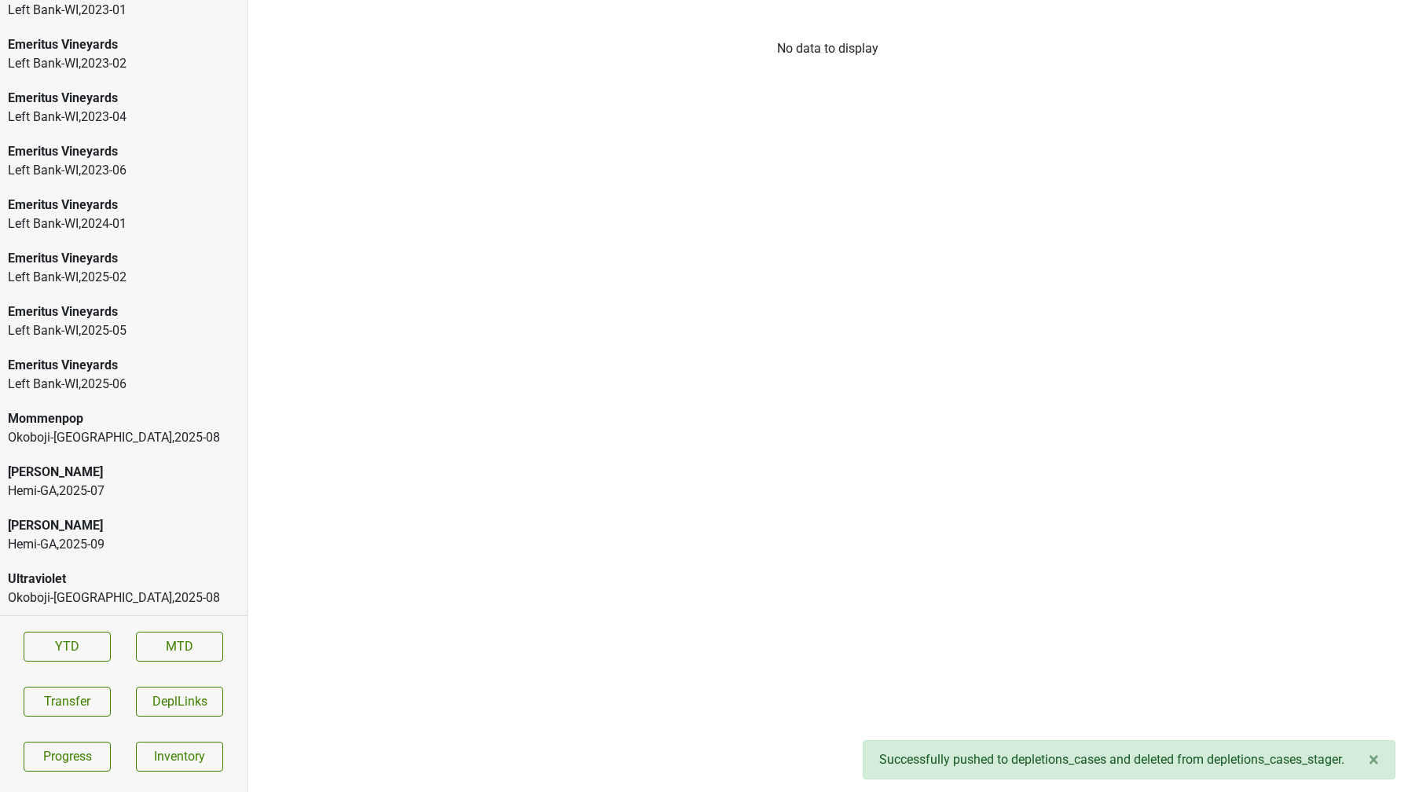
scroll to position [2270, 0]
click at [121, 491] on div "Hemi-GA , 2025 - 07" at bounding box center [123, 491] width 231 height 19
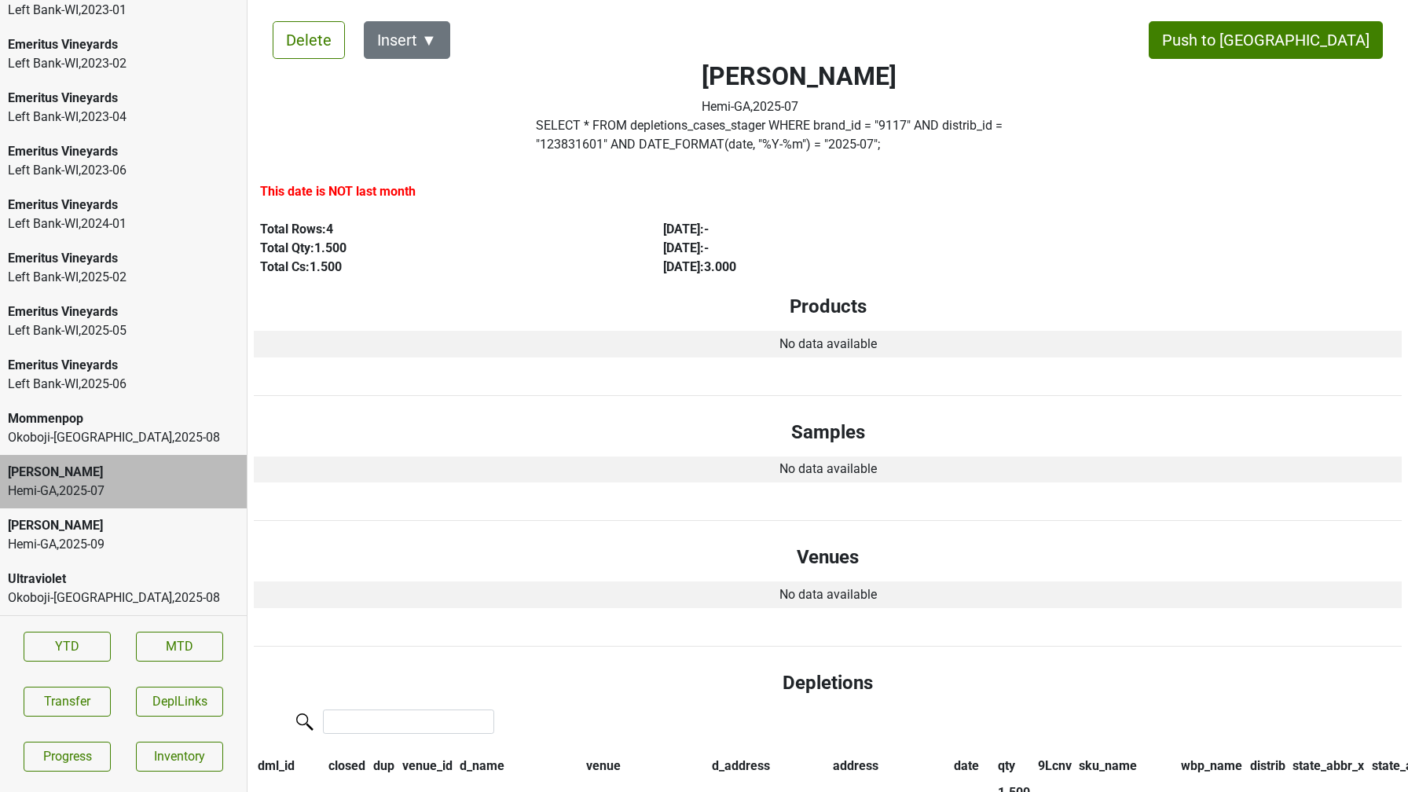
scroll to position [0, 0]
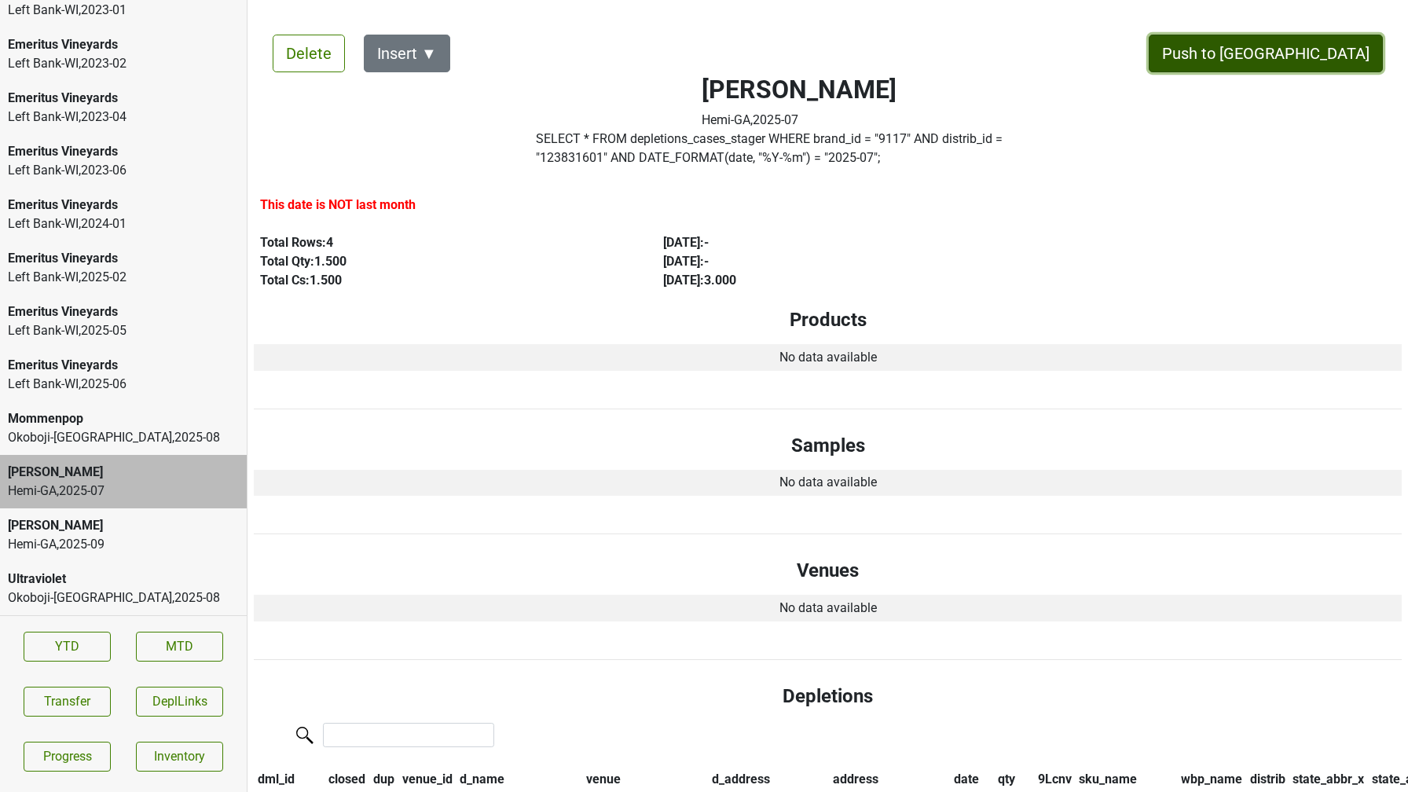
click at [1324, 53] on button "Push to DC" at bounding box center [1266, 54] width 234 height 38
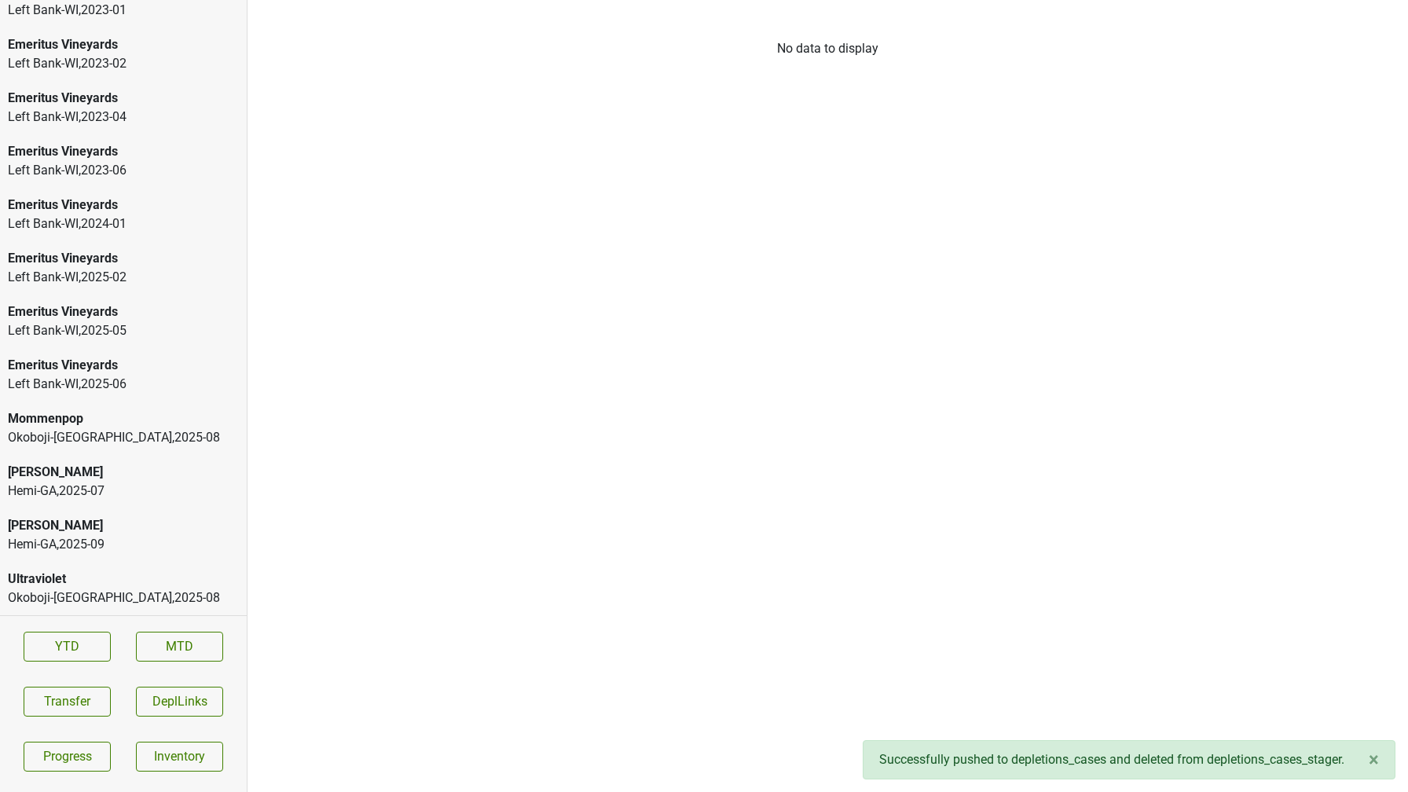
scroll to position [2216, 0]
click at [89, 526] on div "[PERSON_NAME]" at bounding box center [123, 525] width 231 height 19
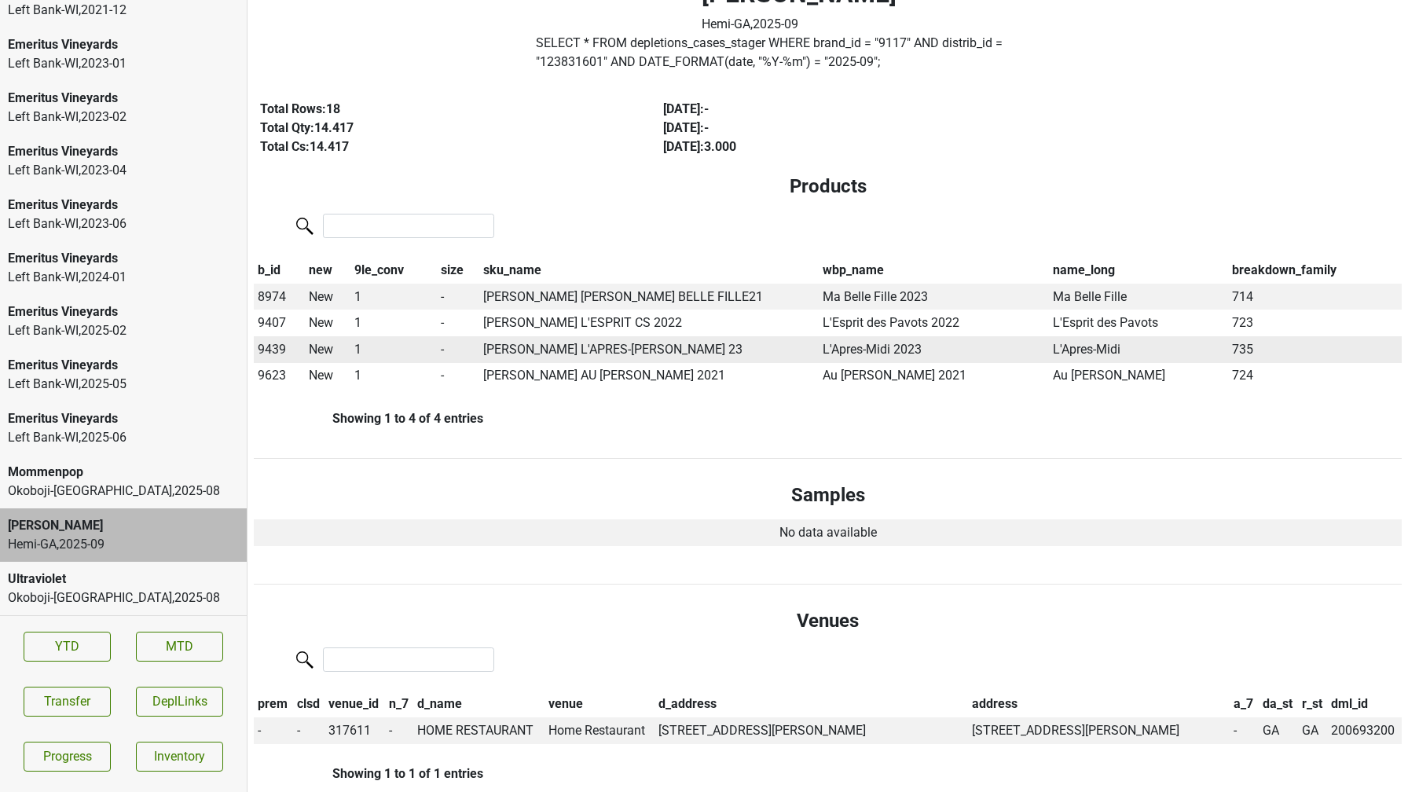
scroll to position [0, 0]
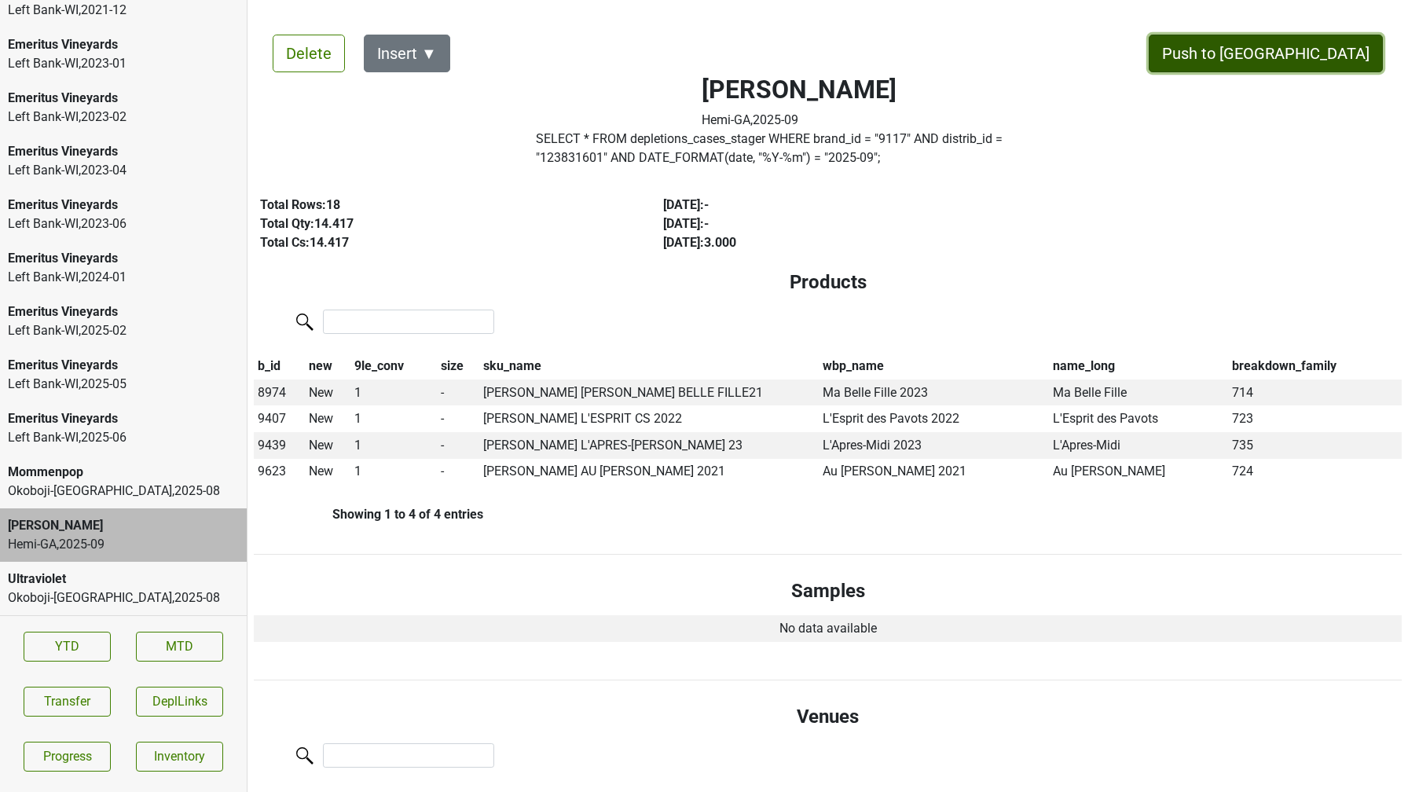
click at [1331, 57] on button "Push to DC" at bounding box center [1266, 54] width 234 height 38
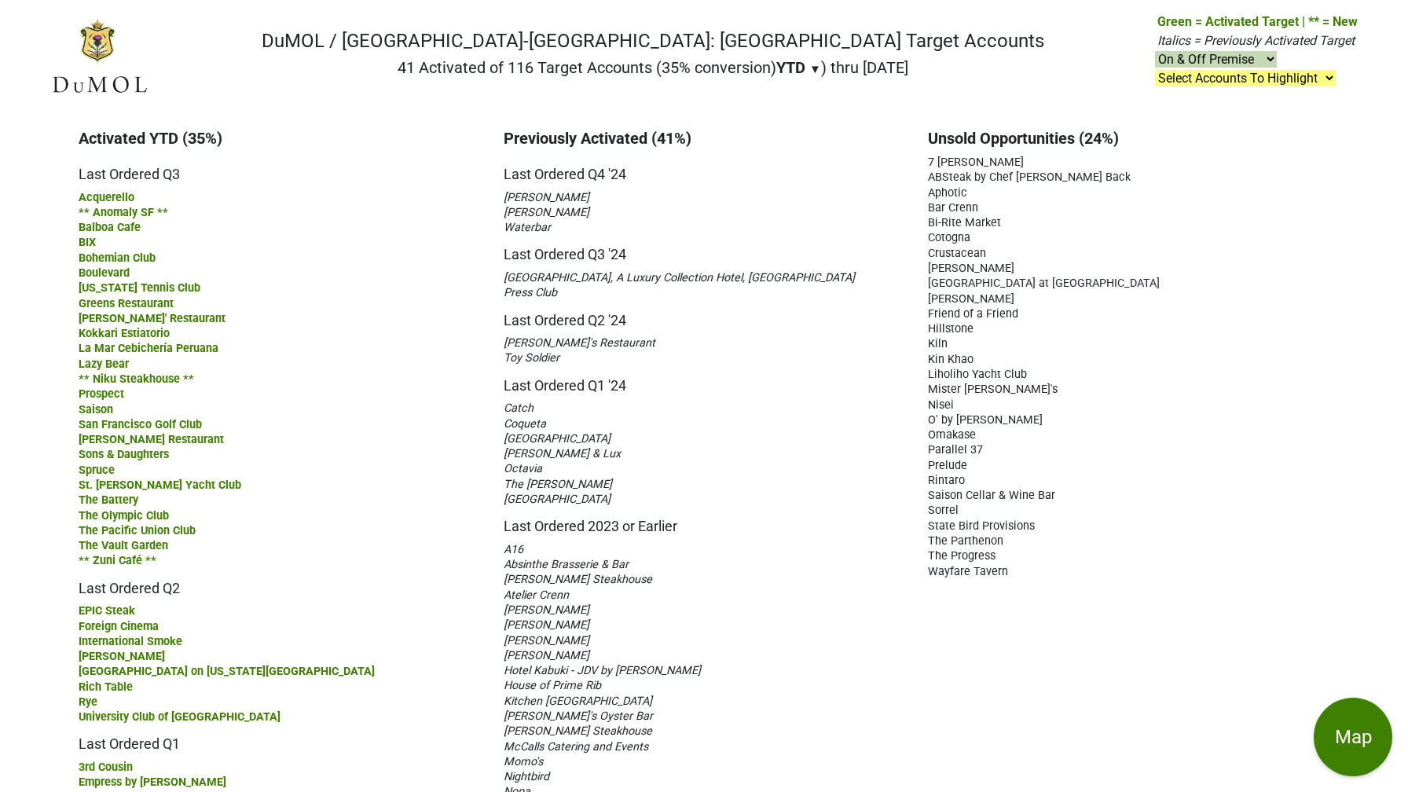
drag, startPoint x: 830, startPoint y: 71, endPoint x: 929, endPoint y: 66, distance: 99.1
click at [929, 66] on nav "DuMOL / Monterey-CA: San Francisco Target Accounts 41 Activated of 116 Target A…" at bounding box center [704, 63] width 1332 height 101
click at [943, 20] on nav "DuMOL / Monterey-CA: San Francisco Target Accounts 41 Activated of 116 Target A…" at bounding box center [704, 63] width 1332 height 101
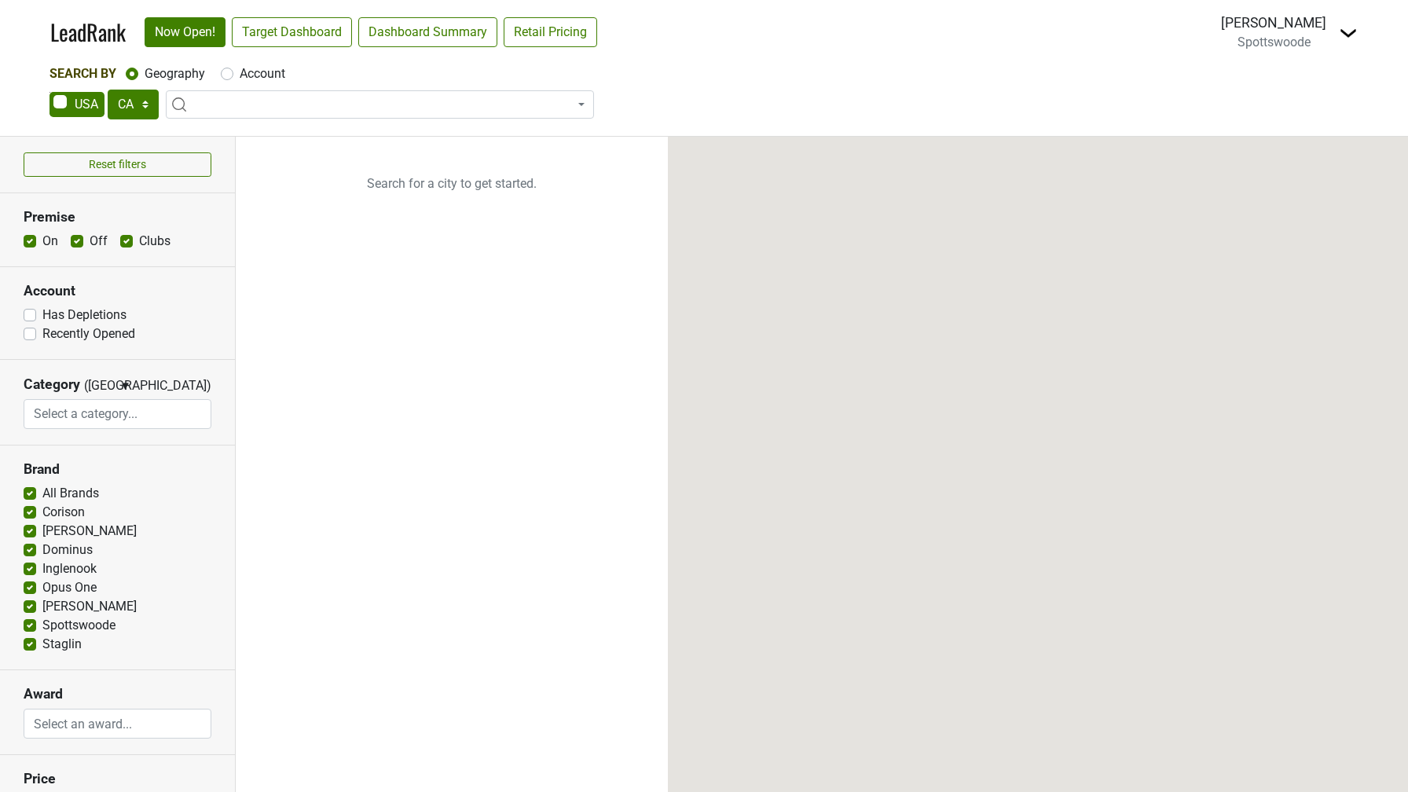
select select "CA"
select select
click at [1338, 36] on div "[PERSON_NAME] Spottswoode [GEOGRAPHIC_DATA] Open Breakdown Logout" at bounding box center [1289, 32] width 137 height 39
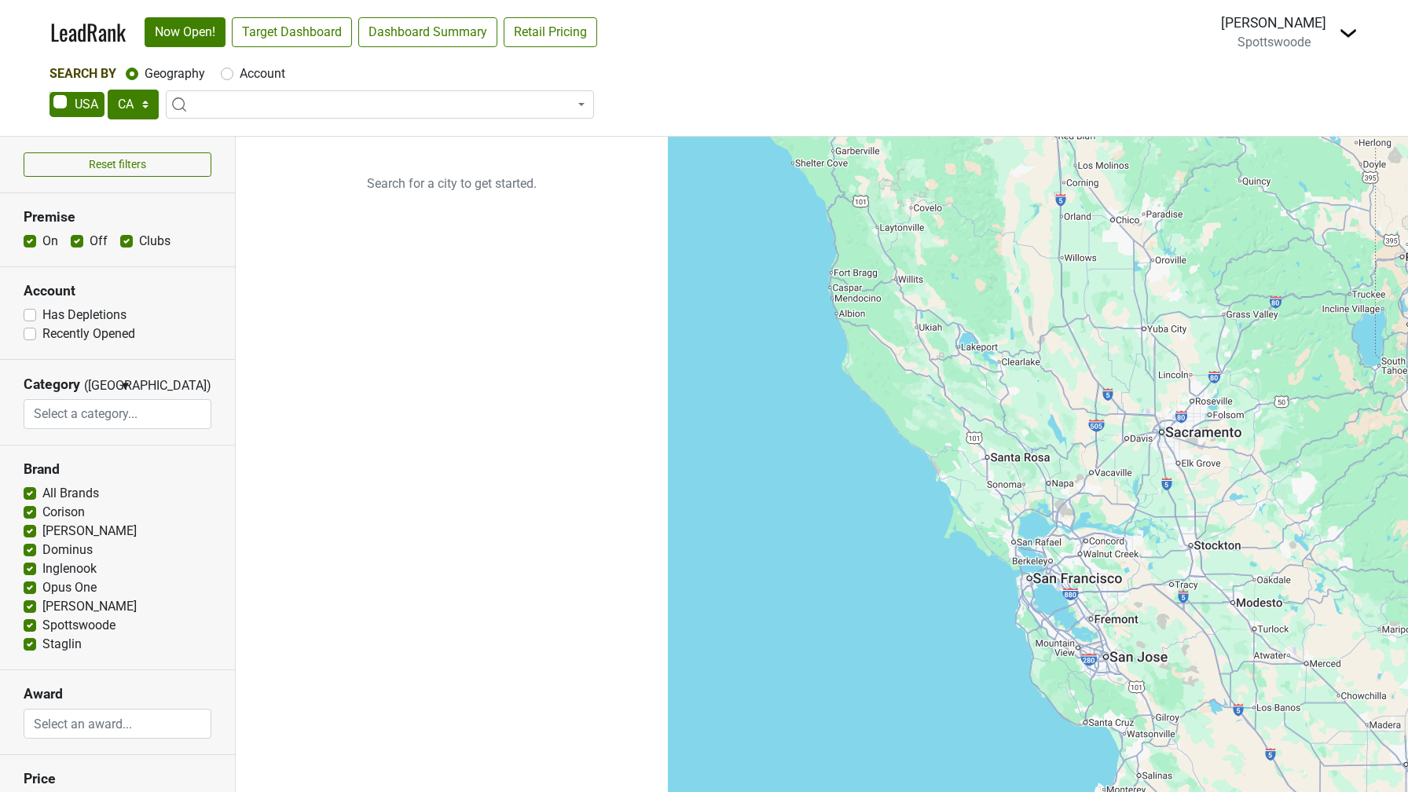
click at [1344, 33] on img at bounding box center [1348, 33] width 19 height 19
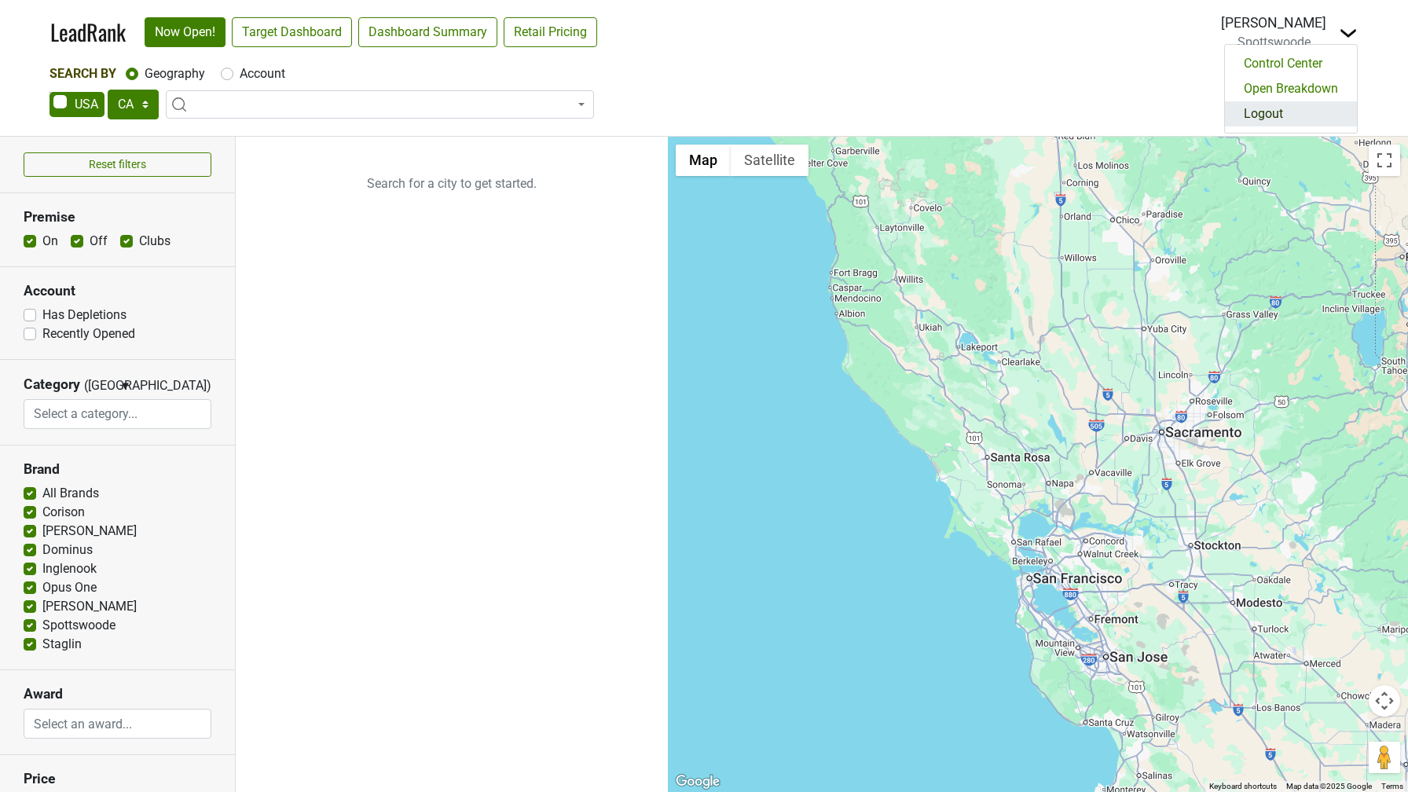
click at [1277, 108] on link "Logout" at bounding box center [1291, 113] width 132 height 25
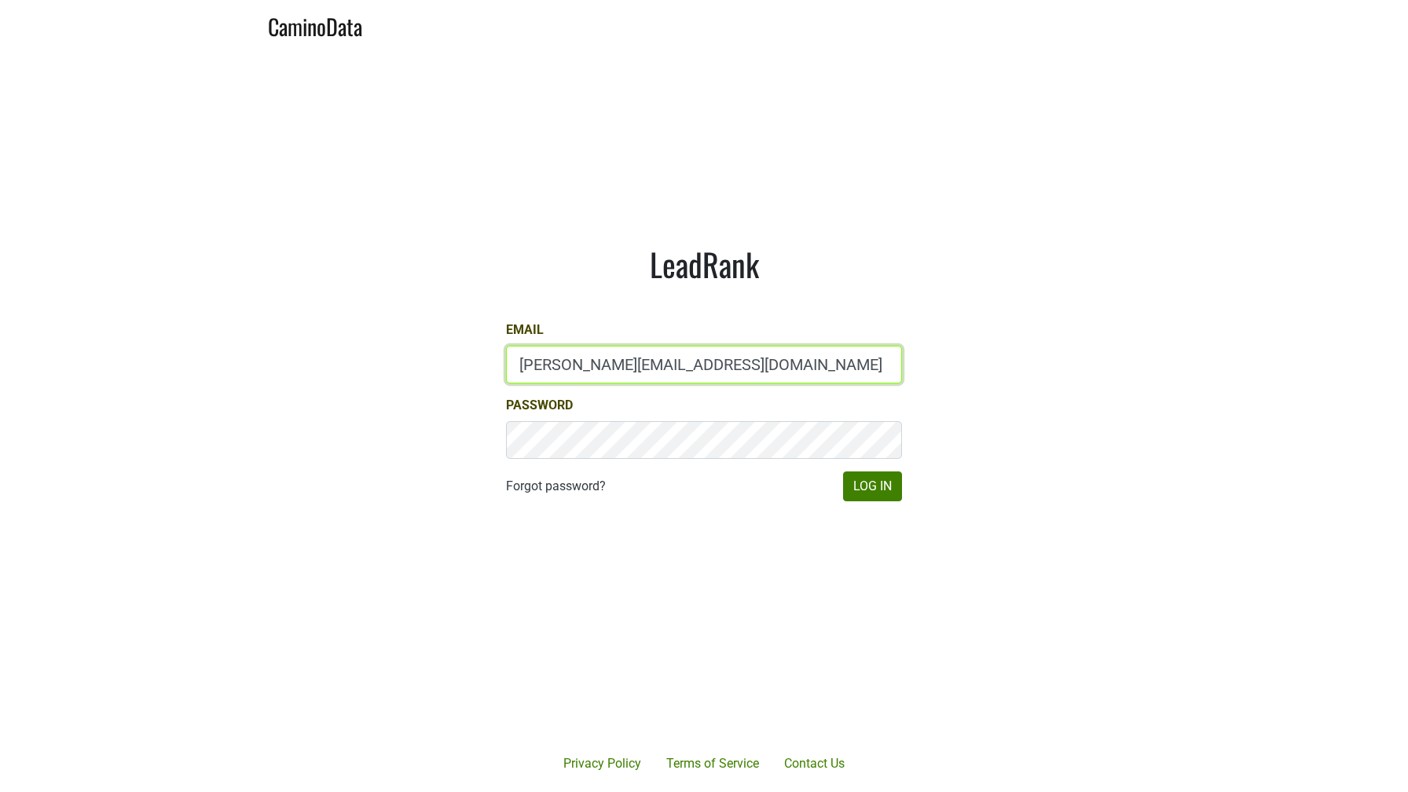
click at [557, 356] on input "[PERSON_NAME][EMAIL_ADDRESS][DOMAIN_NAME]" at bounding box center [704, 365] width 396 height 38
type input "[EMAIL_ADDRESS][DOMAIN_NAME]"
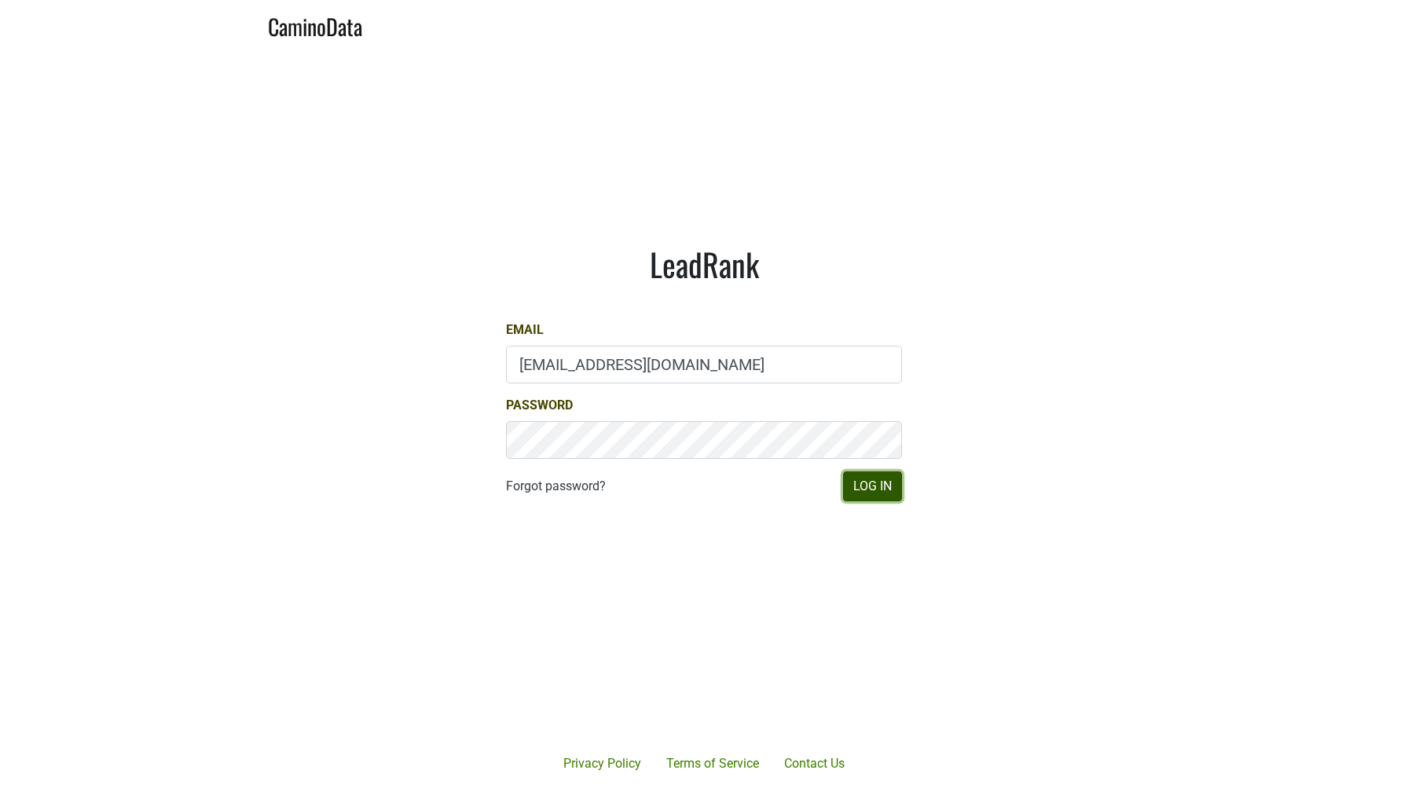
click at [882, 485] on button "Log In" at bounding box center [872, 486] width 59 height 30
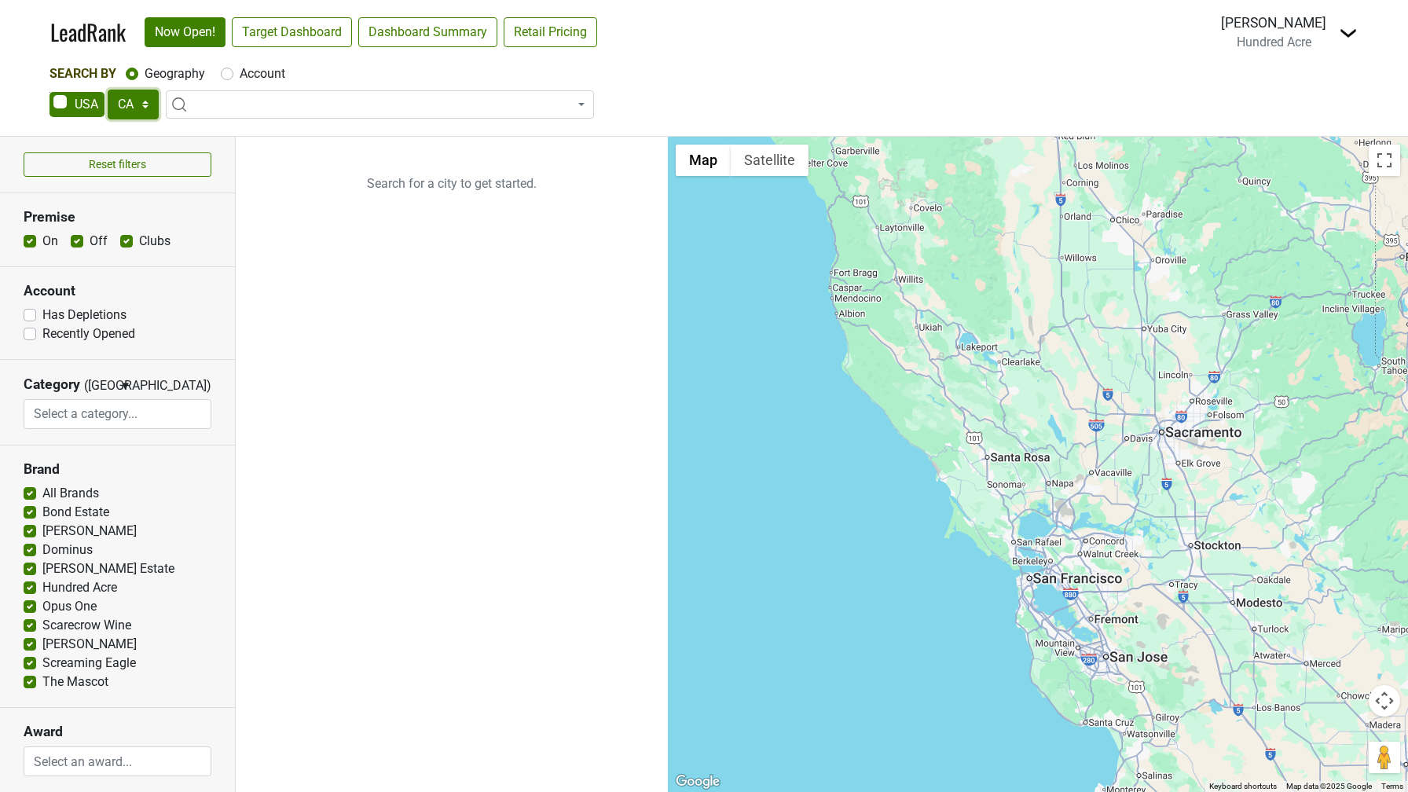
click at [138, 118] on select "AK AL AR AZ CA CO CT DC DE FL [GEOGRAPHIC_DATA] HI IA ID IL IN KS [GEOGRAPHIC_D…" at bounding box center [133, 105] width 51 height 30
select select "FL"
click at [108, 90] on select "AK AL AR AZ CA CO CT DC DE FL [GEOGRAPHIC_DATA] HI IA ID IL IN KS [GEOGRAPHIC_D…" at bounding box center [133, 105] width 51 height 30
click at [226, 80] on div "Account" at bounding box center [253, 73] width 64 height 19
click at [240, 70] on label "Account" at bounding box center [263, 73] width 46 height 19
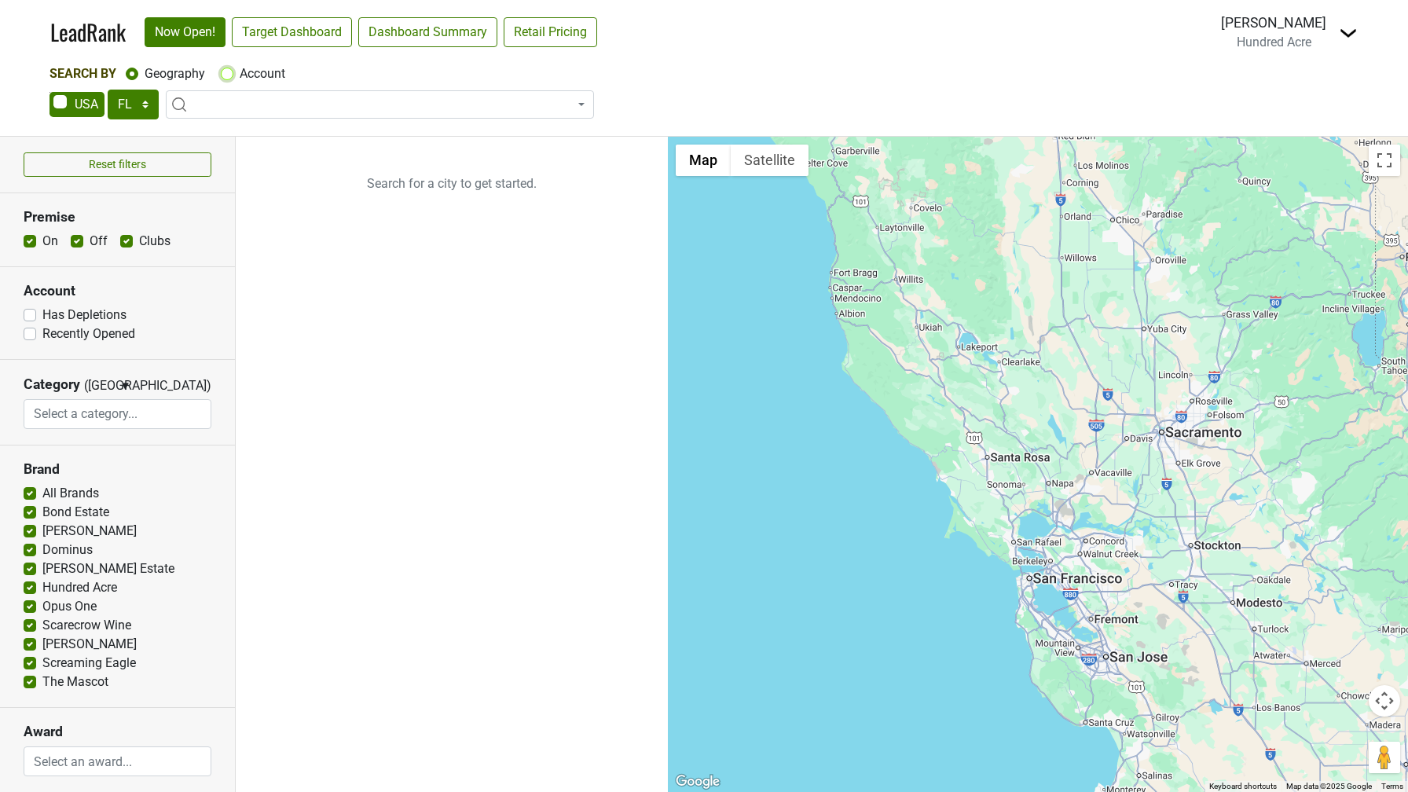
click at [232, 70] on input "Account" at bounding box center [227, 72] width 13 height 16
radio input "true"
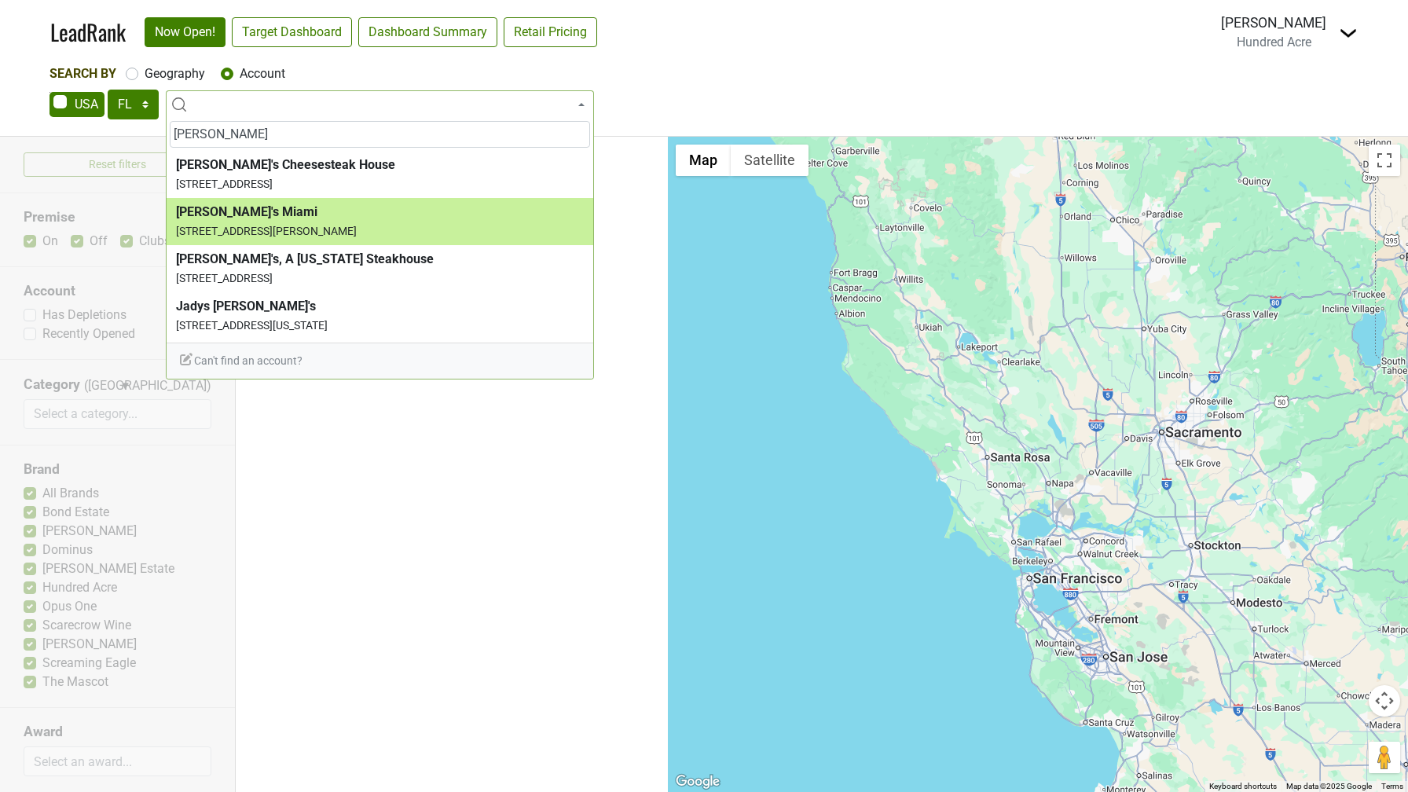
type input "[PERSON_NAME]"
select select "124531406"
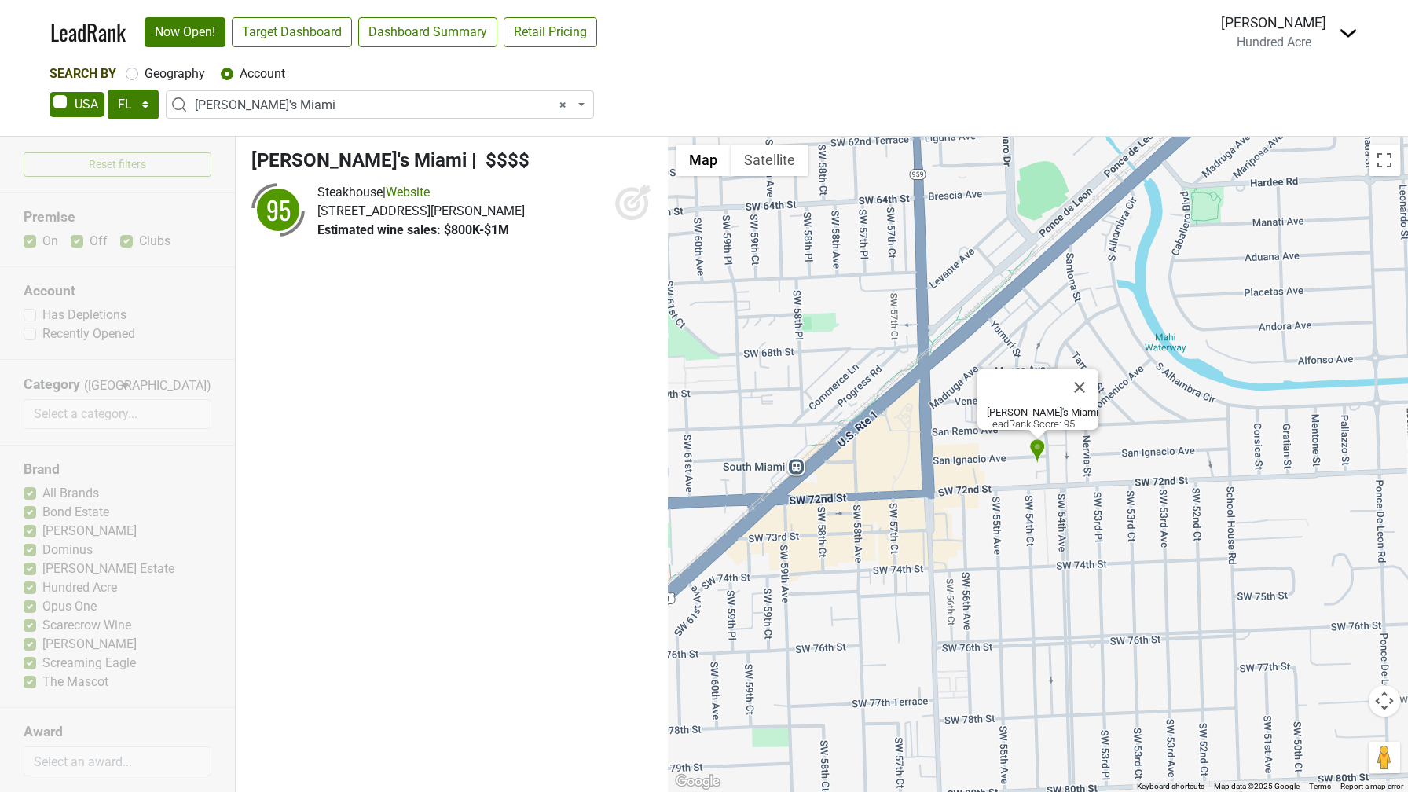
click at [625, 206] on icon at bounding box center [632, 204] width 16 height 16
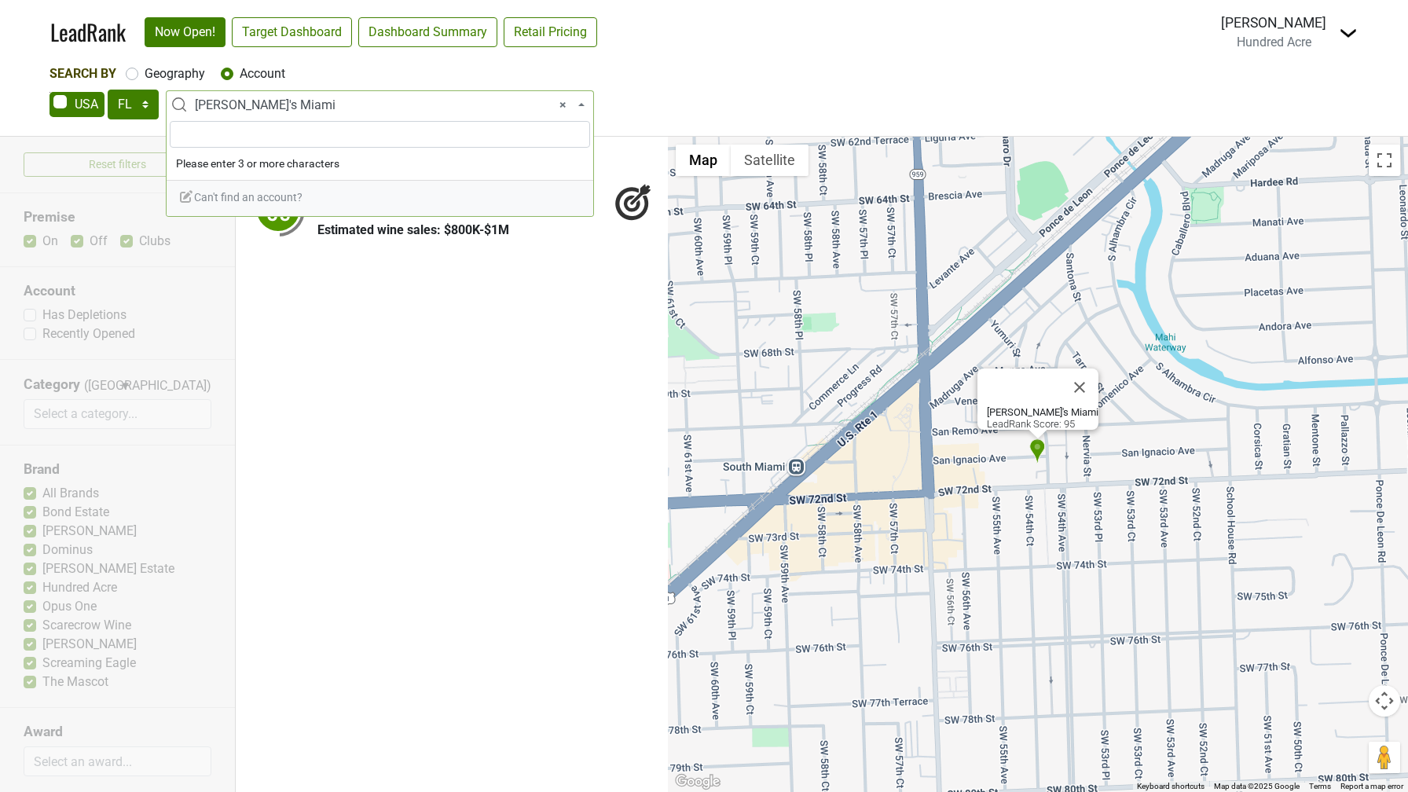
click at [288, 98] on span "× Daniel's Miami" at bounding box center [384, 105] width 379 height 19
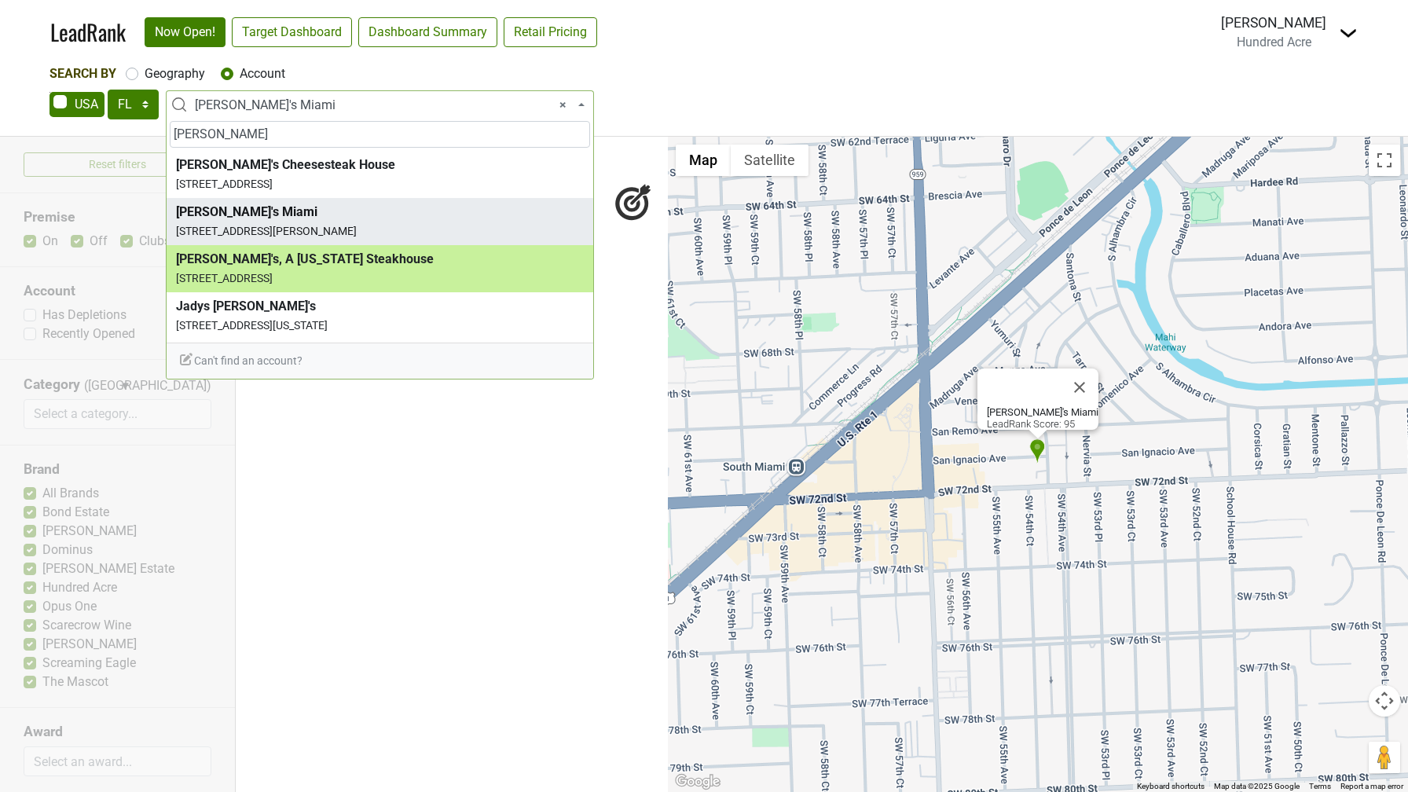
type input "daniel"
select select "124456677"
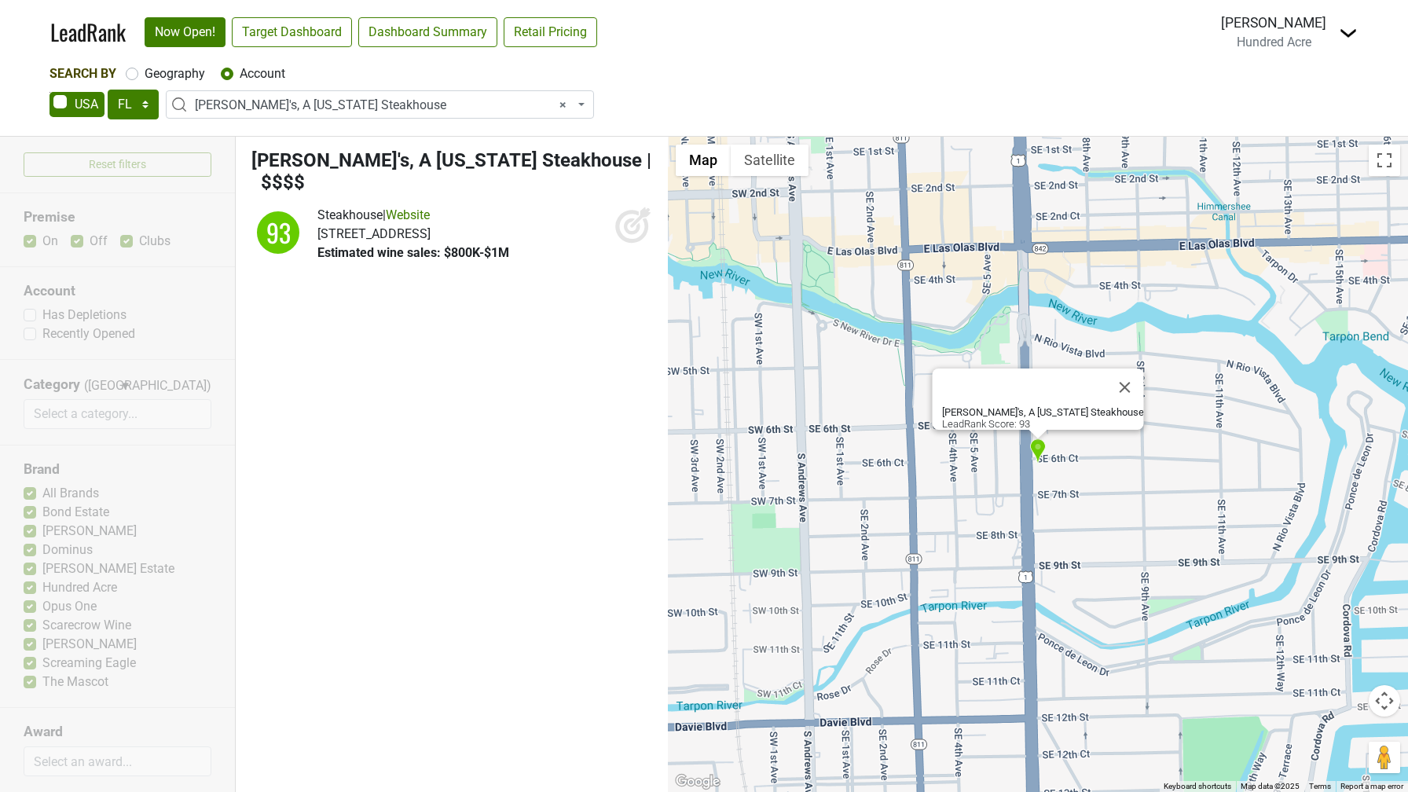
click at [618, 210] on icon at bounding box center [631, 226] width 33 height 33
click at [288, 108] on span "× Daniel's, A Florida Steakhouse" at bounding box center [384, 105] width 379 height 19
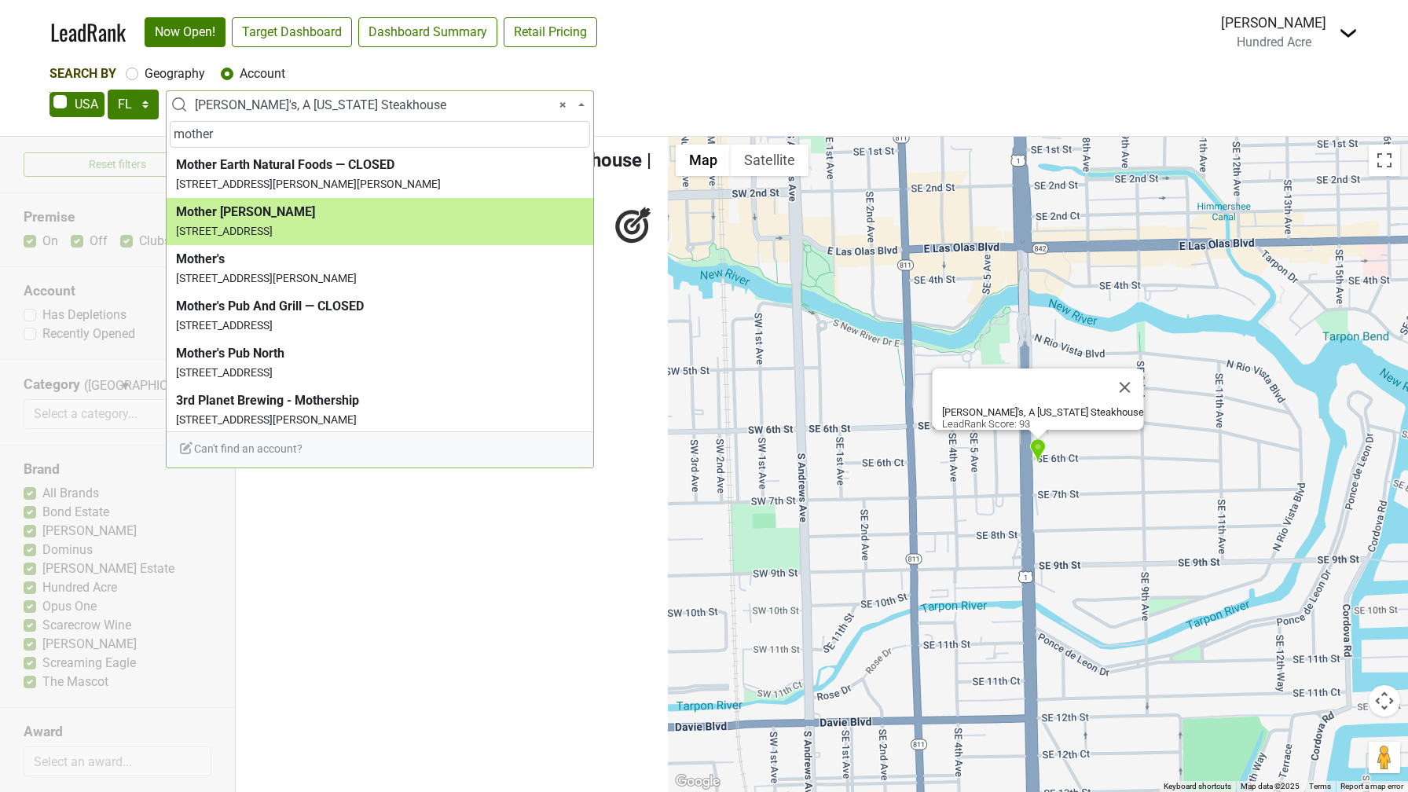
type input "mother"
select select "124457820"
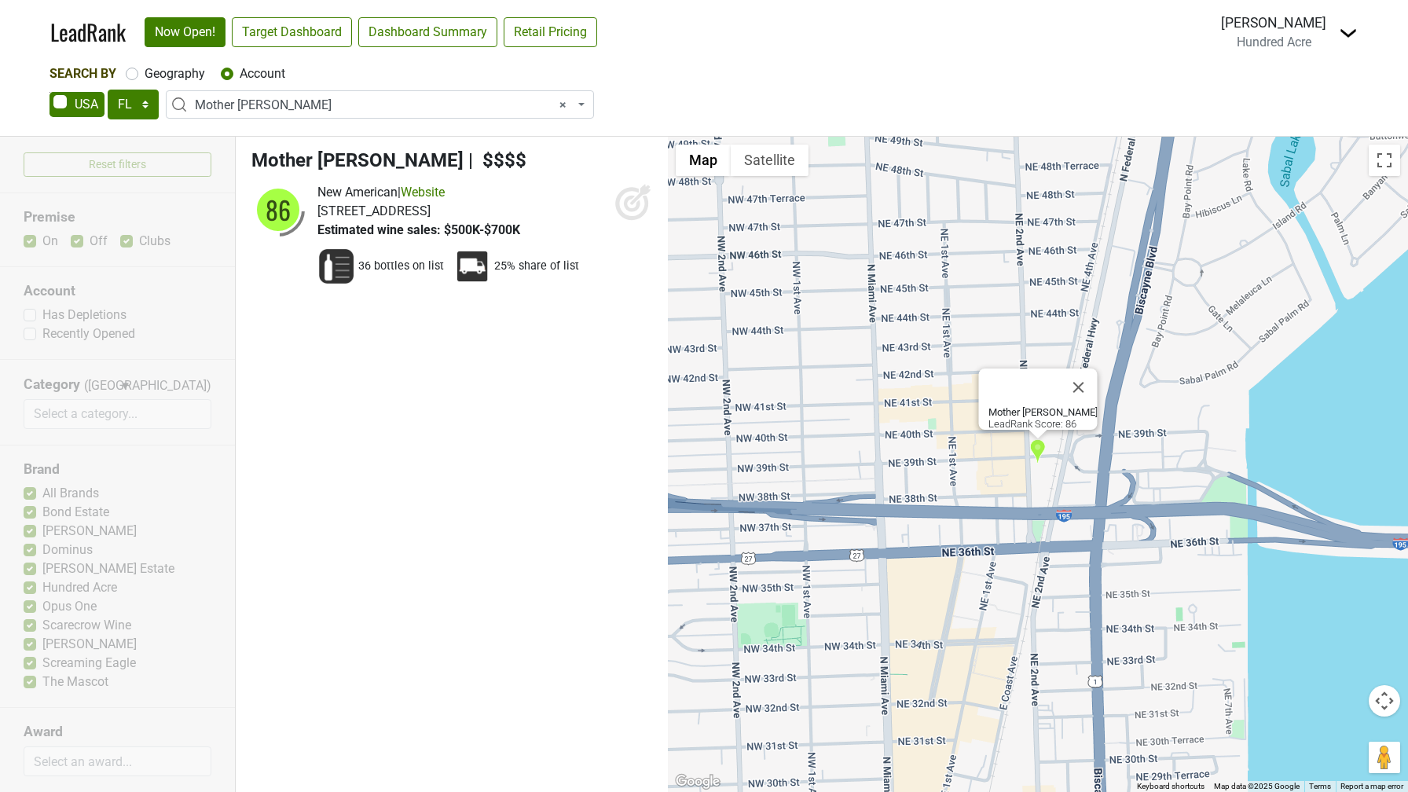
click at [632, 200] on icon at bounding box center [633, 202] width 38 height 38
click at [1344, 26] on img at bounding box center [1348, 33] width 19 height 19
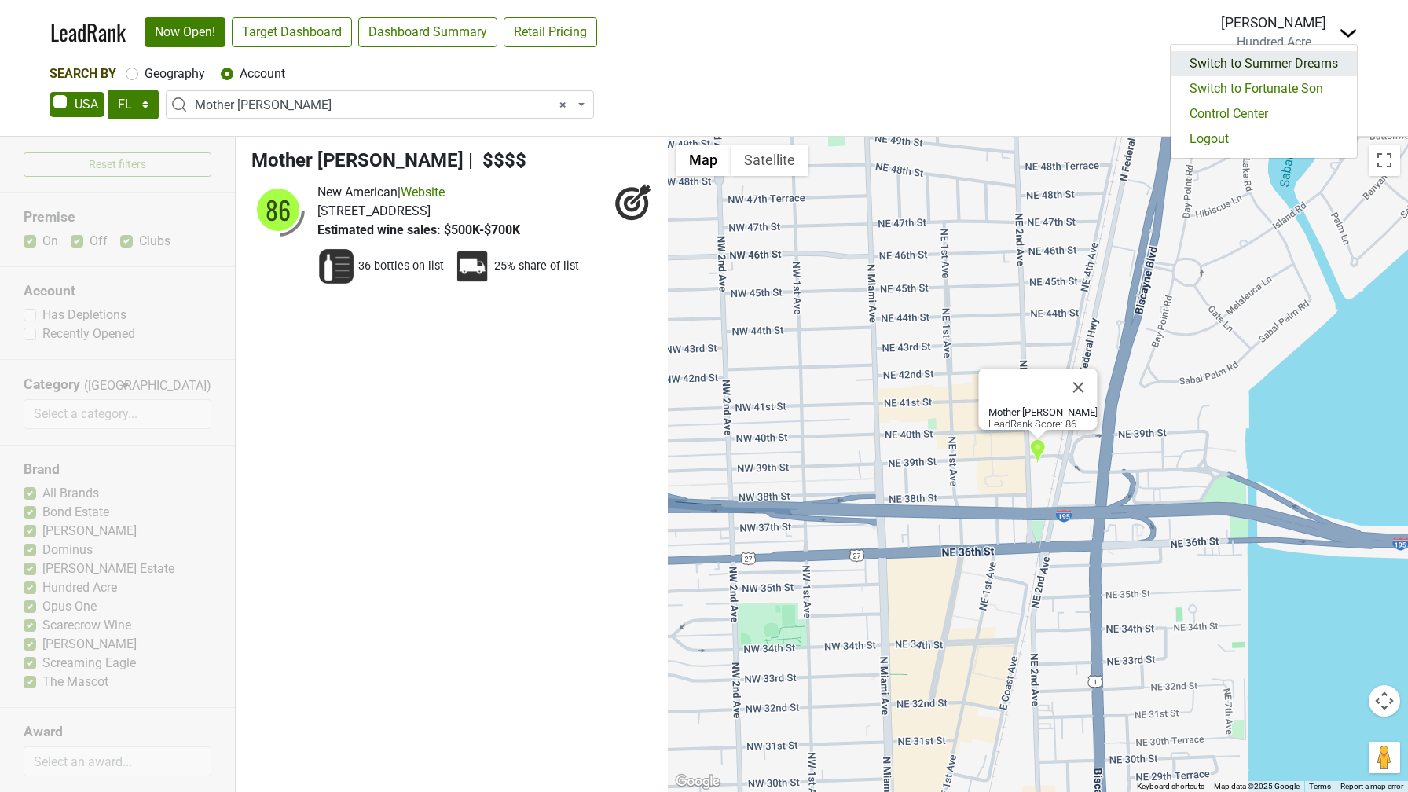
click at [1303, 69] on link "Switch to Summer Dreams" at bounding box center [1264, 63] width 186 height 25
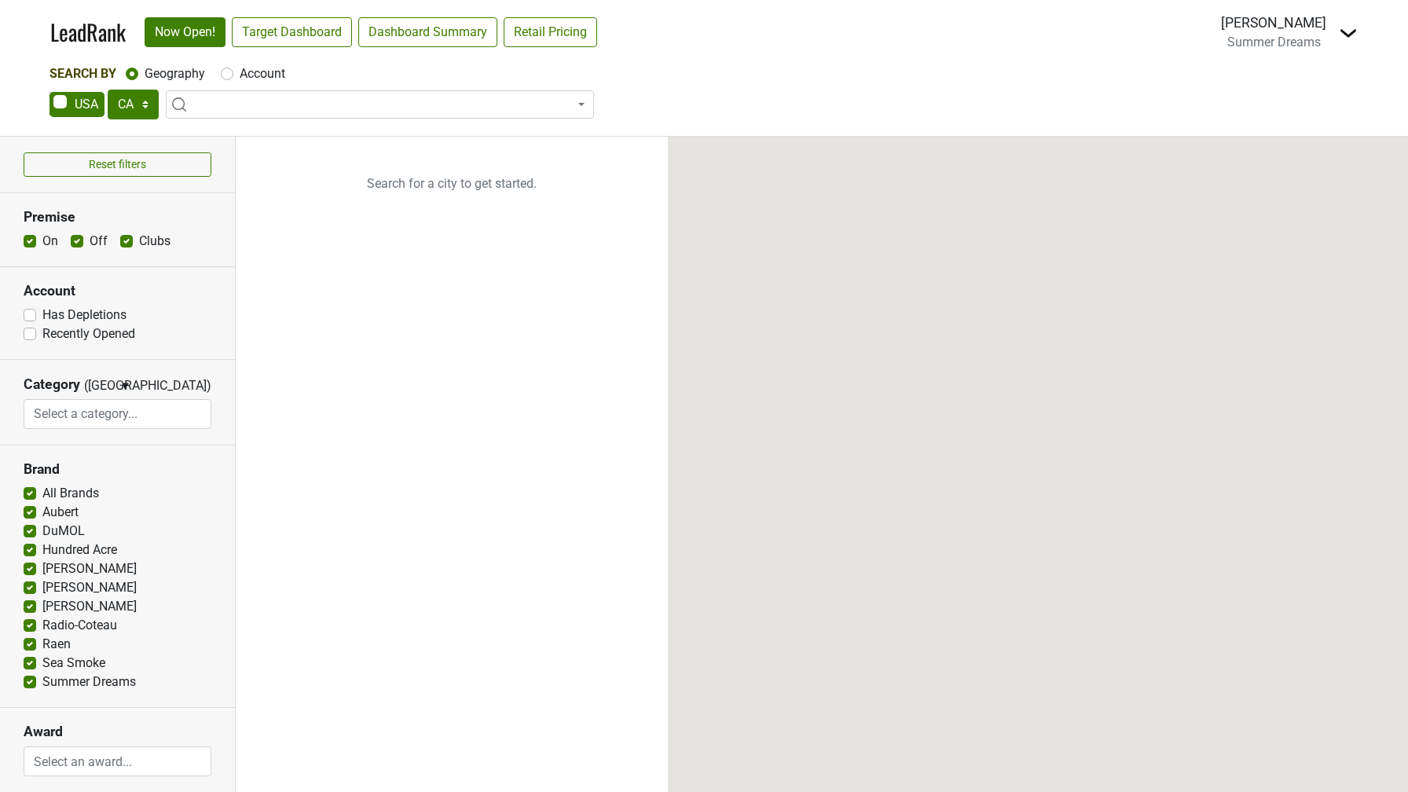
select select "CA"
select select
click at [134, 110] on select "AK AL AR AZ CA CO CT DC DE FL [GEOGRAPHIC_DATA] HI IA ID IL IN KS [GEOGRAPHIC_D…" at bounding box center [133, 105] width 51 height 30
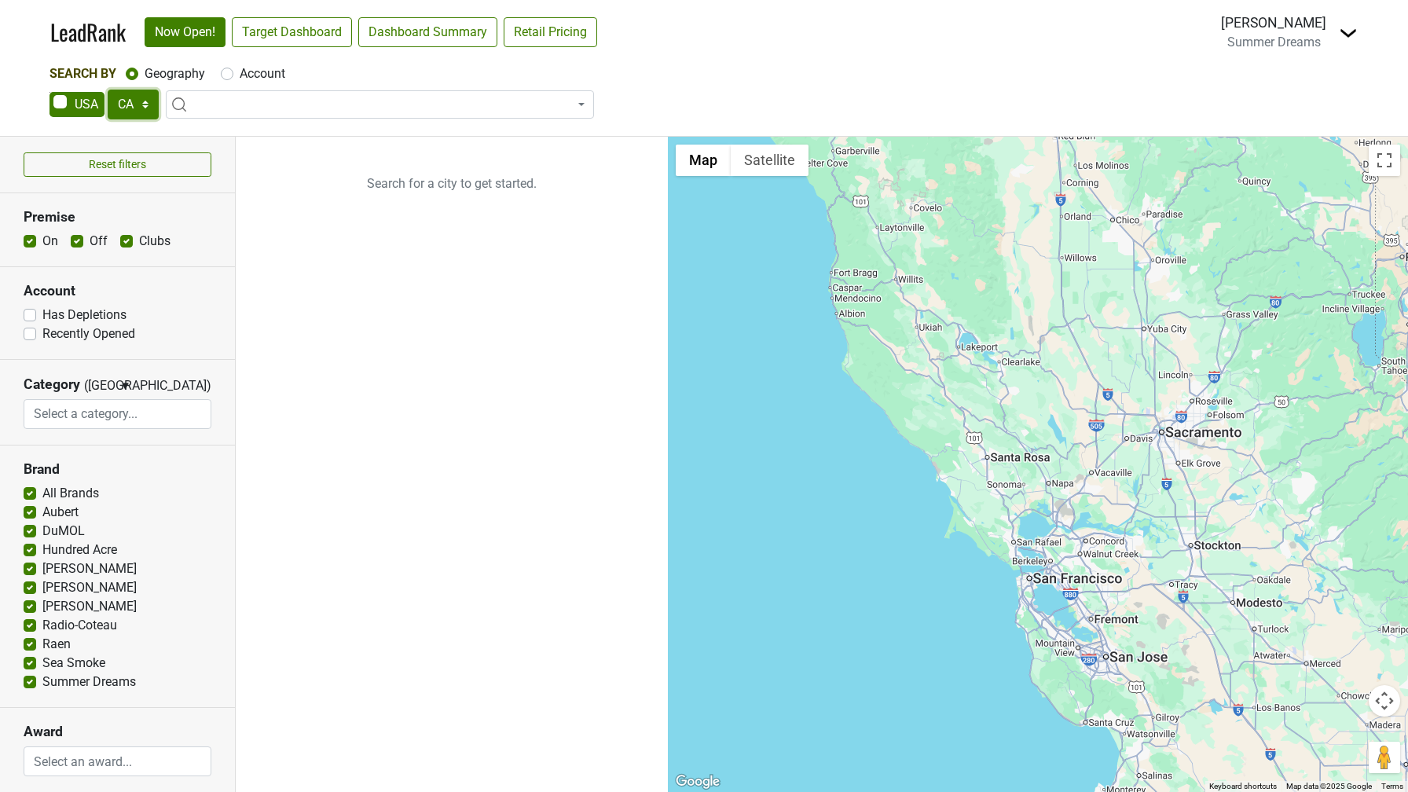
select select "FL"
click at [108, 90] on select "AK AL AR AZ CA CO CT DC DE FL [GEOGRAPHIC_DATA] HI IA ID IL IN KS [GEOGRAPHIC_D…" at bounding box center [133, 105] width 51 height 30
click at [240, 71] on label "Account" at bounding box center [263, 73] width 46 height 19
click at [228, 71] on input "Account" at bounding box center [227, 72] width 13 height 16
radio input "true"
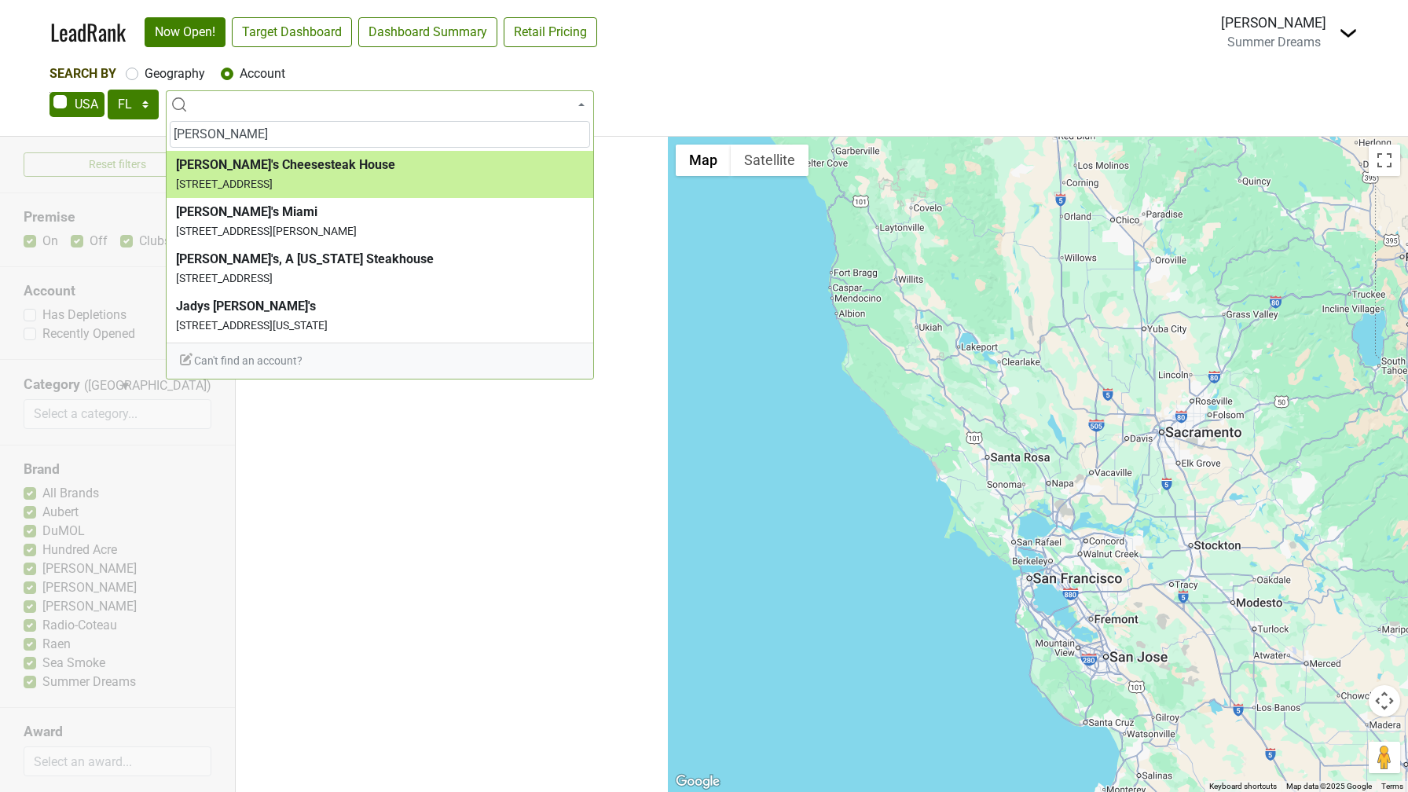
type input "[PERSON_NAME]"
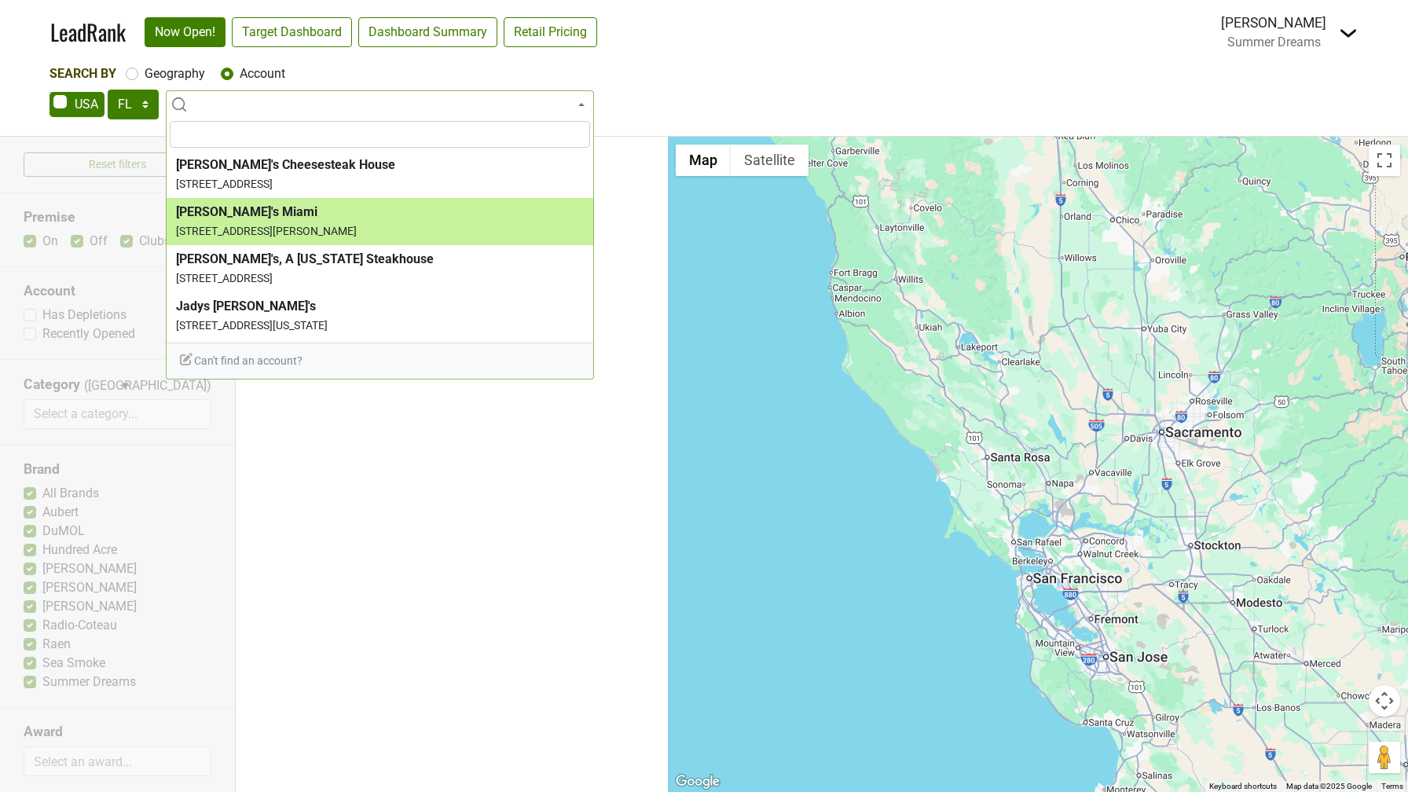
select select "124531406"
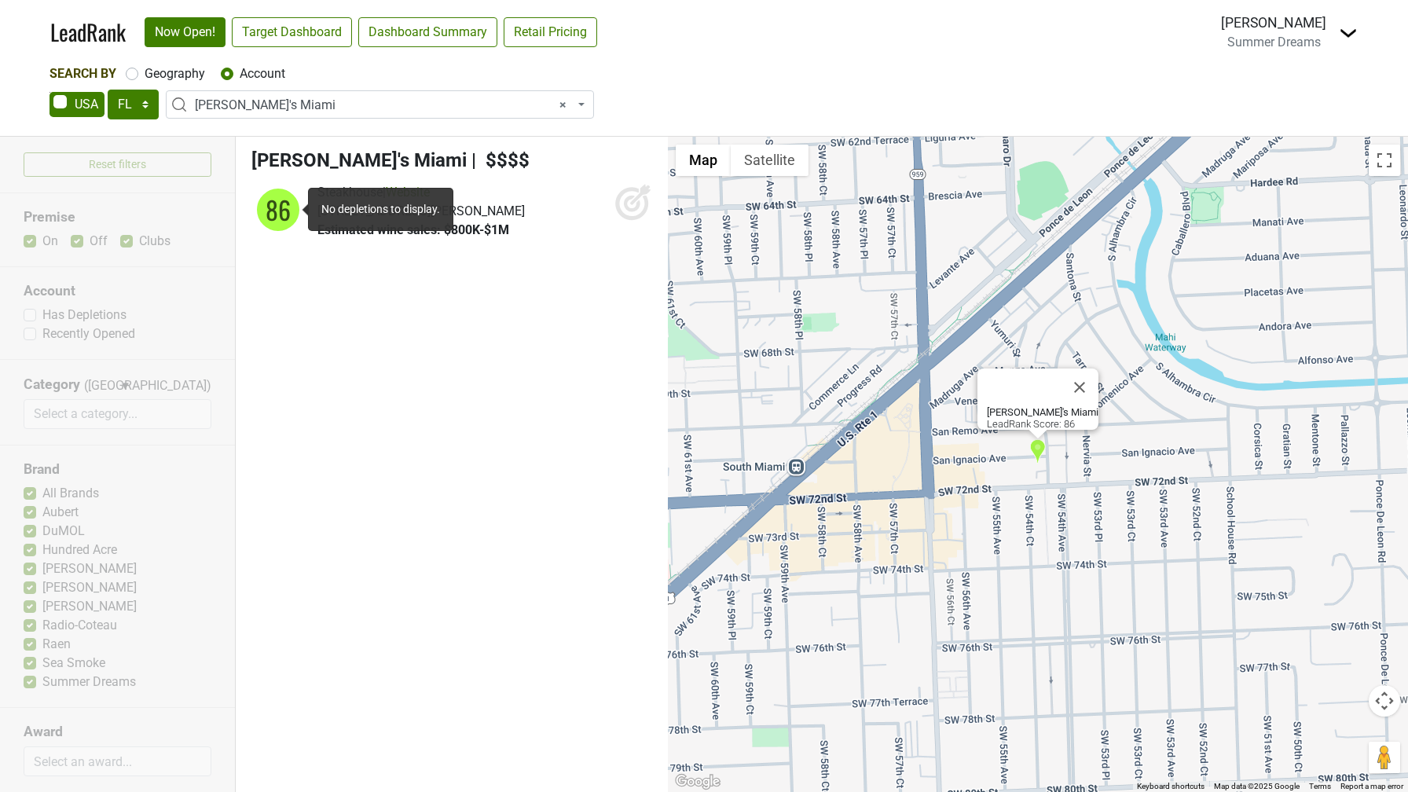
click at [625, 194] on icon at bounding box center [633, 202] width 38 height 38
click at [327, 114] on span "× [PERSON_NAME]'s Miami" at bounding box center [384, 105] width 379 height 19
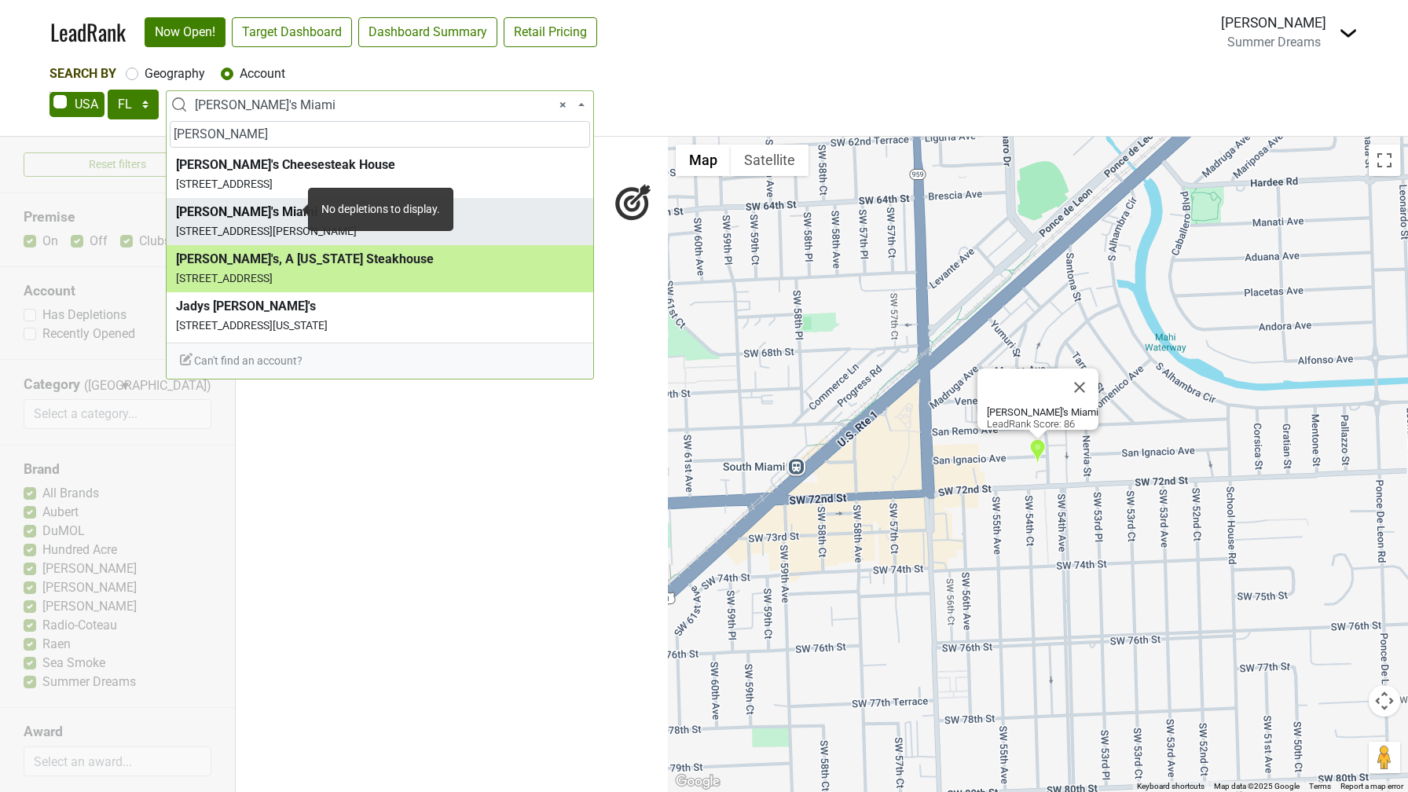
type input "[PERSON_NAME]"
select select "124456677"
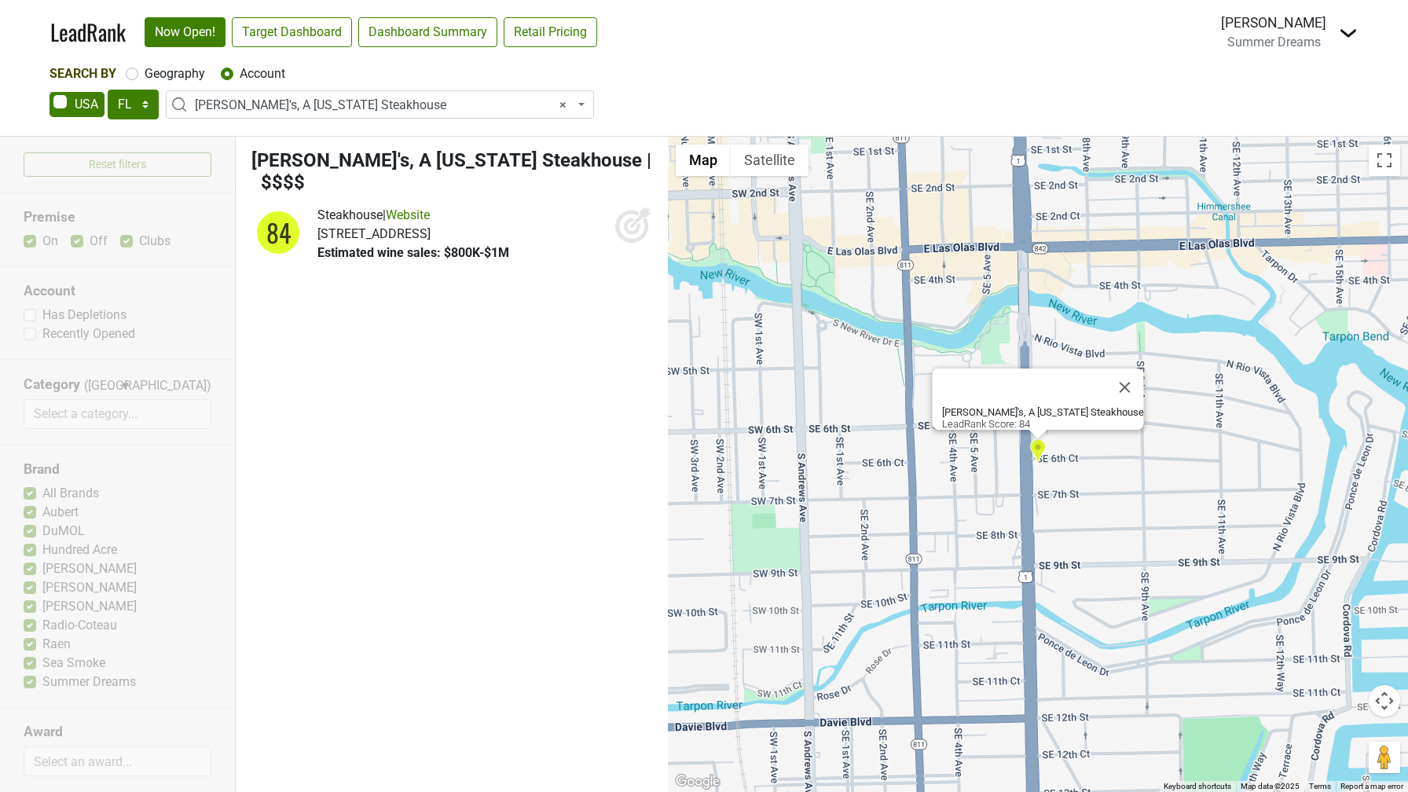
click at [632, 218] on icon at bounding box center [632, 226] width 16 height 16
click at [250, 101] on span "× [PERSON_NAME]'s, A [US_STATE] Steakhouse" at bounding box center [384, 105] width 379 height 19
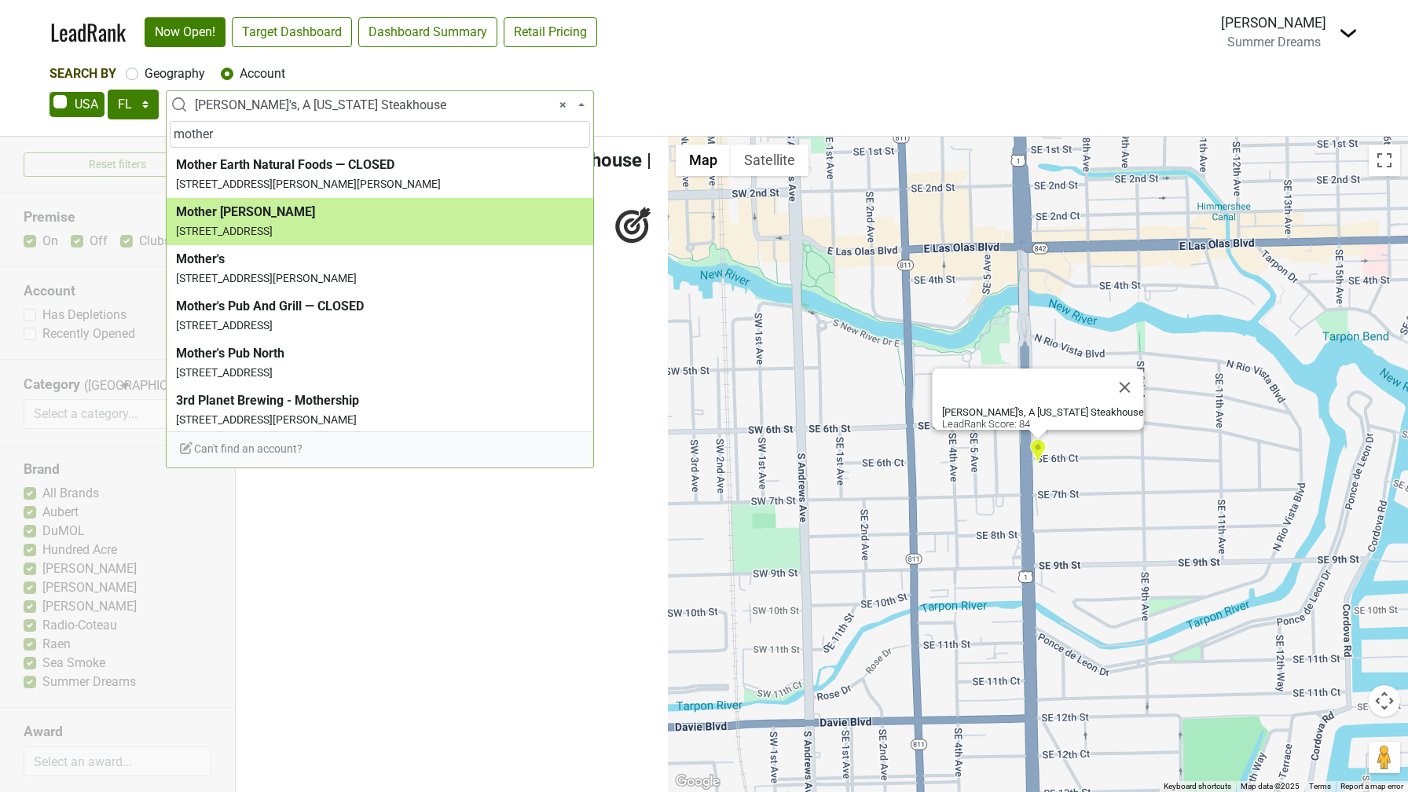
type input "mother"
select select "124457820"
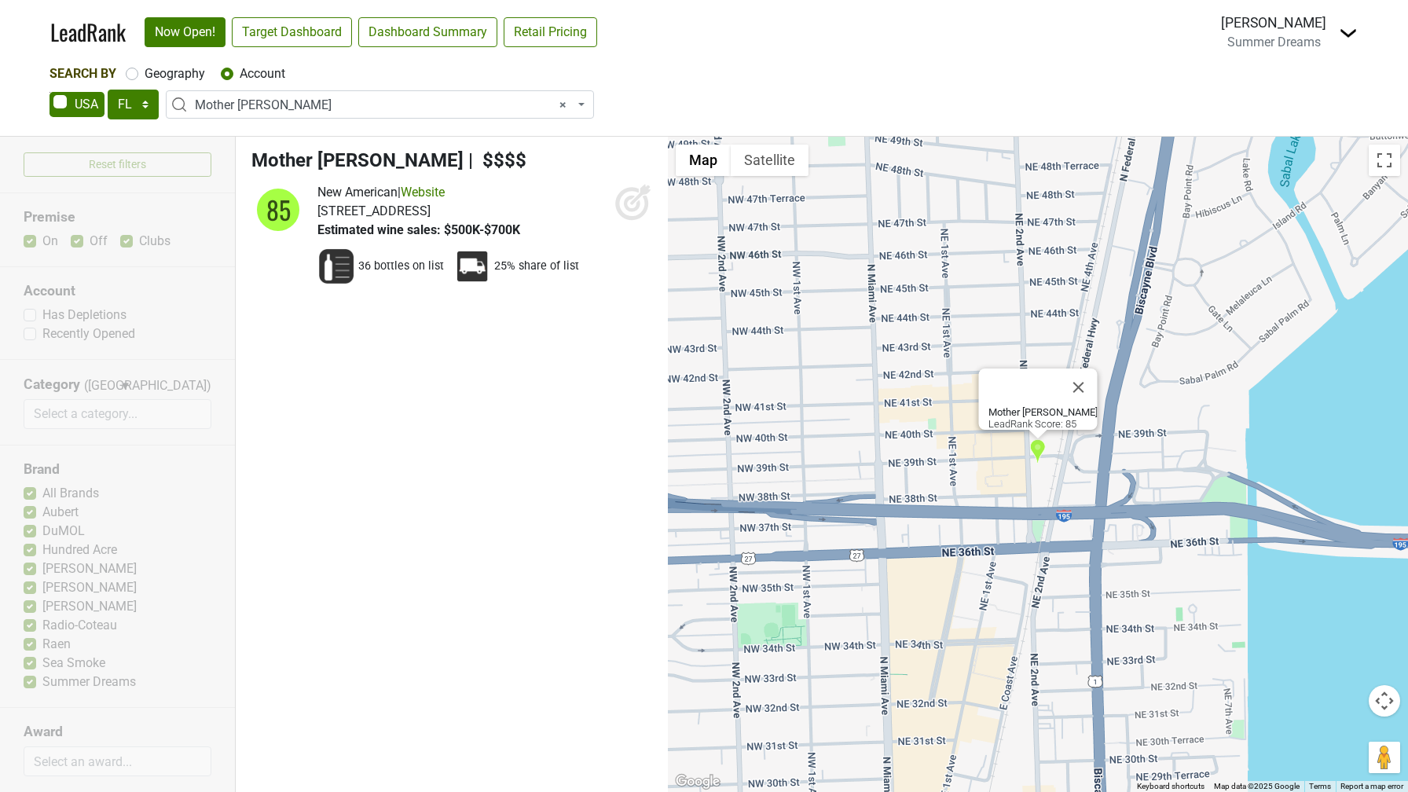
click at [615, 196] on icon at bounding box center [633, 202] width 38 height 38
click at [1346, 27] on img at bounding box center [1348, 33] width 19 height 19
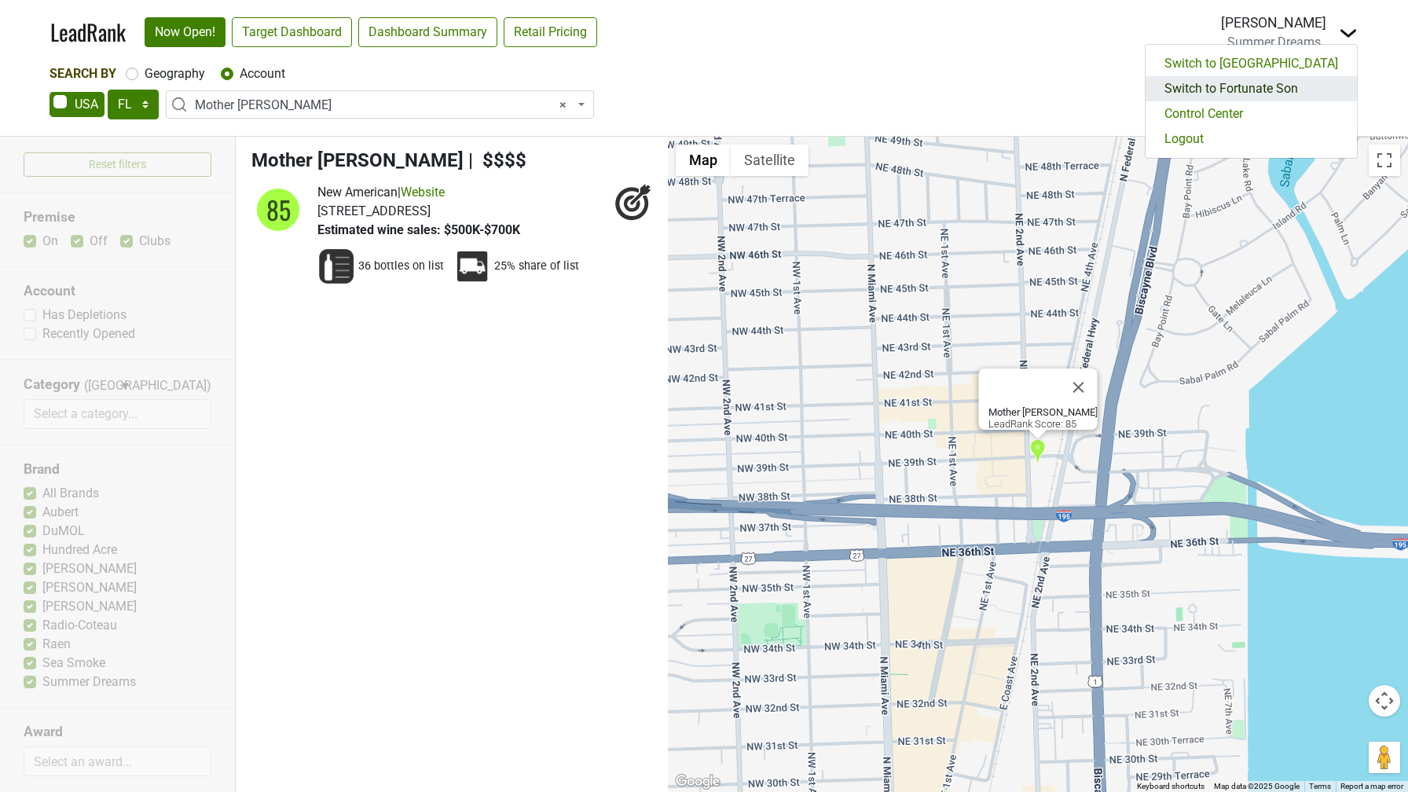
click at [1284, 92] on link "Switch to Fortunate Son" at bounding box center [1250, 88] width 211 height 25
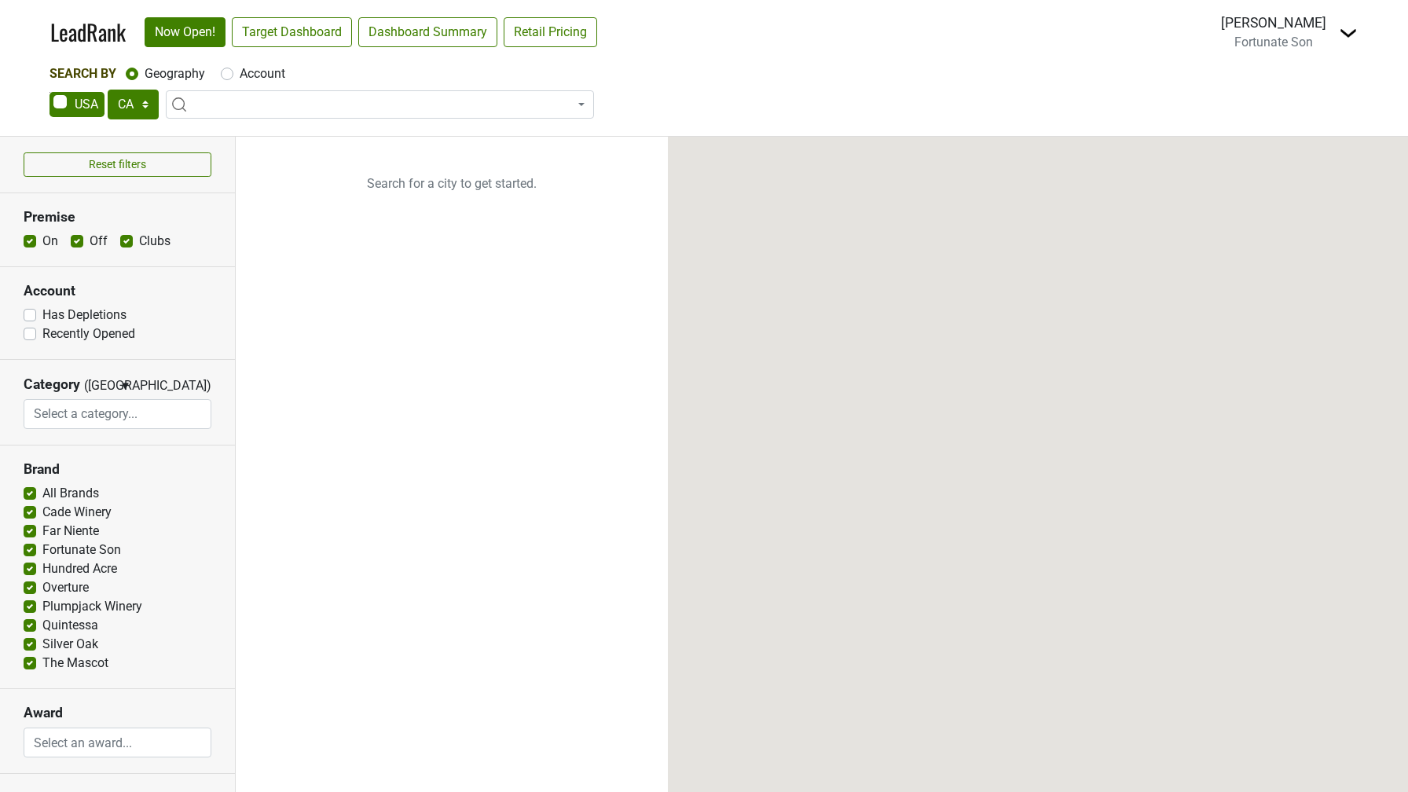
select select "CA"
select select
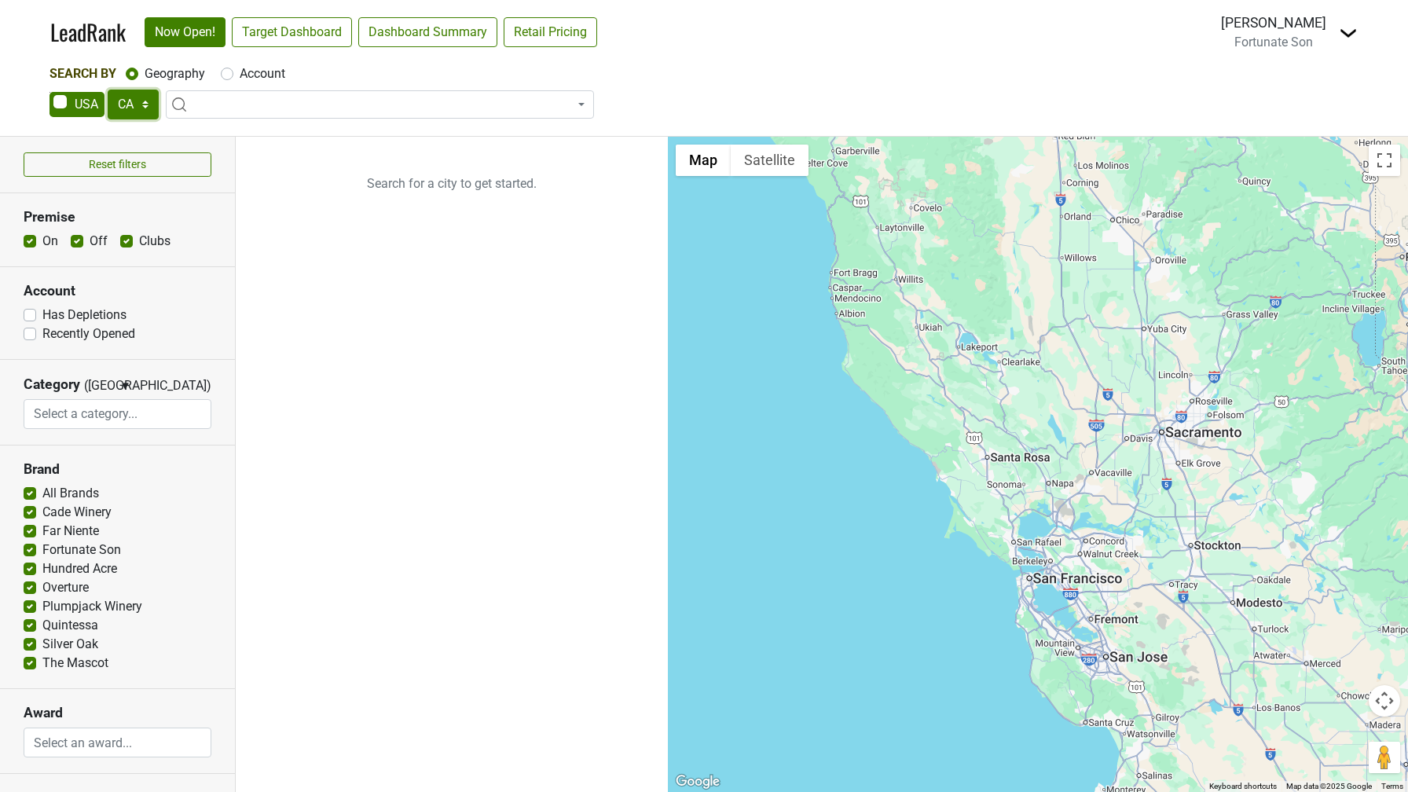
click at [125, 99] on select "AK AL AR AZ CA CO CT DC DE FL [GEOGRAPHIC_DATA] HI IA ID IL IN KS [GEOGRAPHIC_D…" at bounding box center [133, 105] width 51 height 30
select select "FL"
click at [108, 90] on select "AK AL AR AZ CA CO CT DC DE FL [GEOGRAPHIC_DATA] HI IA ID IL IN KS [GEOGRAPHIC_D…" at bounding box center [133, 105] width 51 height 30
click at [240, 75] on label "Account" at bounding box center [263, 73] width 46 height 19
click at [227, 75] on input "Account" at bounding box center [227, 72] width 13 height 16
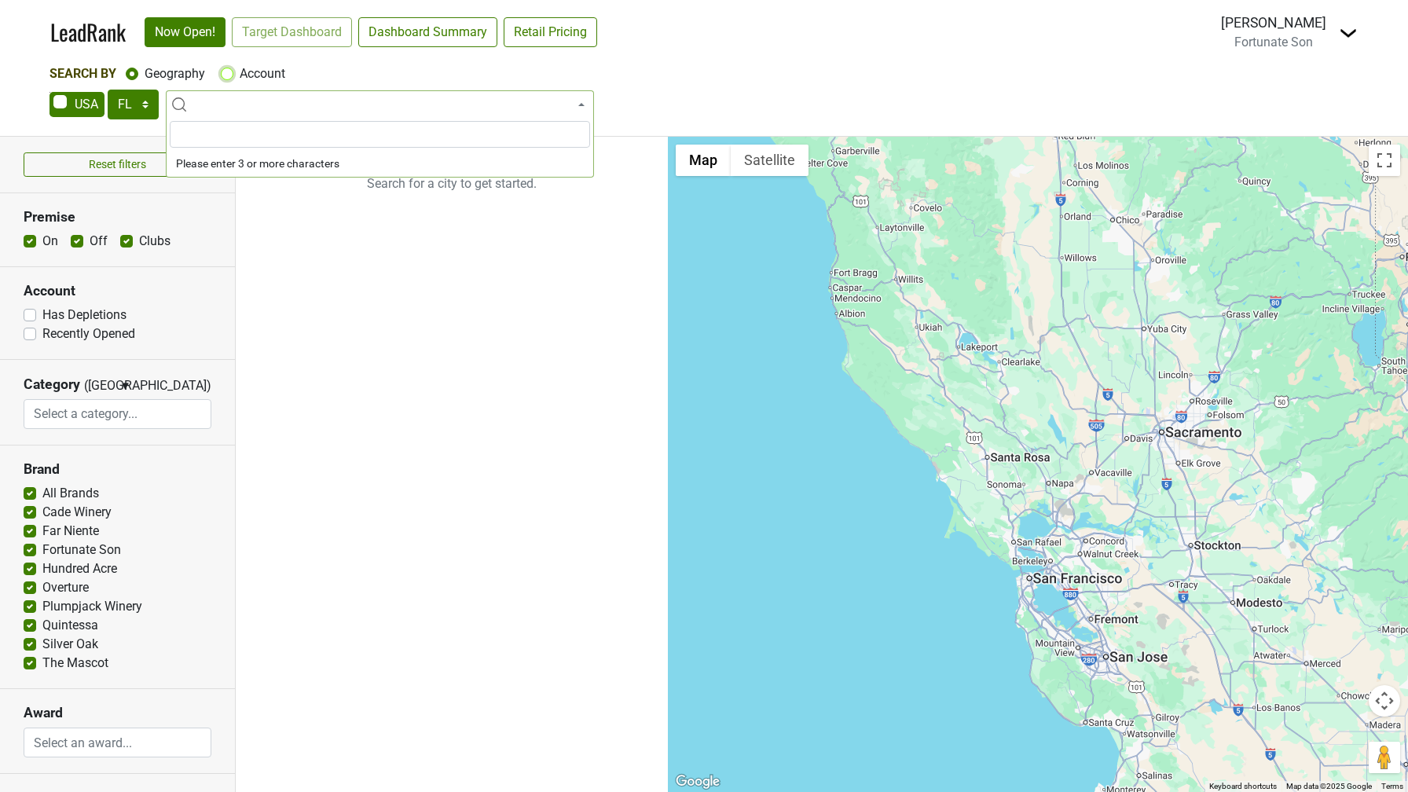
radio input "true"
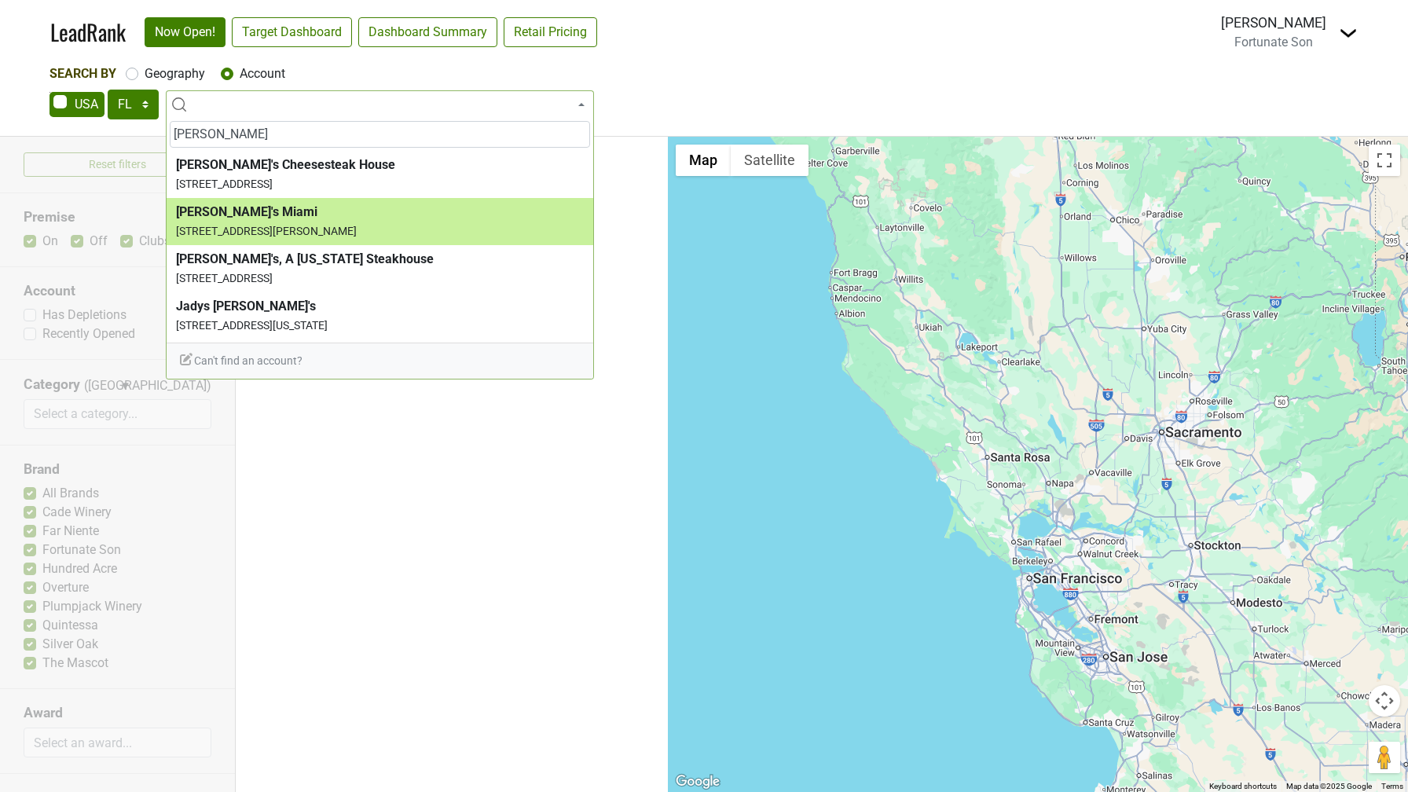
type input "[PERSON_NAME]"
select select "124531406"
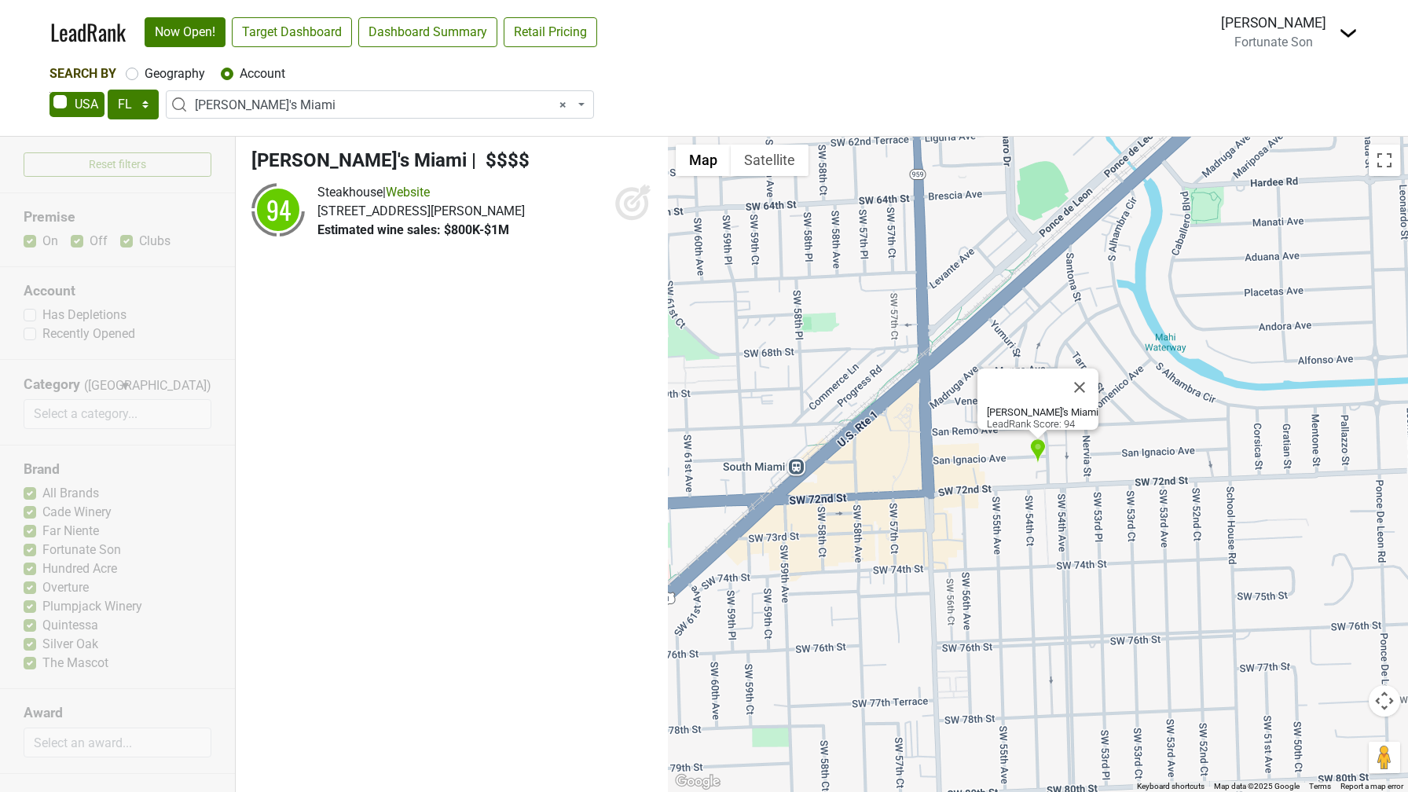
click at [628, 191] on icon at bounding box center [633, 202] width 38 height 38
click at [252, 101] on span "× [PERSON_NAME]'s Miami" at bounding box center [384, 105] width 379 height 19
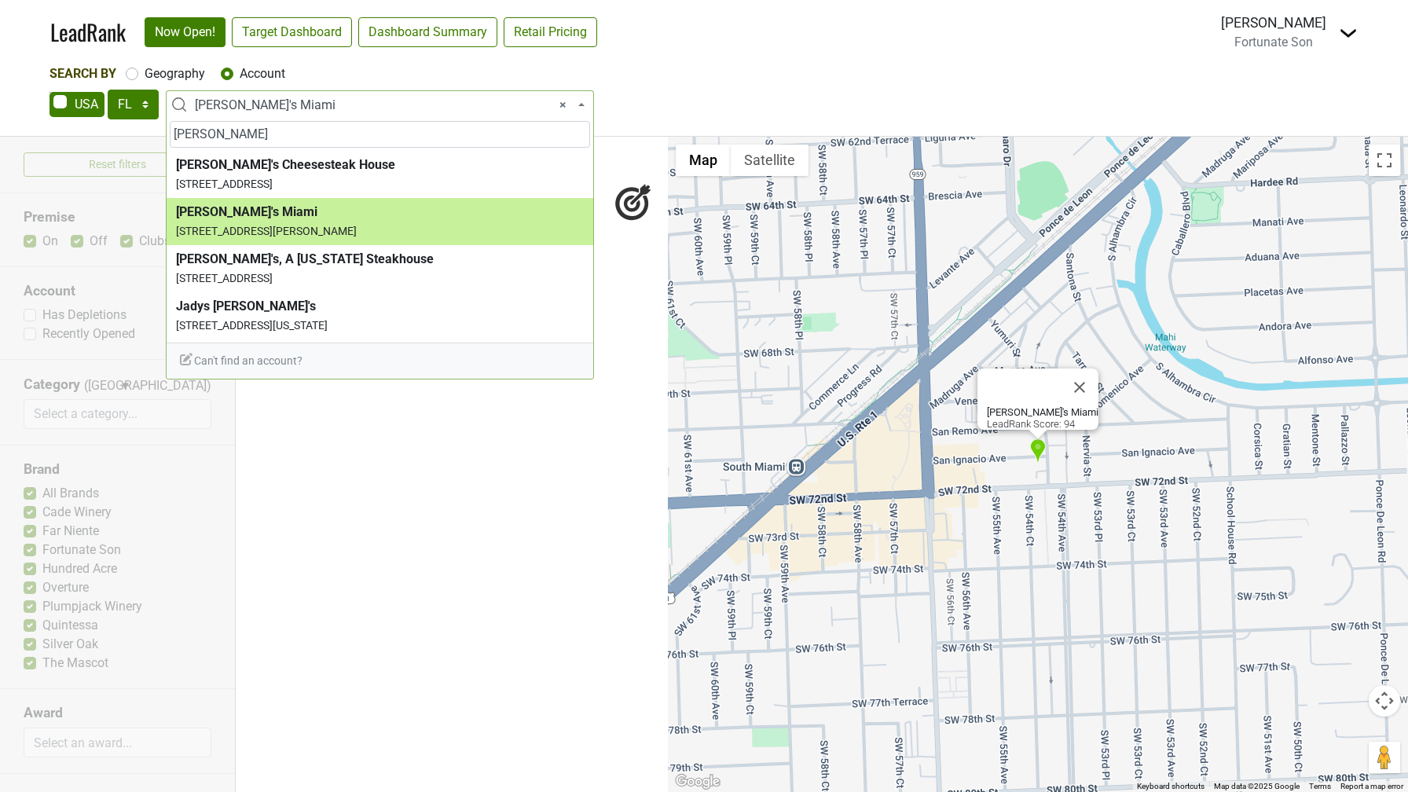
type input "[PERSON_NAME]"
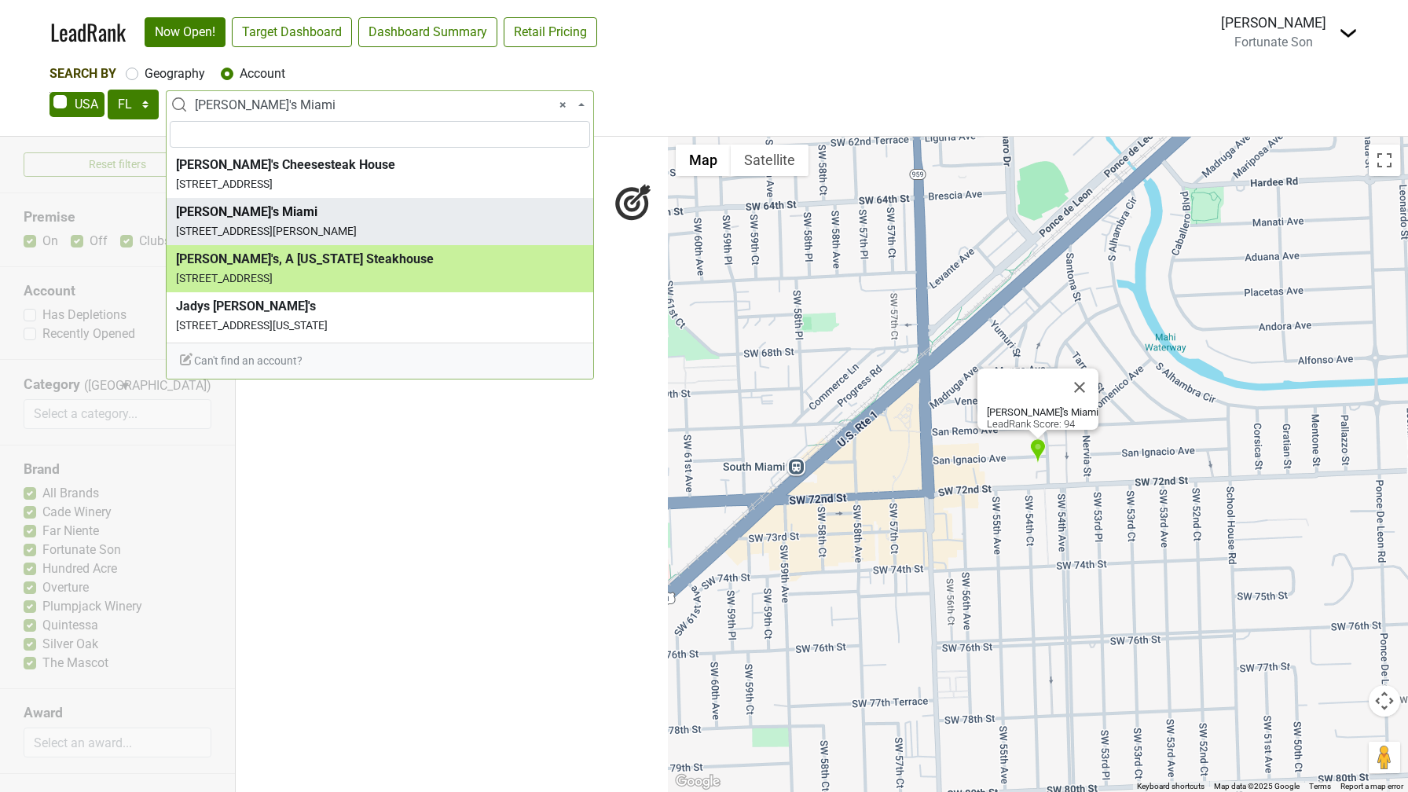
select select "124456677"
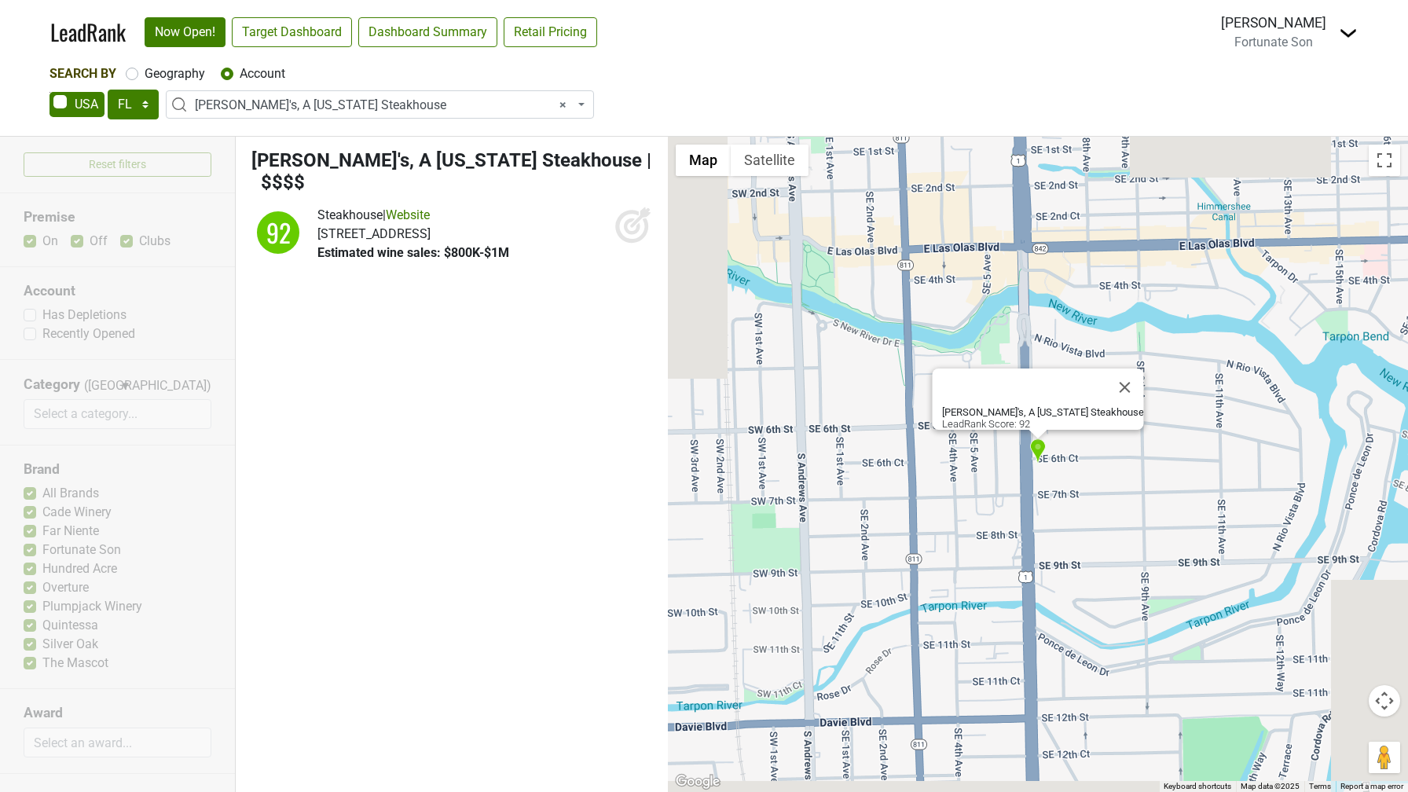
click at [625, 218] on icon at bounding box center [632, 226] width 16 height 16
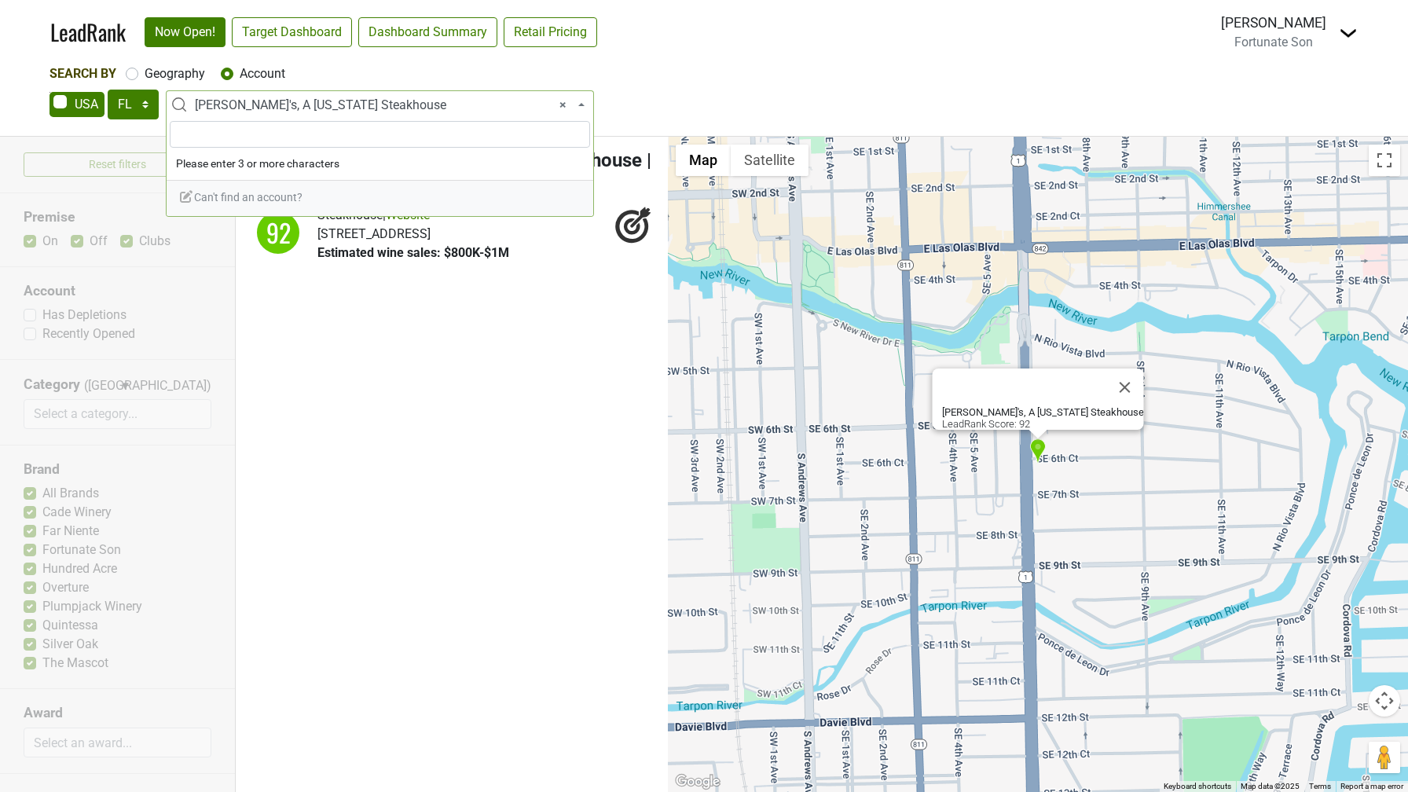
click at [265, 105] on span "× Daniel's, A Florida Steakhouse" at bounding box center [384, 105] width 379 height 19
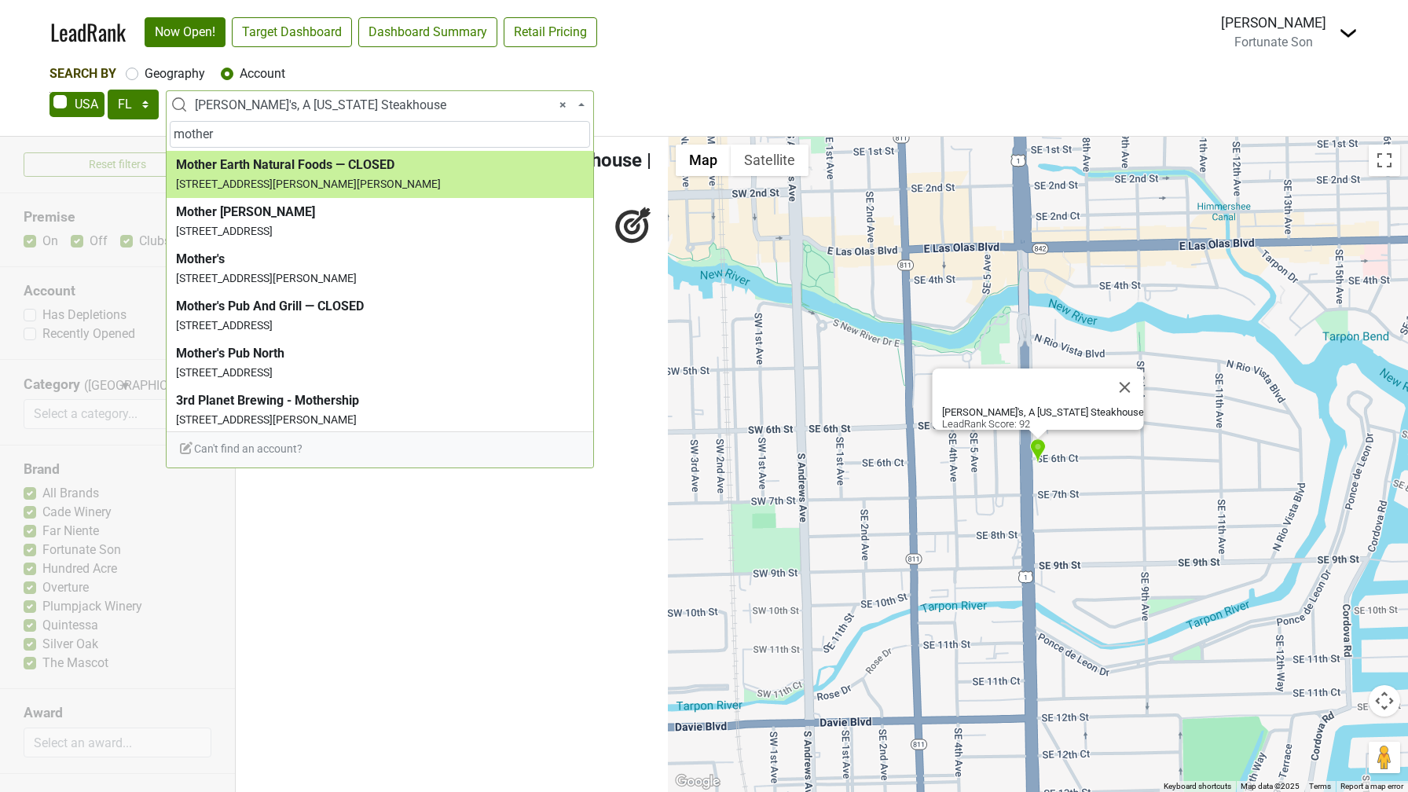
type input "mother"
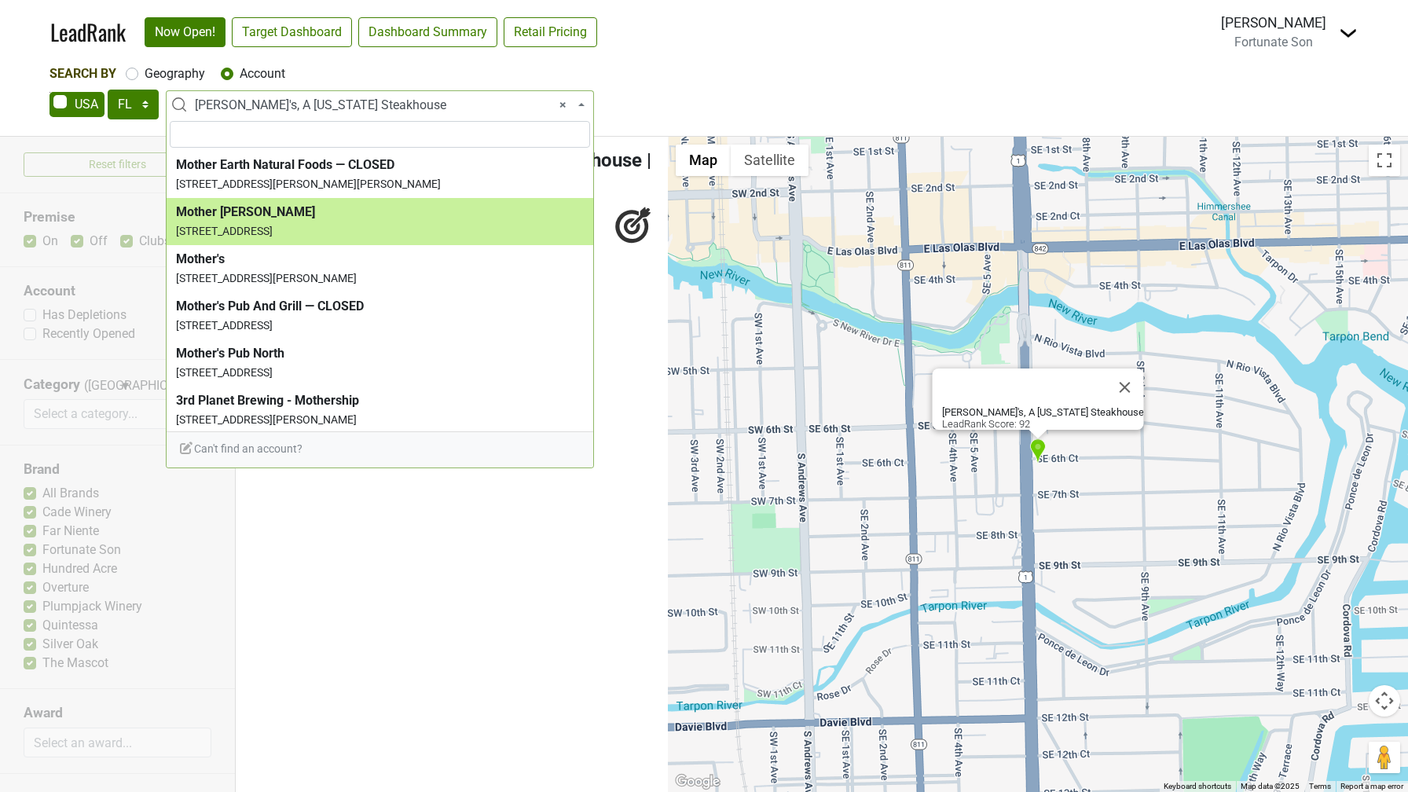
select select "124457820"
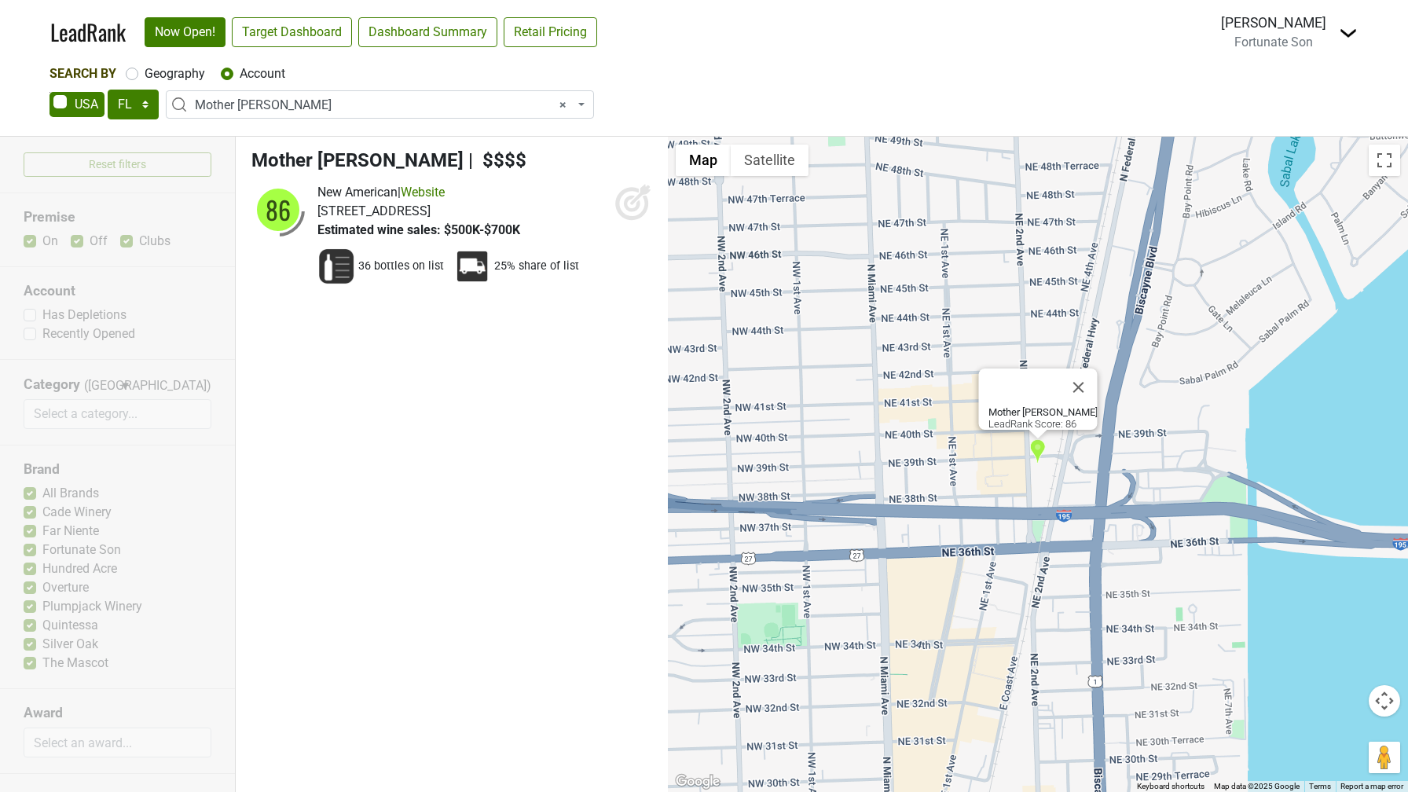
click at [653, 192] on li "Mother Wolf | $$$$ 86 New American | Website 3841 NE 2nd Ave, Miami, FL 33137" at bounding box center [452, 222] width 432 height 170
click at [634, 196] on icon at bounding box center [633, 202] width 38 height 38
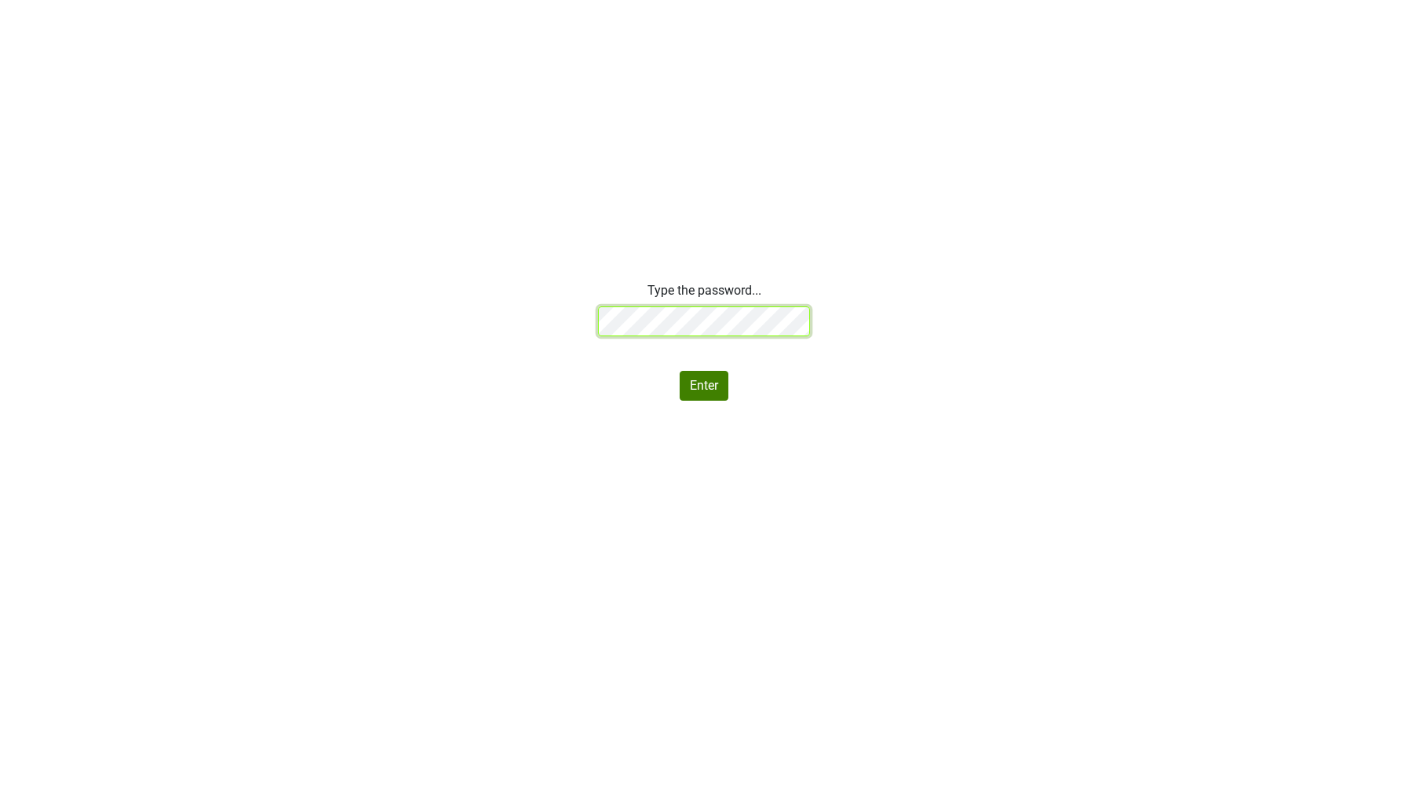
click at [489, 299] on div "Type the password... Enter" at bounding box center [704, 340] width 1408 height 119
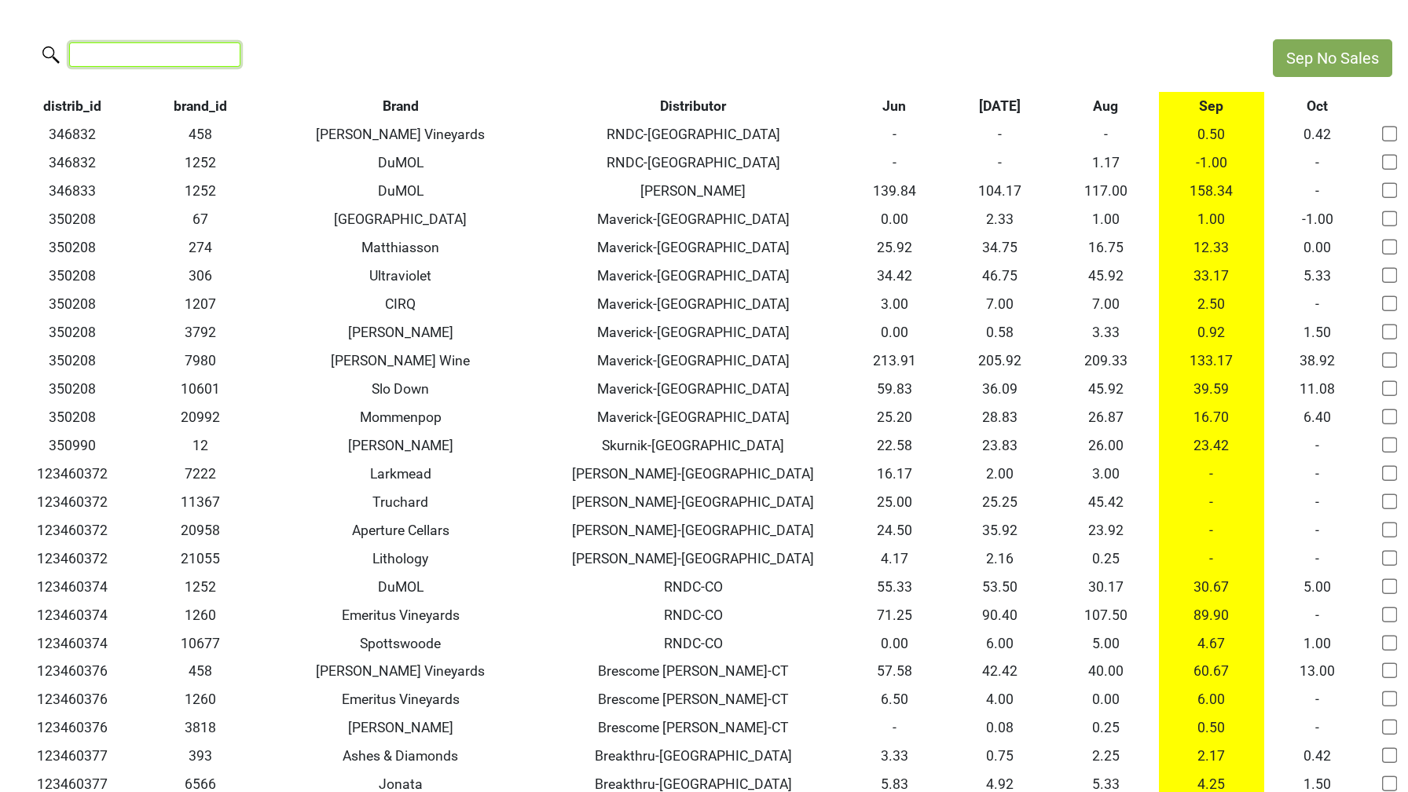
click at [159, 62] on input "search" at bounding box center [154, 54] width 171 height 24
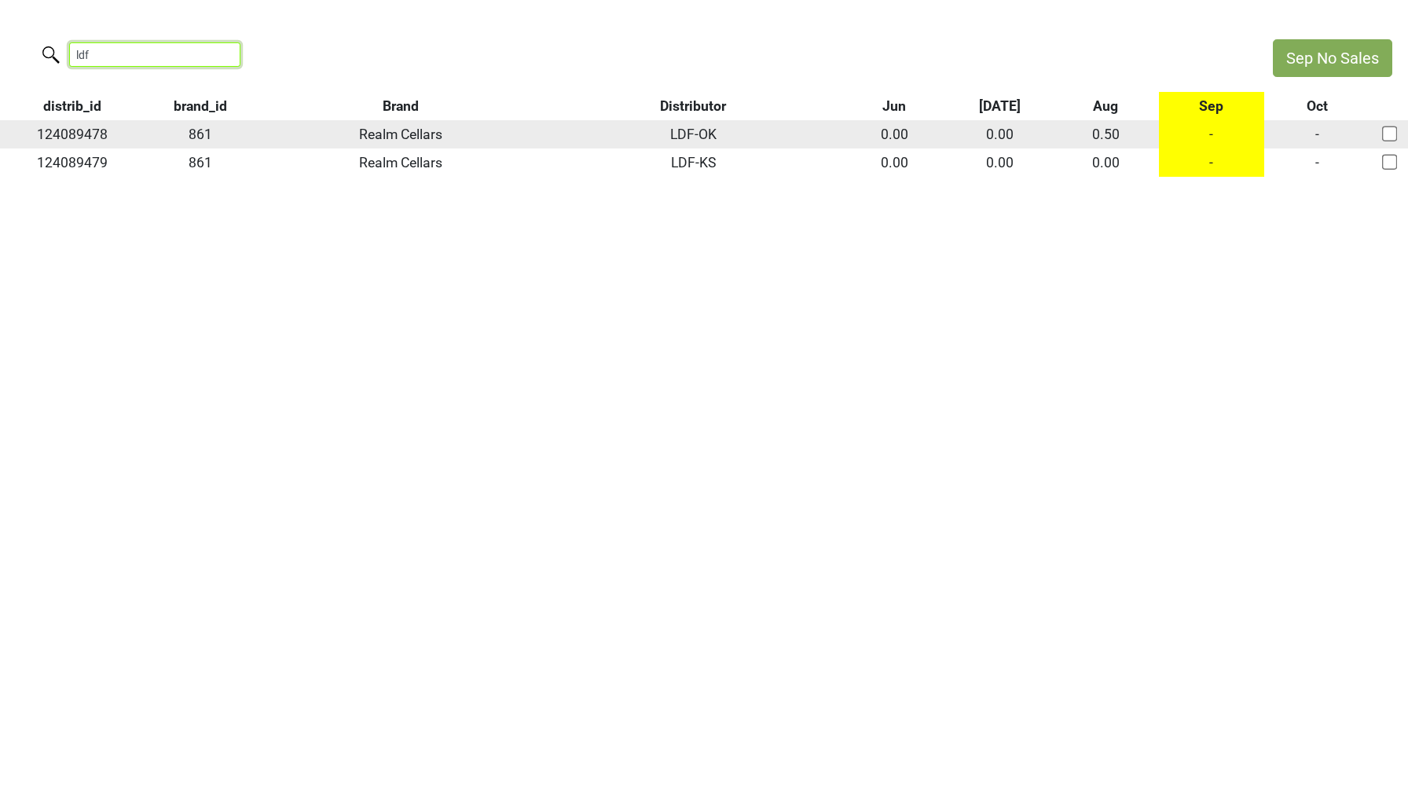
type input "ldf"
click at [1209, 130] on td "-" at bounding box center [1212, 134] width 106 height 28
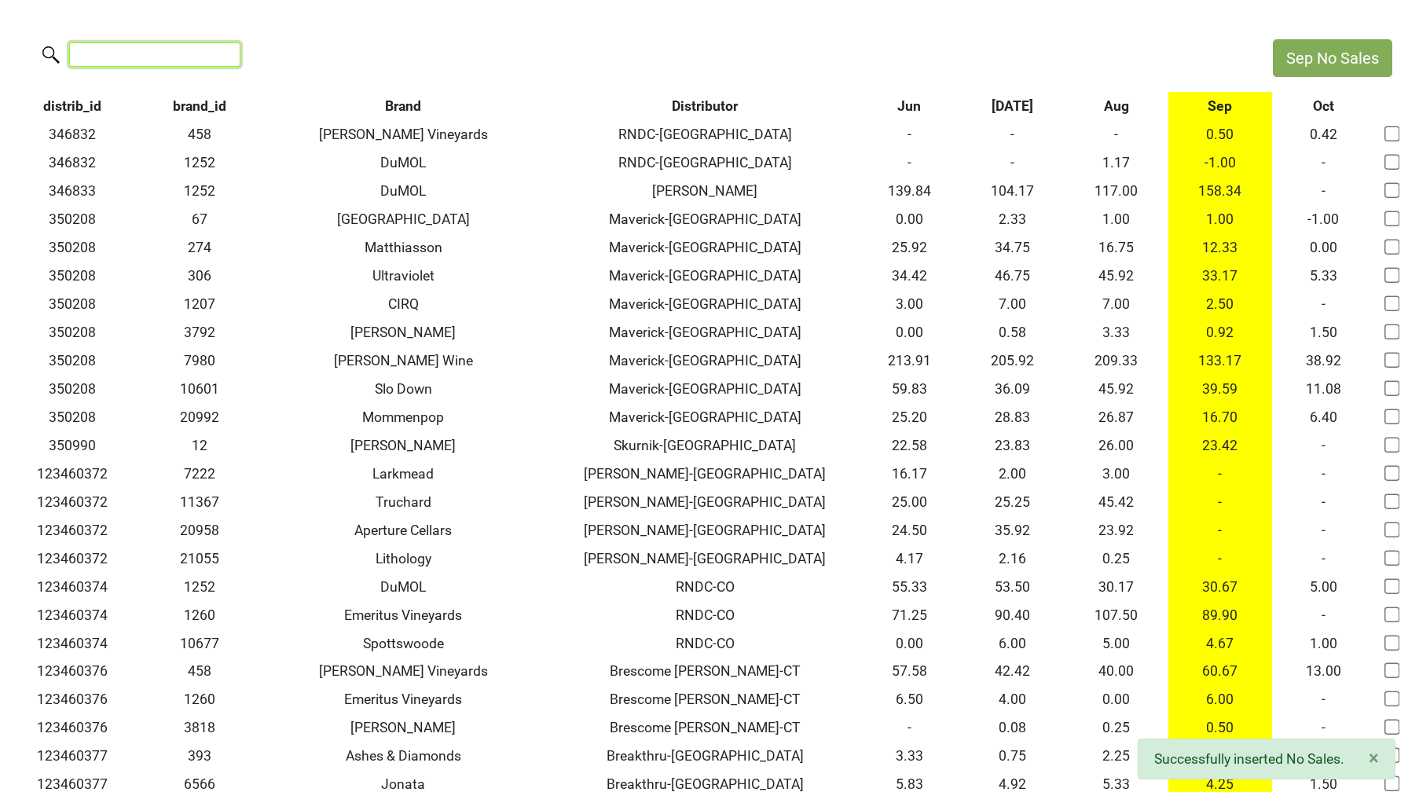
click at [141, 54] on input "search" at bounding box center [154, 54] width 171 height 24
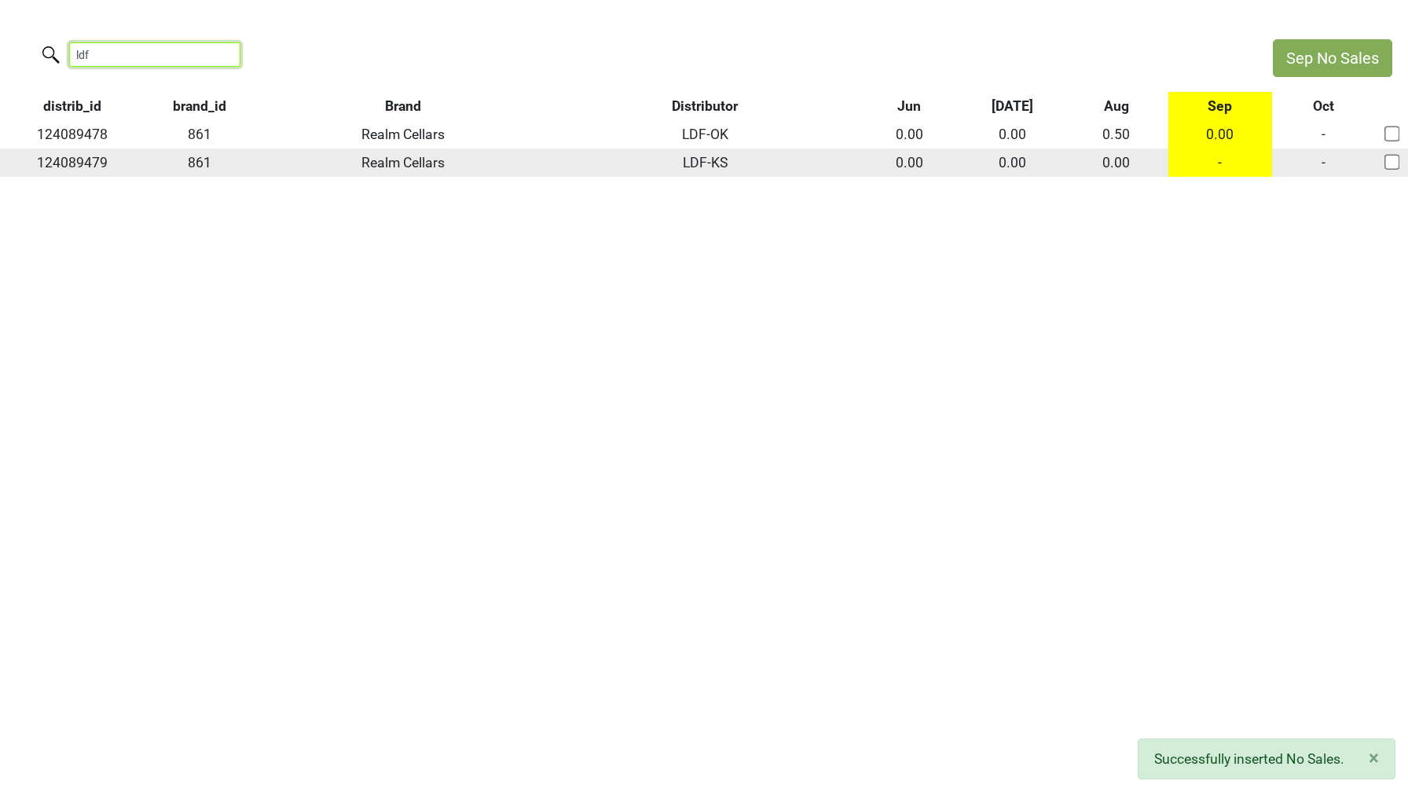
type input "ldf"
click at [1216, 166] on td "-" at bounding box center [1220, 162] width 104 height 28
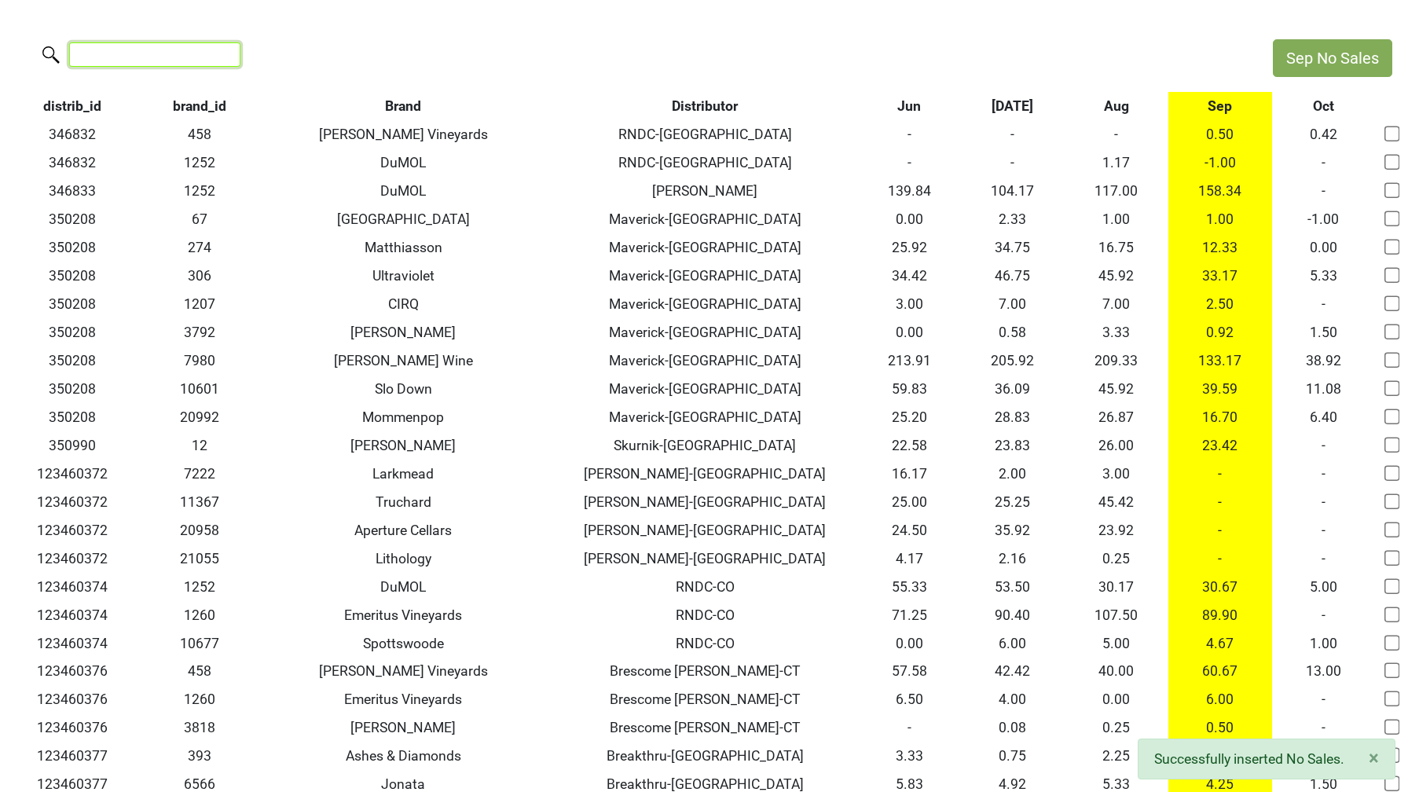
click at [134, 55] on input "search" at bounding box center [154, 54] width 171 height 24
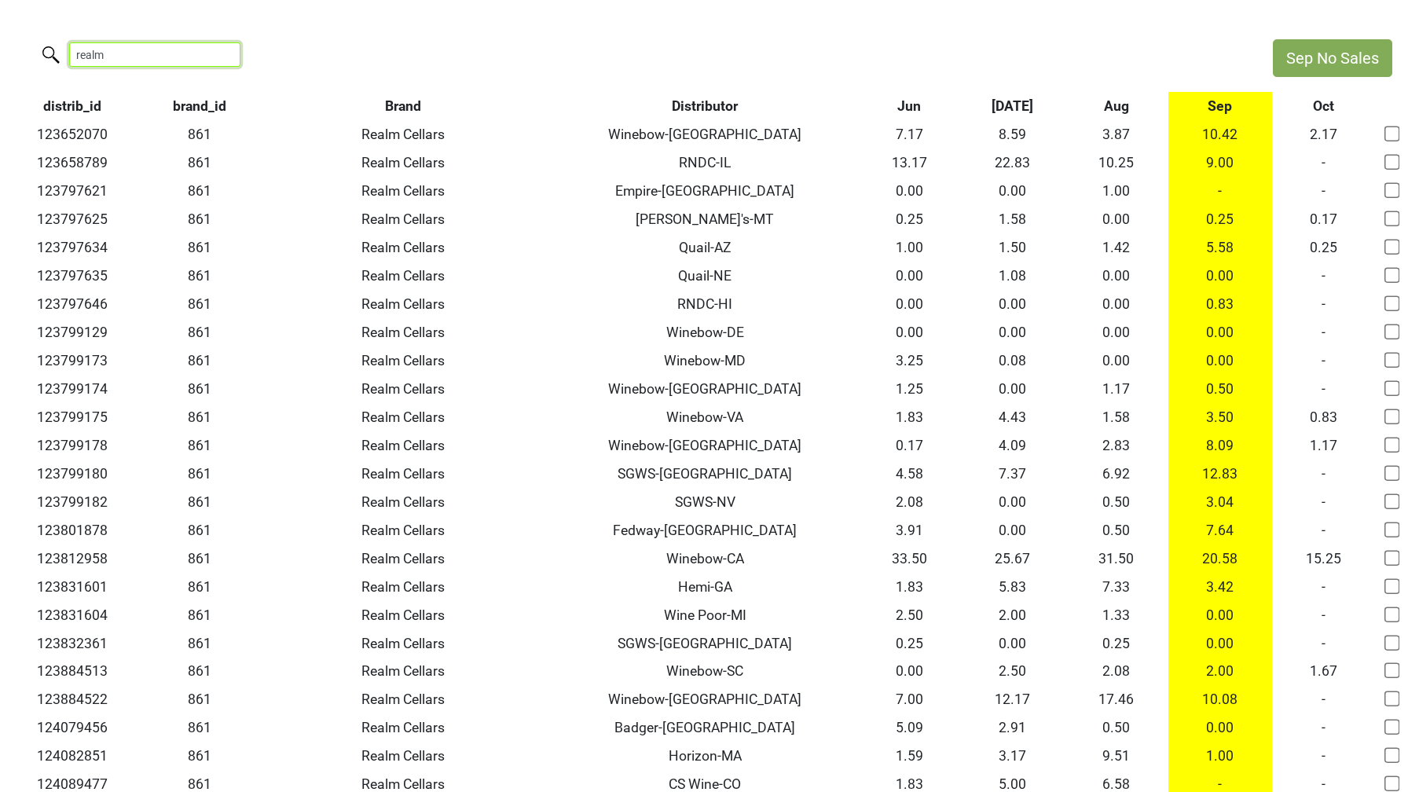
drag, startPoint x: 133, startPoint y: 52, endPoint x: 0, endPoint y: 31, distance: 134.3
click at [0, 31] on html "Sep No Sales realm distrib_id brand_id Brand Distributor Jun [DATE] Aug Sep Oct…" at bounding box center [704, 461] width 1408 height 923
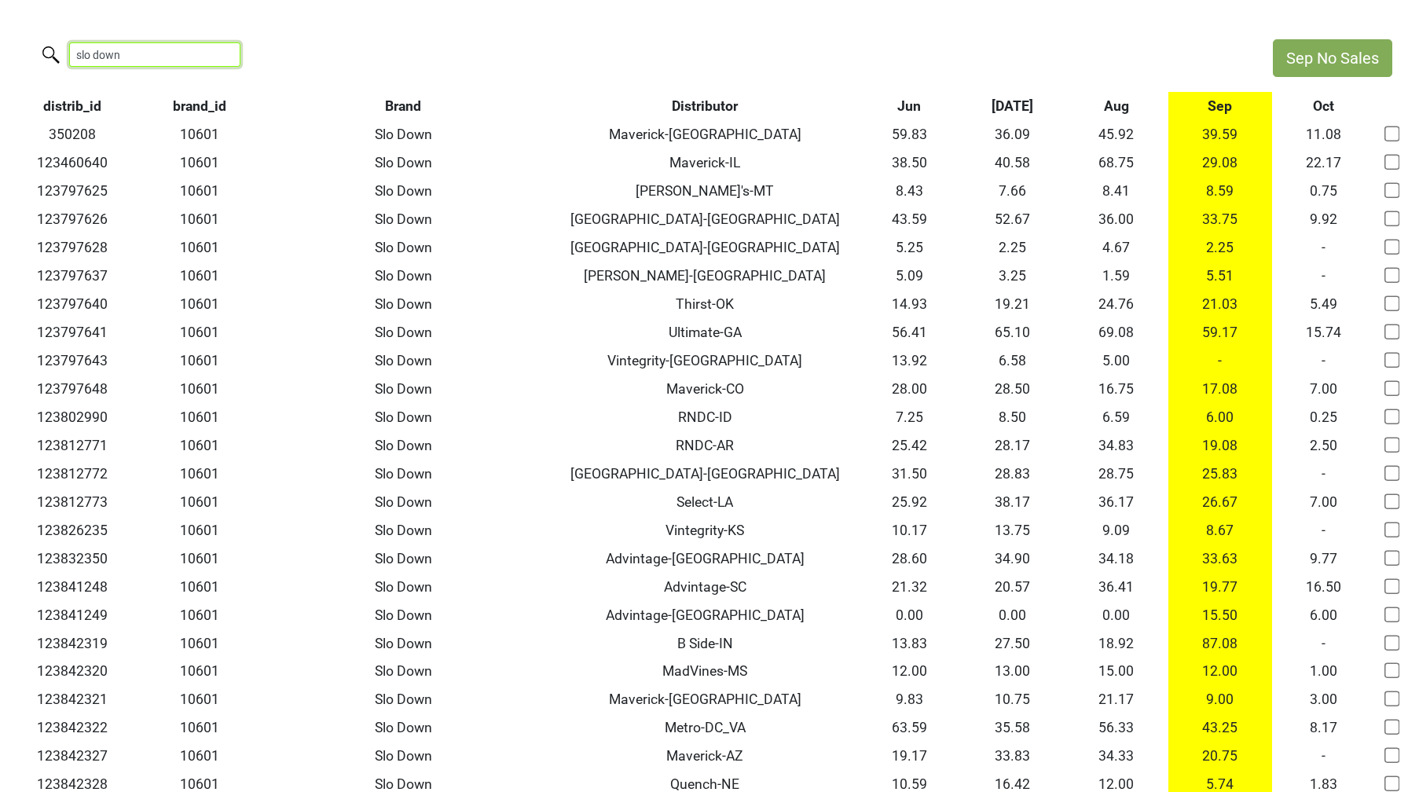
drag, startPoint x: 132, startPoint y: 53, endPoint x: 6, endPoint y: 47, distance: 125.8
click at [6, 48] on div "slo down" at bounding box center [628, 56] width 1257 height 34
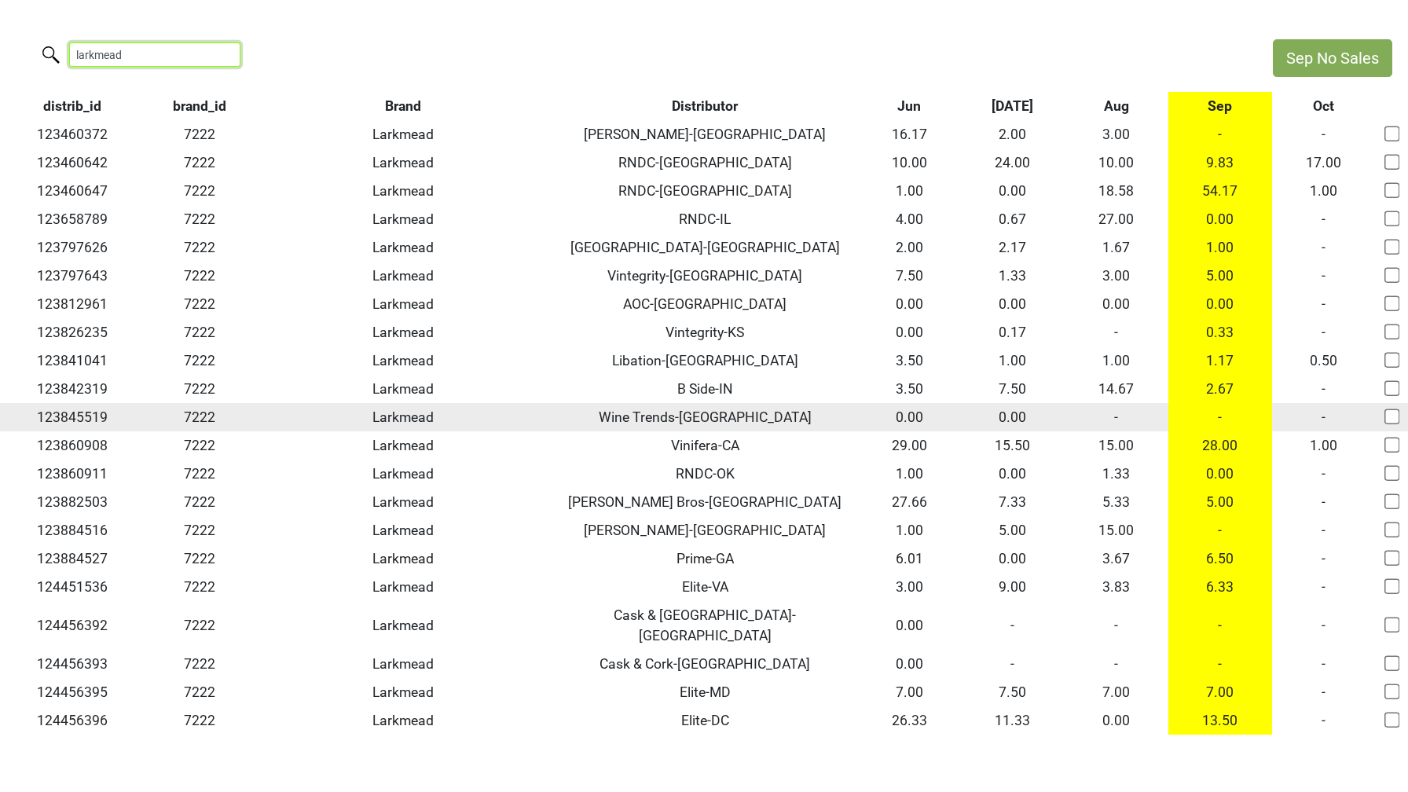
type input "larkmead"
click at [1114, 419] on td "-" at bounding box center [1116, 417] width 104 height 28
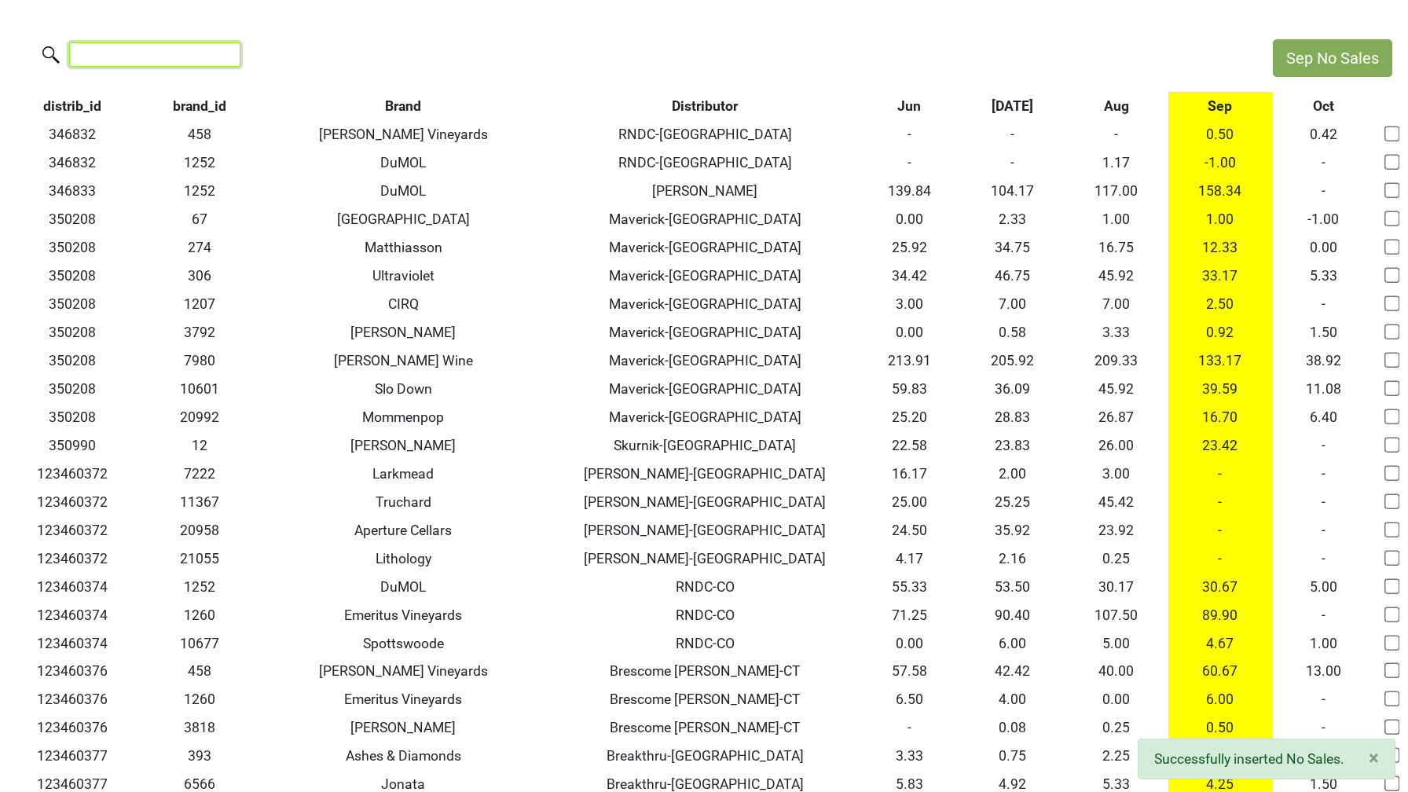
click at [113, 51] on input "search" at bounding box center [154, 54] width 171 height 24
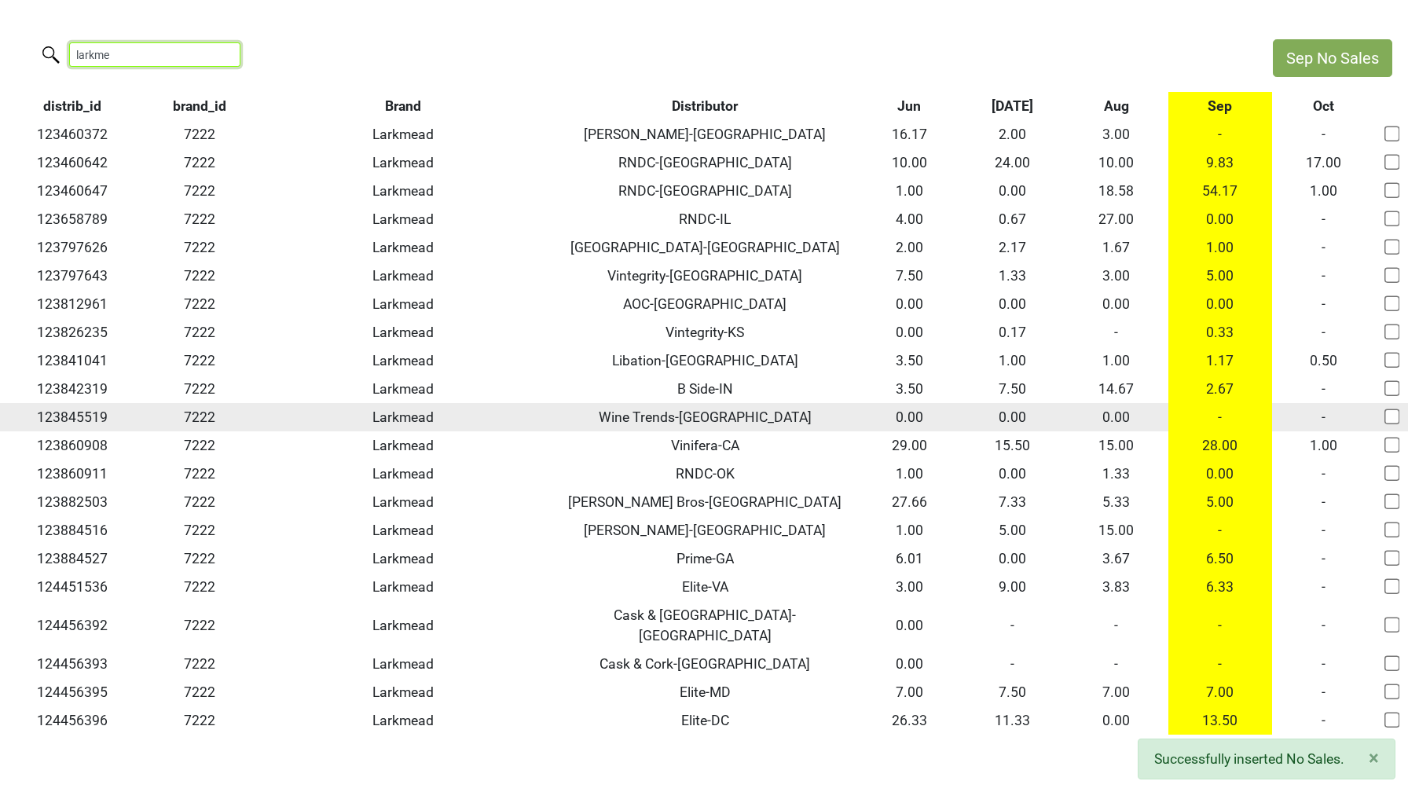
type input "larkme"
click at [1220, 419] on td "-" at bounding box center [1220, 417] width 104 height 28
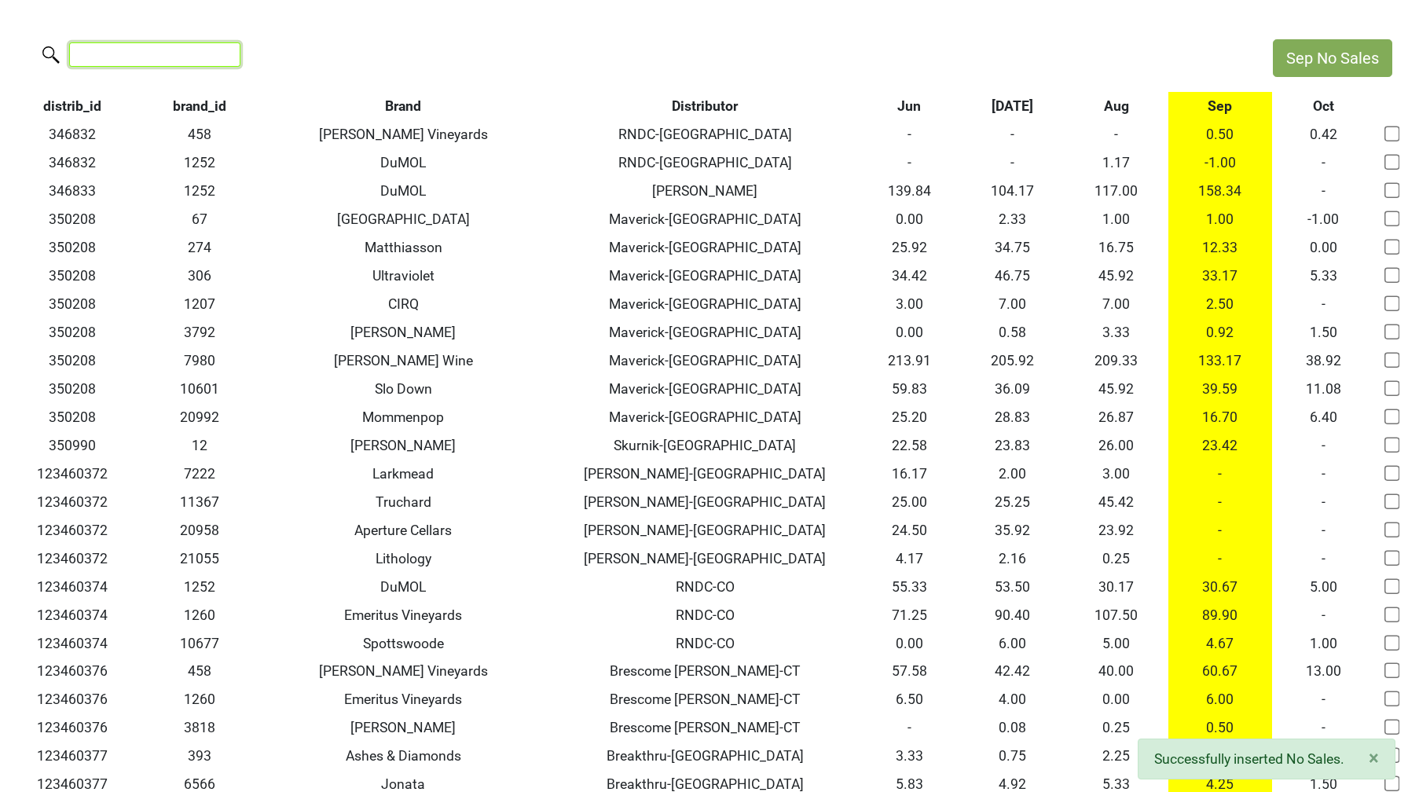
click at [121, 53] on input "search" at bounding box center [154, 54] width 171 height 24
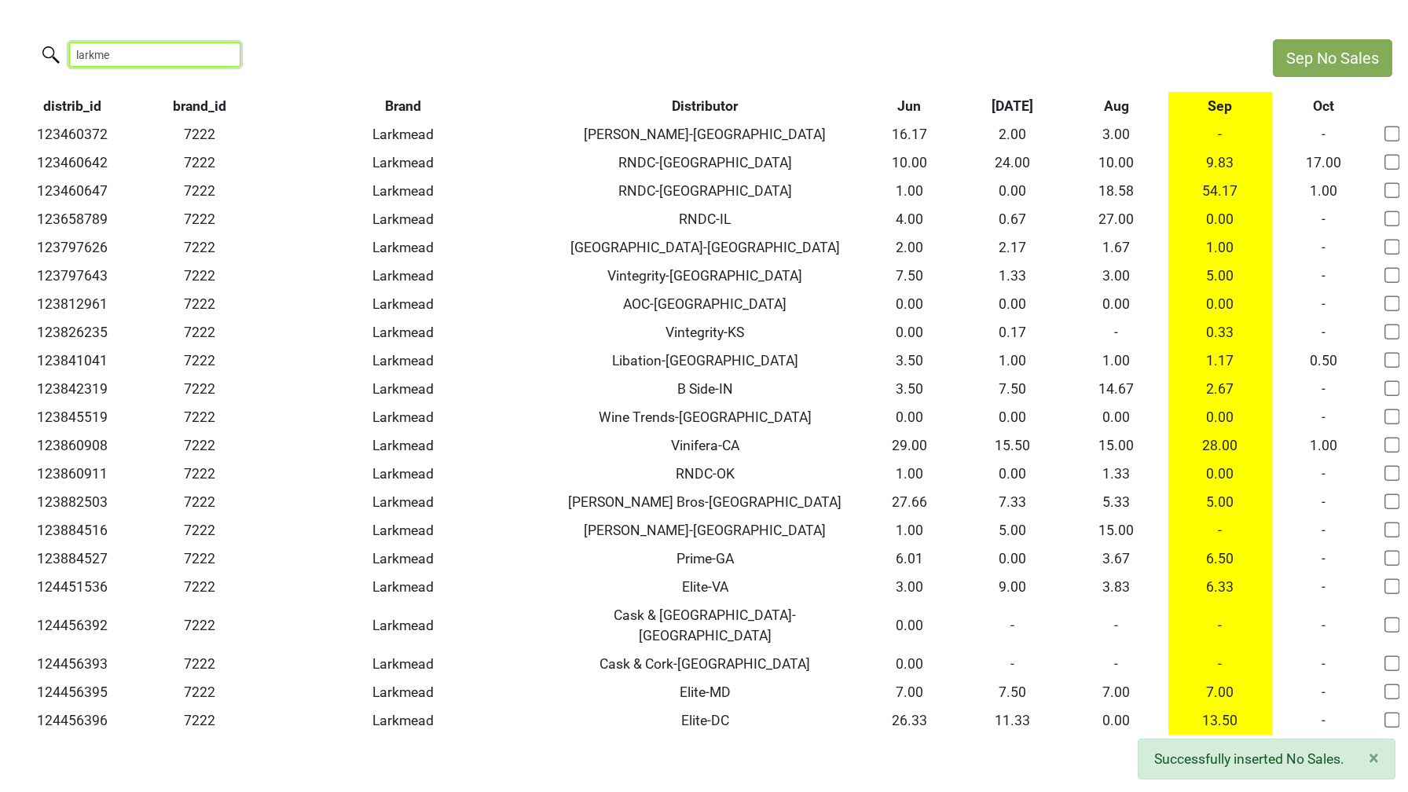
type input "larkmea"
drag, startPoint x: 126, startPoint y: 56, endPoint x: 20, endPoint y: 49, distance: 107.0
click at [20, 49] on div "larkmea" at bounding box center [628, 56] width 1257 height 34
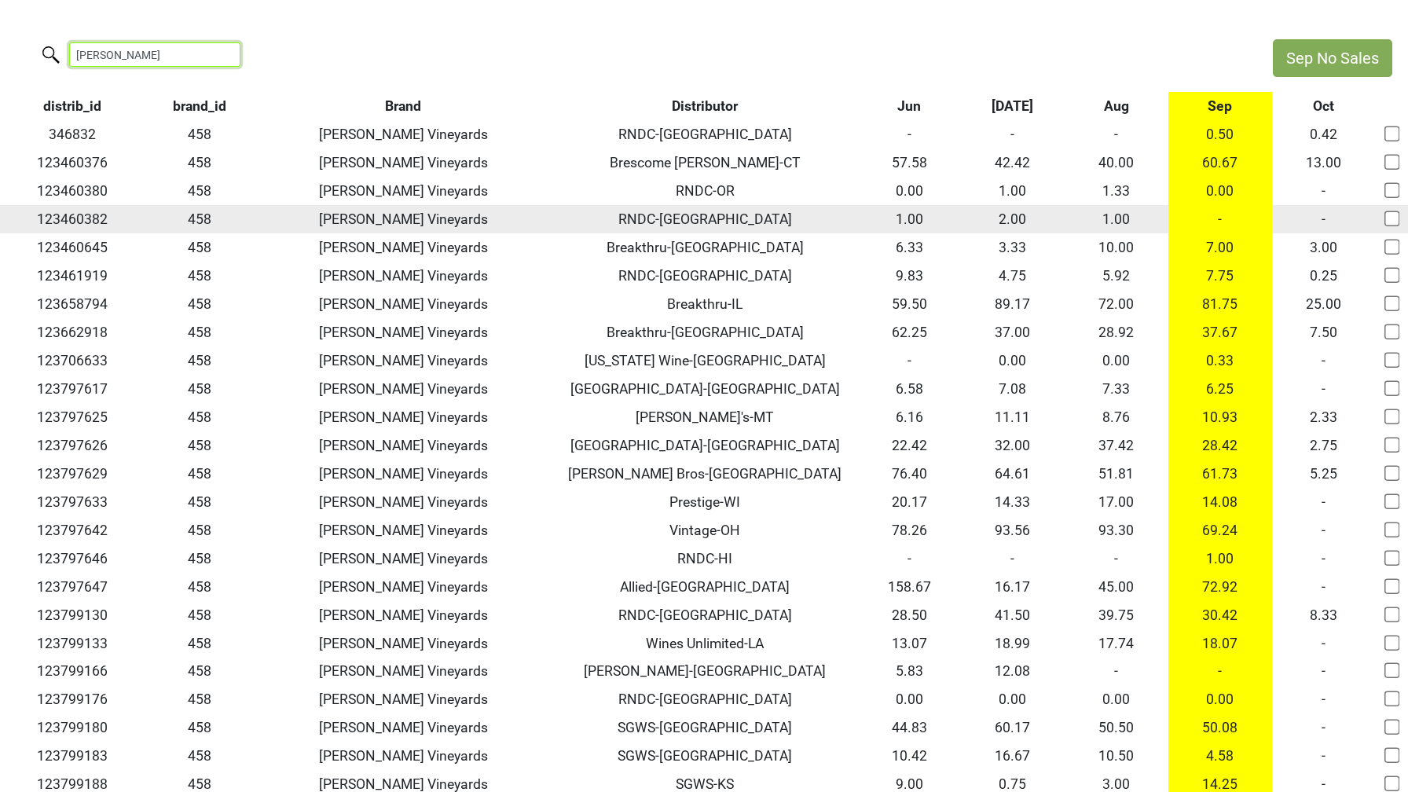
type input "buehler"
click at [1222, 216] on td "-" at bounding box center [1220, 219] width 104 height 28
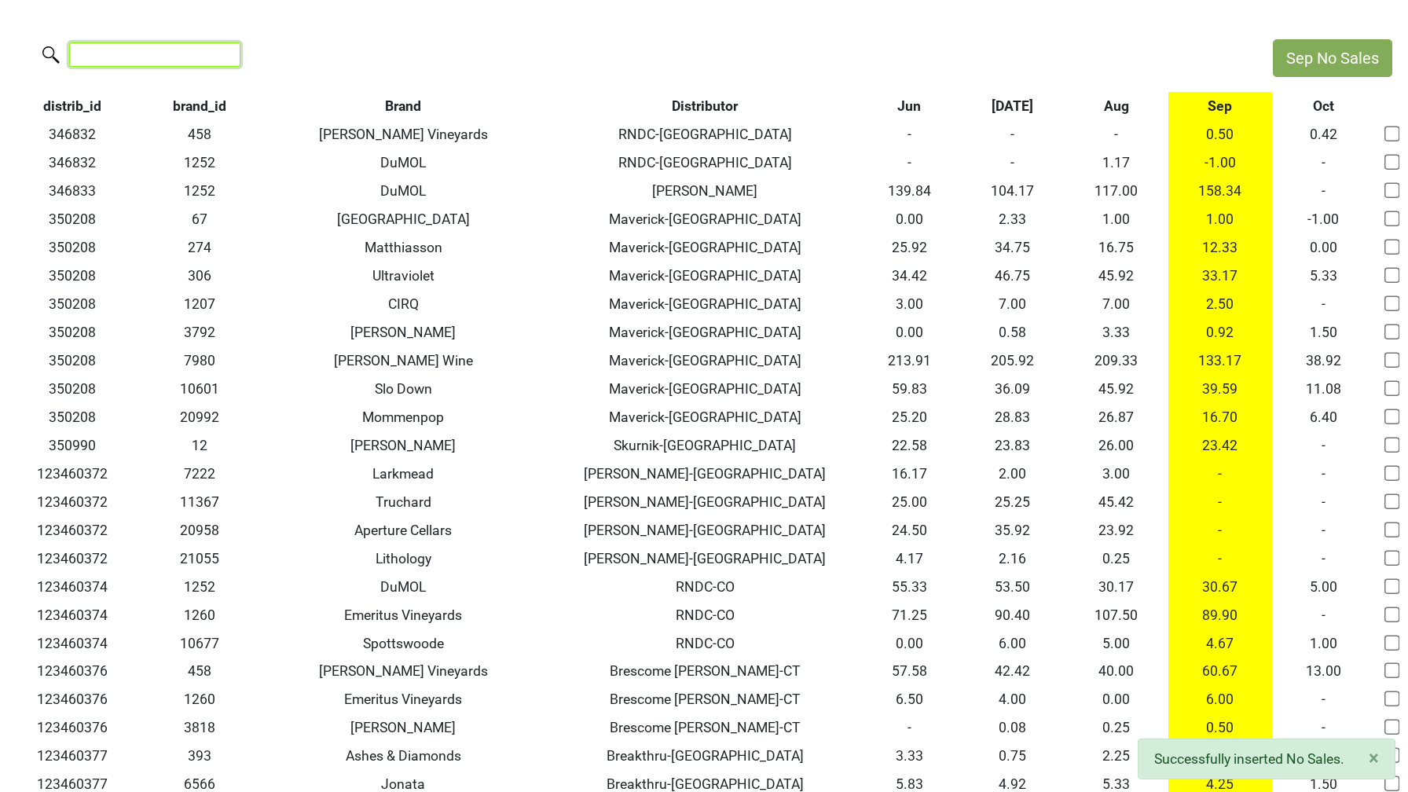
click at [130, 50] on input "search" at bounding box center [154, 54] width 171 height 24
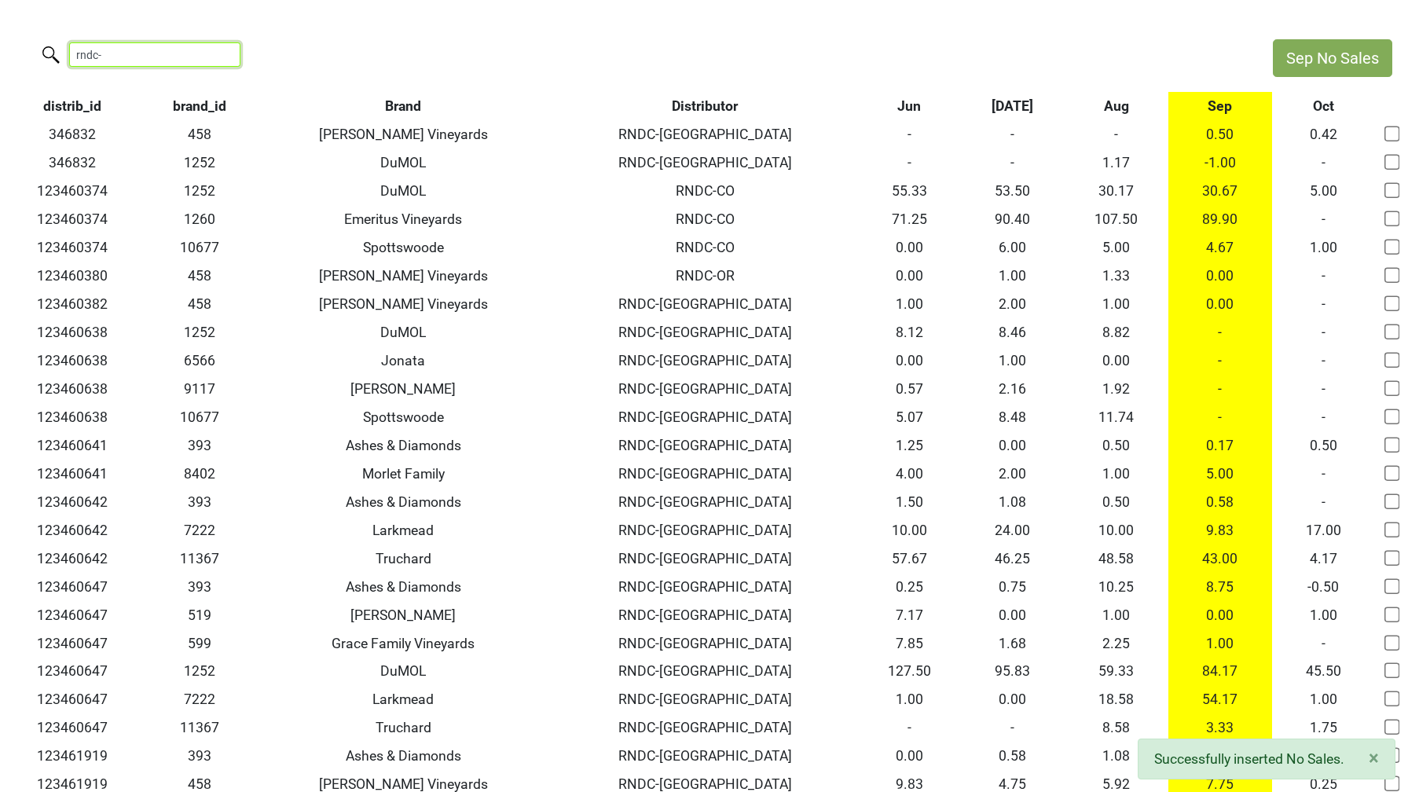
type input "rndc-"
click at [692, 105] on th "Distributor" at bounding box center [704, 106] width 305 height 28
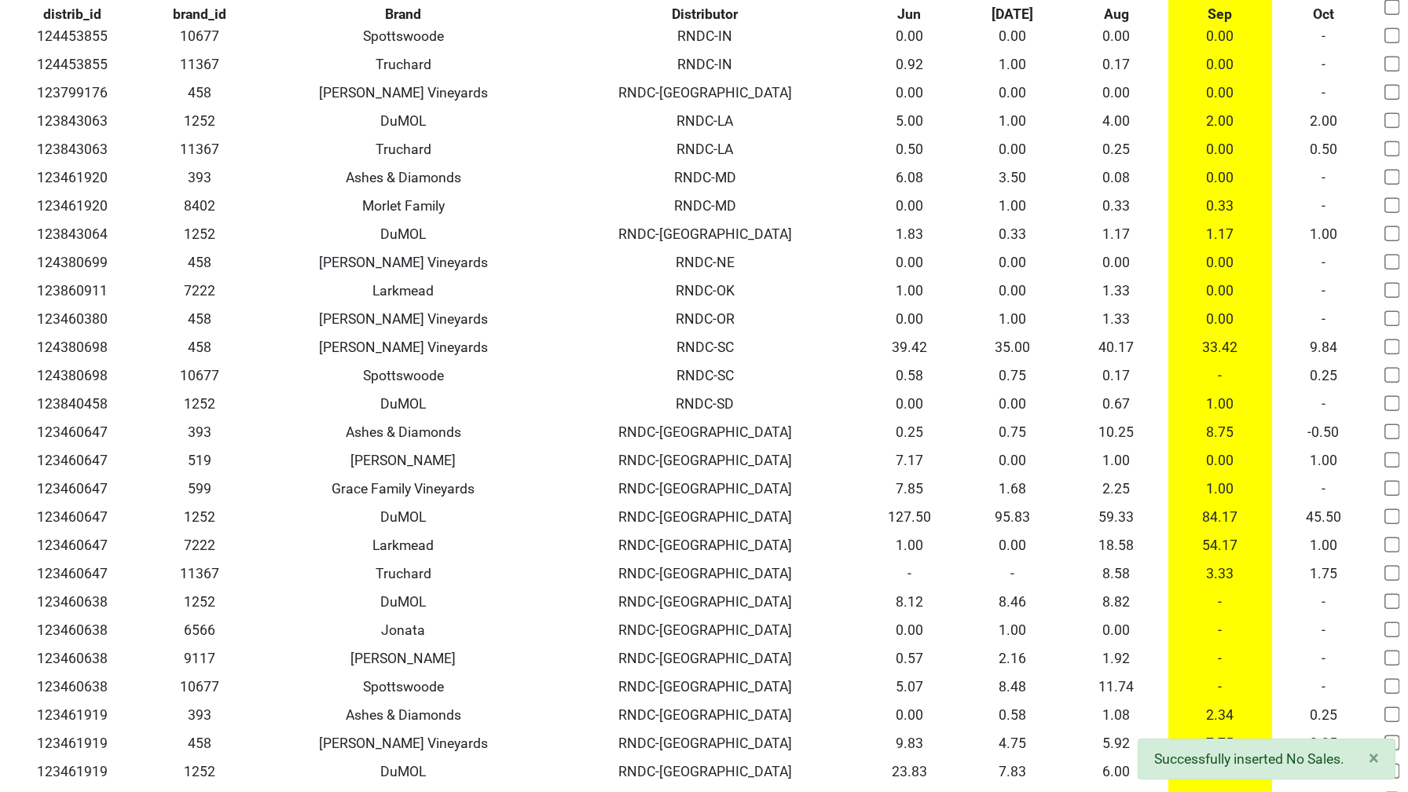
scroll to position [1032, 0]
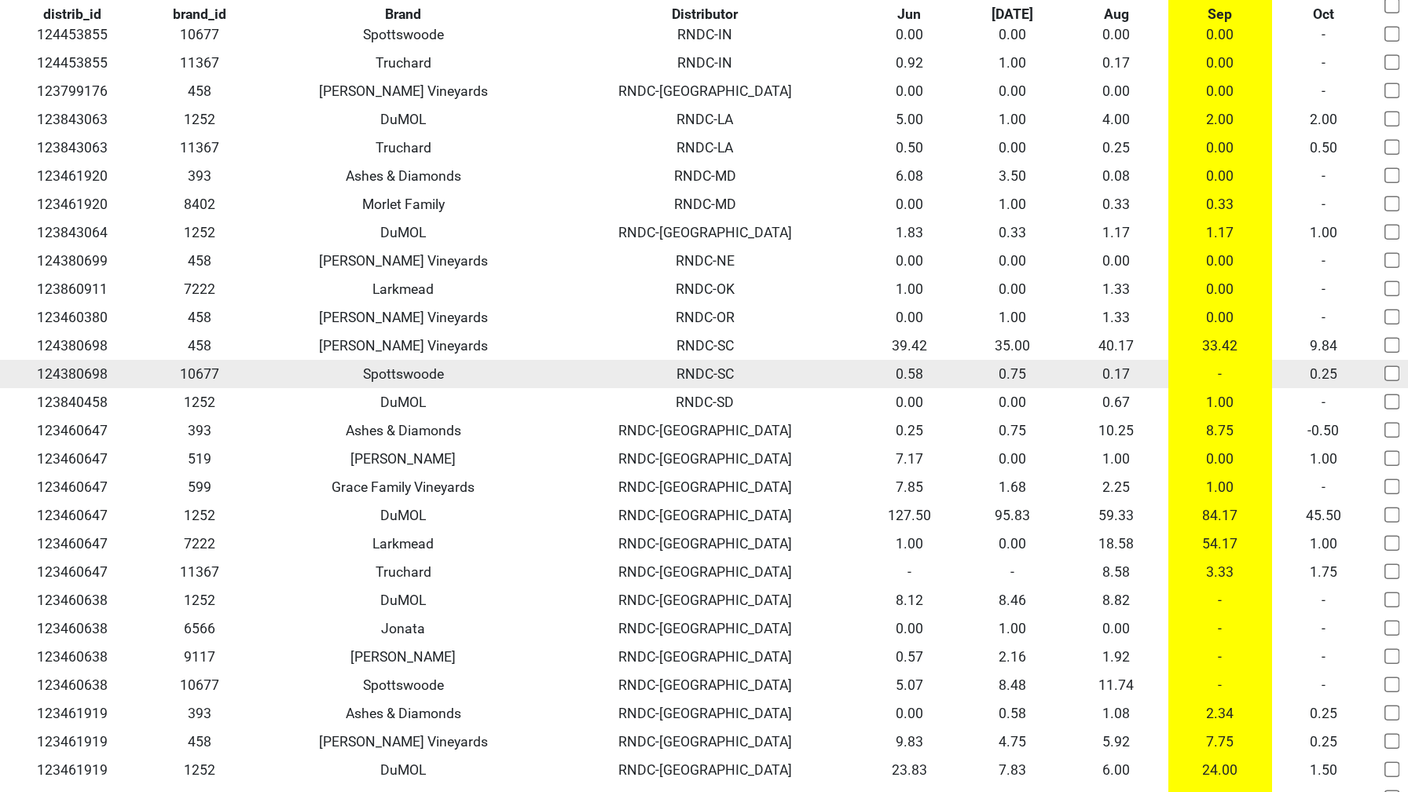
click at [1219, 375] on td "-" at bounding box center [1220, 374] width 104 height 28
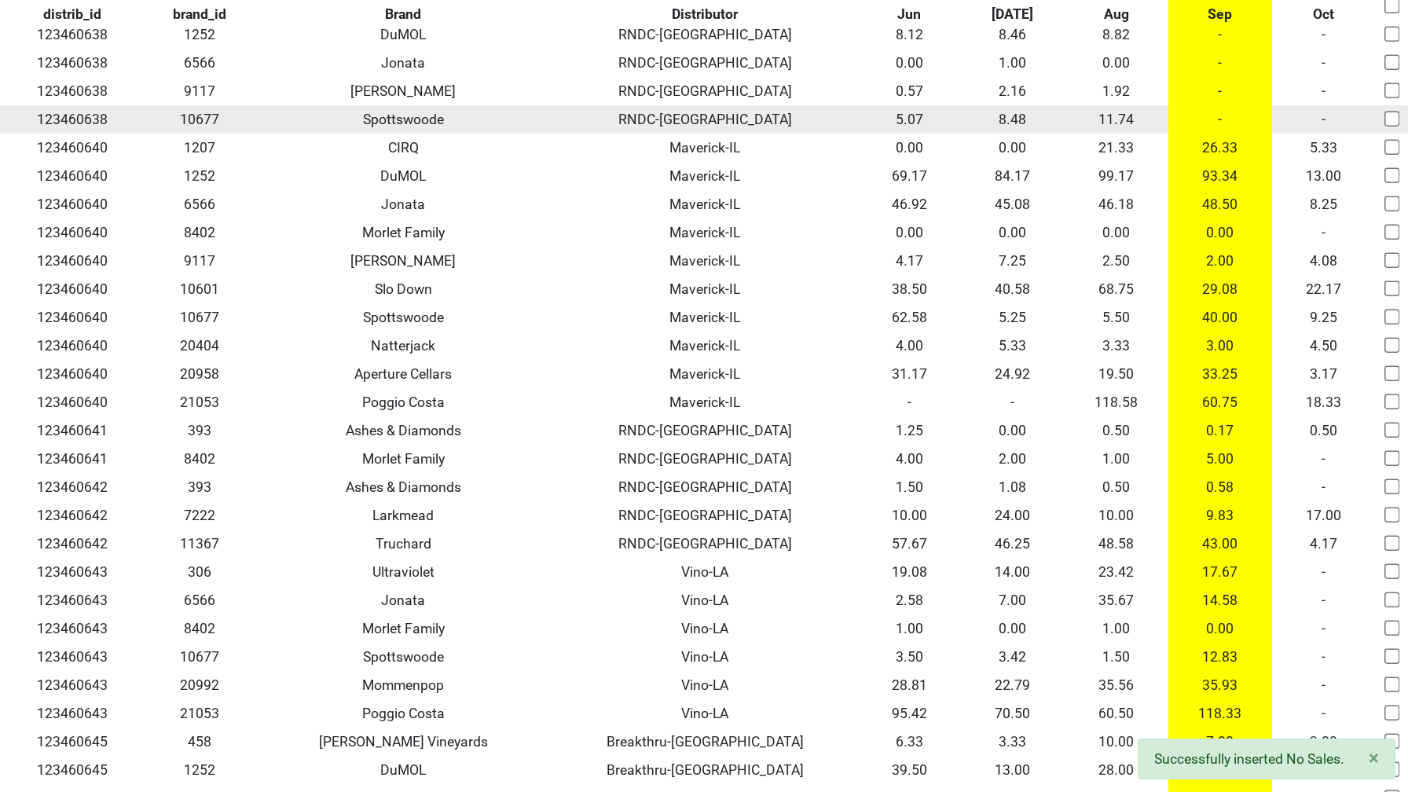
scroll to position [0, 0]
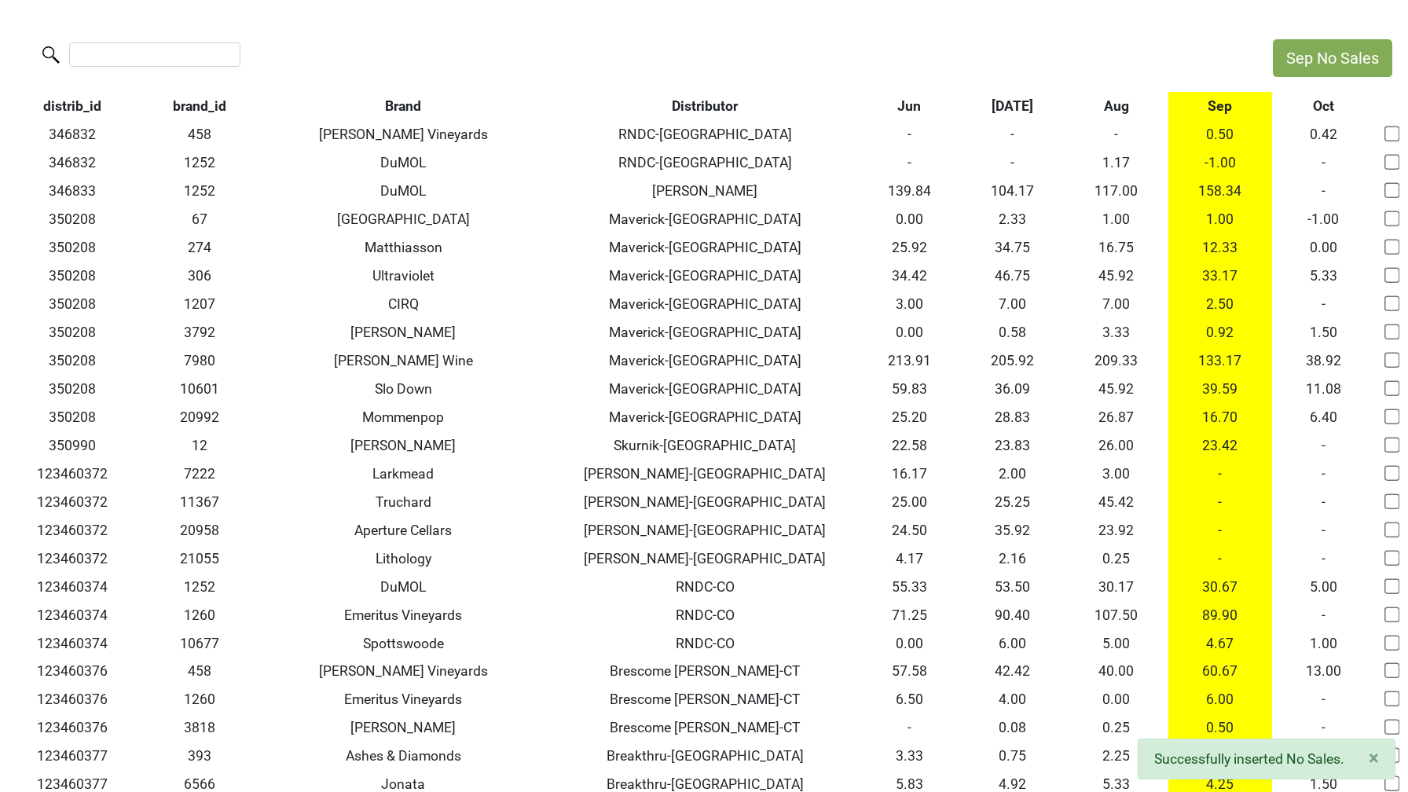
click at [98, 41] on label at bounding box center [123, 52] width 171 height 27
click at [98, 42] on input "search" at bounding box center [154, 54] width 171 height 24
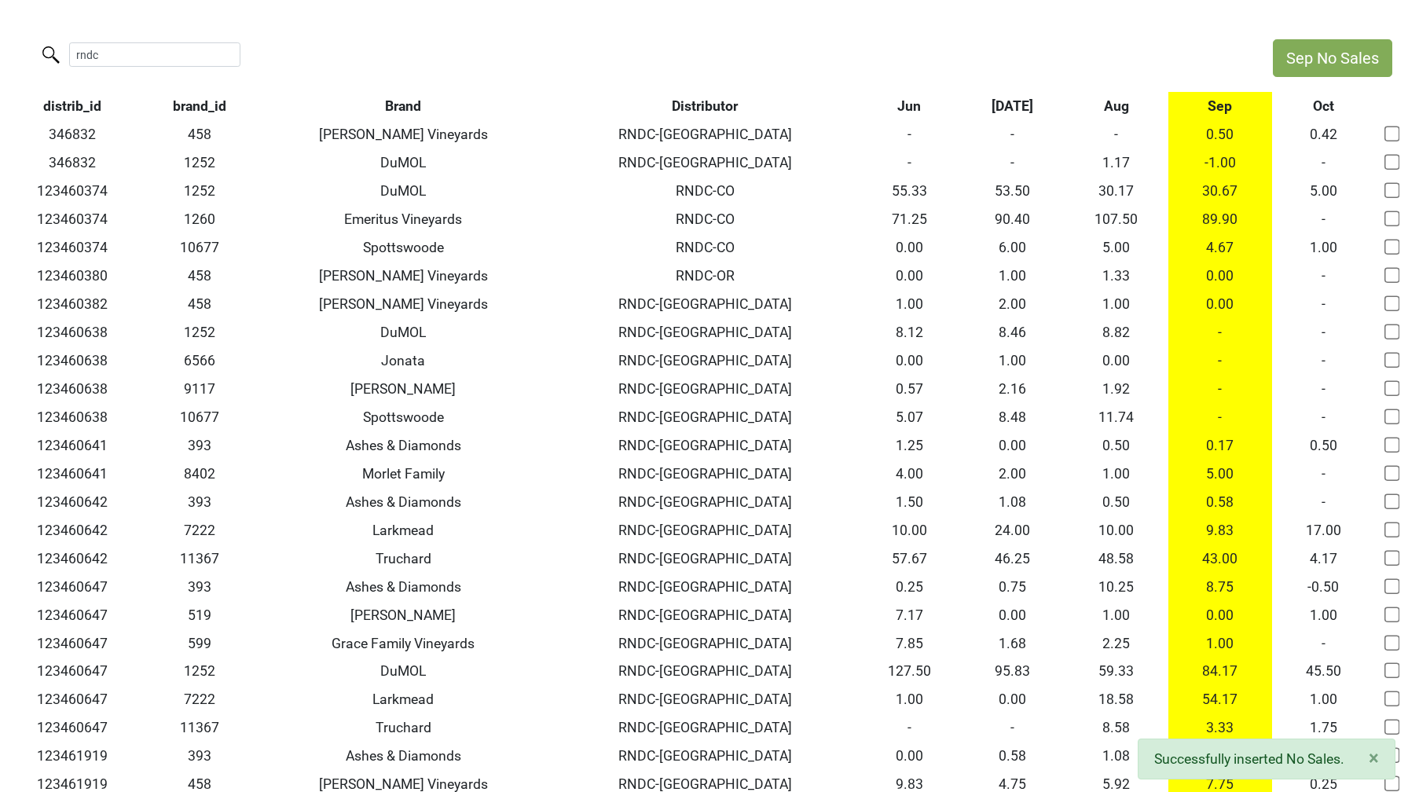
click at [704, 97] on th "Distributor" at bounding box center [704, 106] width 305 height 28
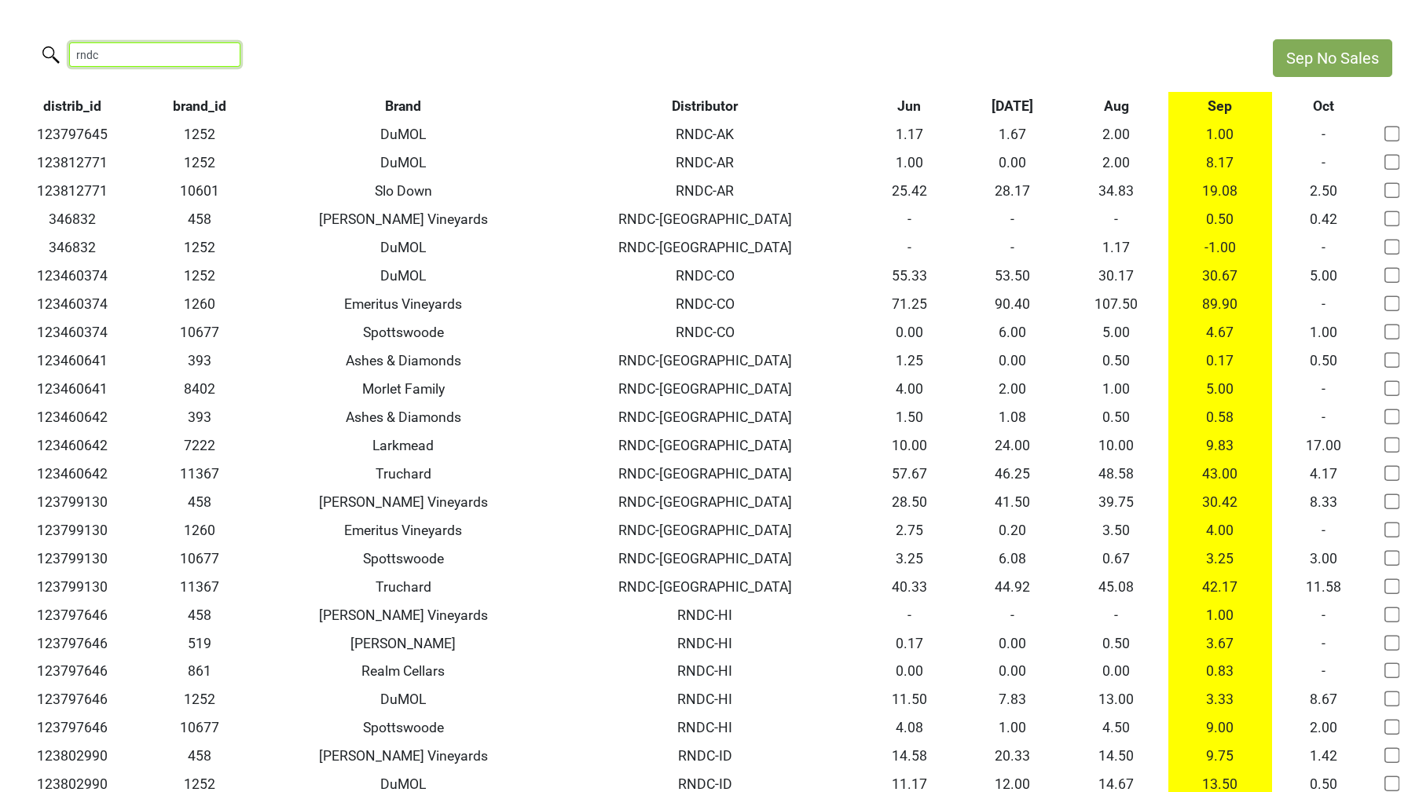
drag, startPoint x: 123, startPoint y: 54, endPoint x: 0, endPoint y: 25, distance: 126.7
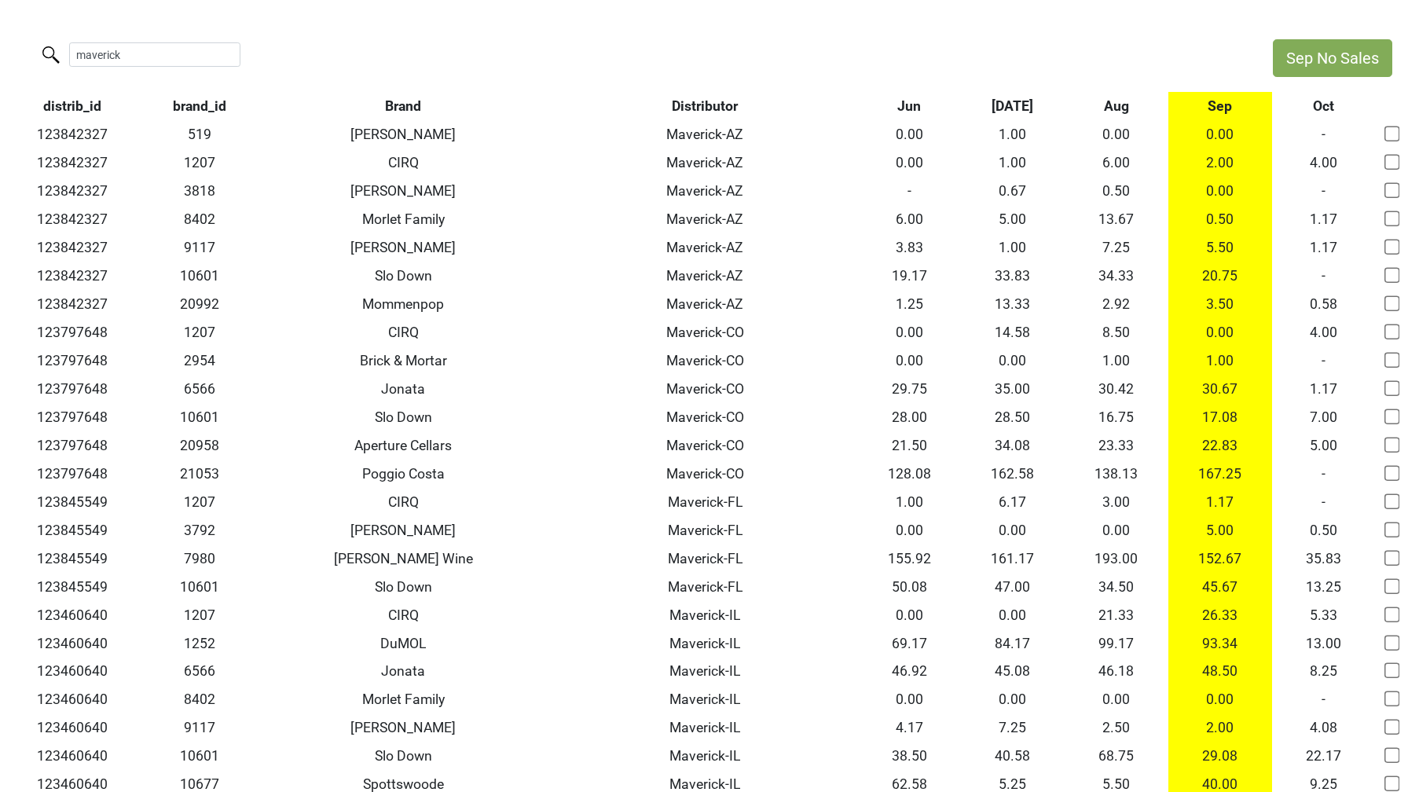
click at [694, 106] on th "Distributor" at bounding box center [704, 106] width 305 height 28
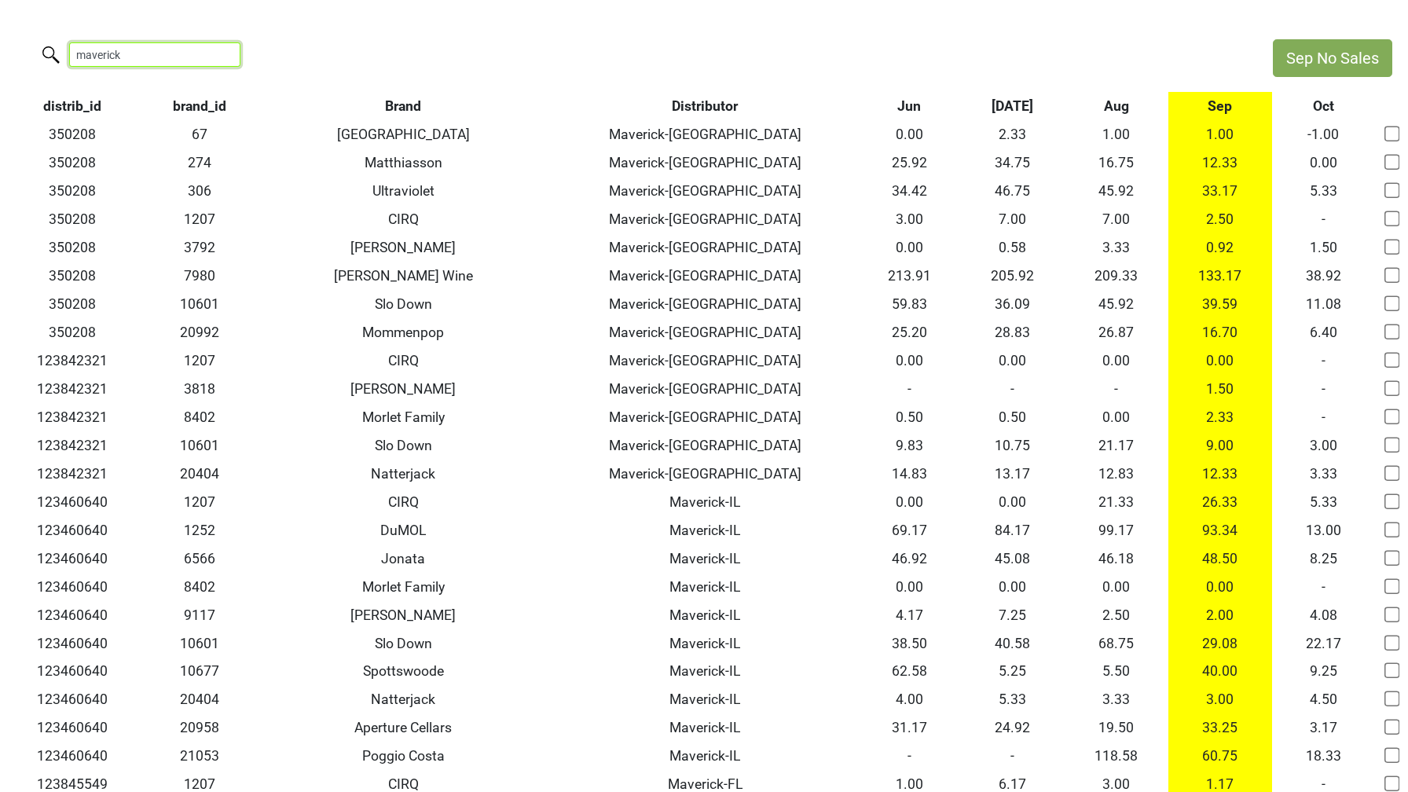
drag, startPoint x: 148, startPoint y: 53, endPoint x: 0, endPoint y: 20, distance: 152.1
click at [0, 20] on html "Sep No Sales maverick distrib_id brand_id Brand Distributor Jun Jul Aug Sep Oct…" at bounding box center [704, 645] width 1408 height 1290
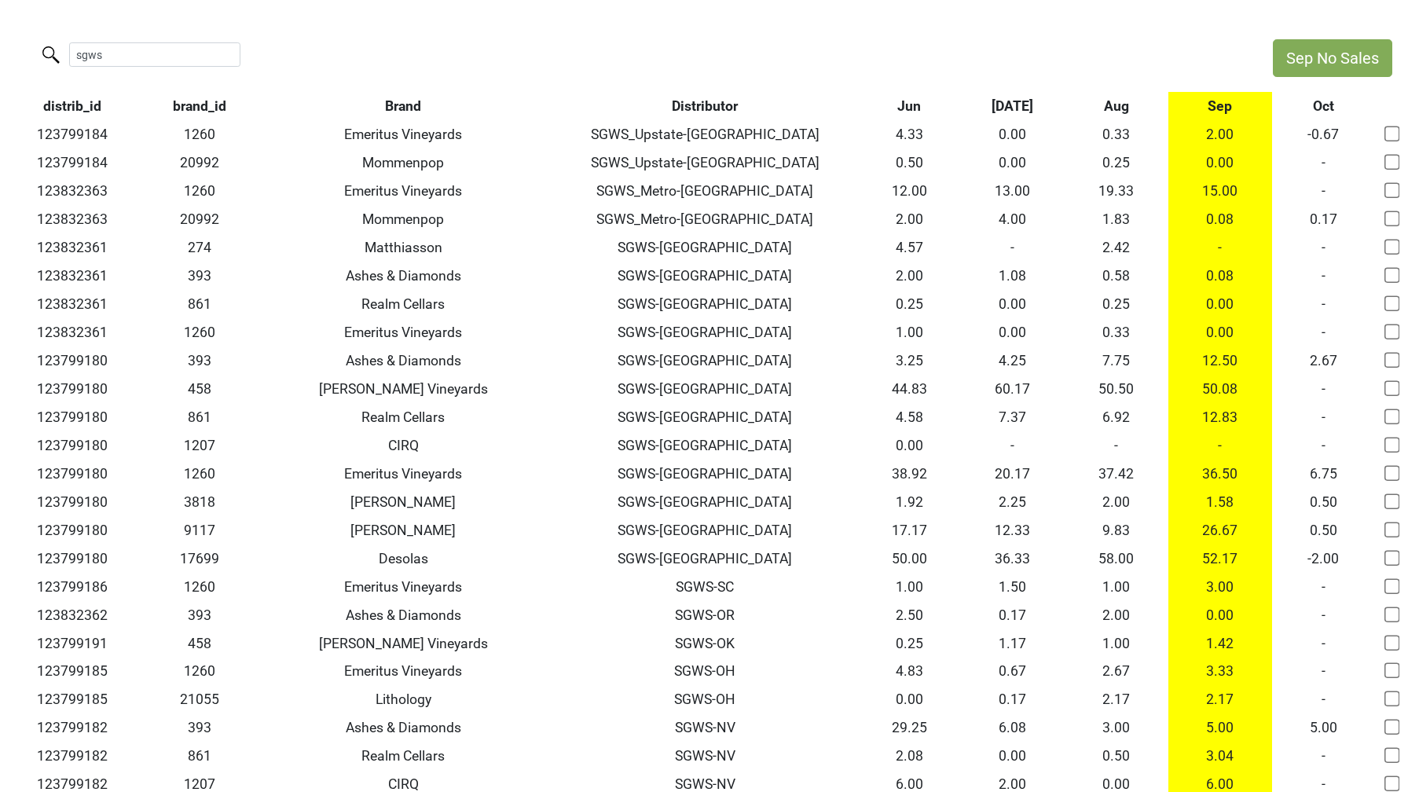
click at [694, 106] on th "Distributor" at bounding box center [704, 106] width 305 height 28
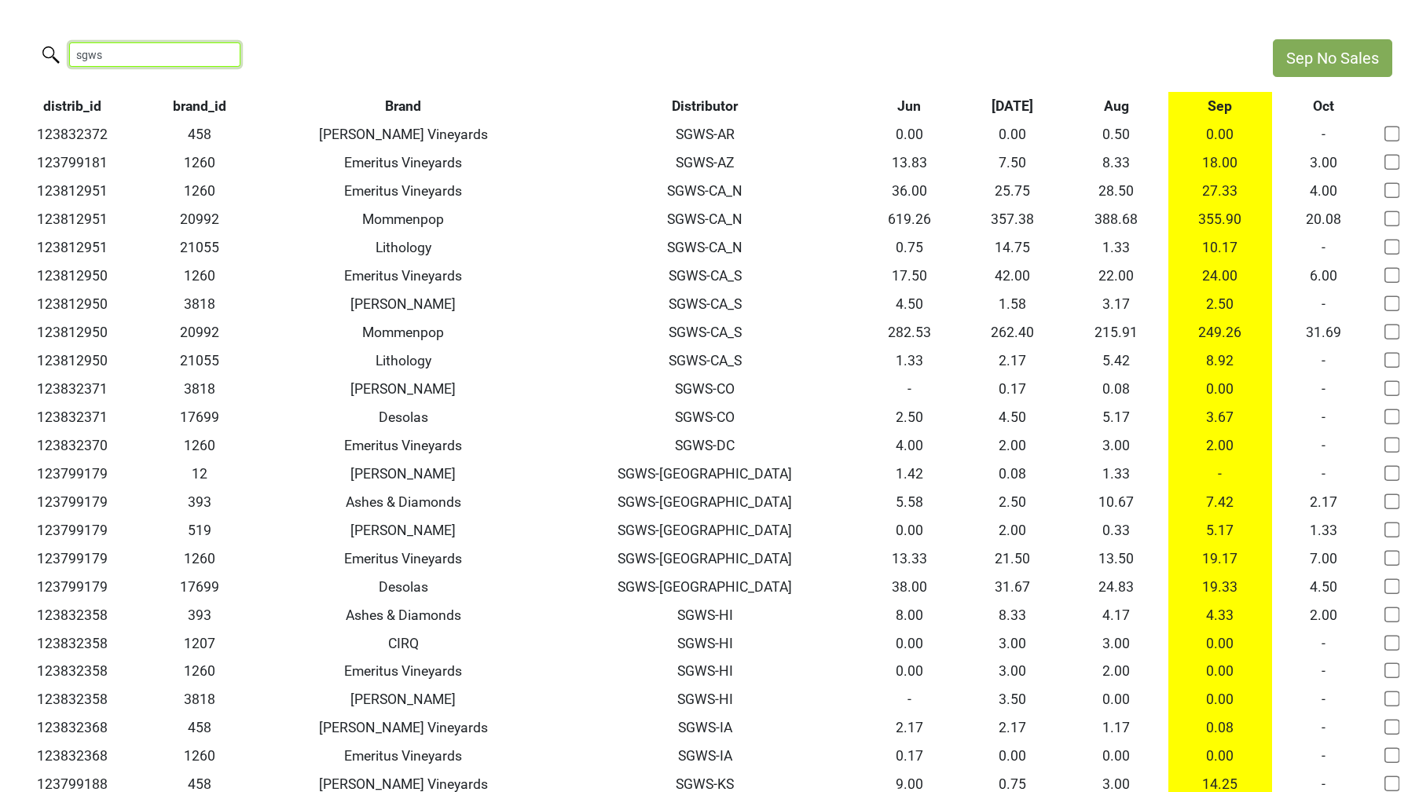
drag, startPoint x: 129, startPoint y: 49, endPoint x: 0, endPoint y: 36, distance: 129.5
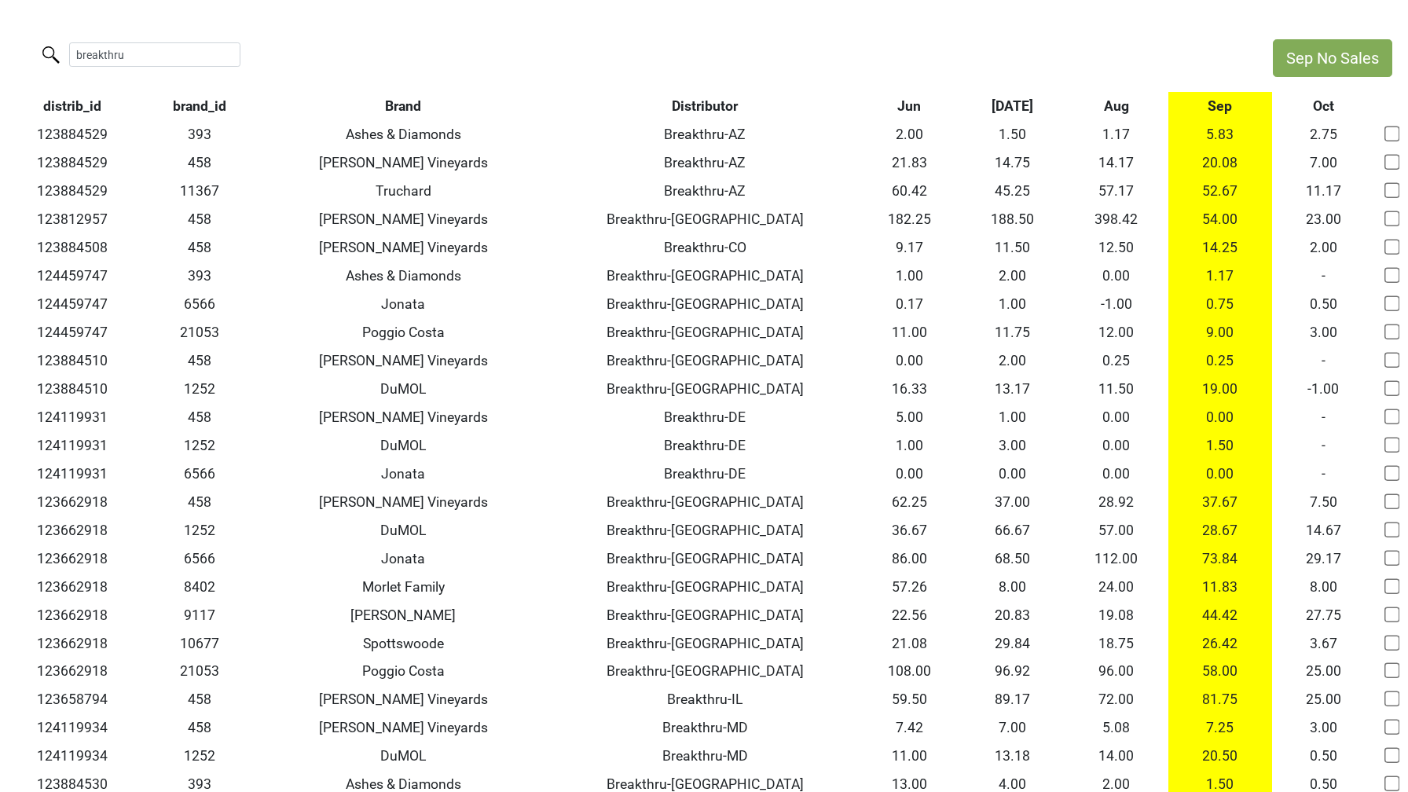
click at [672, 103] on th "Distributor" at bounding box center [704, 106] width 305 height 28
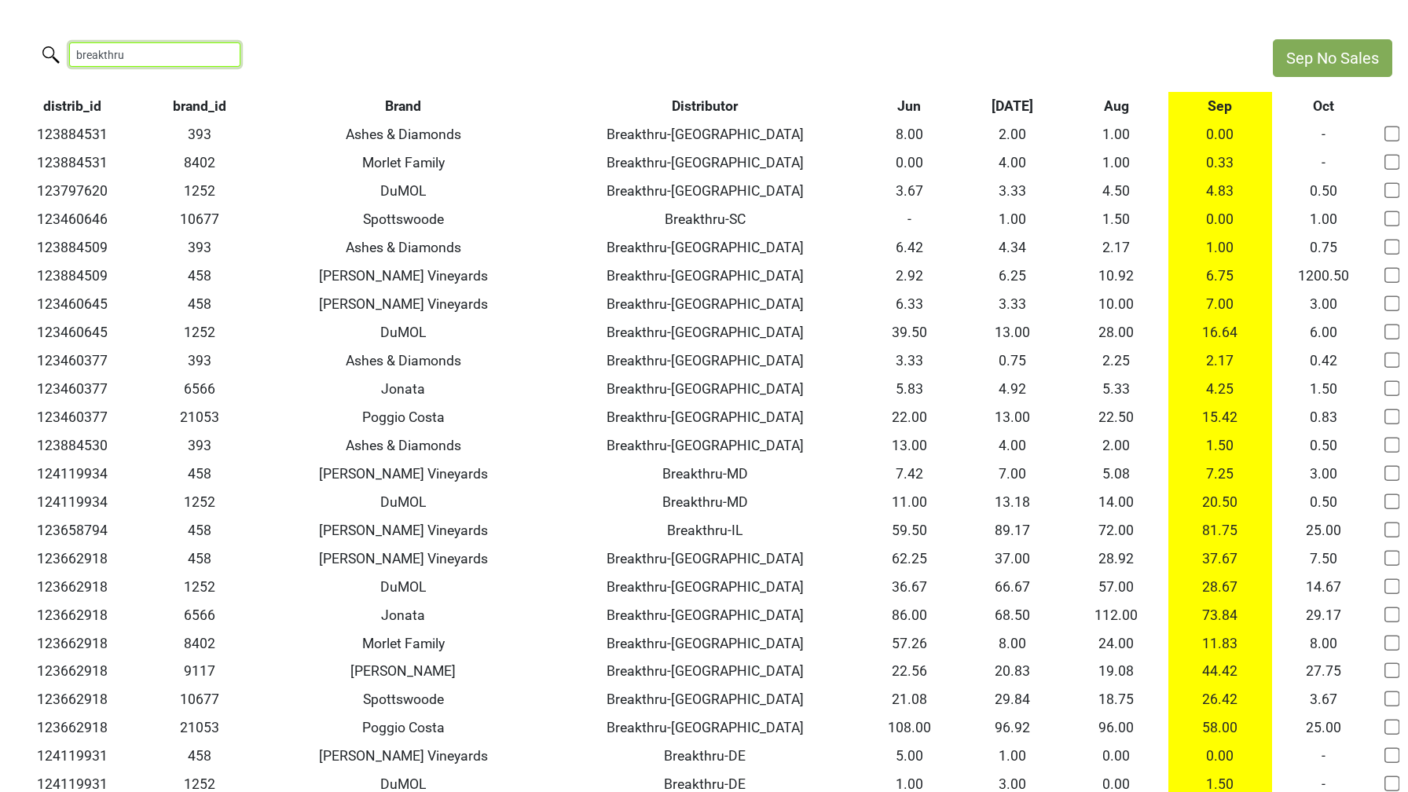
drag, startPoint x: 146, startPoint y: 59, endPoint x: 0, endPoint y: 54, distance: 146.2
click at [0, 54] on div "breakthru" at bounding box center [628, 56] width 1257 height 34
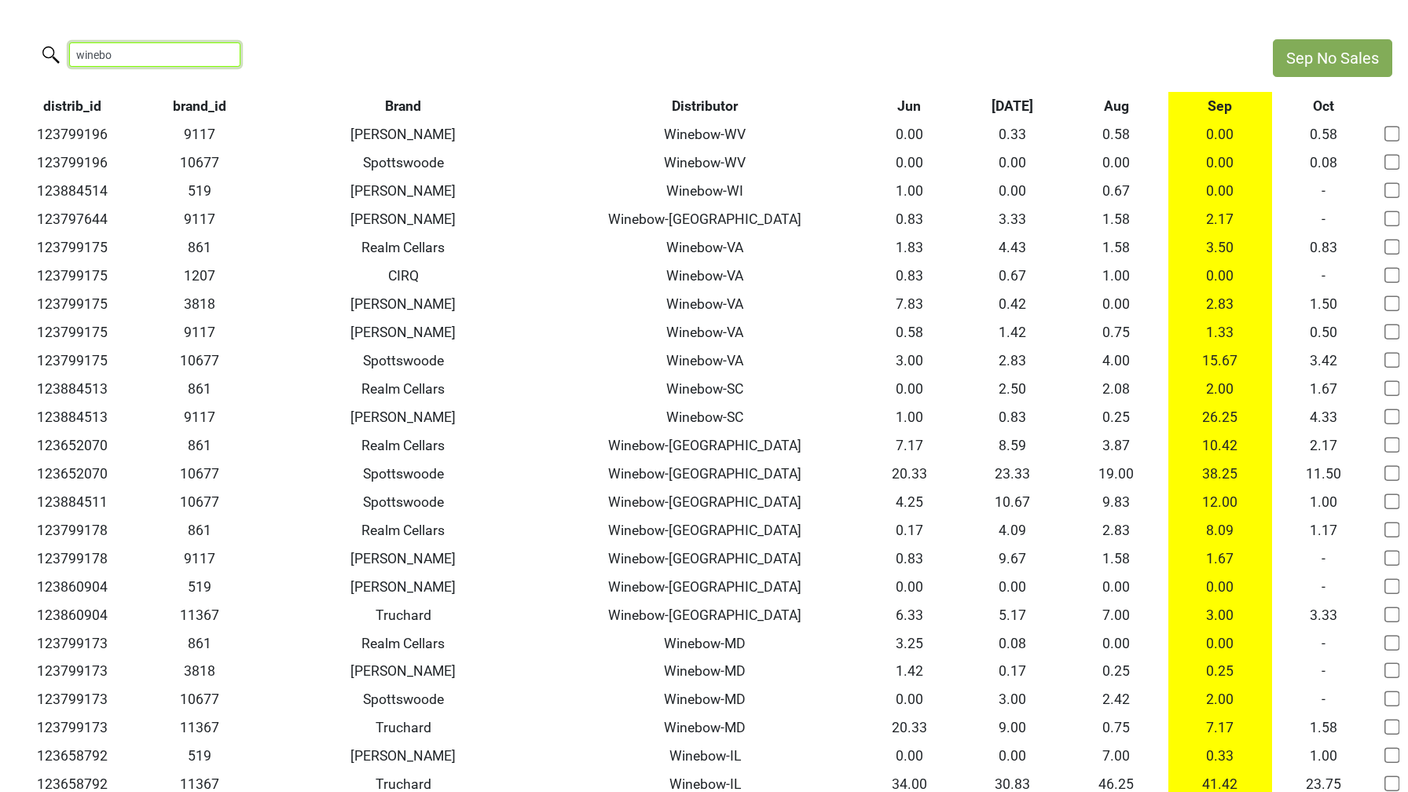
type input "winebow"
click at [218, 55] on input "winebow" at bounding box center [154, 54] width 171 height 24
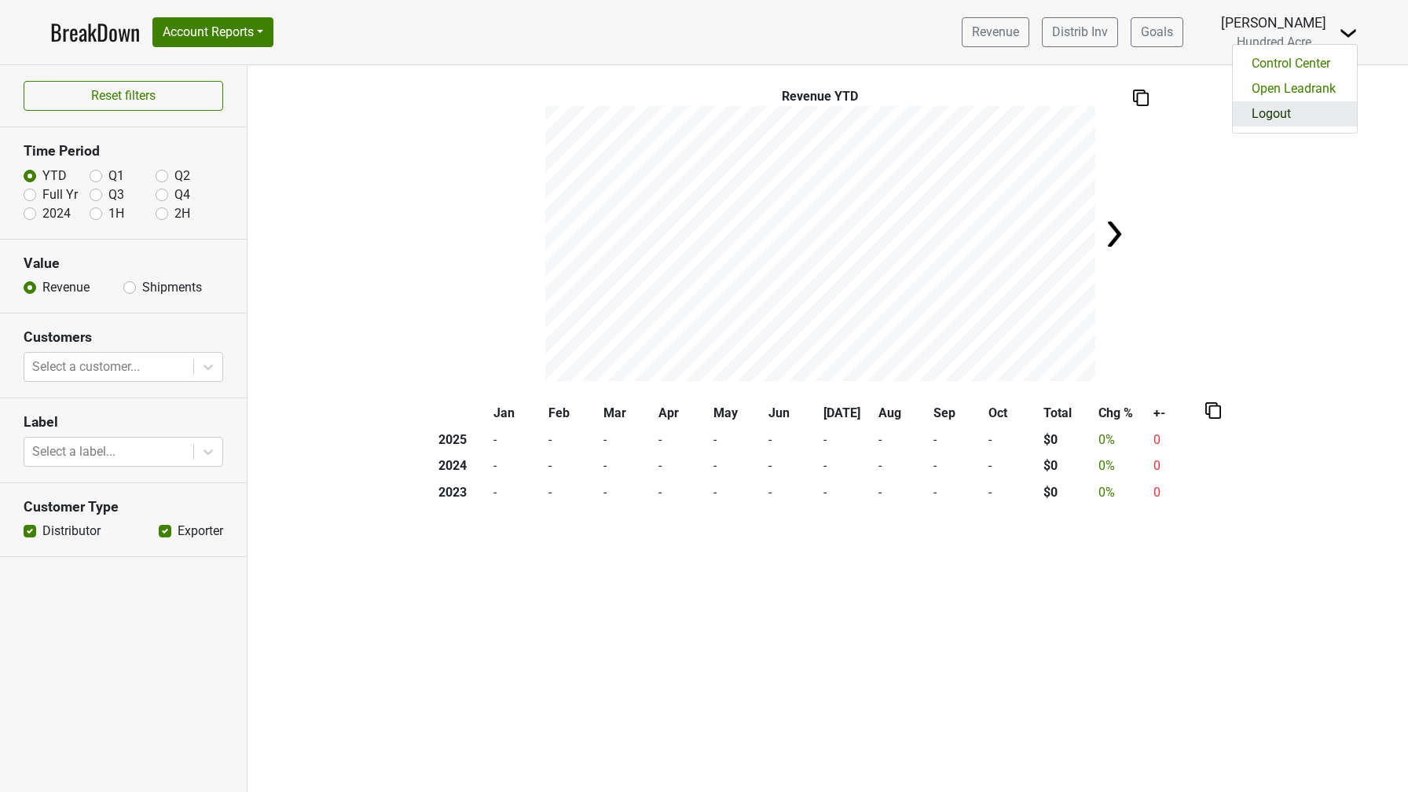
click at [1288, 102] on link "Logout" at bounding box center [1295, 113] width 124 height 25
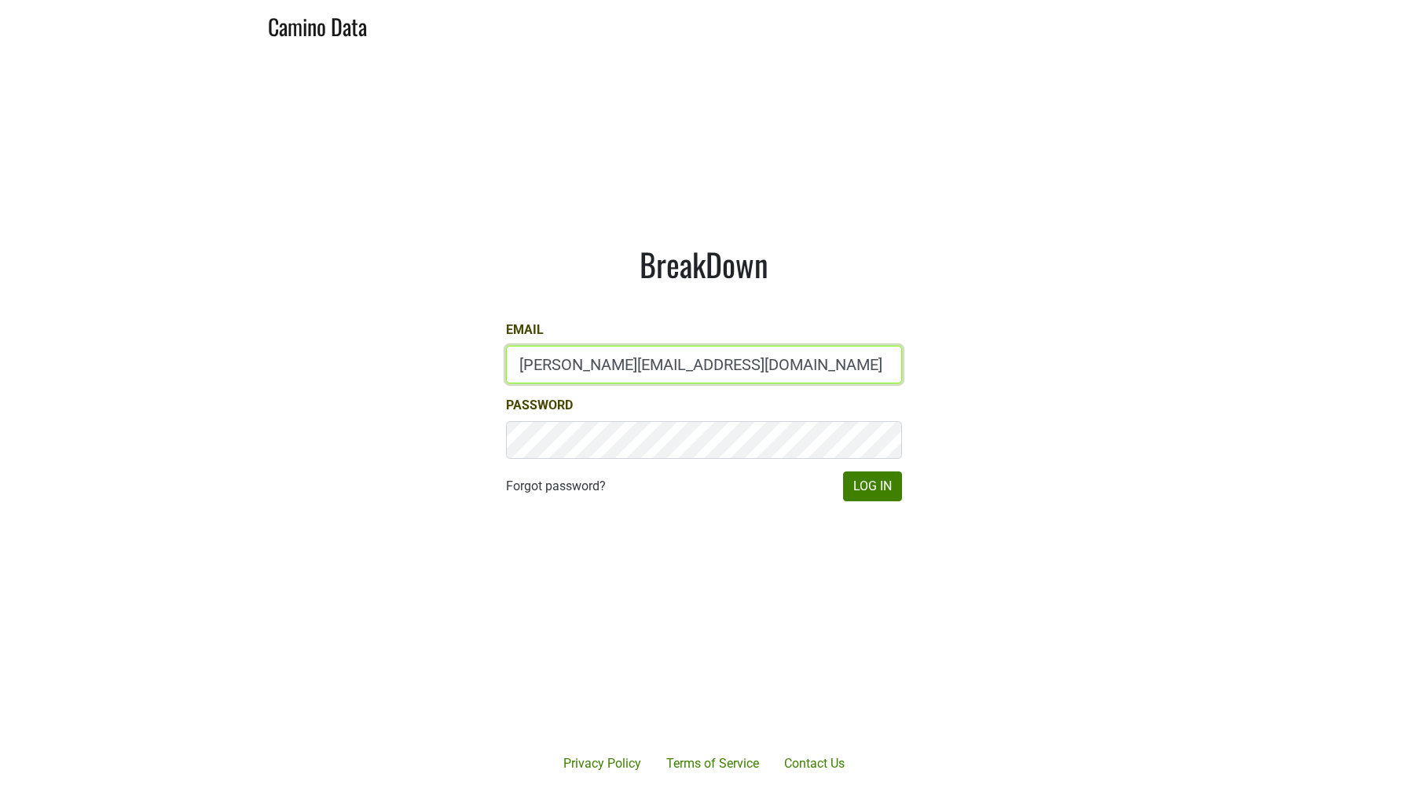
click at [551, 359] on input "[PERSON_NAME][EMAIL_ADDRESS][DOMAIN_NAME]" at bounding box center [704, 365] width 396 height 38
type input "[EMAIL_ADDRESS][DOMAIN_NAME]"
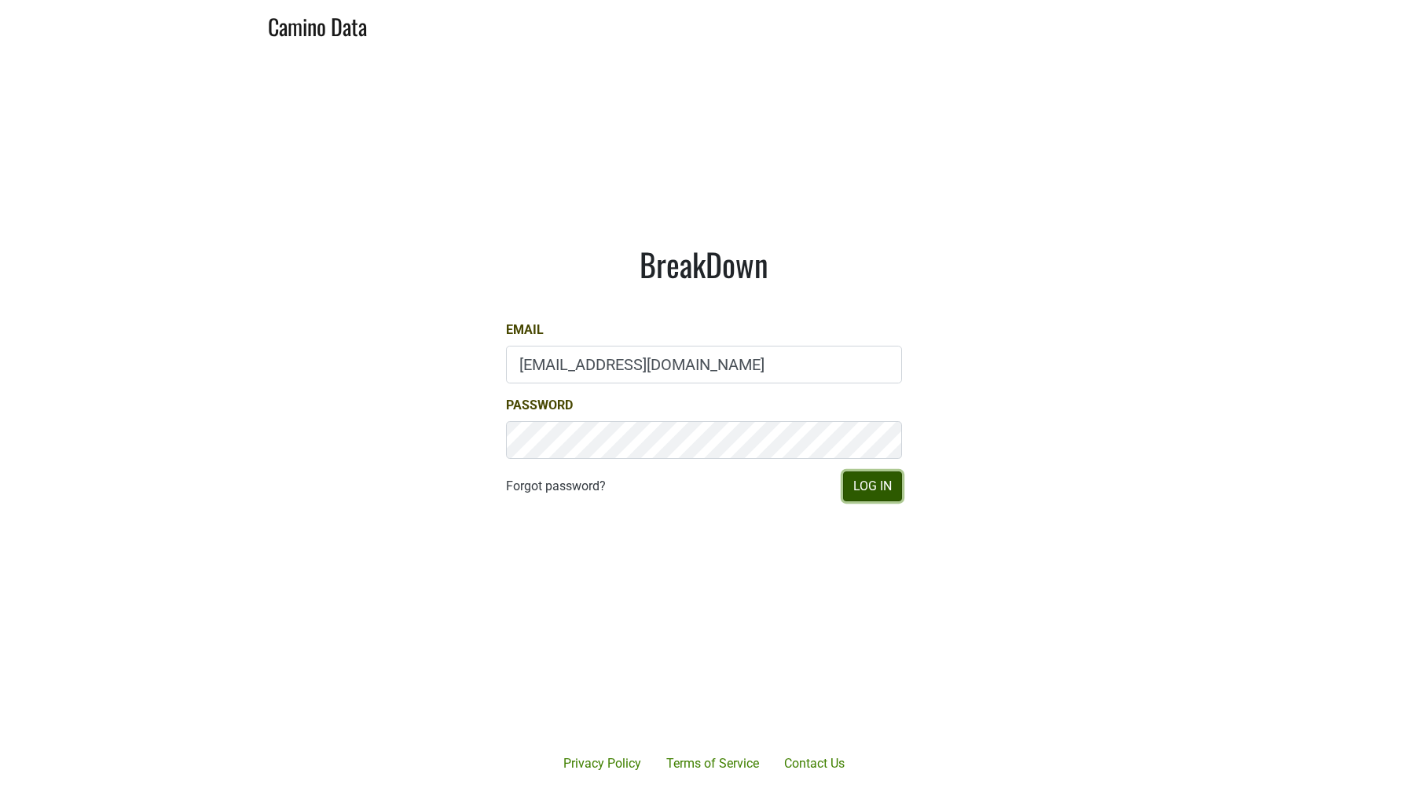
click at [863, 493] on button "Log In" at bounding box center [872, 486] width 59 height 30
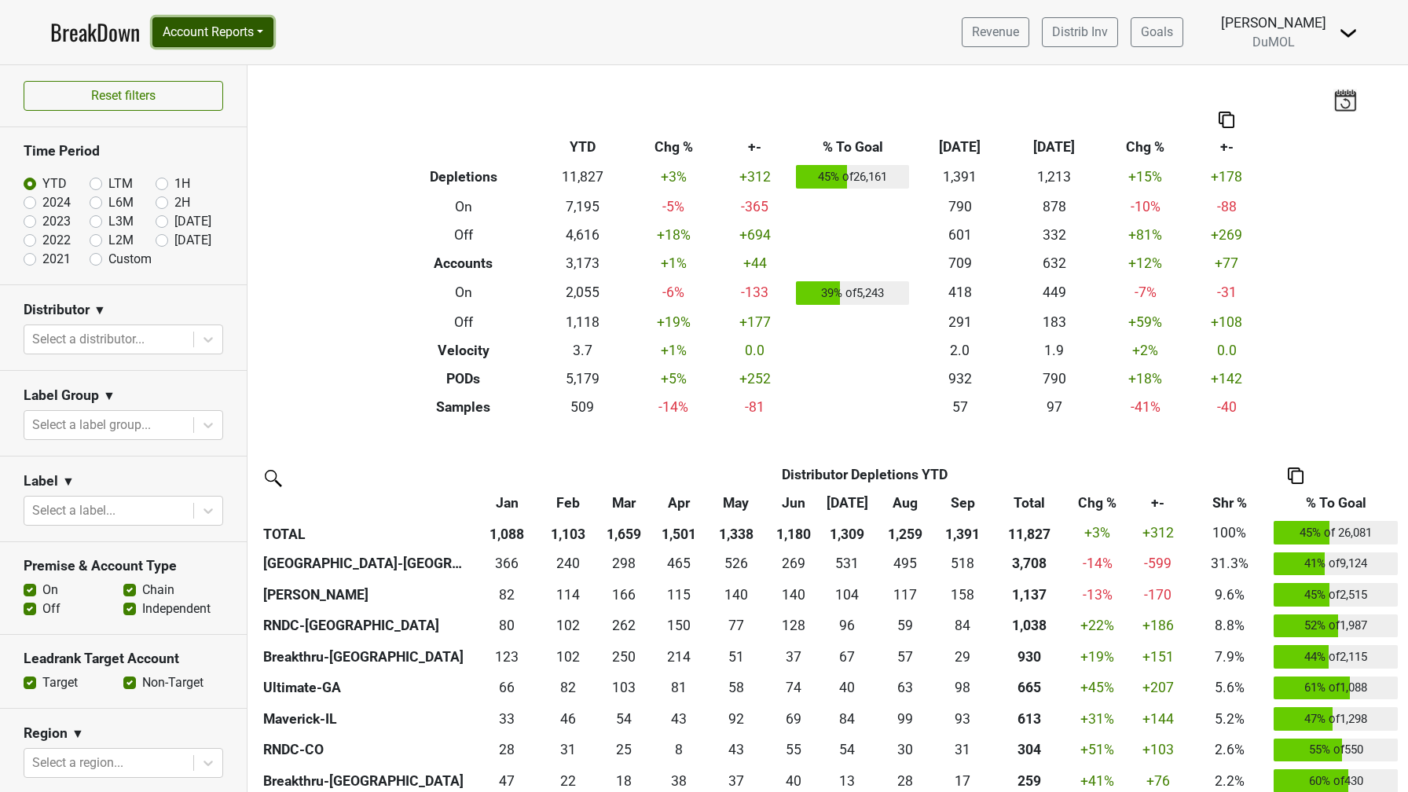
click at [268, 26] on button "Account Reports" at bounding box center [212, 32] width 121 height 30
click at [260, 166] on link "CRM Notes" at bounding box center [222, 168] width 139 height 25
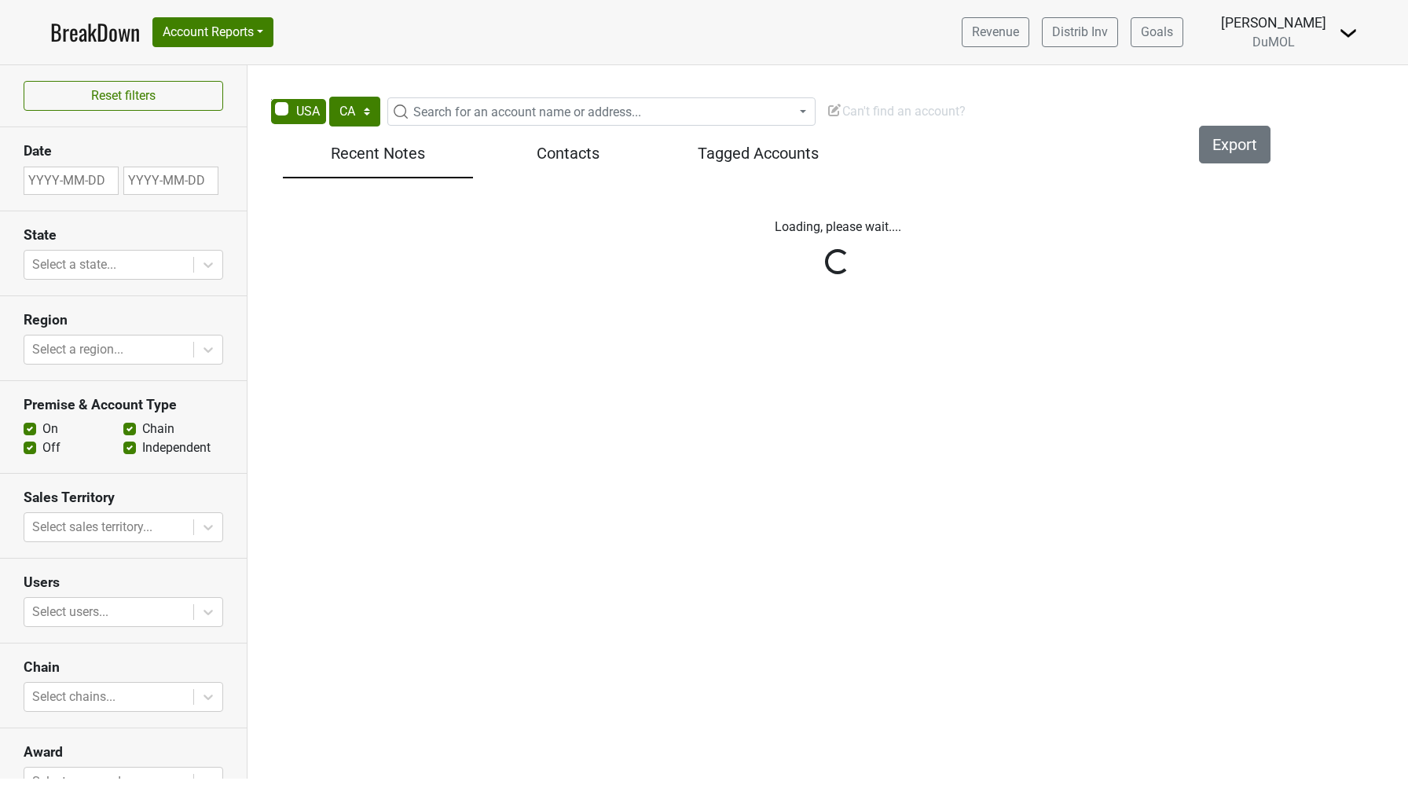
select select "CA"
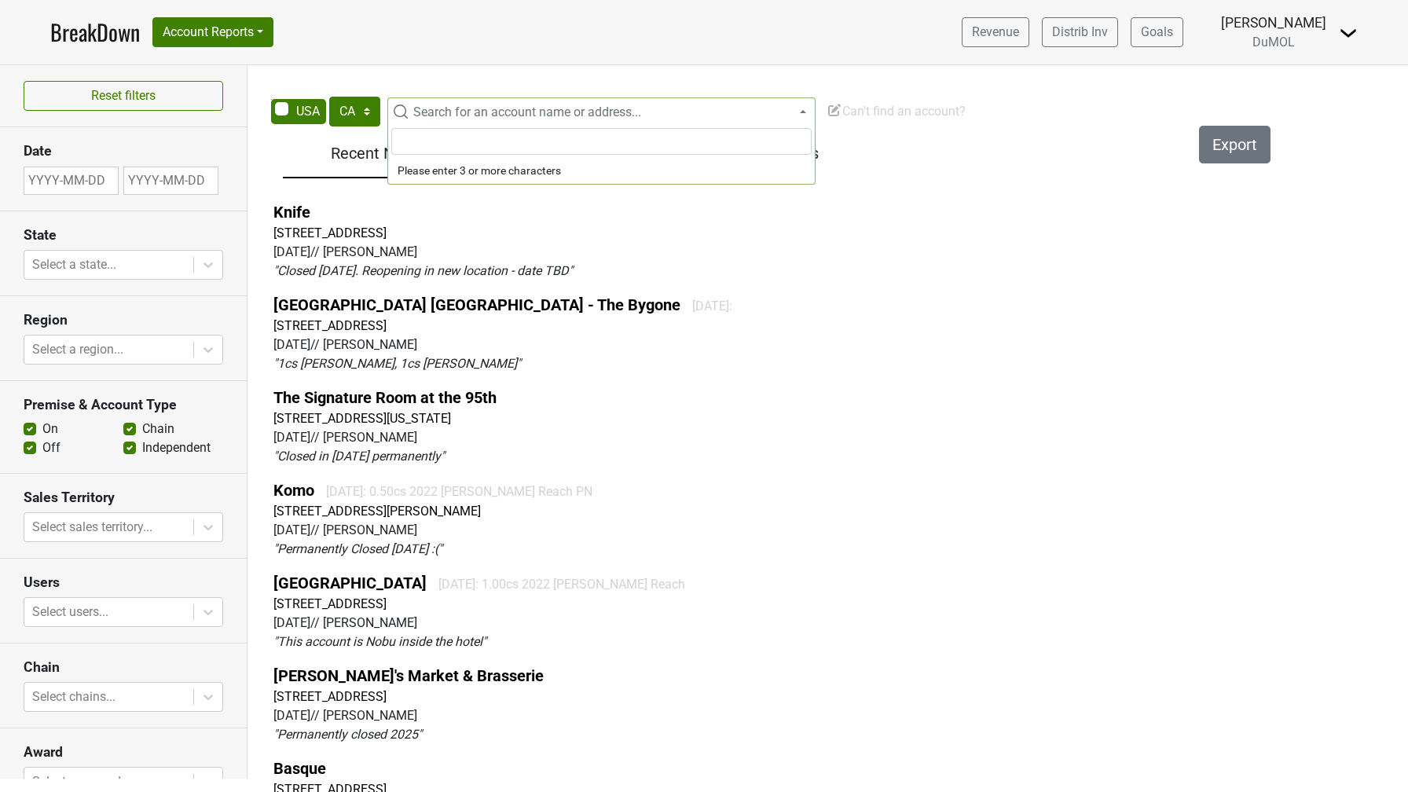
click at [430, 119] on span "Search for an account name or address..." at bounding box center [527, 111] width 228 height 15
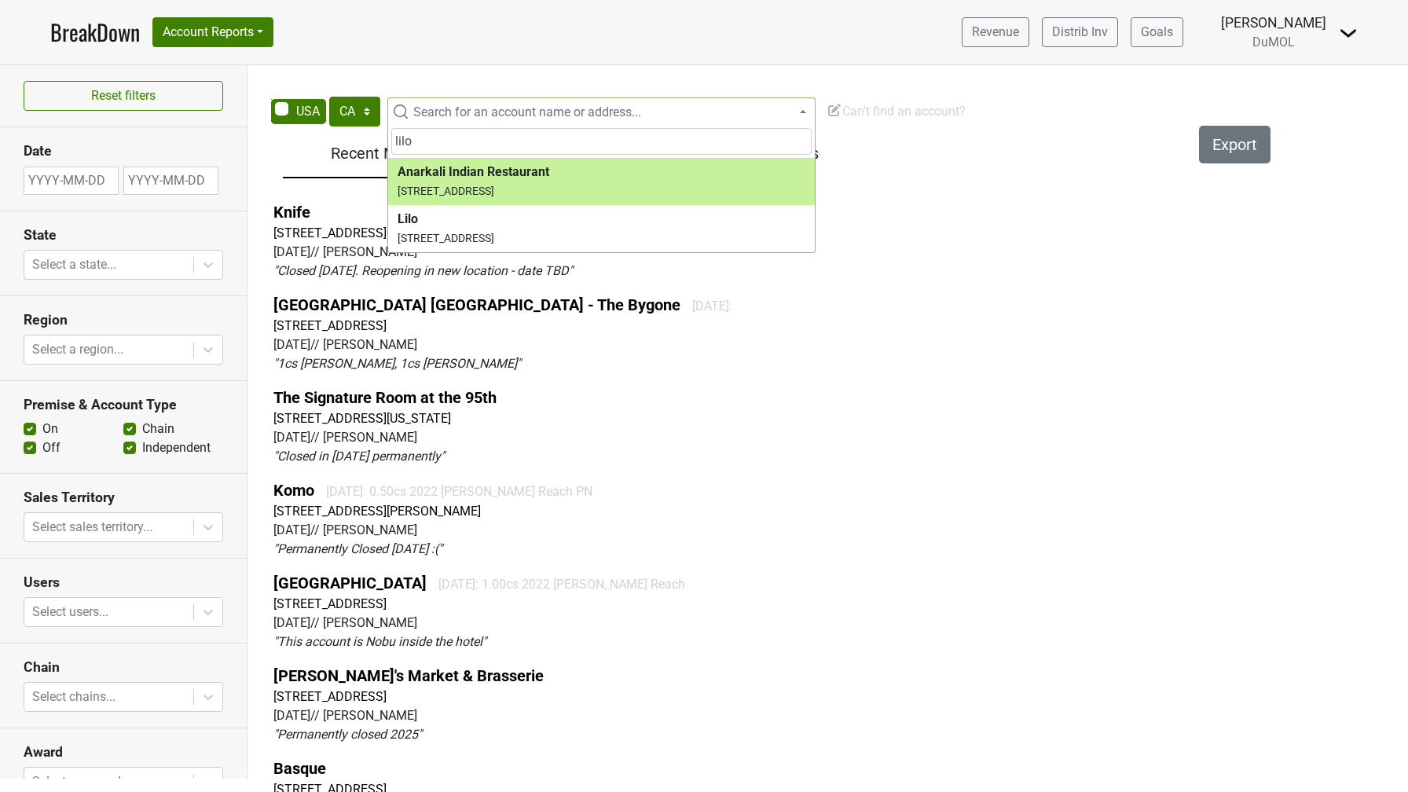
type input "lilo"
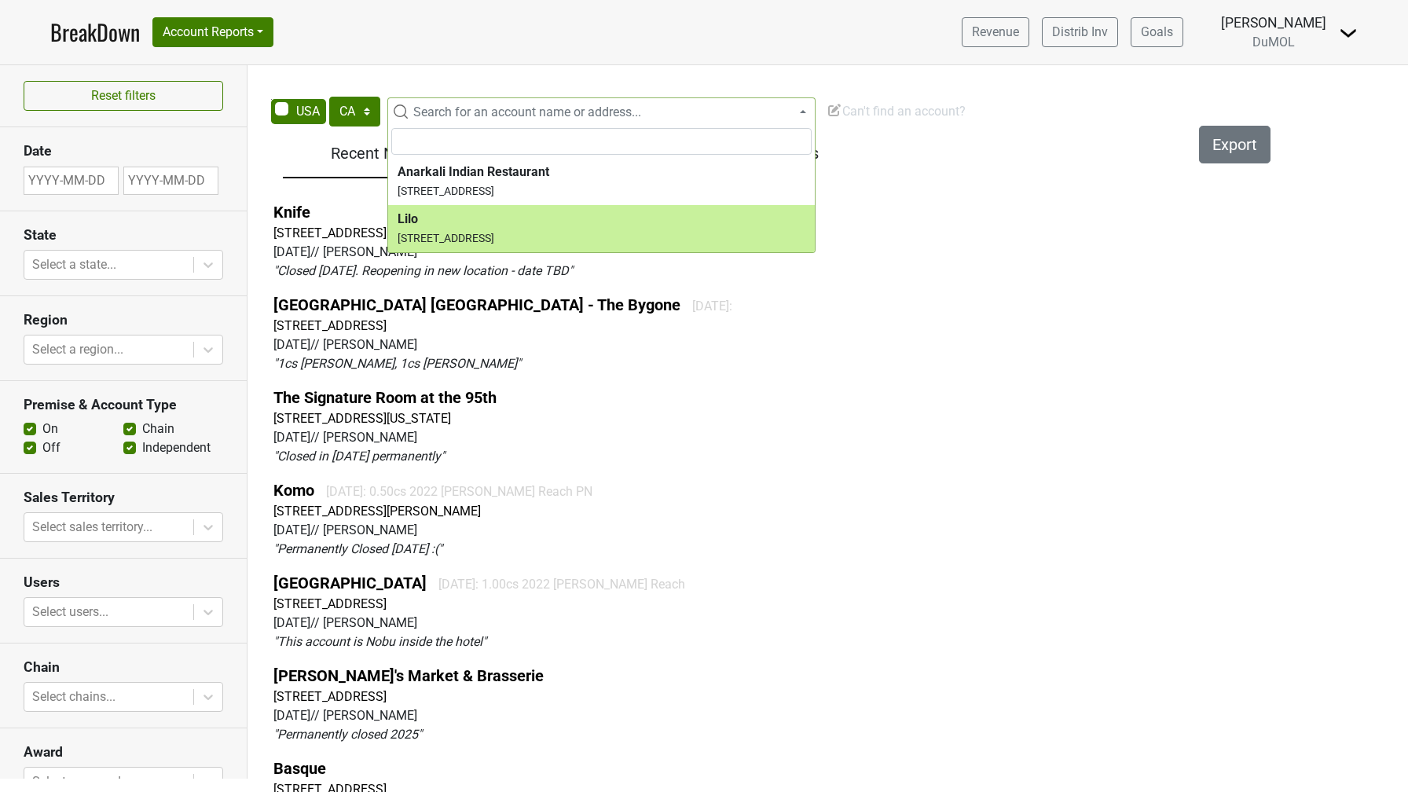
select select "124531361"
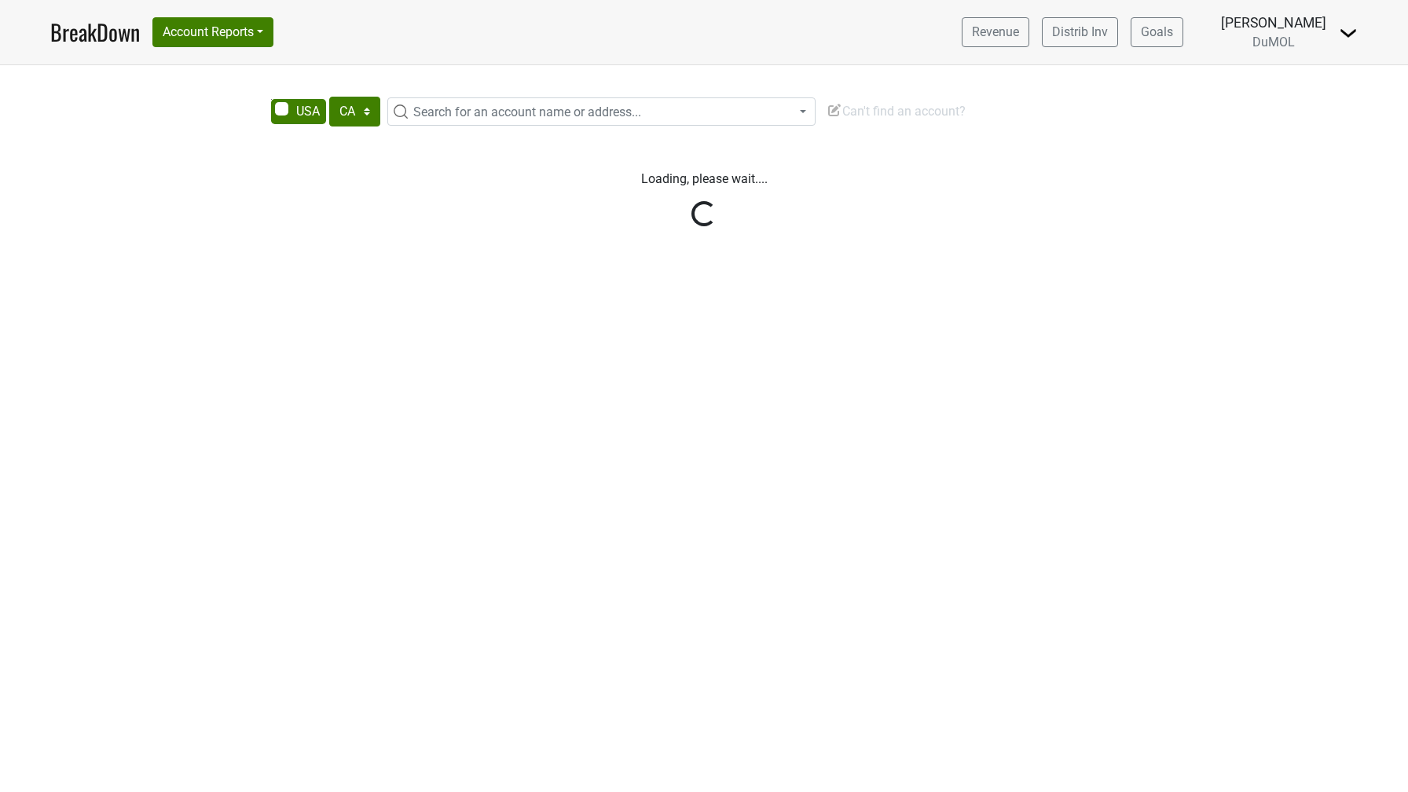
select select "CA"
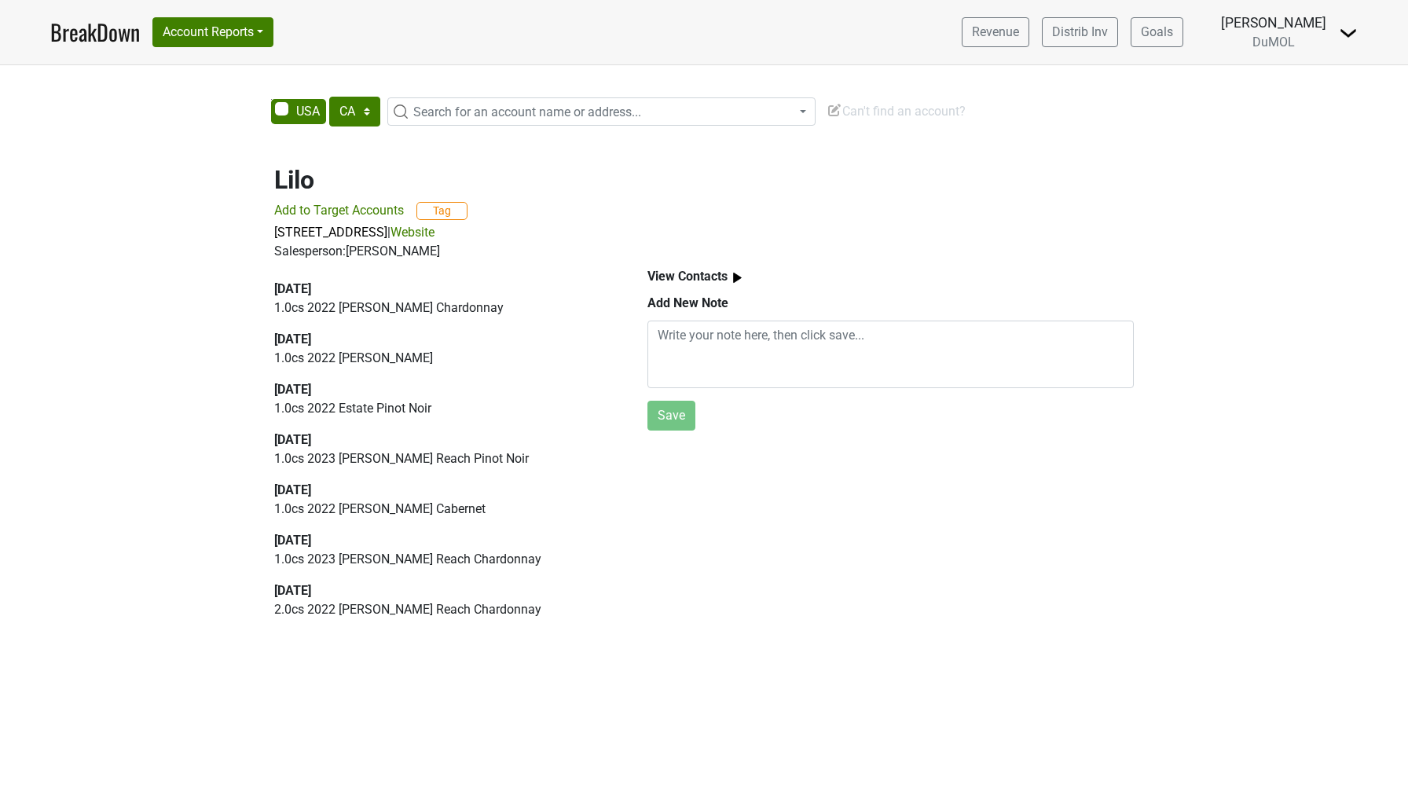
click at [364, 211] on span "Add to Target Accounts" at bounding box center [339, 210] width 130 height 15
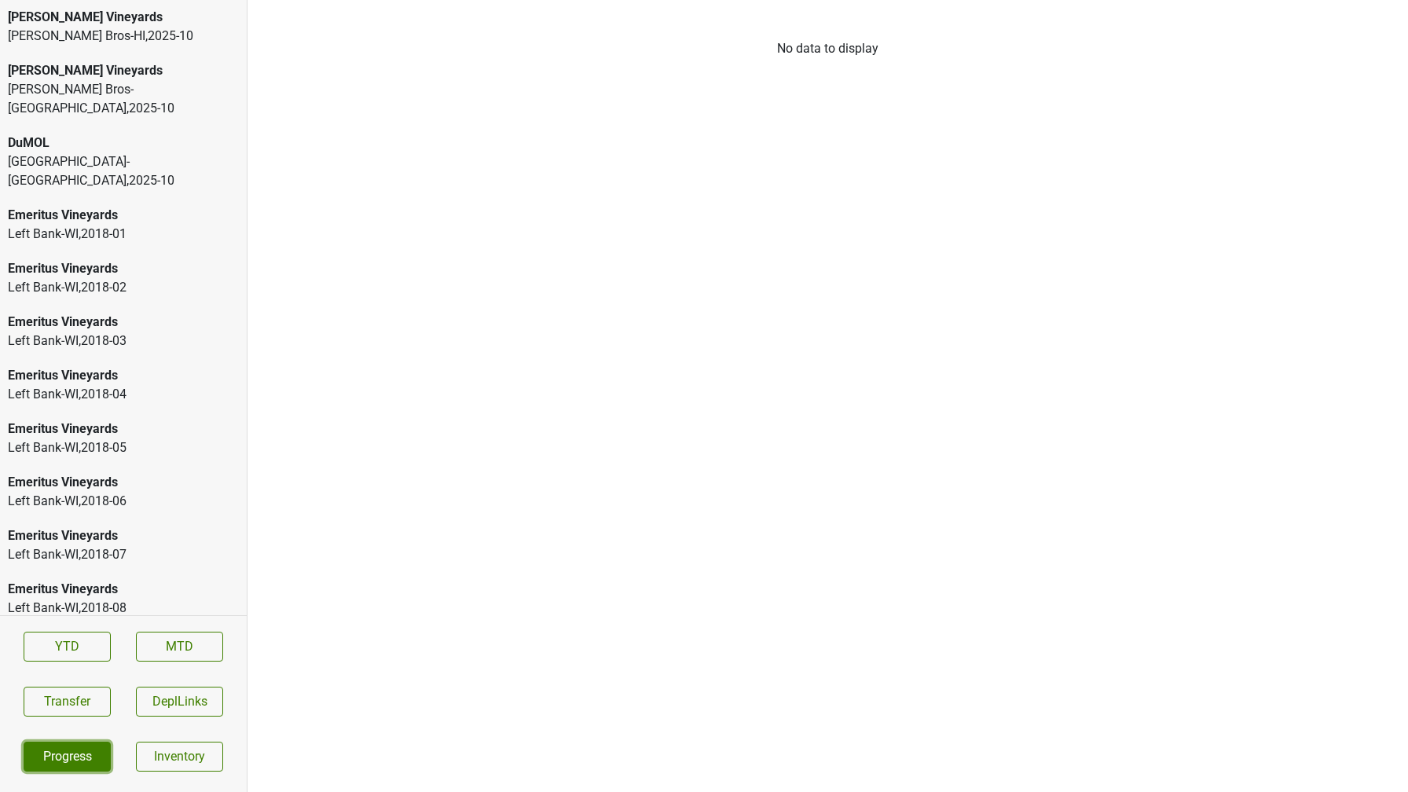
click at [80, 744] on link "Progress" at bounding box center [67, 757] width 87 height 30
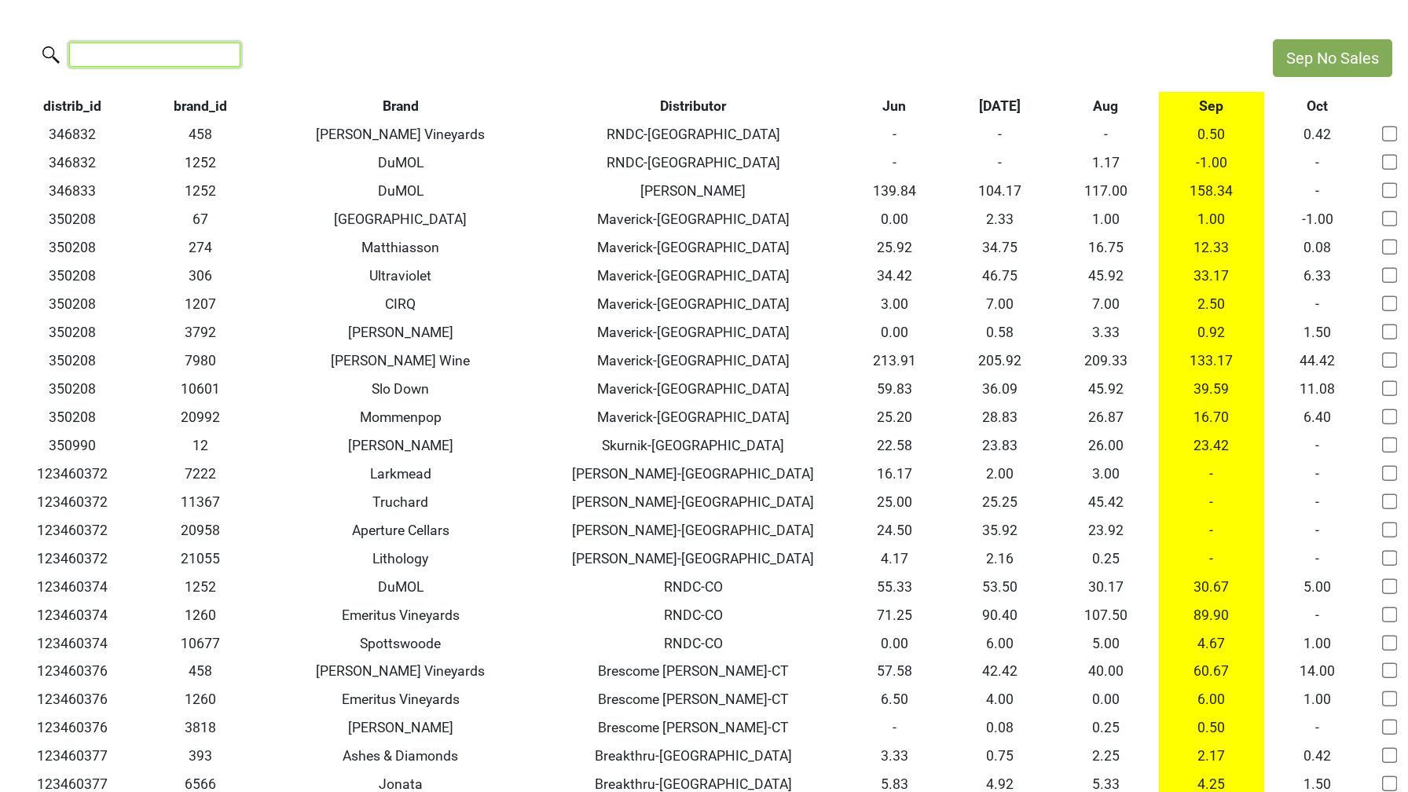
click at [119, 57] on input "search" at bounding box center [154, 54] width 171 height 24
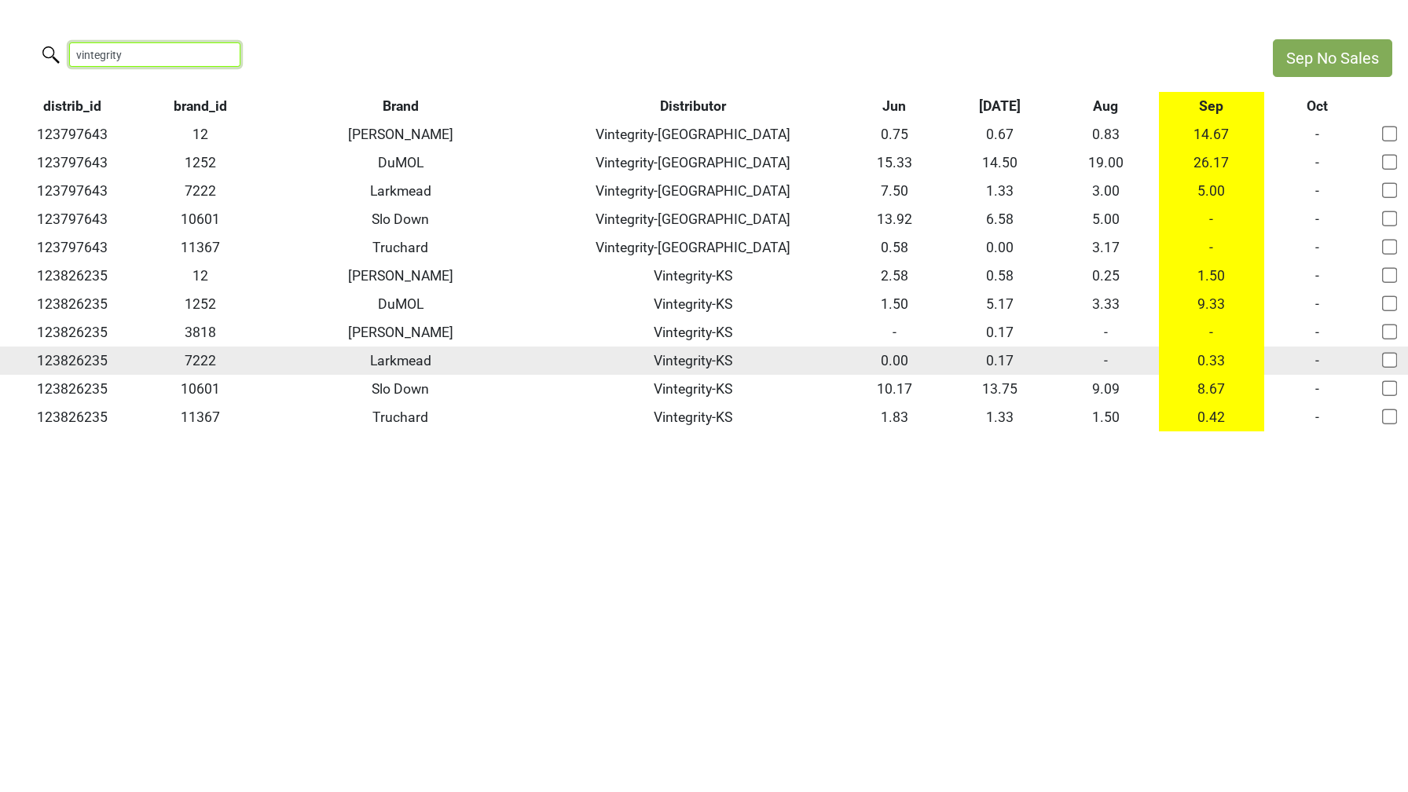
type input "vintegrity"
click at [1104, 358] on td "-" at bounding box center [1106, 360] width 106 height 28
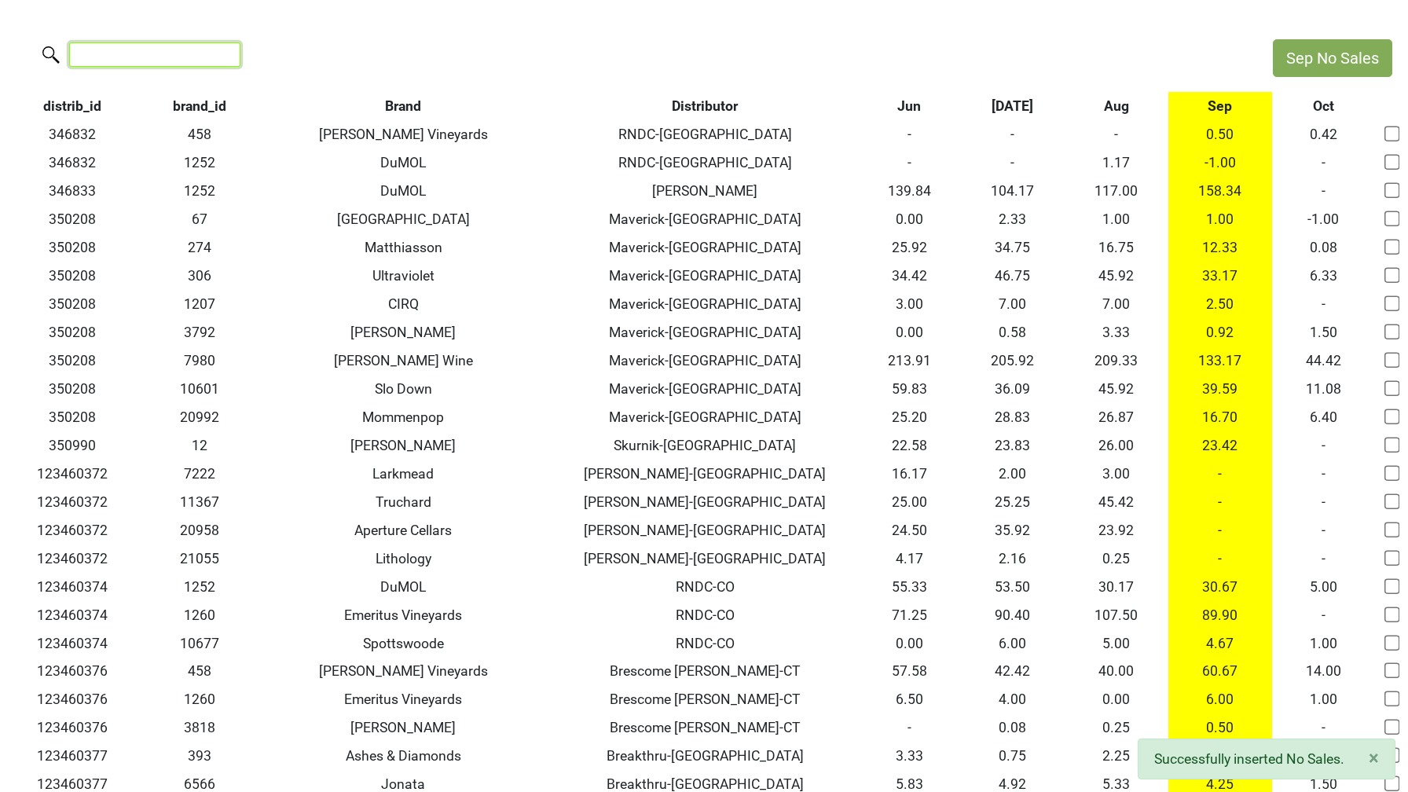
click at [173, 50] on input "search" at bounding box center [154, 54] width 171 height 24
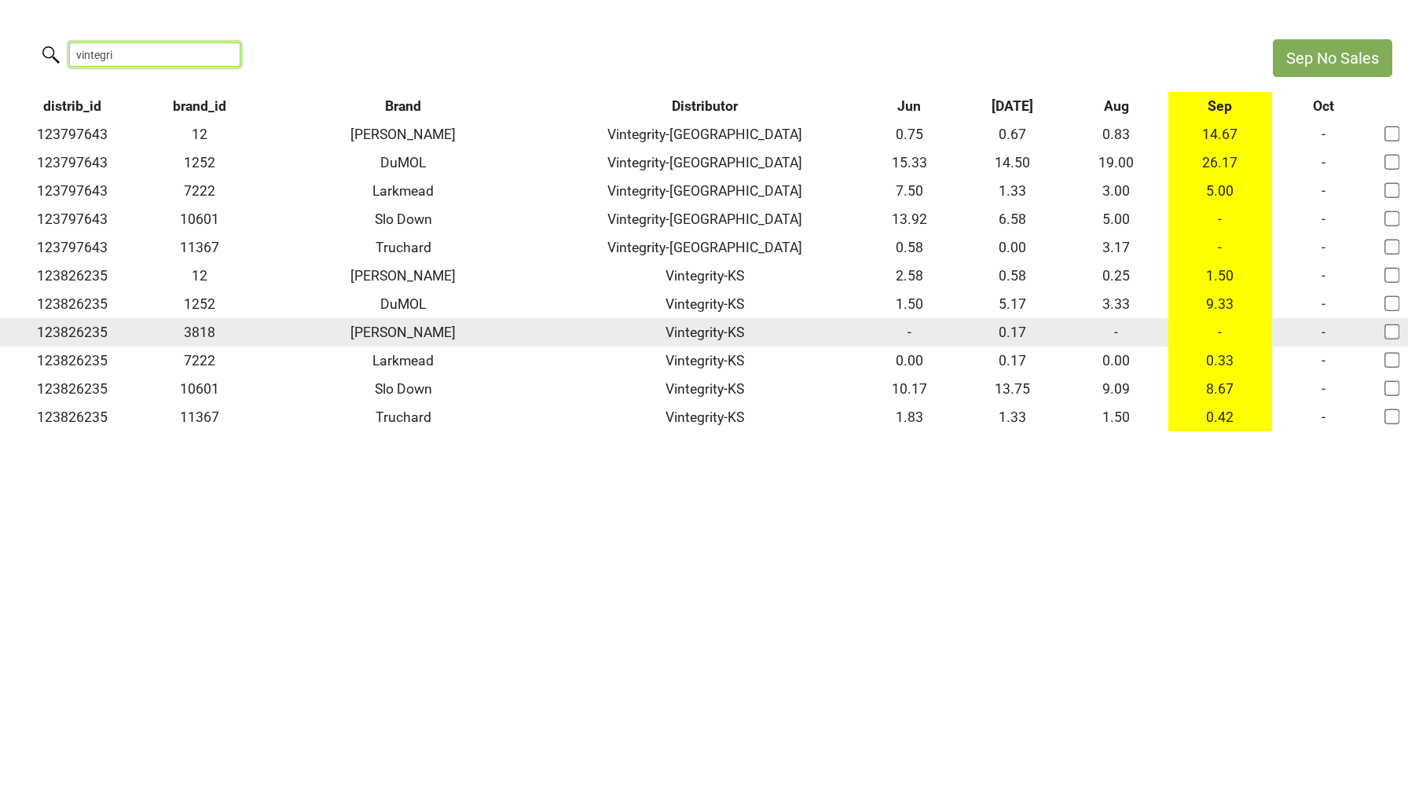
type input "vintegri"
click at [1108, 334] on td "-" at bounding box center [1116, 332] width 104 height 28
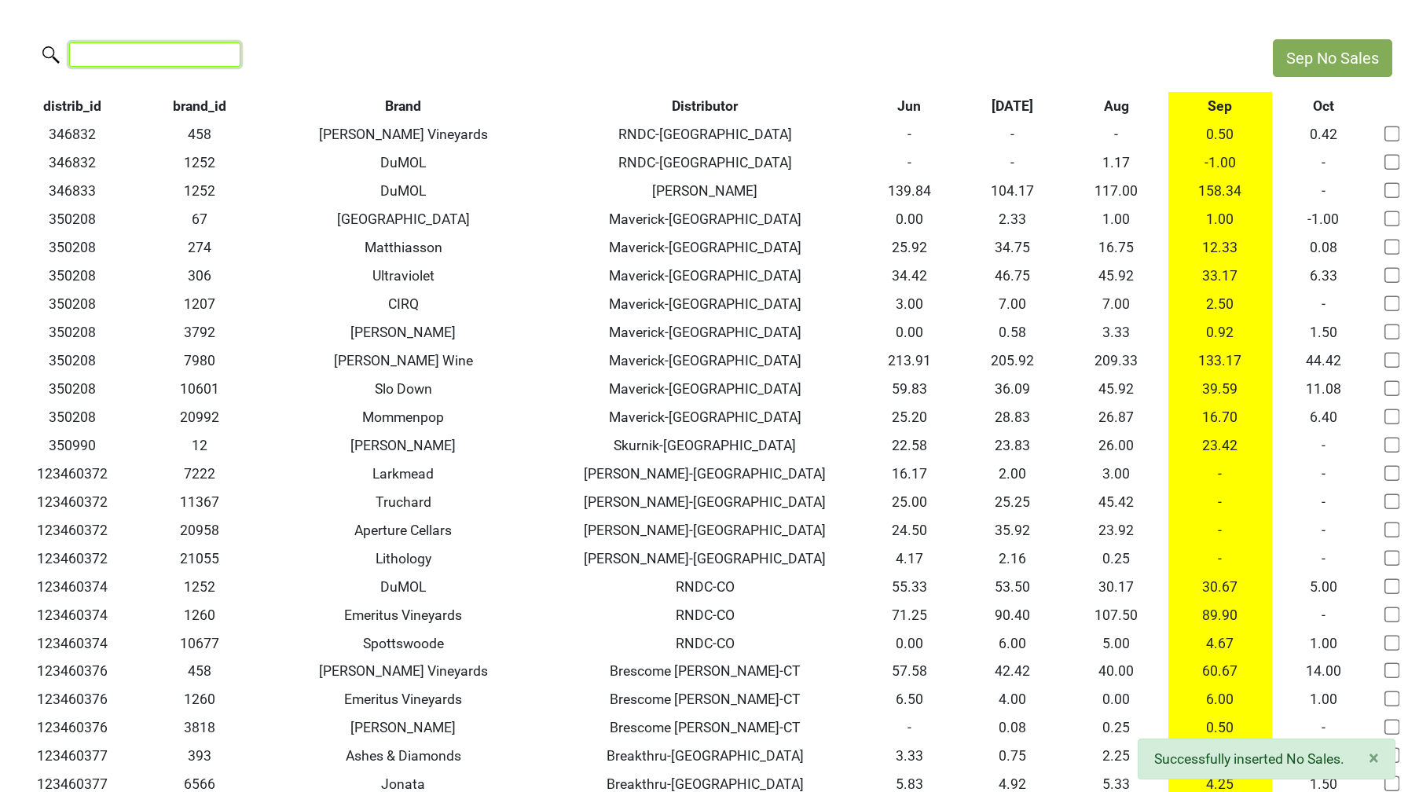
click at [127, 50] on input "search" at bounding box center [154, 54] width 171 height 24
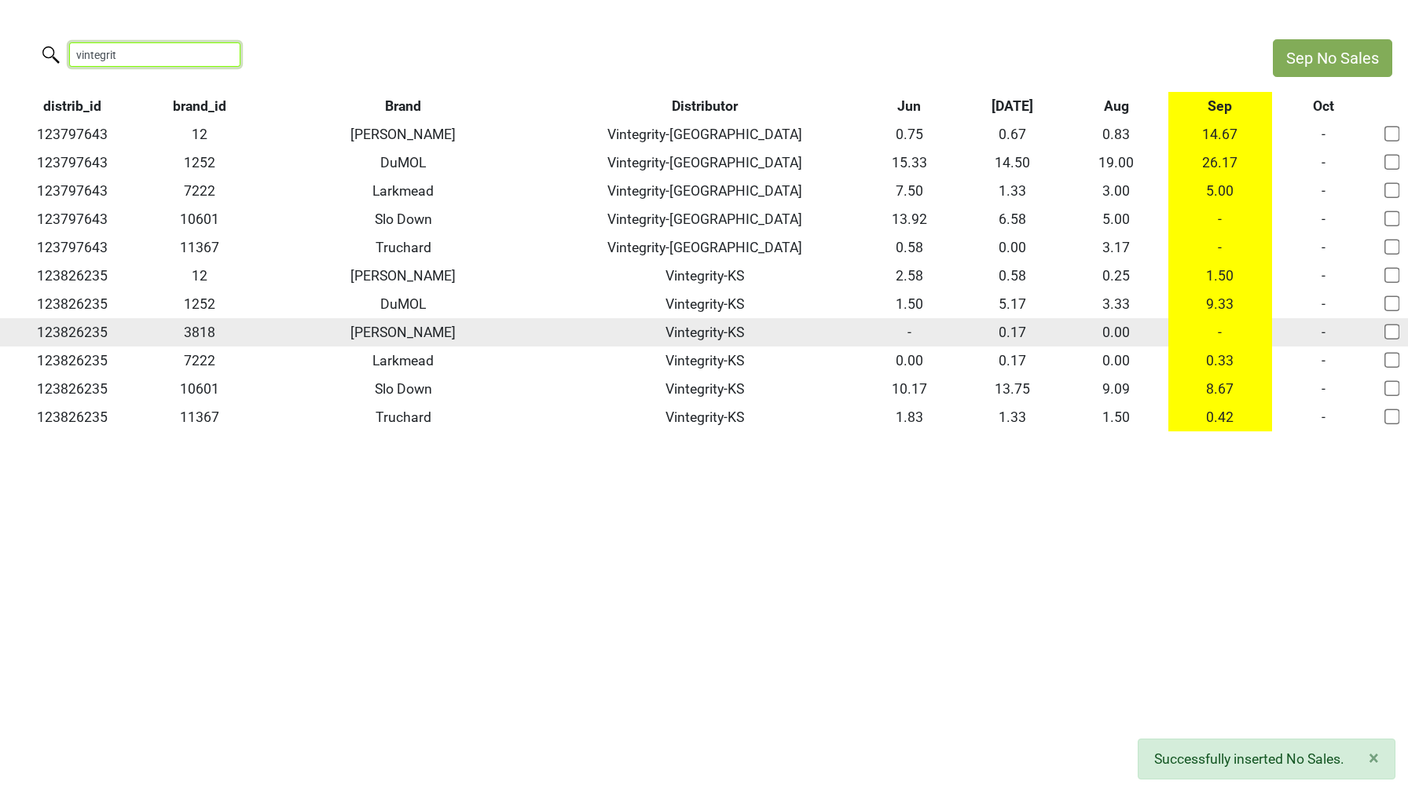
type input "vintegrit"
click at [1215, 329] on td "-" at bounding box center [1220, 332] width 104 height 28
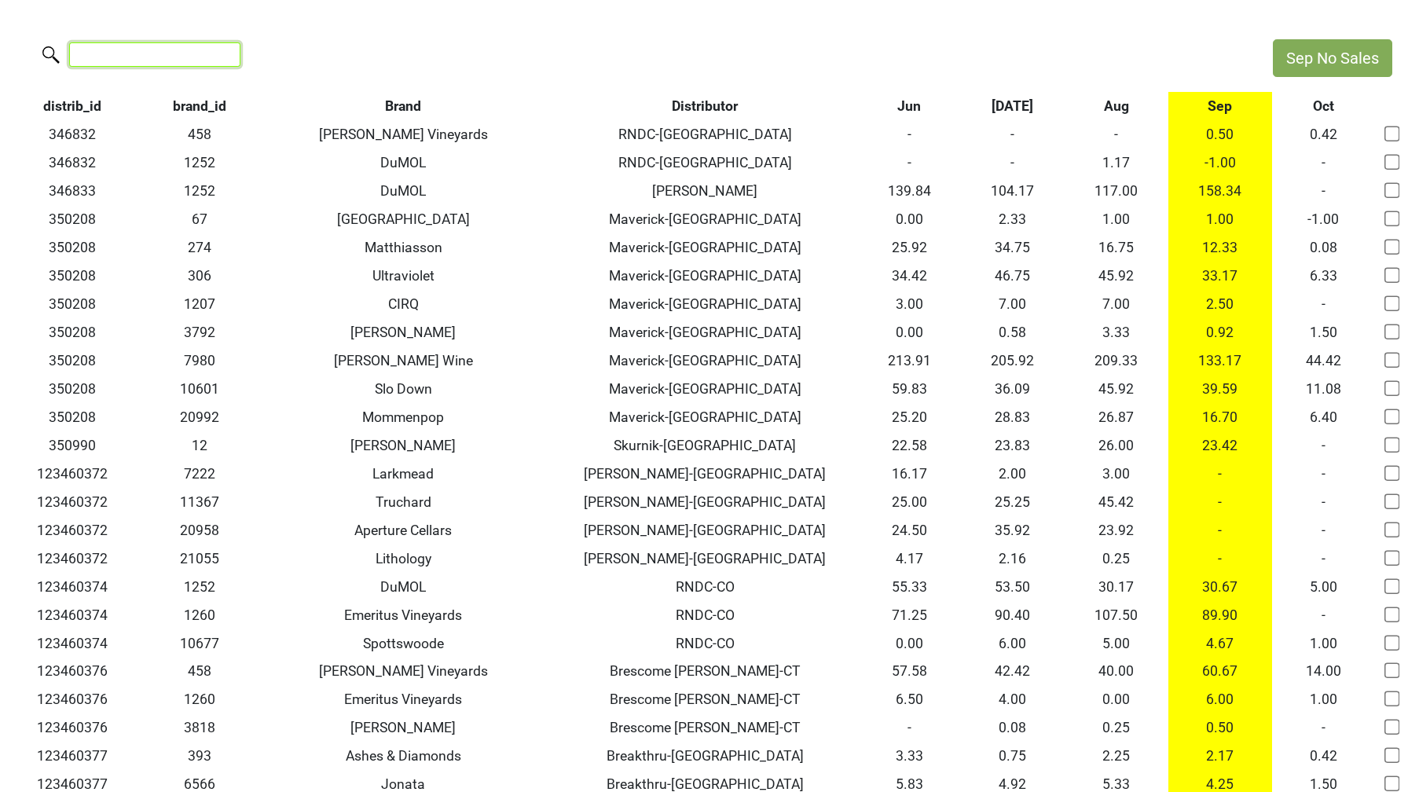
click at [167, 58] on input "search" at bounding box center [154, 54] width 171 height 24
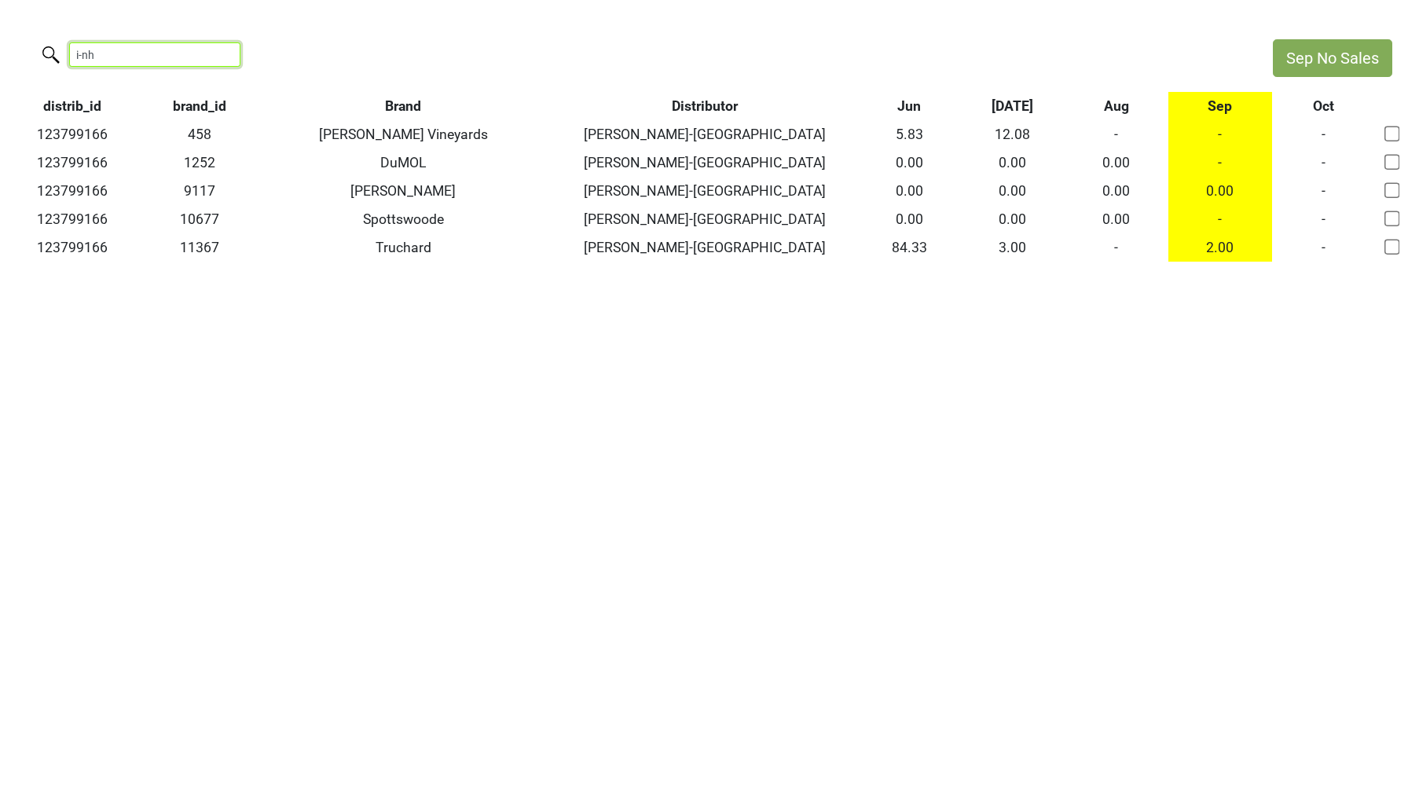
type input "i-nh"
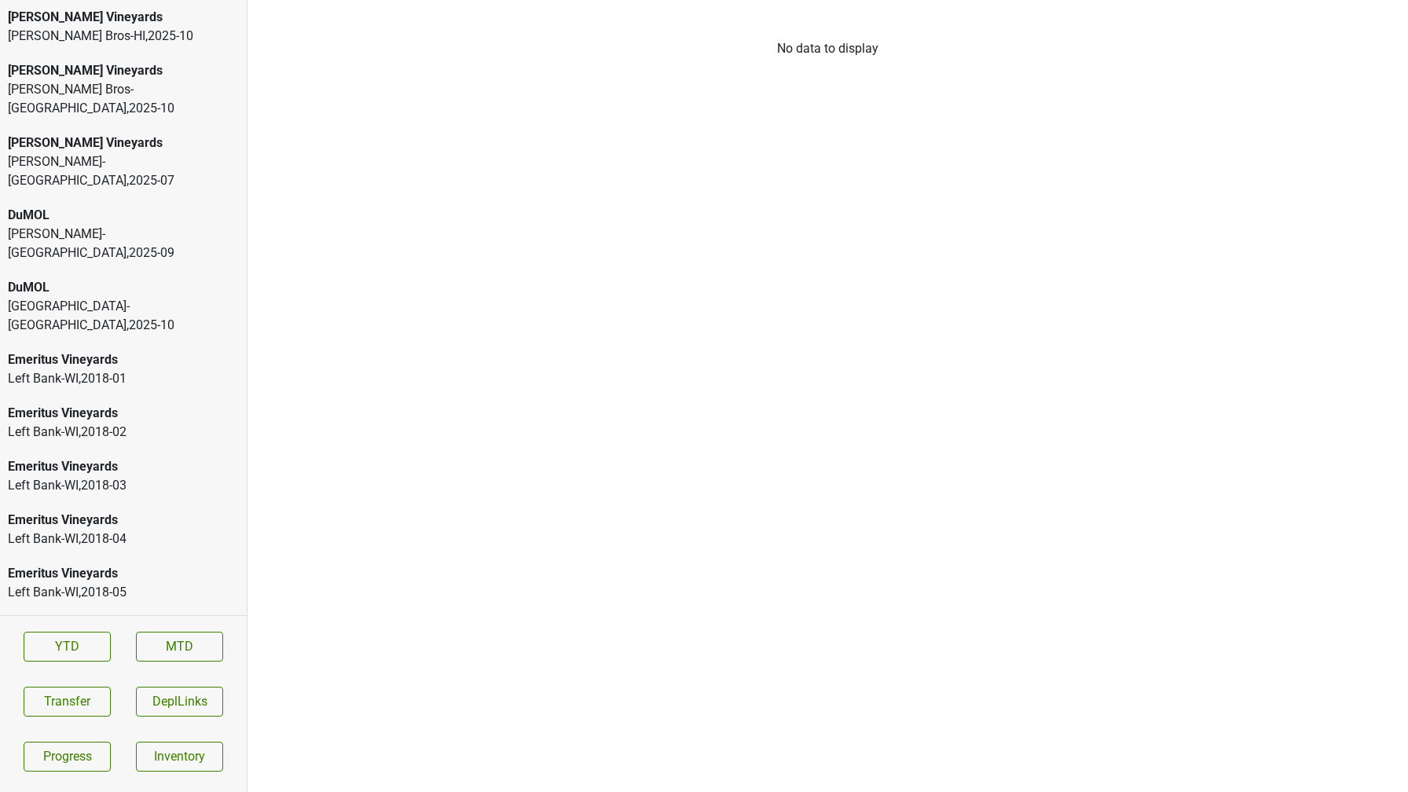
scroll to position [23, 0]
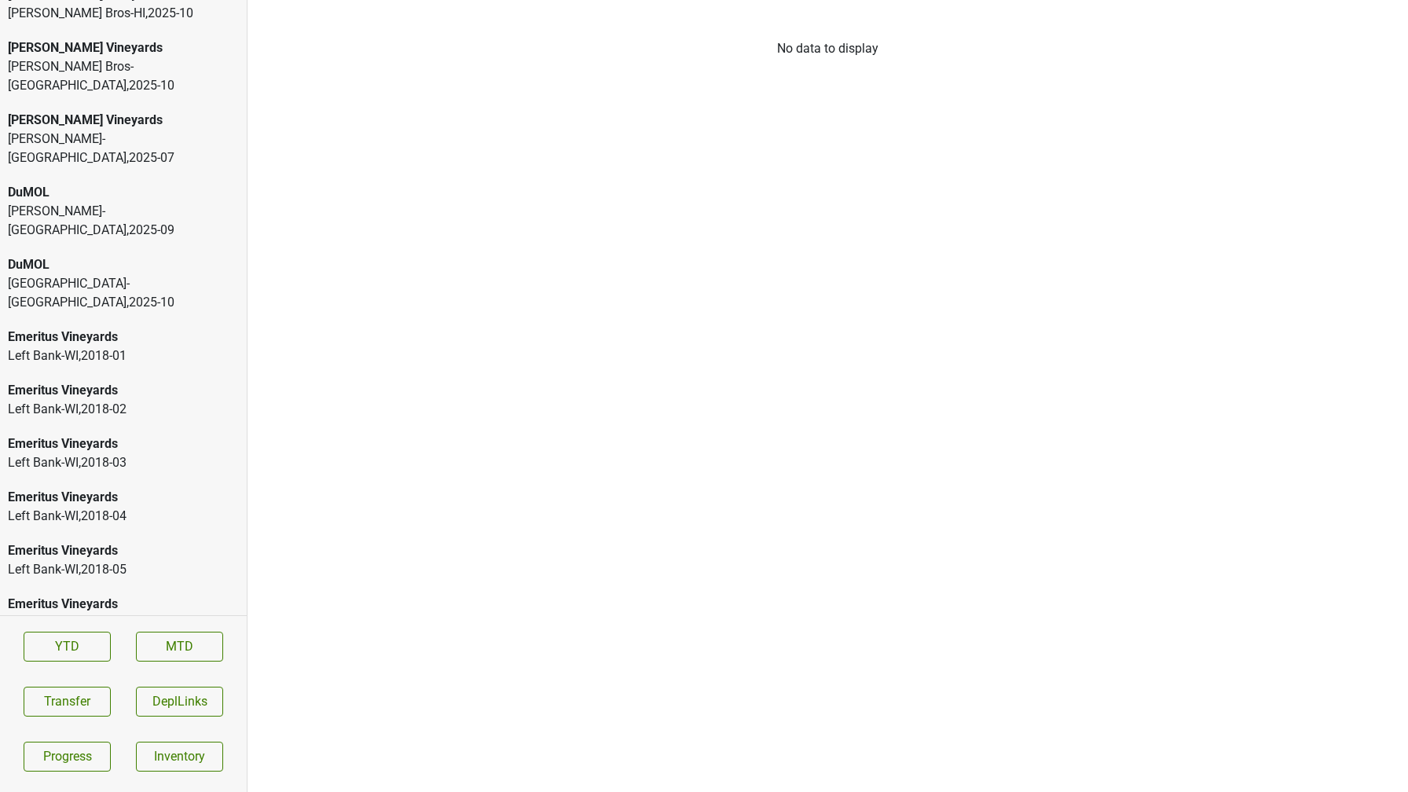
click at [126, 183] on div "DuMOL" at bounding box center [123, 192] width 231 height 19
